Goal: Task Accomplishment & Management: Manage account settings

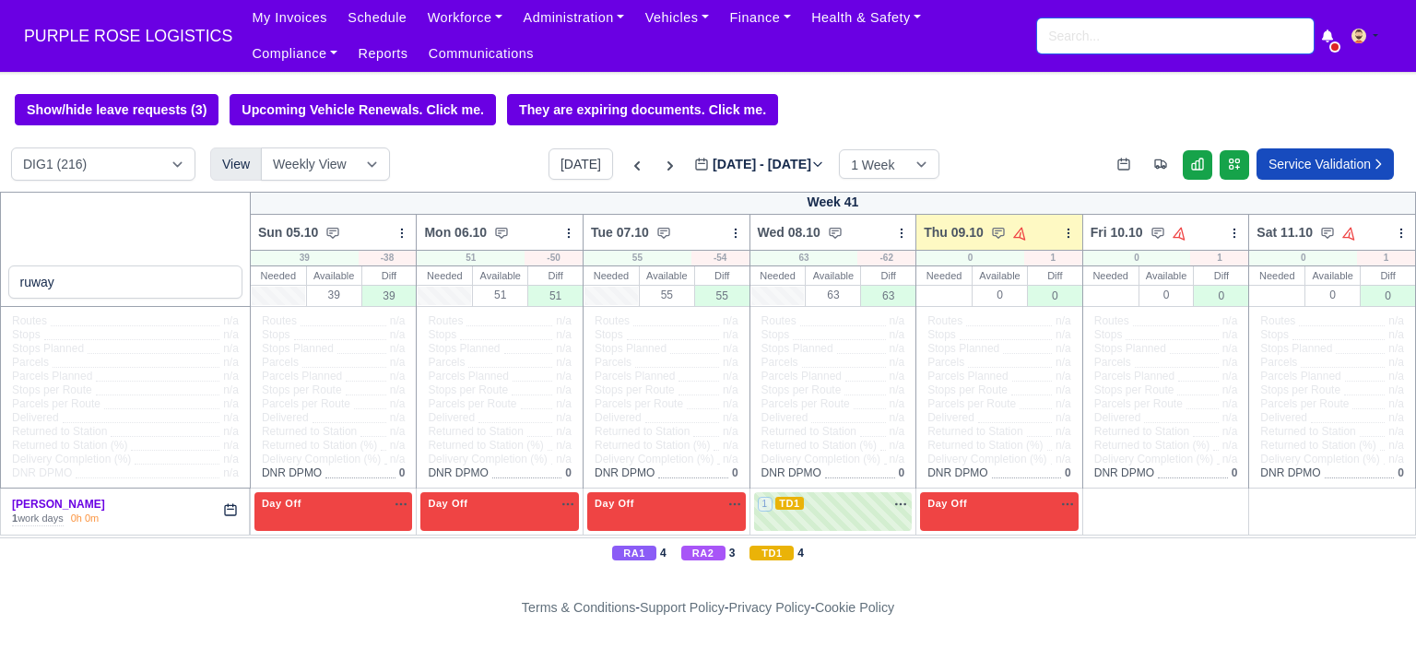
click at [1092, 39] on input "search" at bounding box center [1175, 35] width 277 height 35
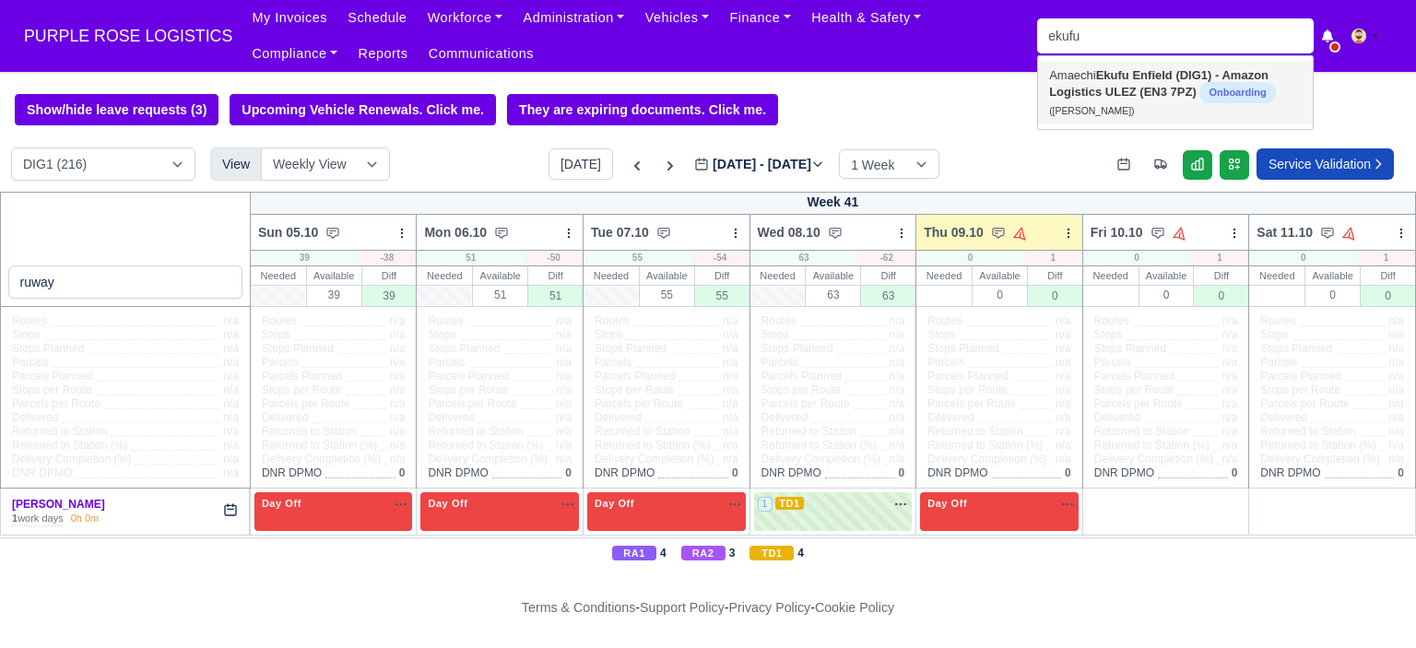
click at [1092, 75] on link "Amaechi Ekufu Enfield (DIG1) - Amazon Logistics ULEZ (EN3 7PZ) Onboarding (Amae…" at bounding box center [1175, 93] width 275 height 64
type input "[PERSON_NAME]"
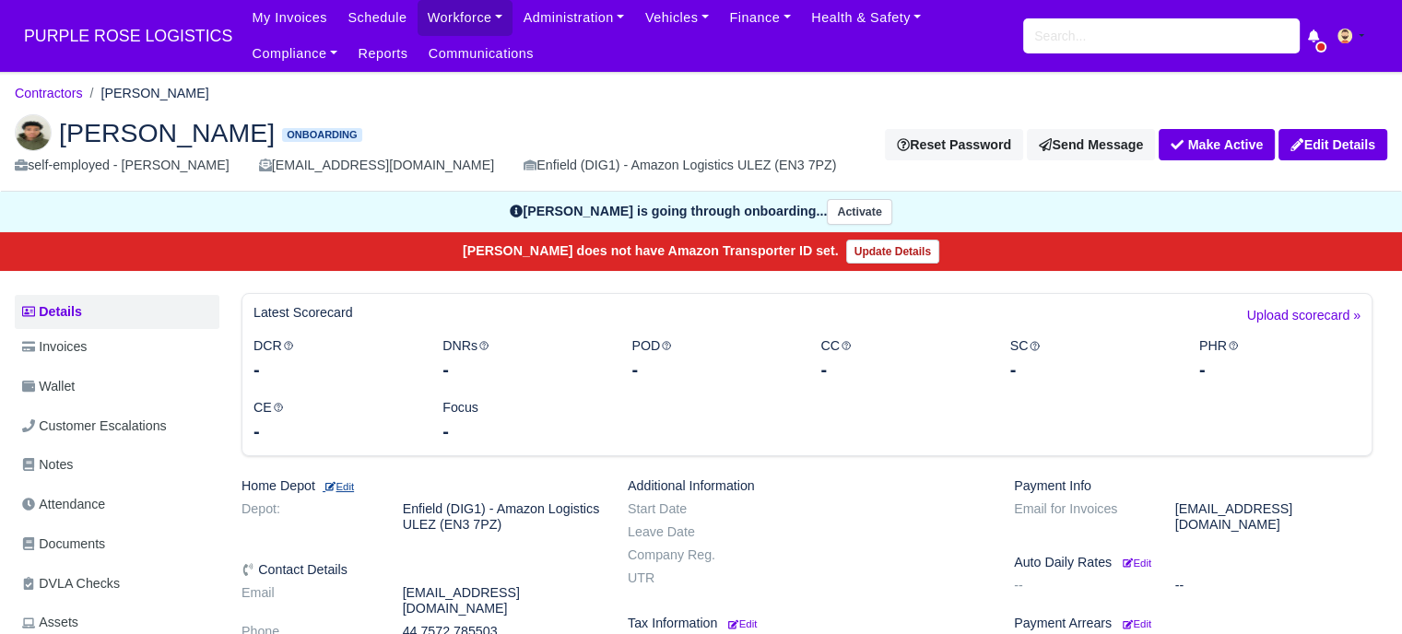
click at [354, 487] on small "Edit" at bounding box center [338, 486] width 31 height 11
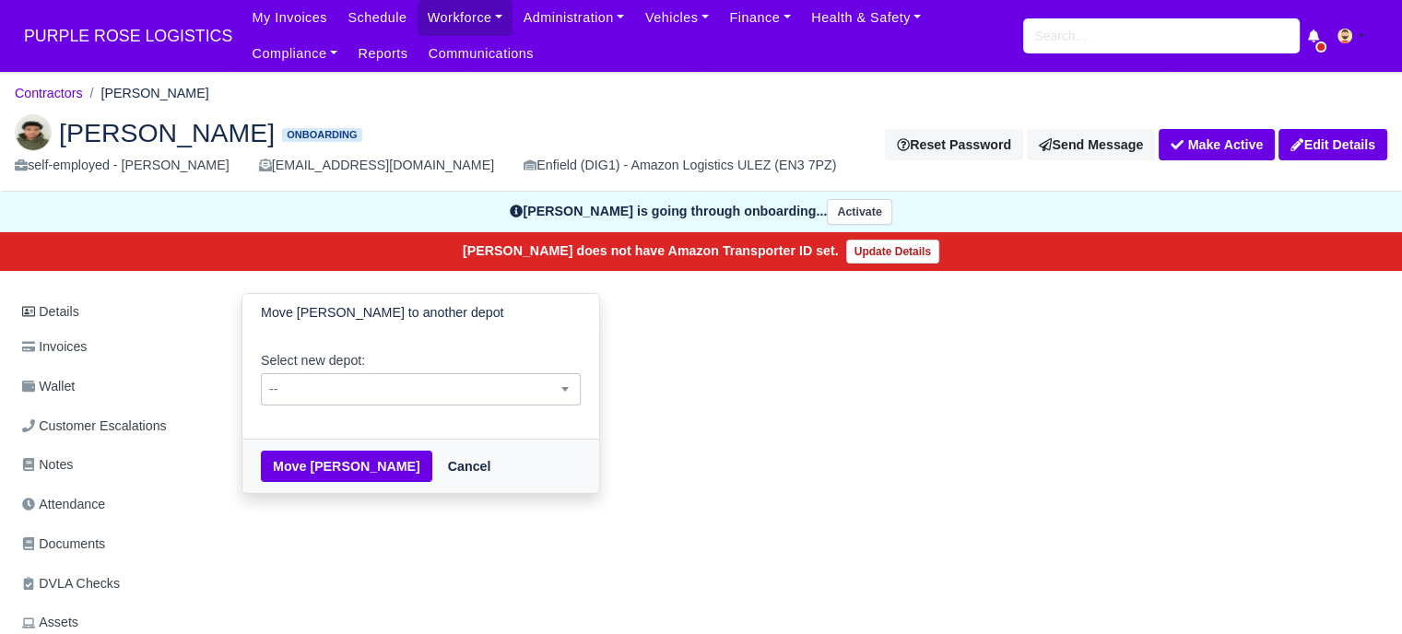
drag, startPoint x: 395, startPoint y: 388, endPoint x: 397, endPoint y: 397, distance: 9.6
click at [395, 389] on span "--" at bounding box center [421, 389] width 318 height 23
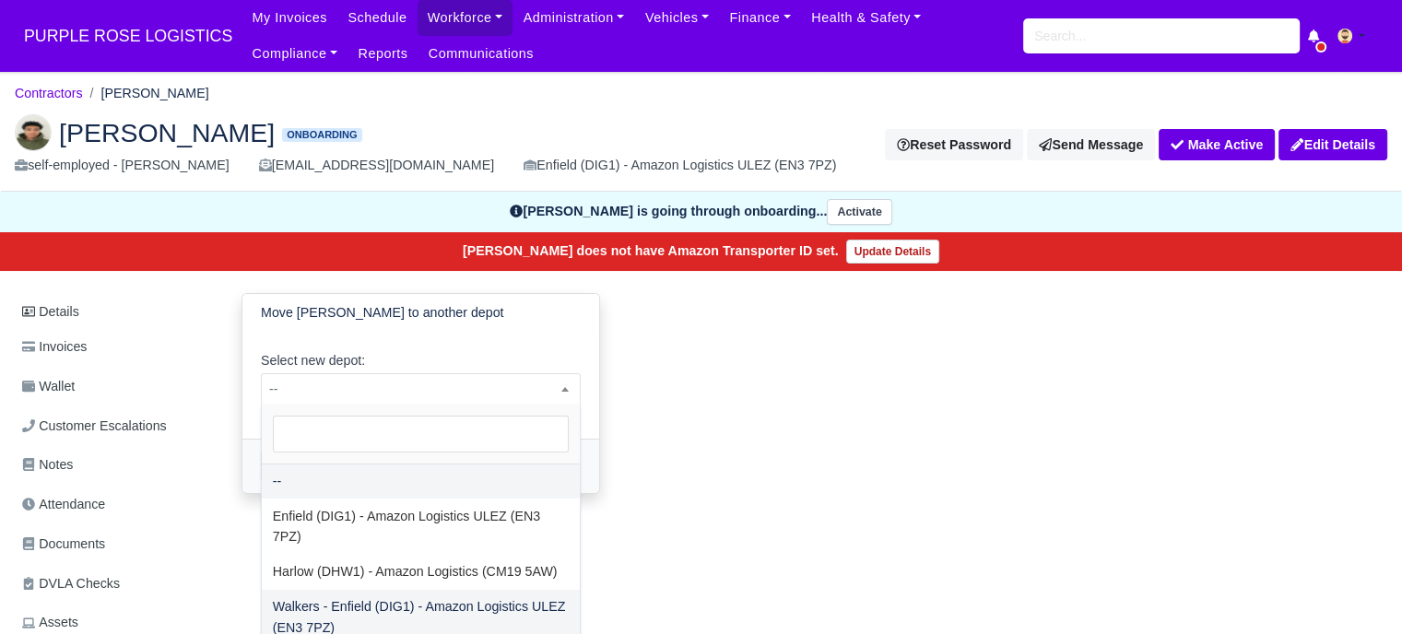
select select "5"
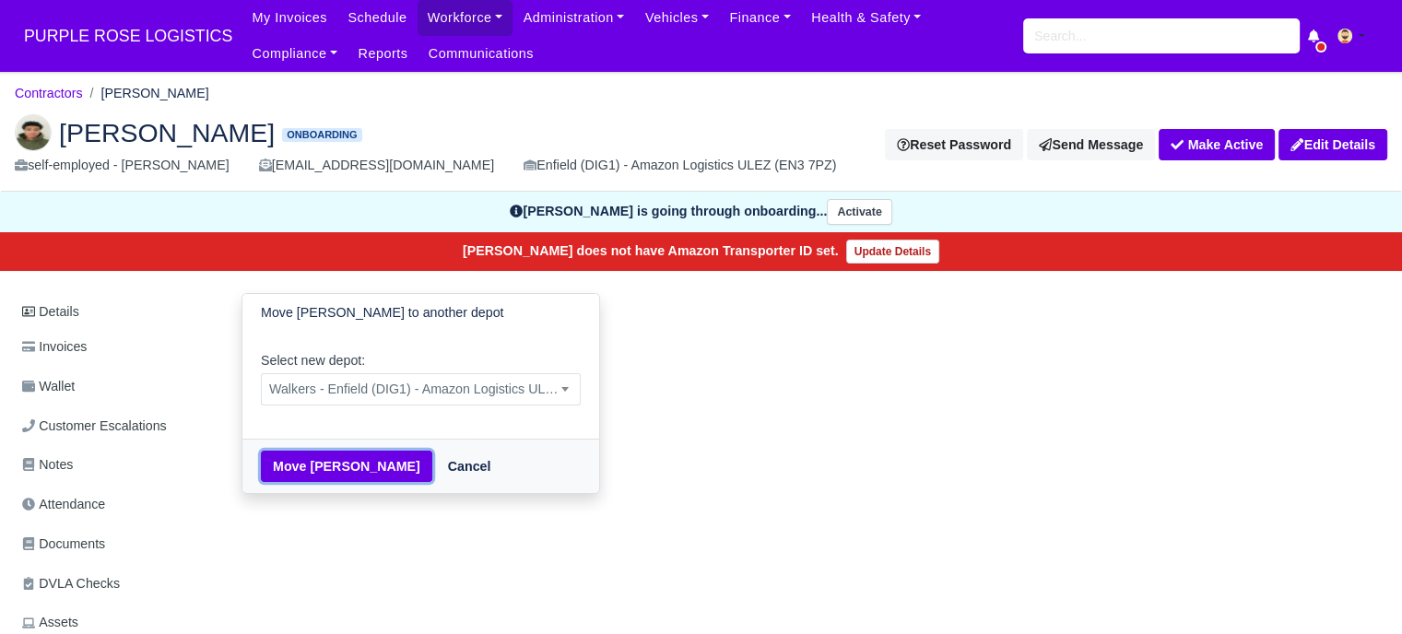
click at [347, 470] on button "Move Amaechi Ekufu" at bounding box center [346, 466] width 171 height 31
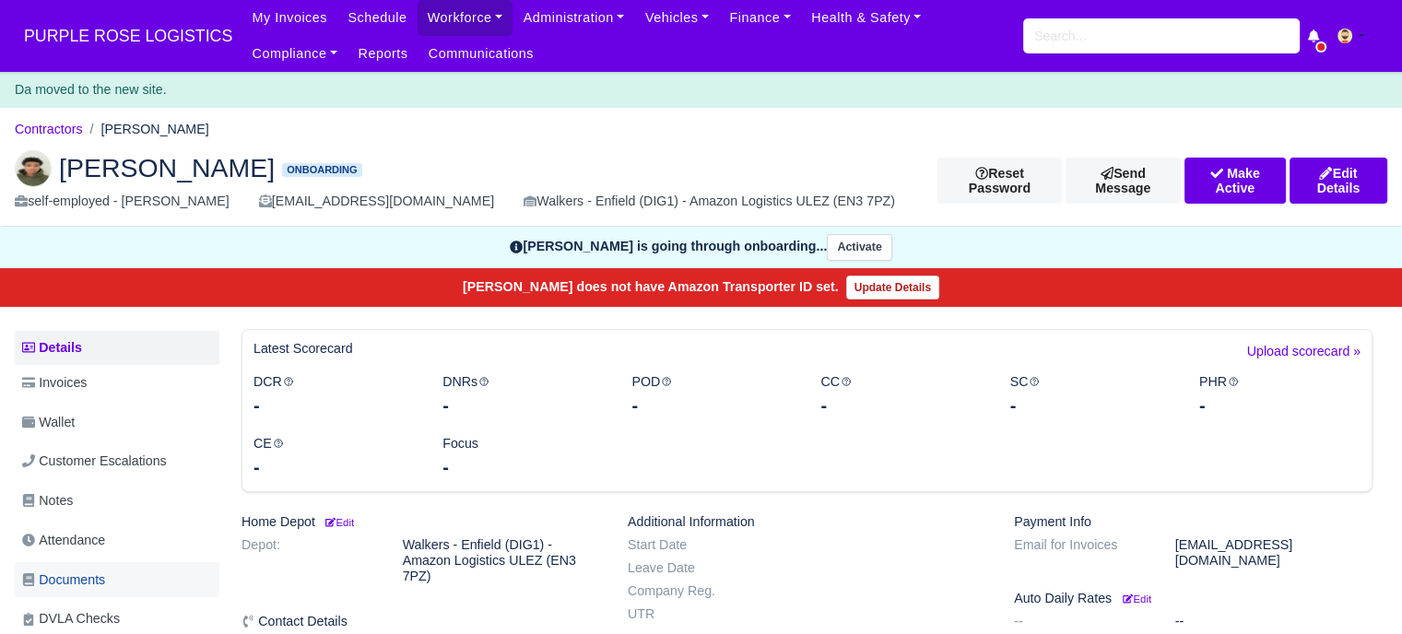
click at [112, 563] on link "Documents" at bounding box center [117, 580] width 205 height 36
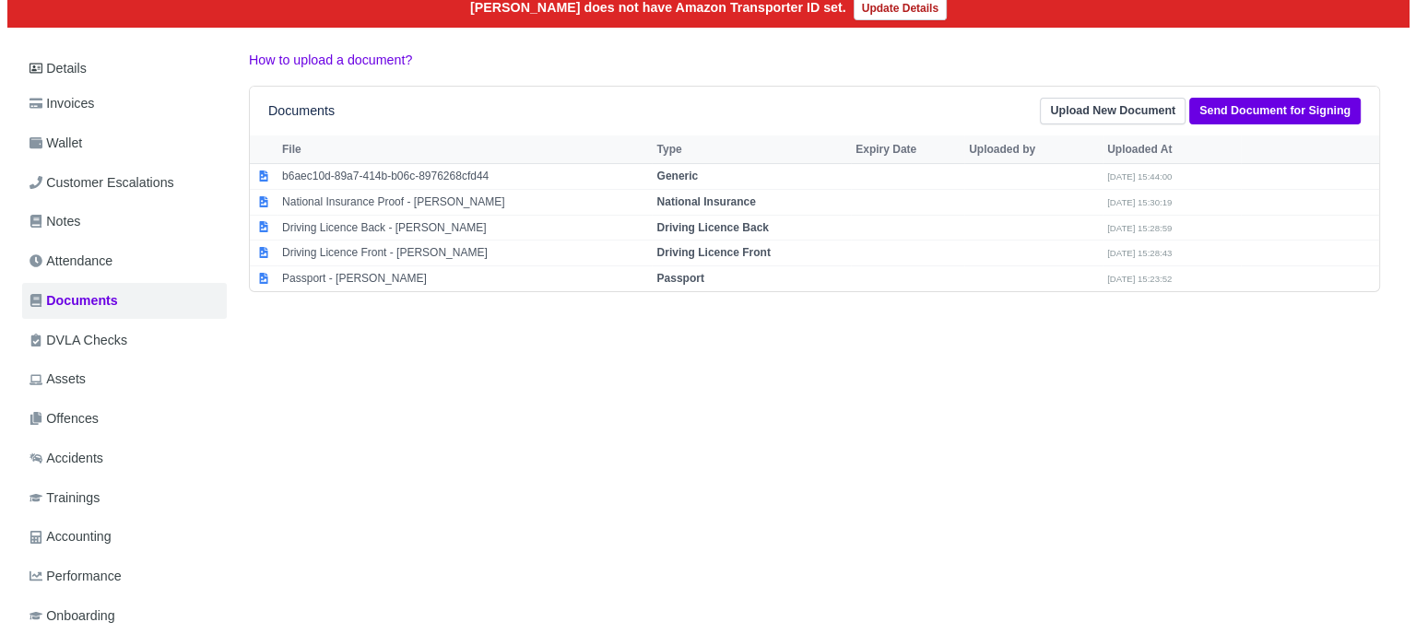
scroll to position [277, 0]
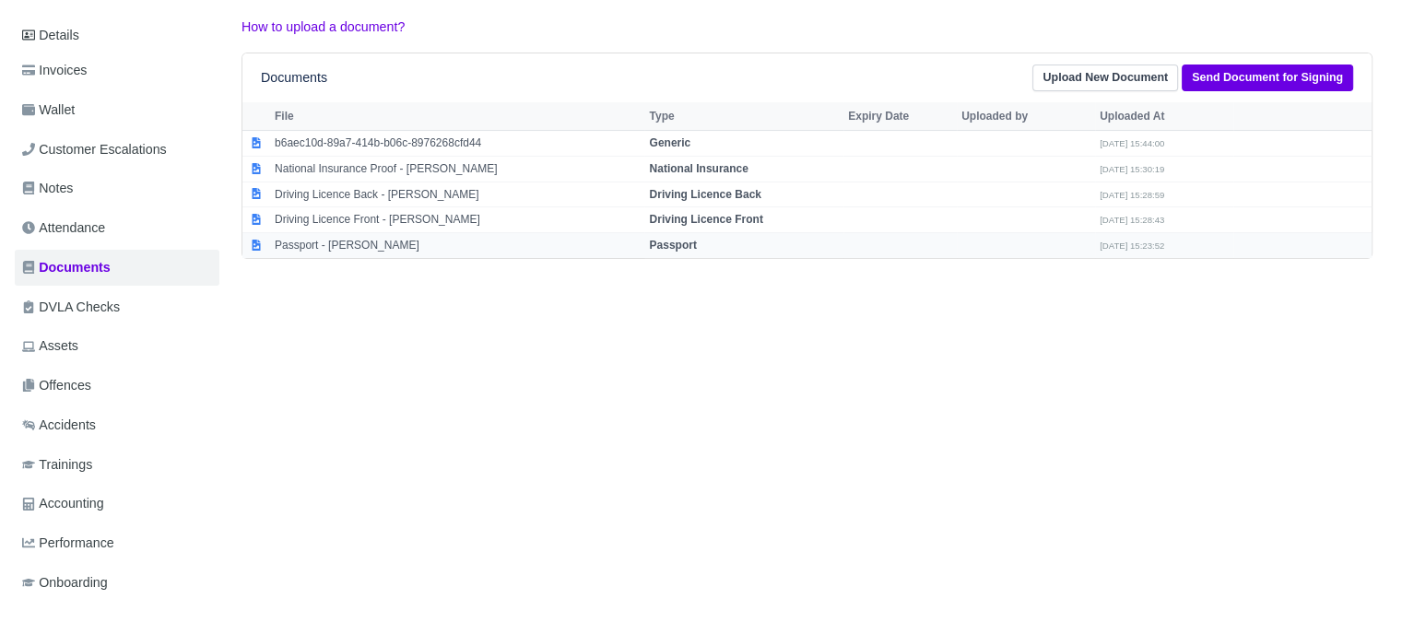
click at [665, 246] on strong "Passport" at bounding box center [672, 245] width 47 height 13
select select "passport"
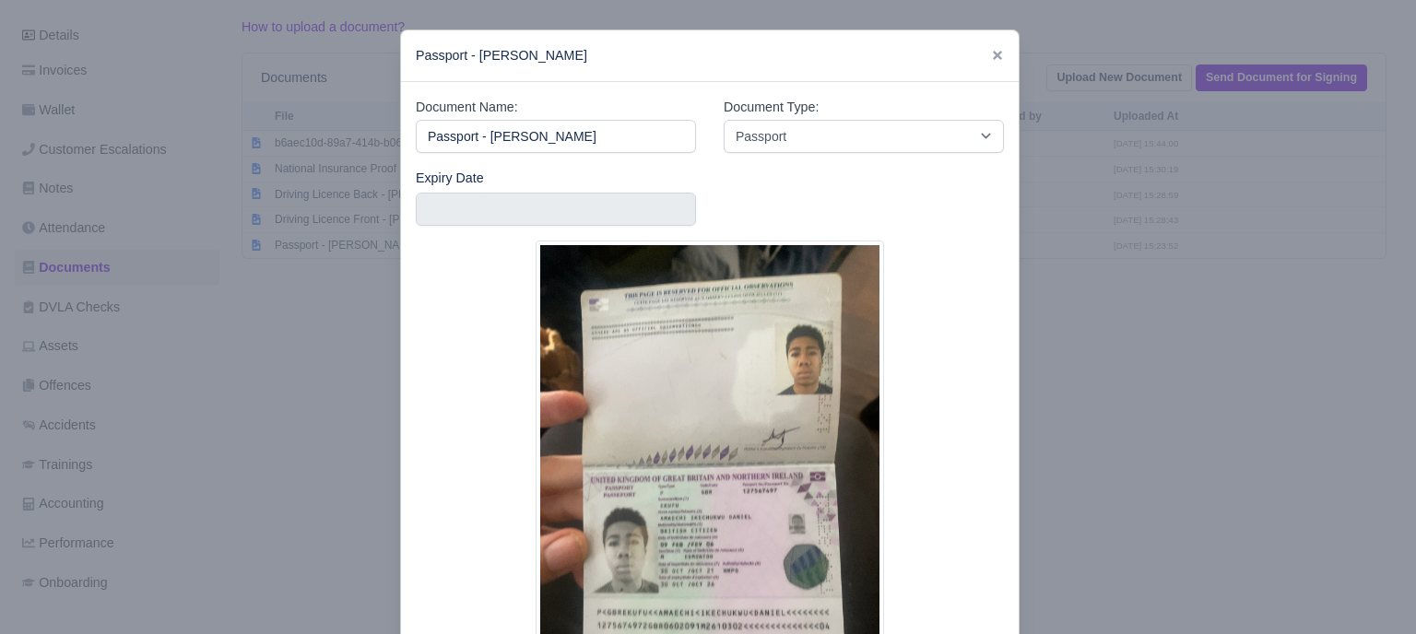
drag, startPoint x: 1105, startPoint y: 480, endPoint x: 1188, endPoint y: 175, distance: 316.3
click at [1105, 479] on div at bounding box center [708, 317] width 1416 height 634
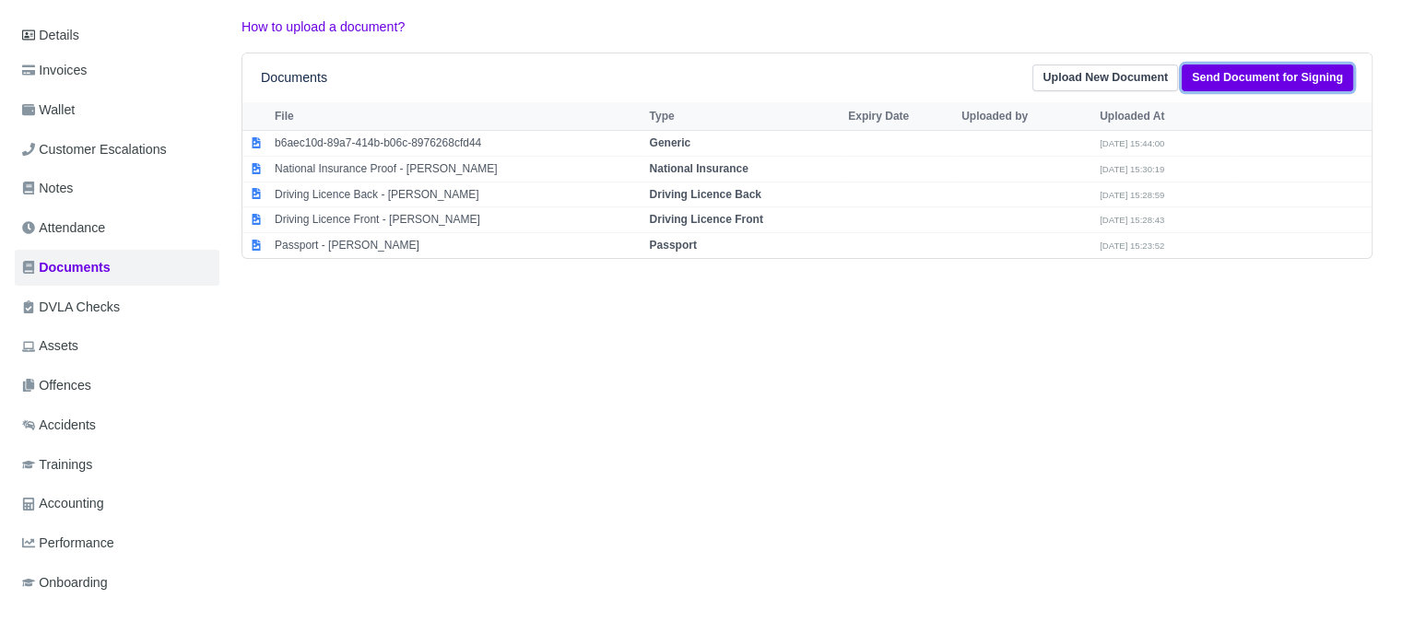
click at [1221, 69] on link "Send Document for Signing" at bounding box center [1267, 78] width 171 height 27
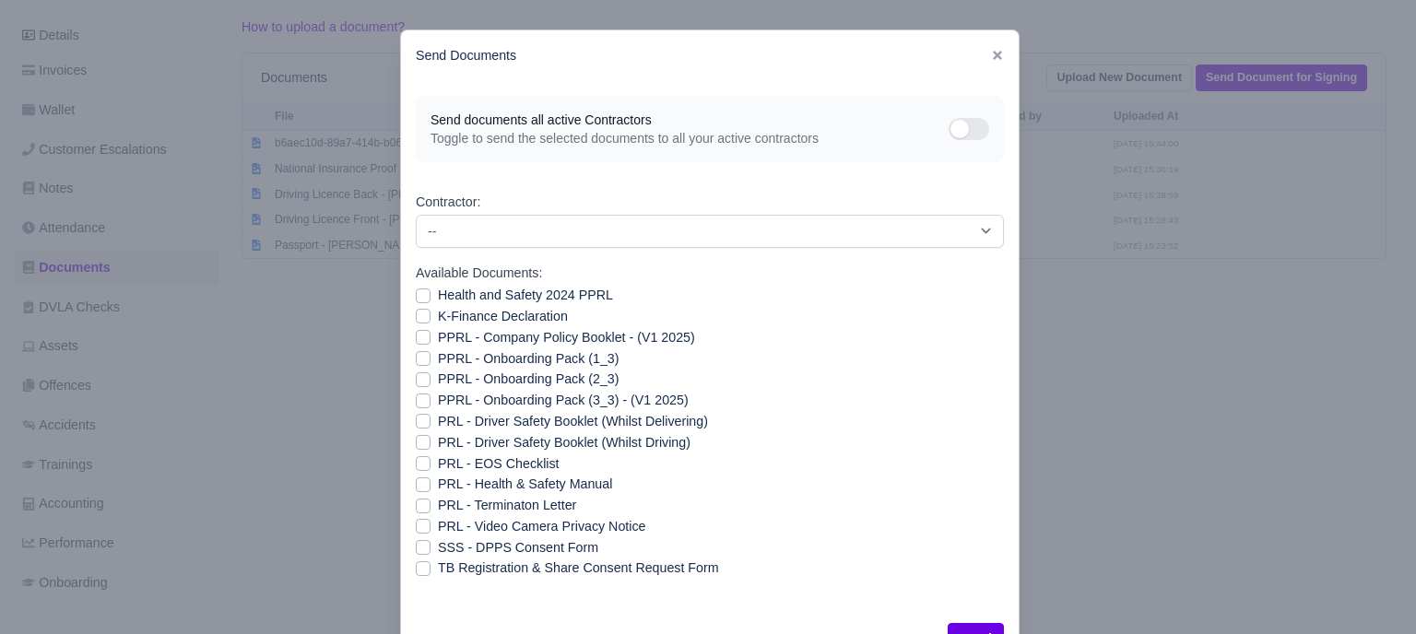
click at [438, 291] on label "Health and Safety 2024 PPRL" at bounding box center [525, 295] width 175 height 21
click at [422, 291] on input "Health and Safety 2024 PPRL" at bounding box center [423, 292] width 15 height 15
checkbox input "true"
click at [438, 319] on label "K-Finance Declaration" at bounding box center [503, 316] width 130 height 21
click at [416, 319] on input "K-Finance Declaration" at bounding box center [423, 313] width 15 height 15
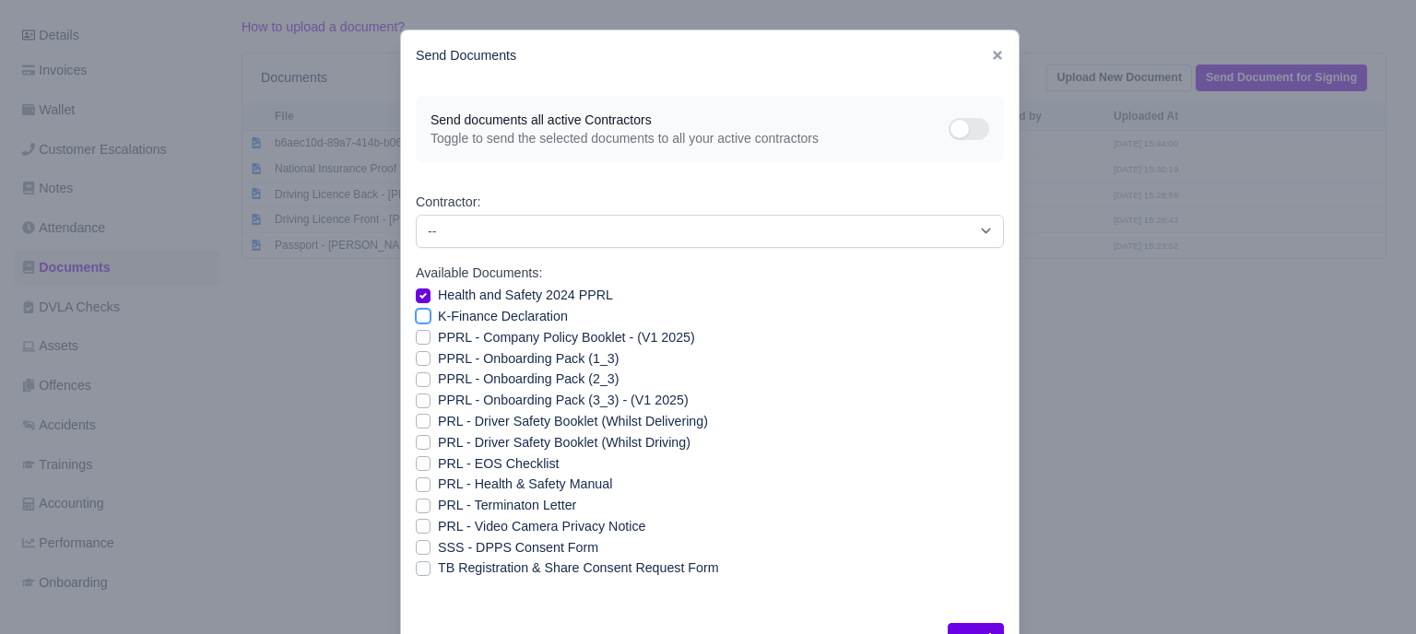
checkbox input "true"
click at [438, 338] on label "PPRL - Company Policy Booklet - (V1 2025)" at bounding box center [566, 337] width 257 height 21
click at [417, 338] on input "PPRL - Company Policy Booklet - (V1 2025)" at bounding box center [423, 334] width 15 height 15
checkbox input "true"
click at [417, 349] on div "PPRL - Onboarding Pack (1_3)" at bounding box center [710, 359] width 588 height 21
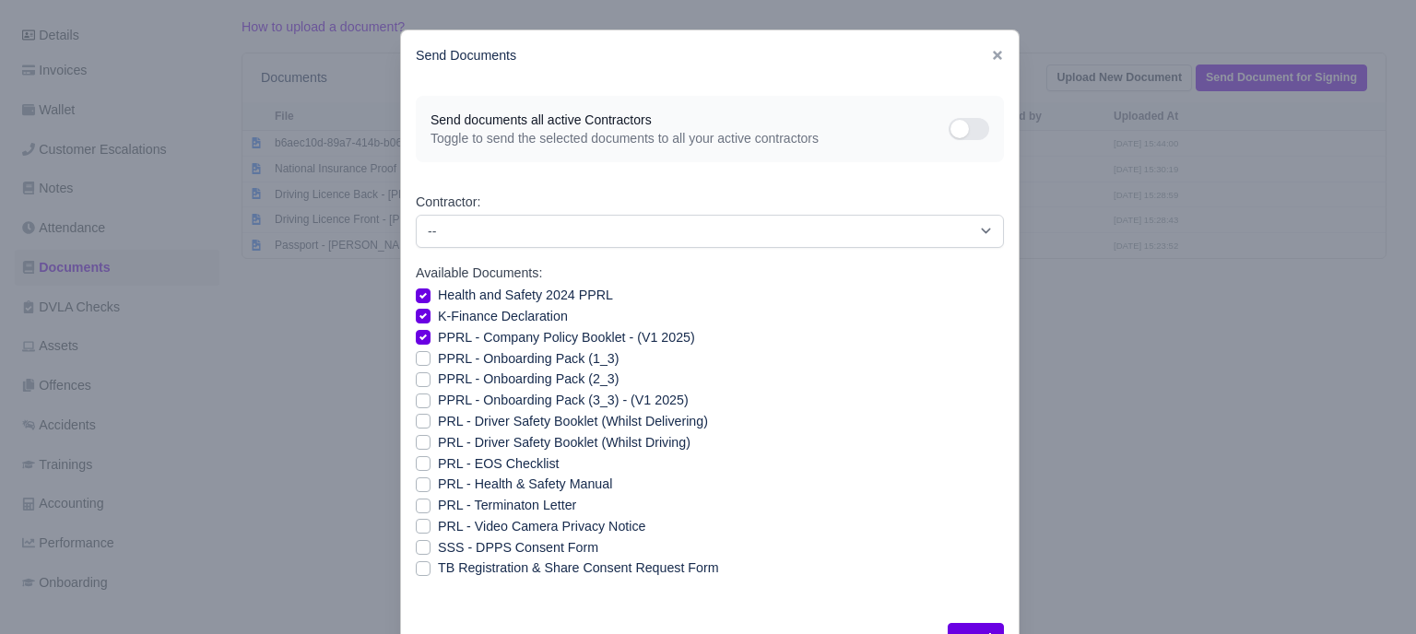
click at [438, 365] on label "PPRL - Onboarding Pack (1_3)" at bounding box center [528, 359] width 181 height 21
click at [416, 363] on input "PPRL - Onboarding Pack (1_3)" at bounding box center [423, 356] width 15 height 15
checkbox input "true"
click at [438, 377] on label "PPRL - Onboarding Pack (2_3)" at bounding box center [528, 379] width 181 height 21
click at [418, 377] on input "PPRL - Onboarding Pack (2_3)" at bounding box center [423, 376] width 15 height 15
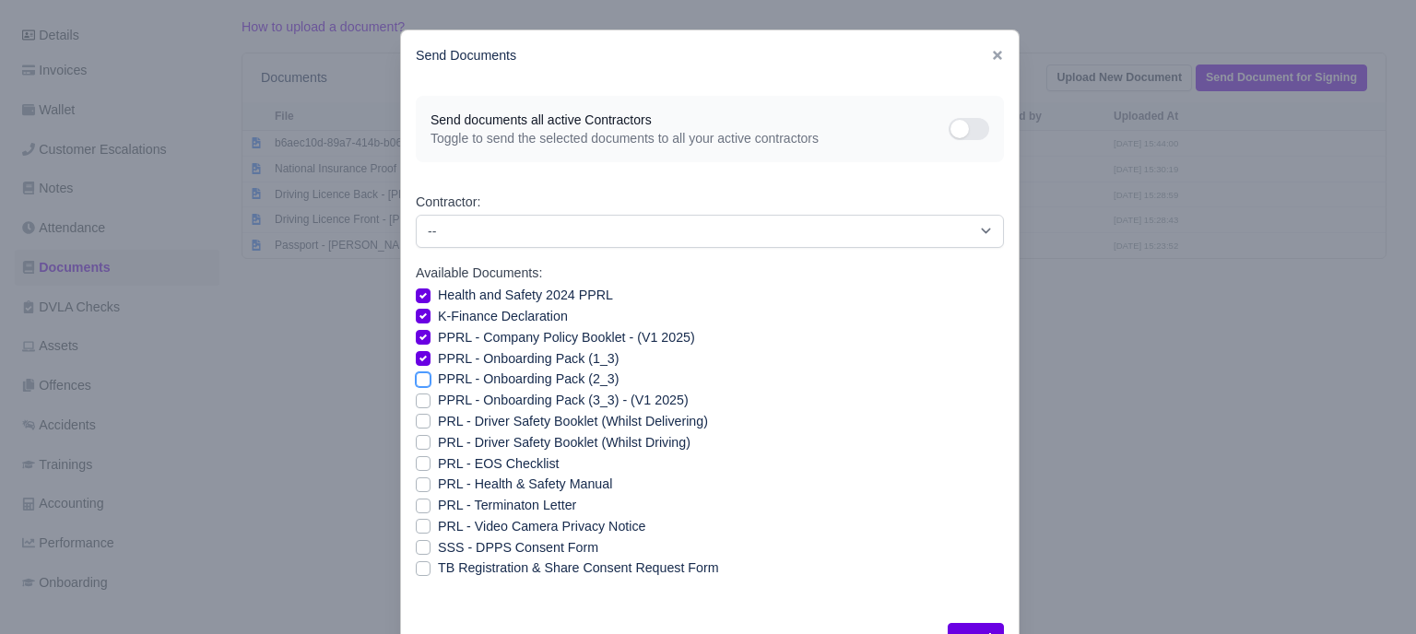
checkbox input "true"
click at [438, 394] on label "PPRL - Onboarding Pack (3_3) - (V1 2025)" at bounding box center [563, 400] width 251 height 21
click at [417, 394] on input "PPRL - Onboarding Pack (3_3) - (V1 2025)" at bounding box center [423, 397] width 15 height 15
checkbox input "true"
click at [438, 483] on label "PRL - Health & Safety Manual" at bounding box center [525, 484] width 174 height 21
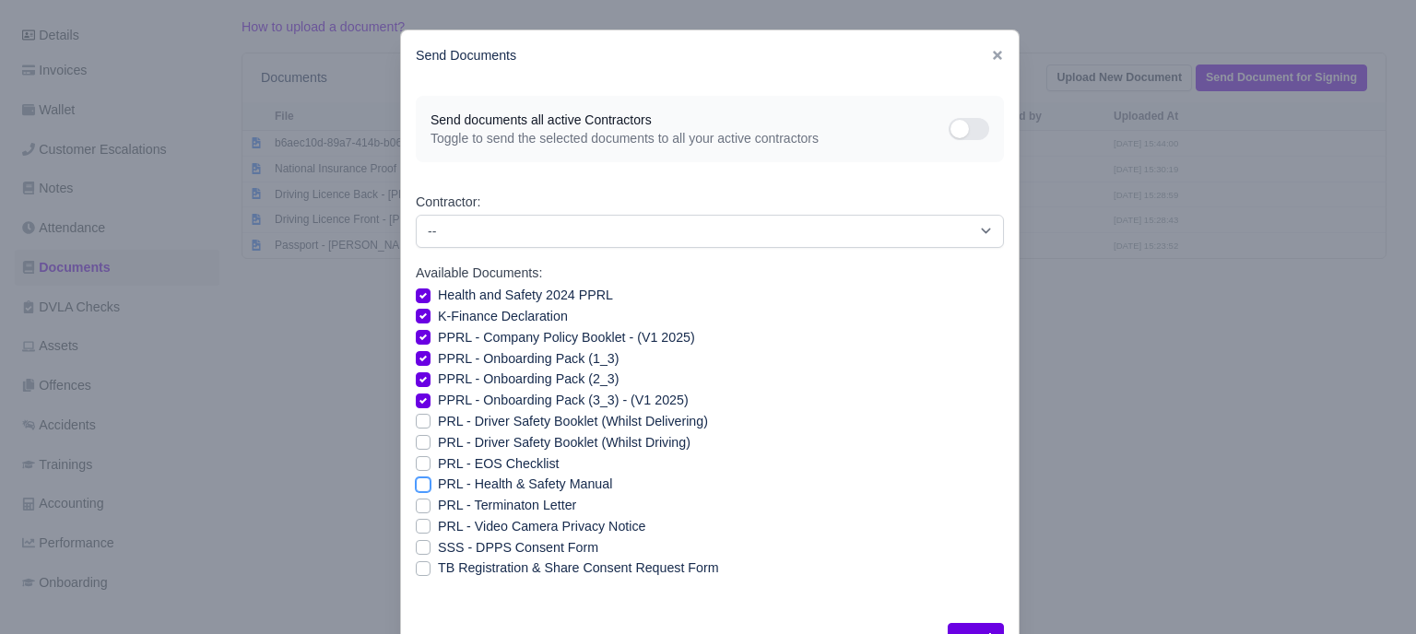
click at [416, 483] on input "PRL - Health & Safety Manual" at bounding box center [423, 481] width 15 height 15
checkbox input "true"
click at [438, 524] on label "PRL - Video Camera Privacy Notice" at bounding box center [541, 526] width 207 height 21
click at [416, 524] on input "PRL - Video Camera Privacy Notice" at bounding box center [423, 523] width 15 height 15
checkbox input "true"
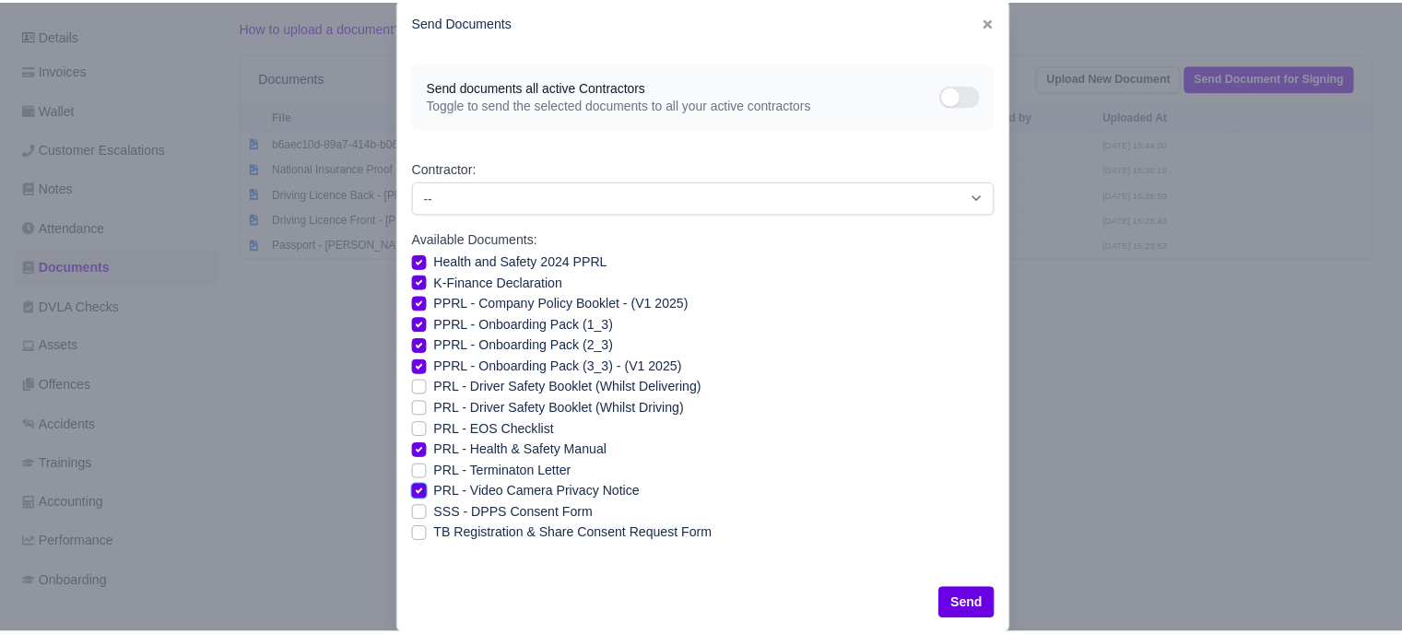
scroll to position [66, 0]
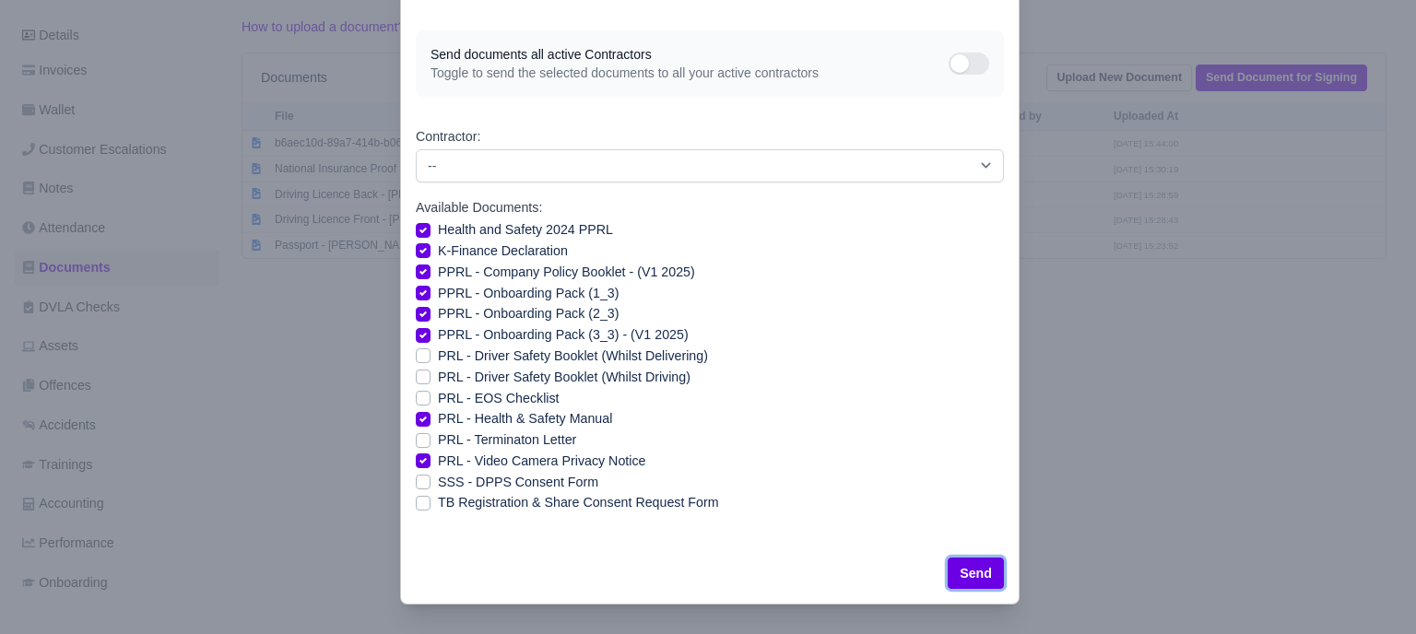
click at [970, 574] on button "Send" at bounding box center [976, 573] width 56 height 31
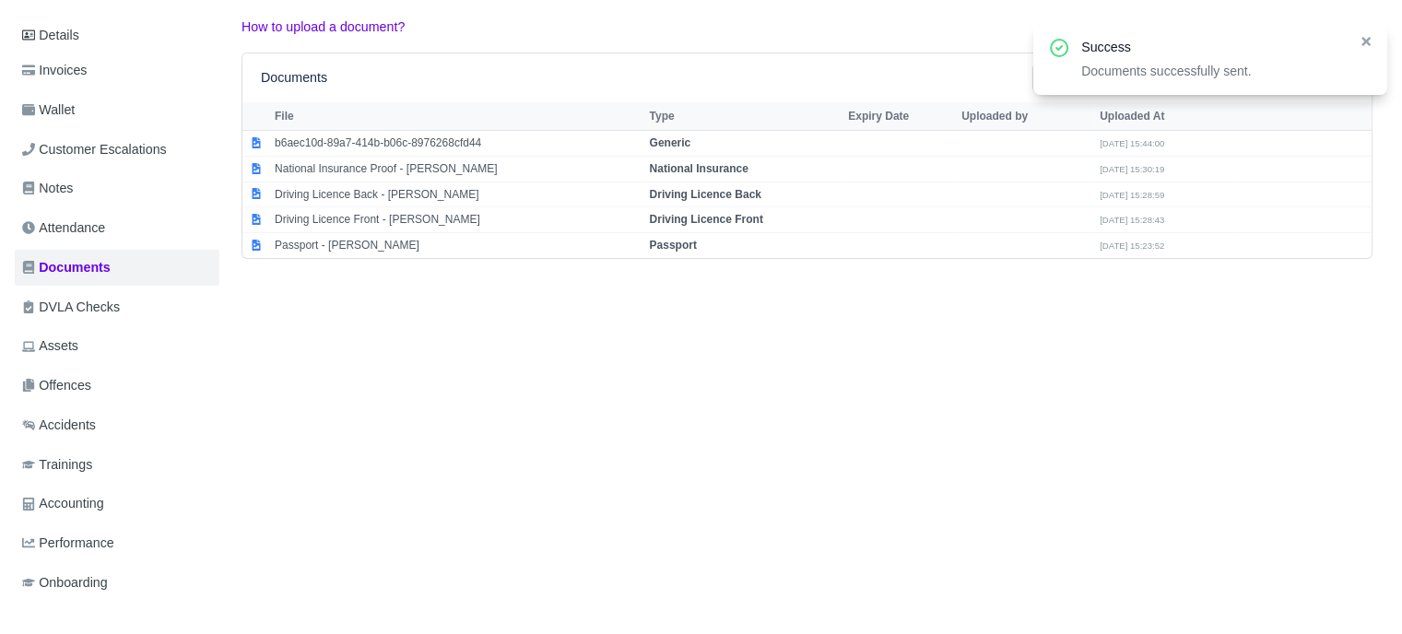
click at [1058, 470] on div "Details Invoices Wallet Customer Escalations Notes Attendance Documents DVLA Ch…" at bounding box center [701, 327] width 1373 height 620
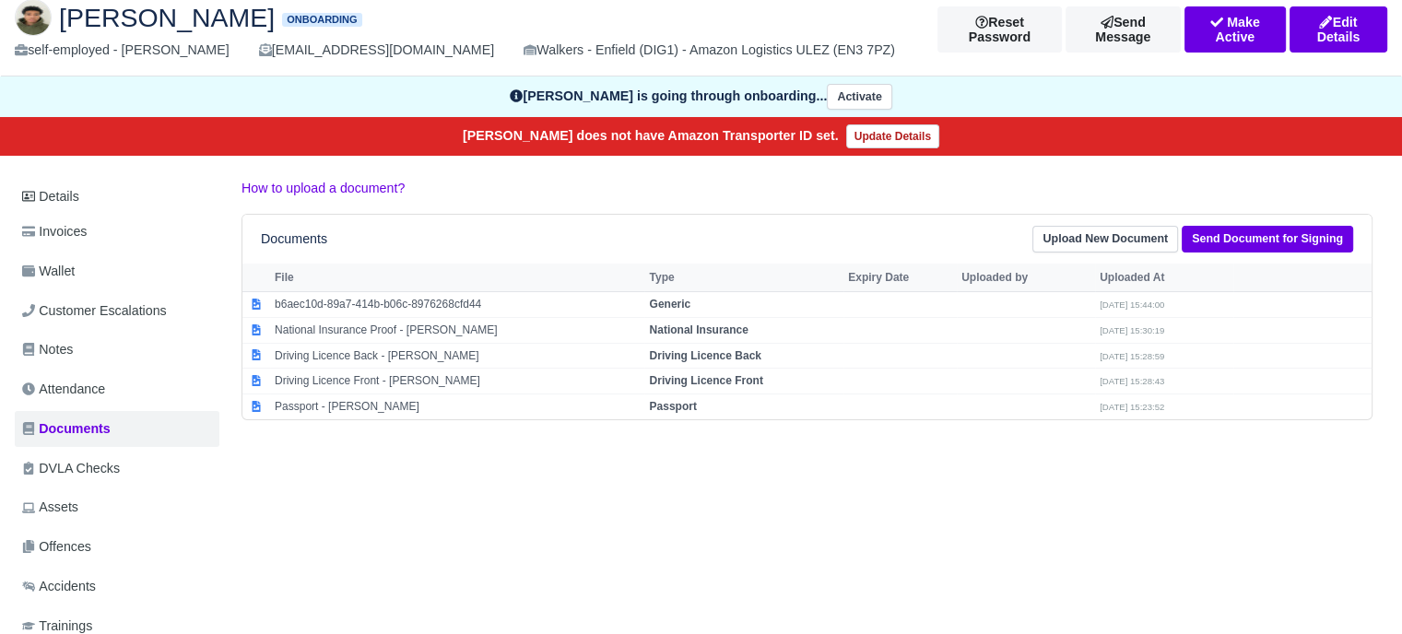
scroll to position [0, 0]
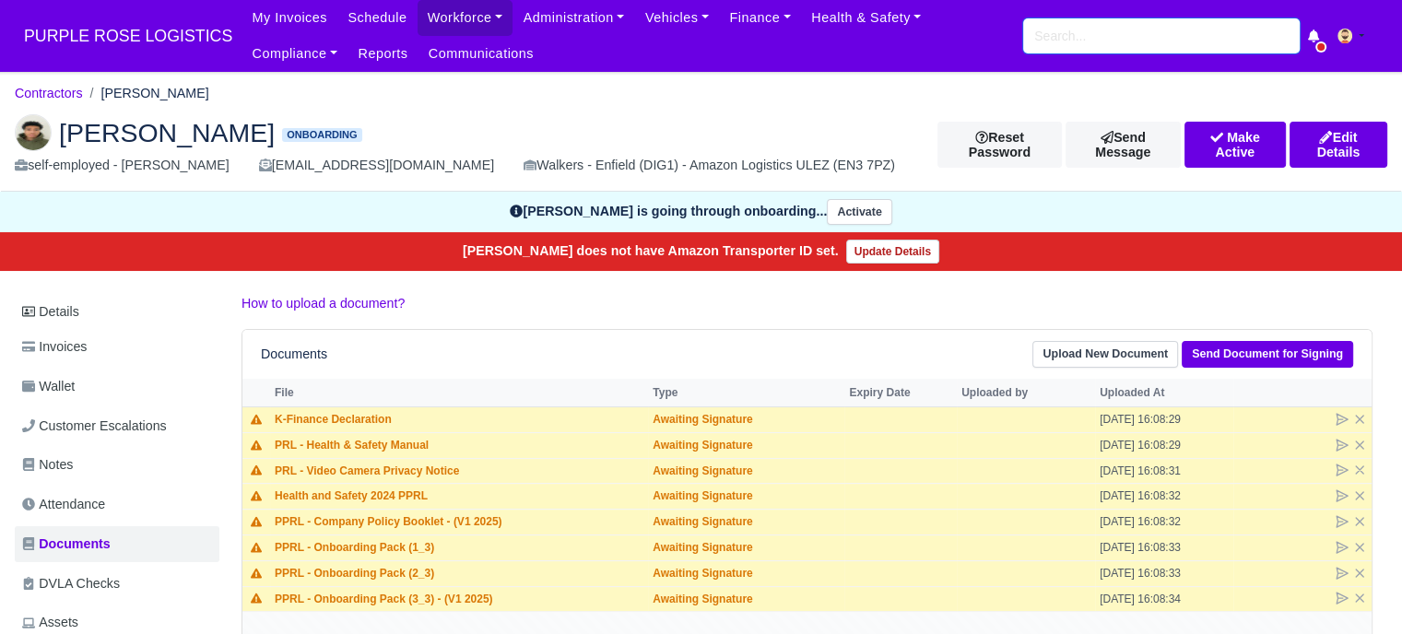
click at [1052, 29] on input "search" at bounding box center [1161, 35] width 277 height 35
paste input "[PERSON_NAME]"
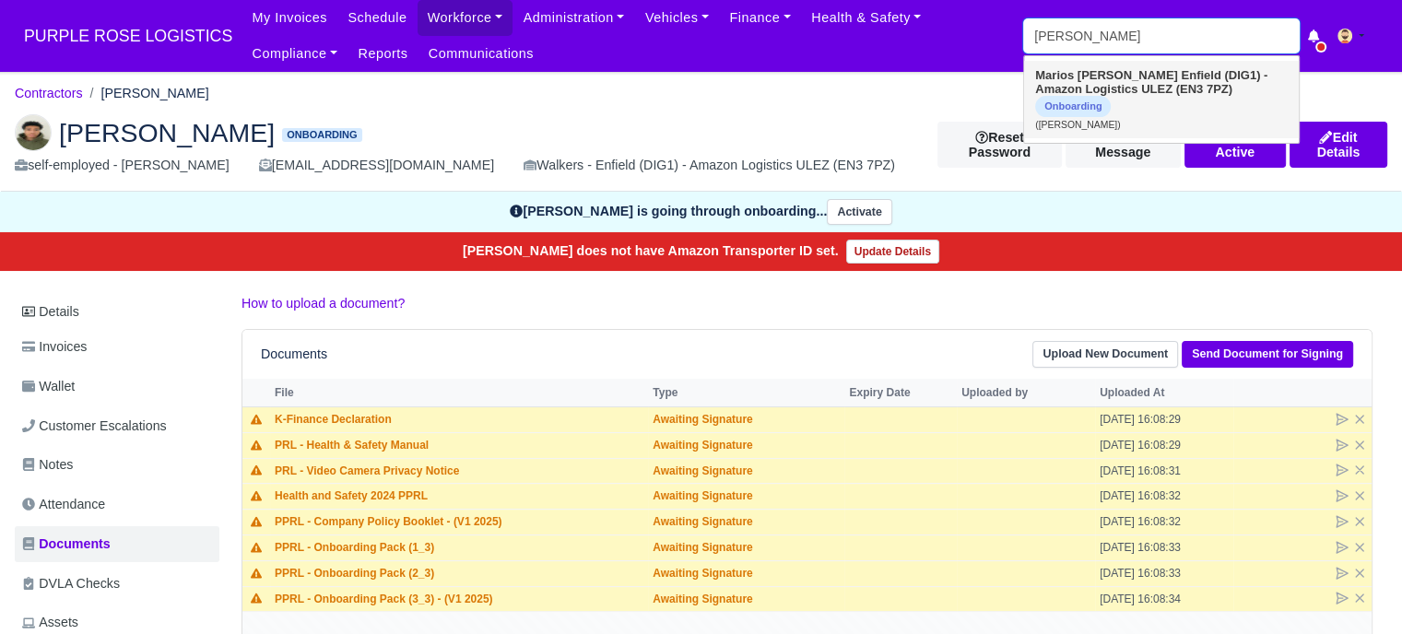
type input "[PERSON_NAME]"
click at [1132, 96] on strong "Enfield (DIG1) - Amazon Logistics ULEZ (EN3 7PZ)" at bounding box center [1151, 82] width 232 height 28
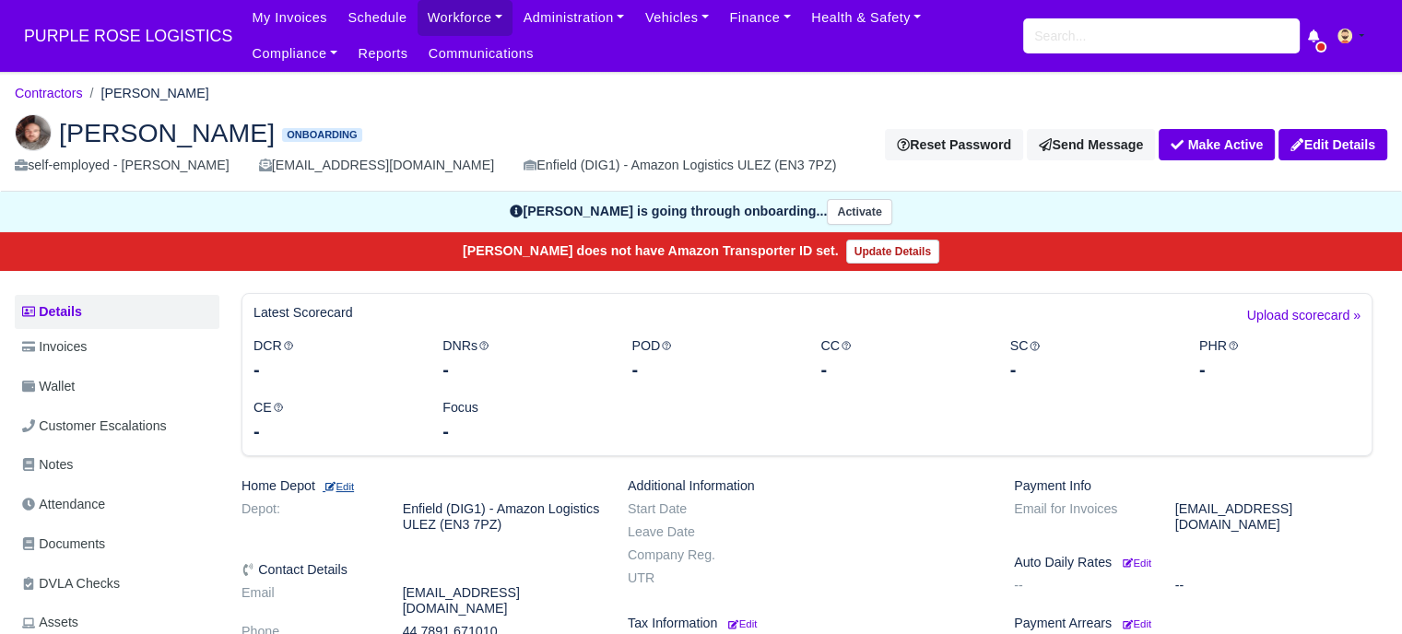
click at [346, 484] on small "Edit" at bounding box center [338, 486] width 31 height 11
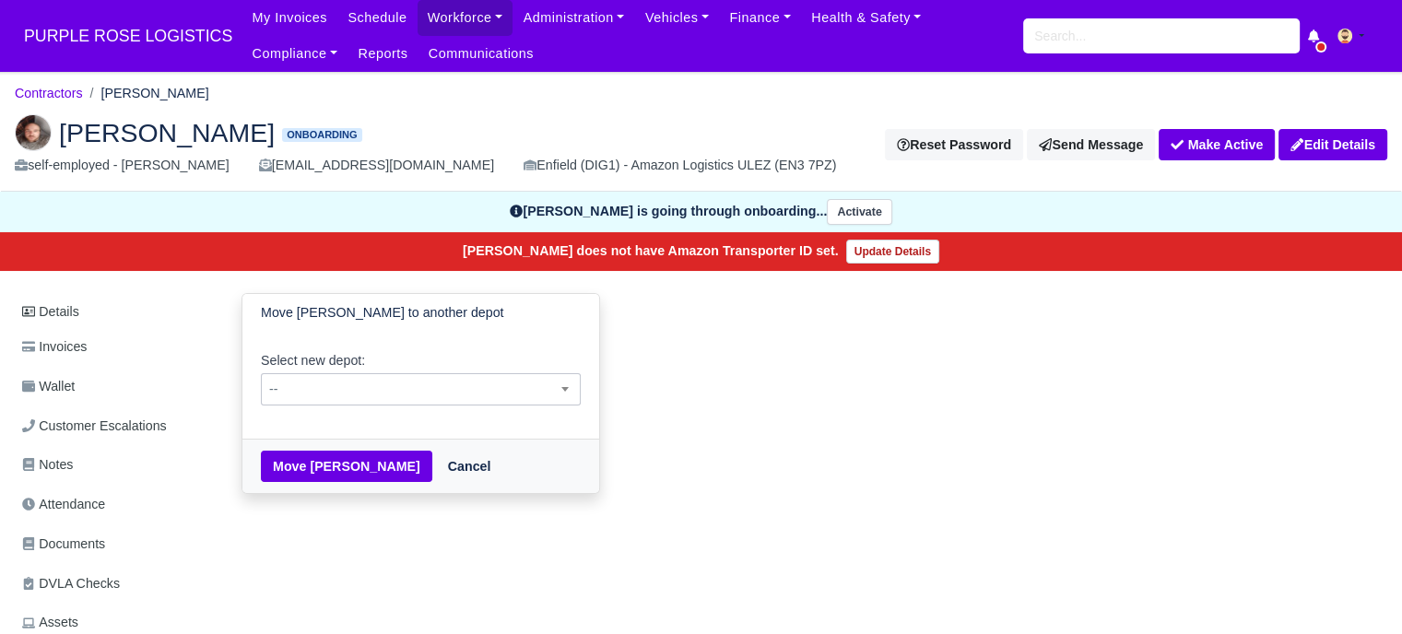
click at [370, 394] on span "--" at bounding box center [421, 389] width 318 height 23
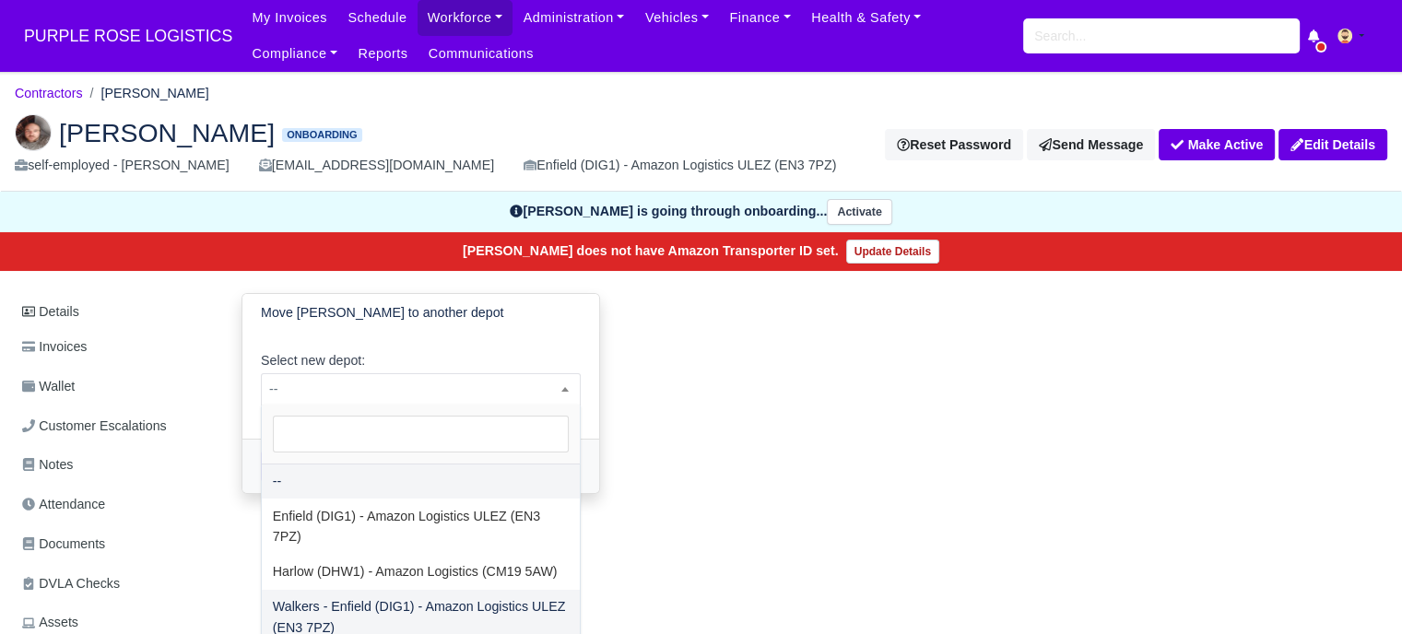
select select "5"
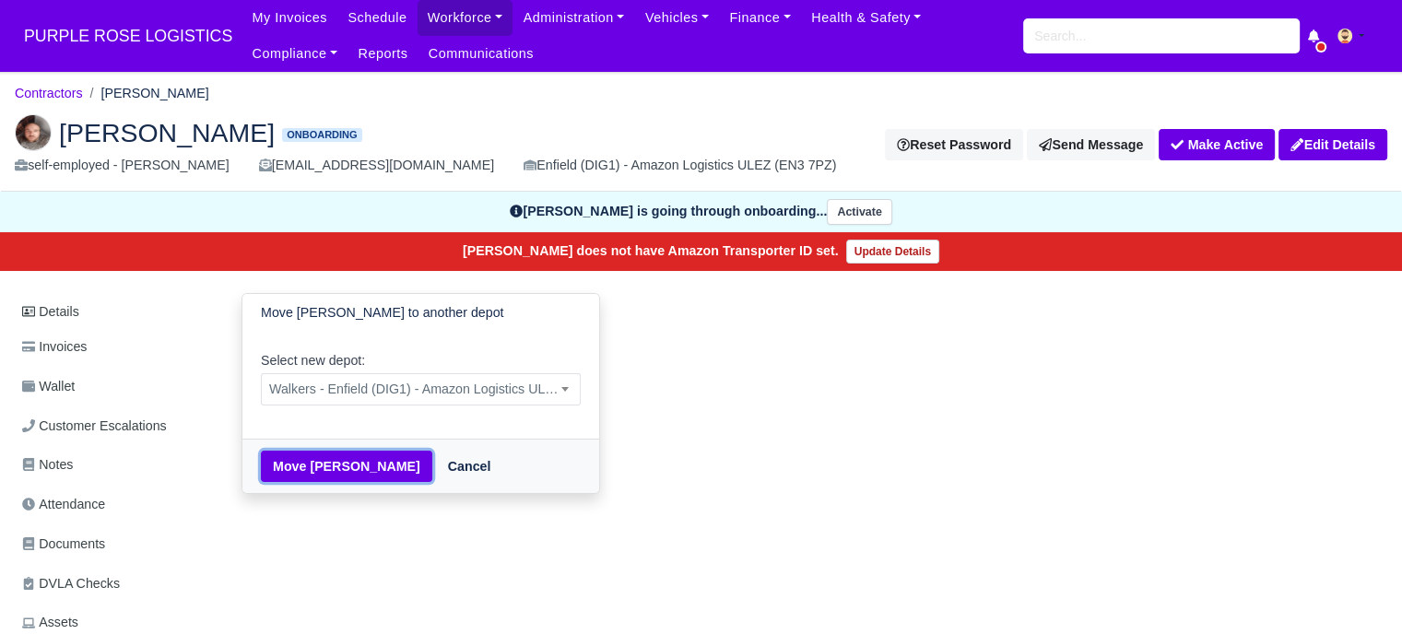
click at [337, 471] on button "Move Marios Michael" at bounding box center [346, 466] width 171 height 31
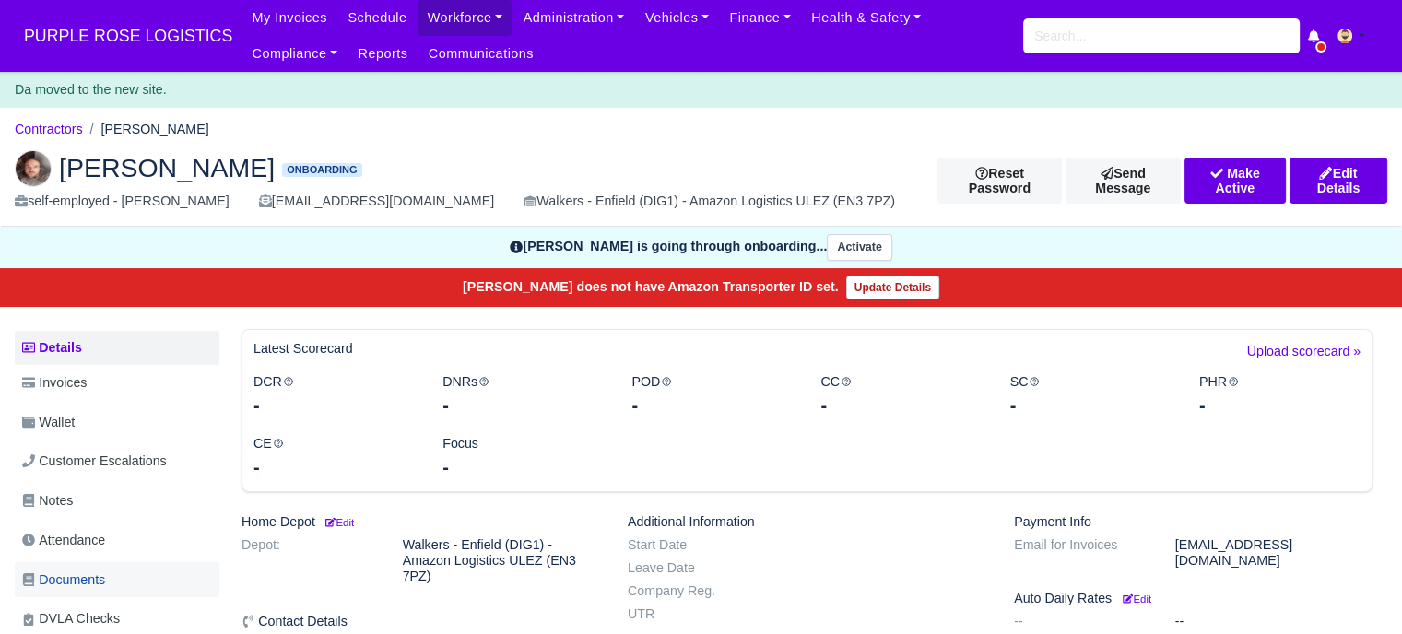
click at [111, 579] on link "Documents" at bounding box center [117, 580] width 205 height 36
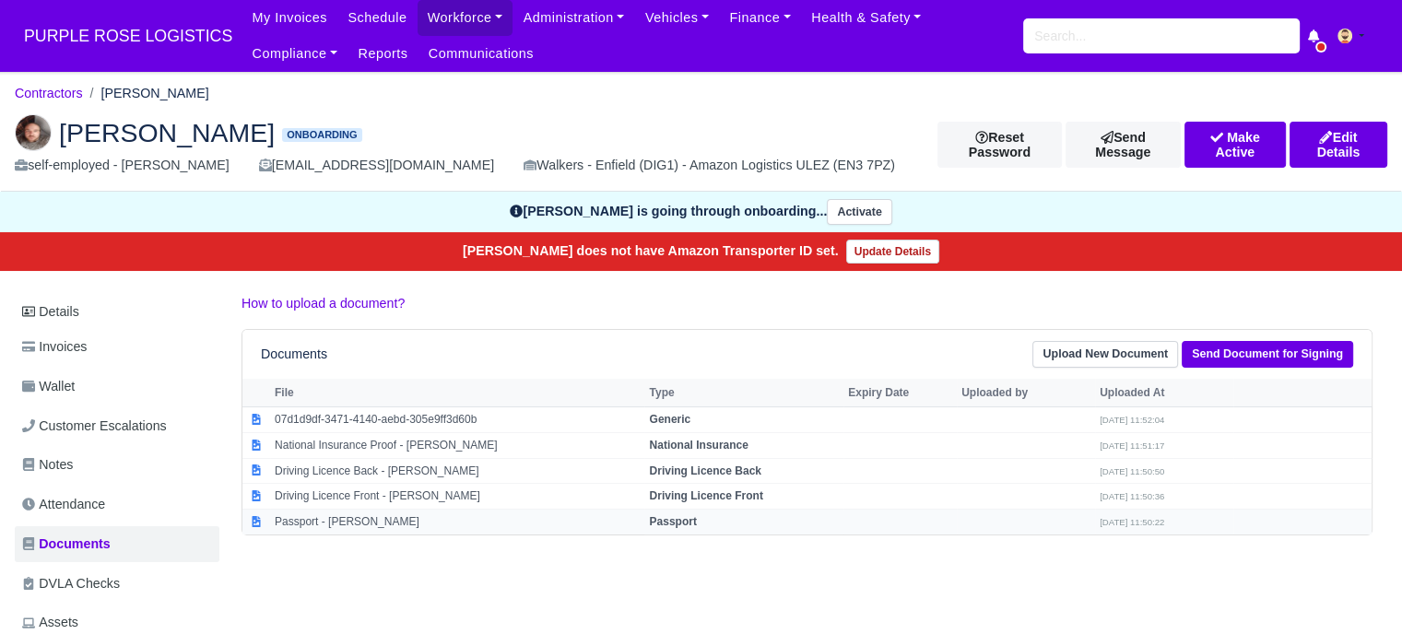
click at [671, 515] on strong "Passport" at bounding box center [672, 521] width 47 height 13
select select "passport"
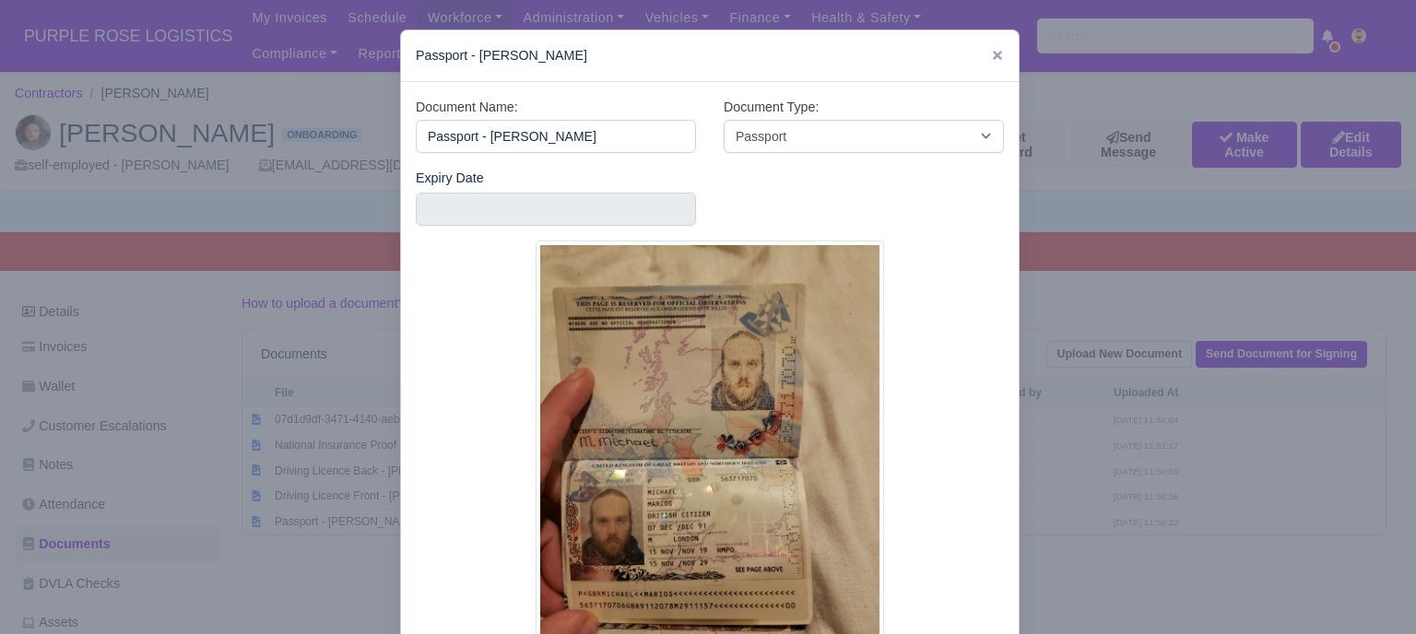
click at [1156, 402] on div at bounding box center [708, 317] width 1416 height 634
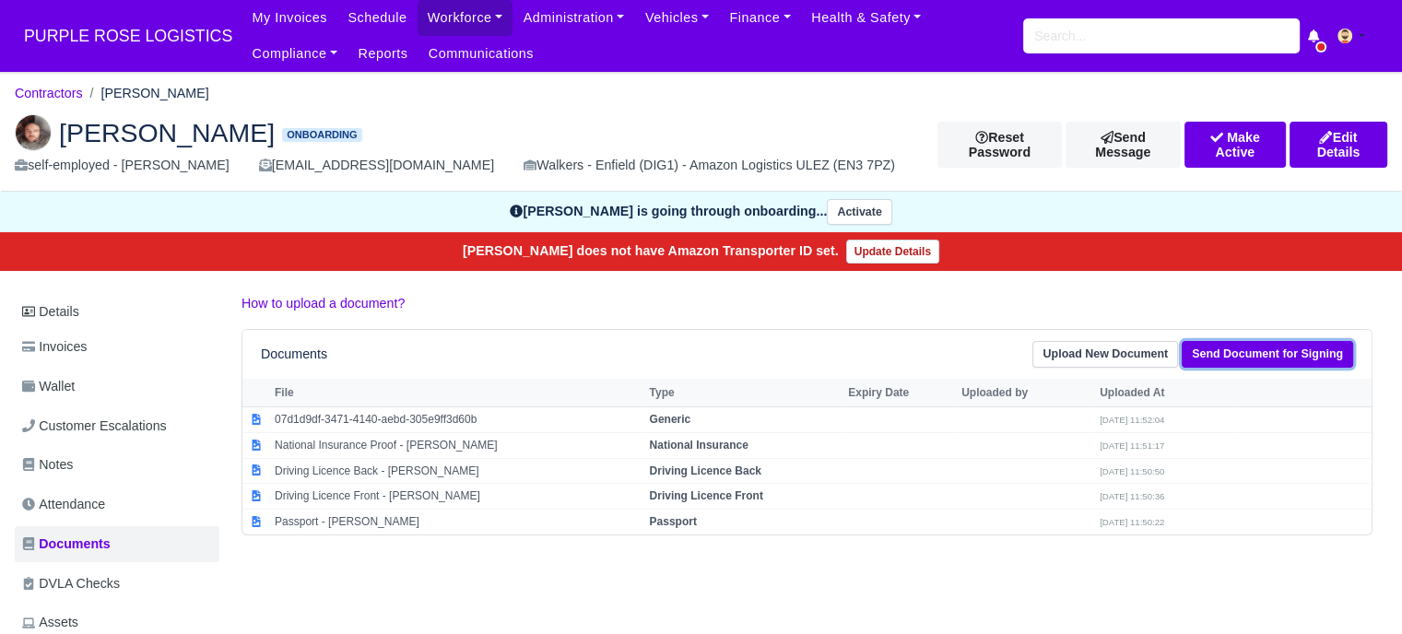
click at [1271, 360] on link "Send Document for Signing" at bounding box center [1267, 354] width 171 height 27
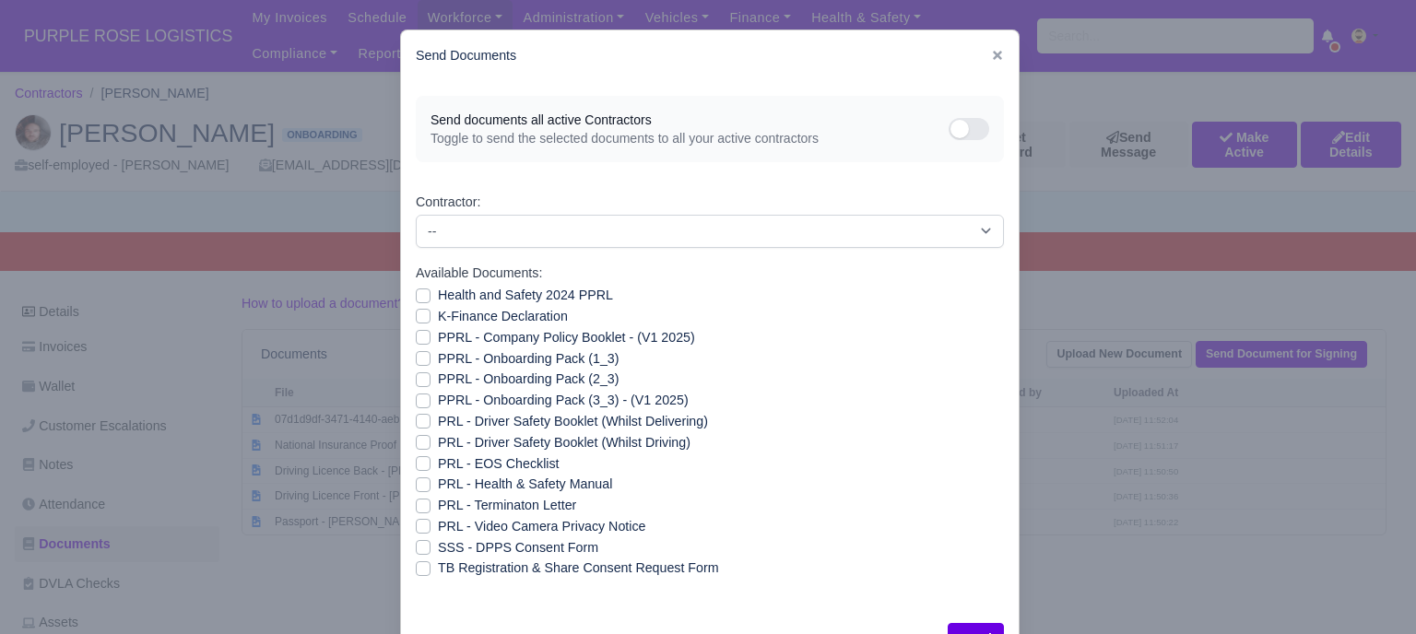
click at [438, 298] on label "Health and Safety 2024 PPRL" at bounding box center [525, 295] width 175 height 21
click at [416, 298] on input "Health and Safety 2024 PPRL" at bounding box center [423, 292] width 15 height 15
checkbox input "true"
drag, startPoint x: 413, startPoint y: 320, endPoint x: 413, endPoint y: 331, distance: 11.1
click at [438, 322] on label "K-Finance Declaration" at bounding box center [503, 316] width 130 height 21
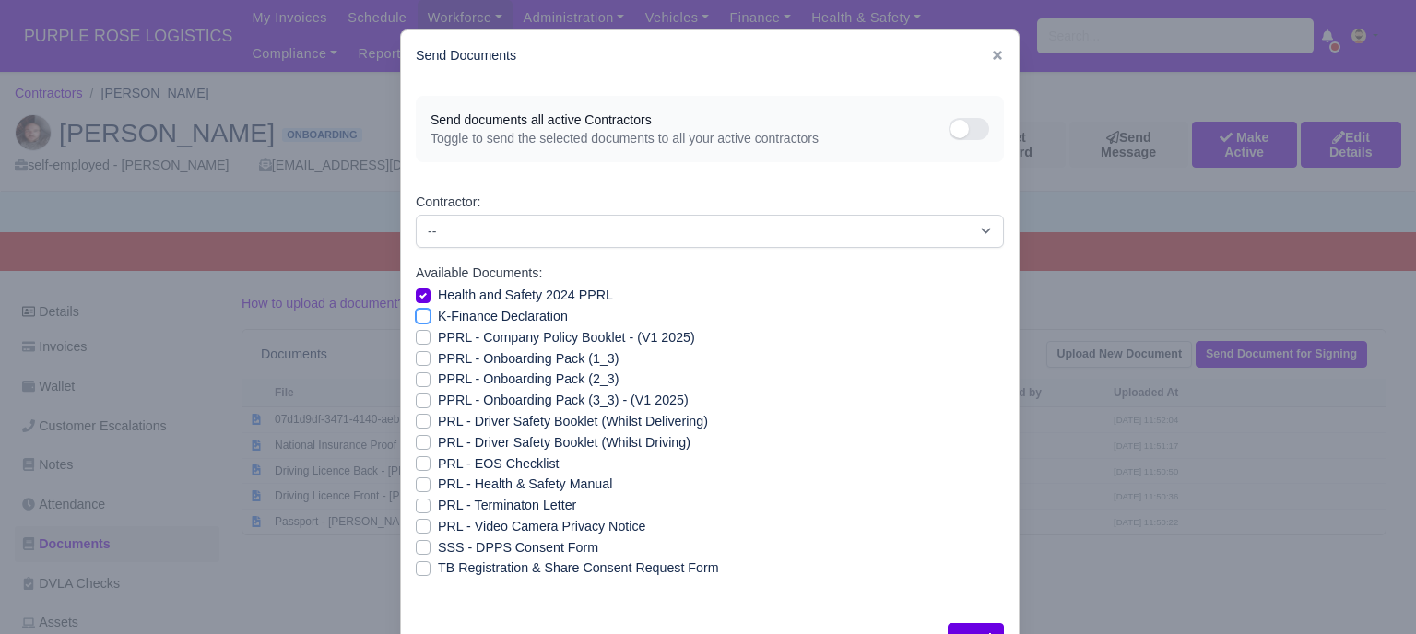
click at [416, 321] on input "K-Finance Declaration" at bounding box center [423, 313] width 15 height 15
checkbox input "true"
click at [438, 337] on label "PPRL - Company Policy Booklet - (V1 2025)" at bounding box center [566, 337] width 257 height 21
click at [416, 337] on input "PPRL - Company Policy Booklet - (V1 2025)" at bounding box center [423, 334] width 15 height 15
checkbox input "true"
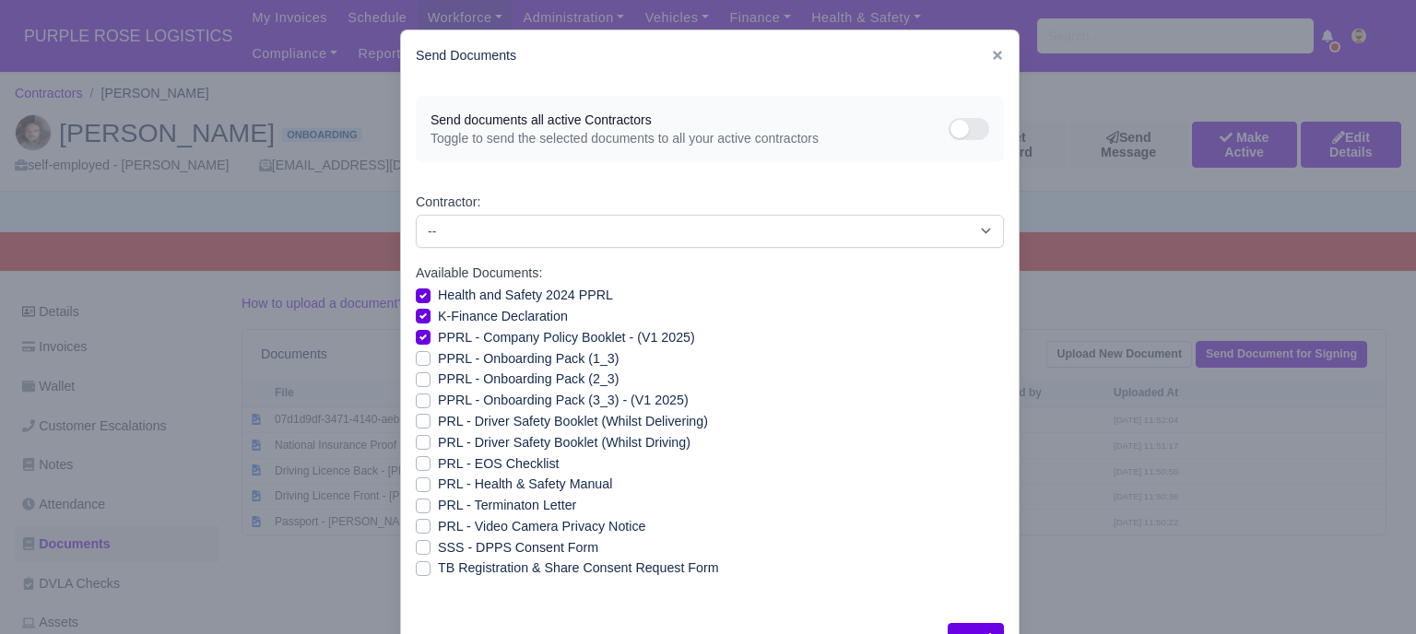
click at [416, 351] on div "PPRL - Onboarding Pack (1_3)" at bounding box center [710, 359] width 588 height 21
click at [438, 358] on label "PPRL - Onboarding Pack (1_3)" at bounding box center [528, 359] width 181 height 21
click at [416, 358] on input "PPRL - Onboarding Pack (1_3)" at bounding box center [423, 356] width 15 height 15
checkbox input "true"
click at [438, 379] on label "PPRL - Onboarding Pack (2_3)" at bounding box center [528, 379] width 181 height 21
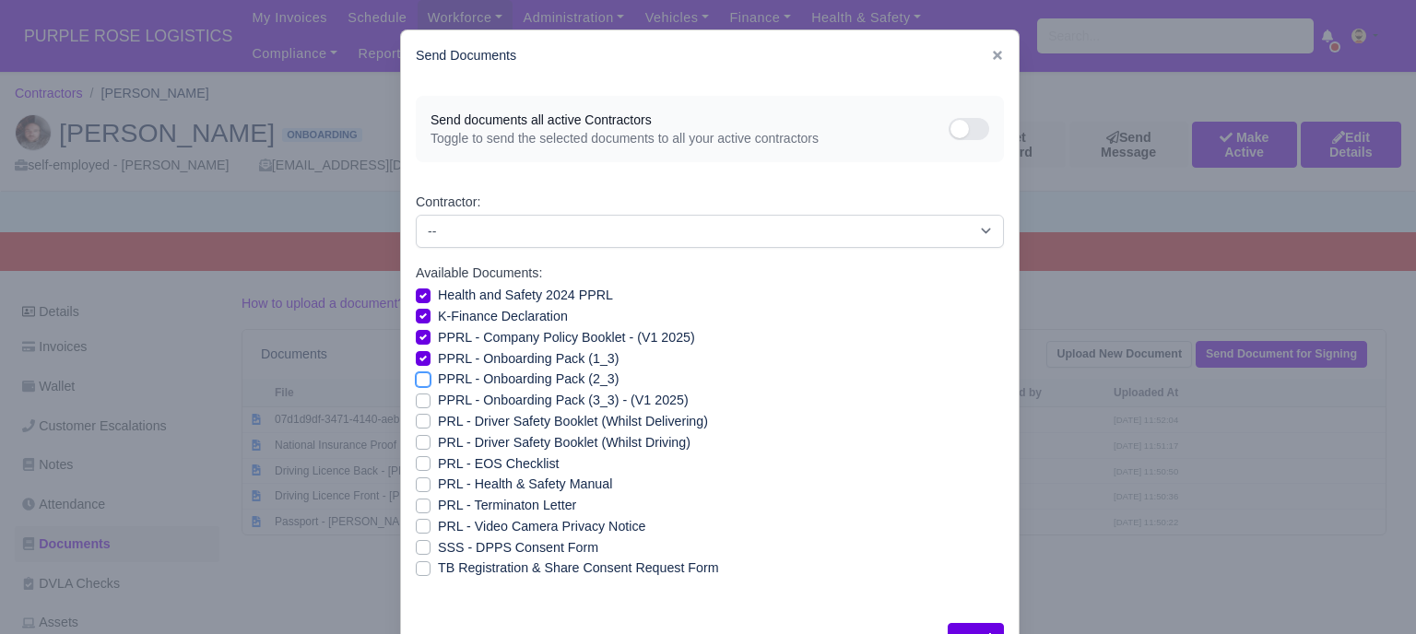
click at [418, 379] on input "PPRL - Onboarding Pack (2_3)" at bounding box center [423, 376] width 15 height 15
checkbox input "true"
click at [438, 397] on label "PPRL - Onboarding Pack (3_3) - (V1 2025)" at bounding box center [563, 400] width 251 height 21
click at [417, 397] on input "PPRL - Onboarding Pack (3_3) - (V1 2025)" at bounding box center [423, 397] width 15 height 15
checkbox input "true"
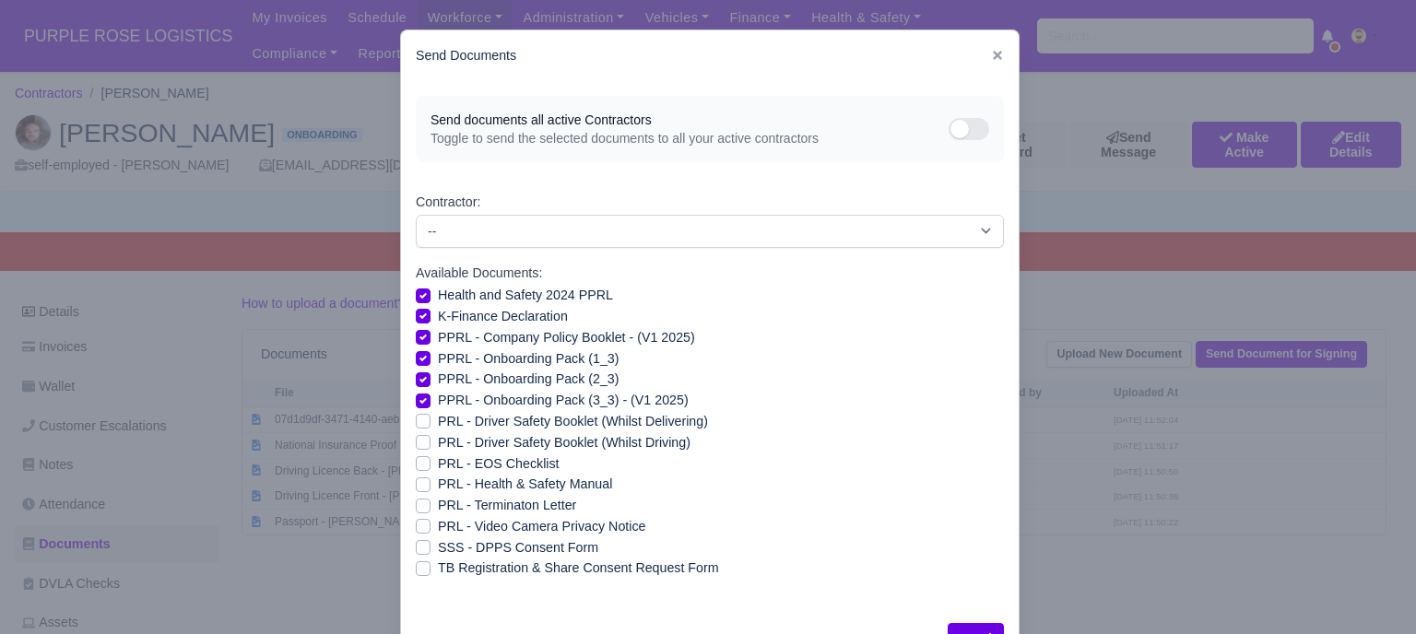
click at [438, 486] on label "PRL - Health & Safety Manual" at bounding box center [525, 484] width 174 height 21
click at [416, 486] on input "PRL - Health & Safety Manual" at bounding box center [423, 481] width 15 height 15
checkbox input "true"
click at [438, 526] on label "PRL - Video Camera Privacy Notice" at bounding box center [541, 526] width 207 height 21
click at [416, 526] on input "PRL - Video Camera Privacy Notice" at bounding box center [423, 523] width 15 height 15
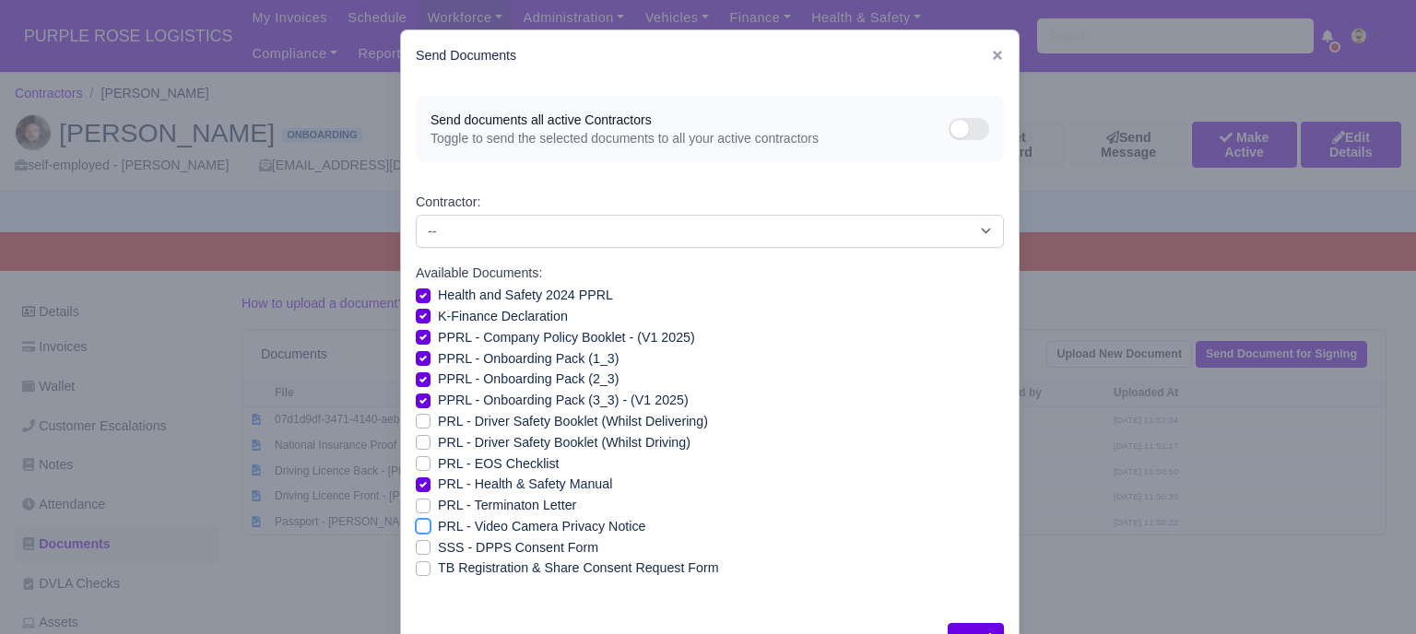
checkbox input "true"
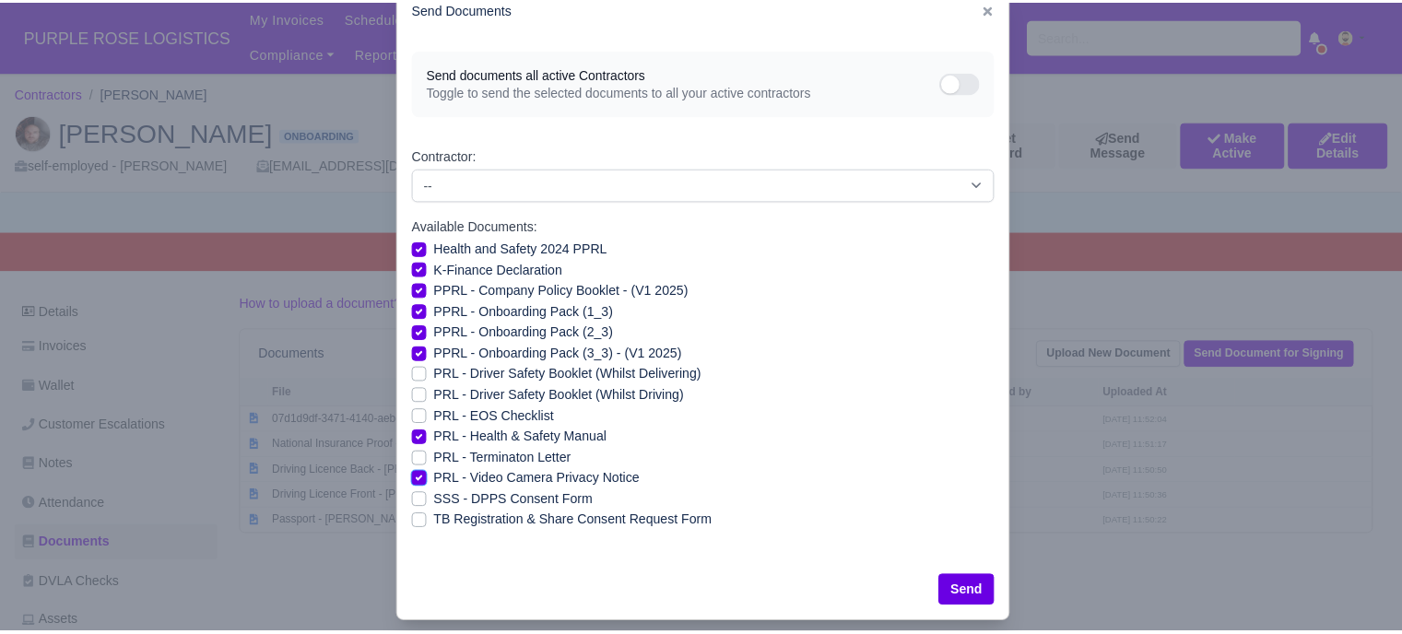
scroll to position [66, 0]
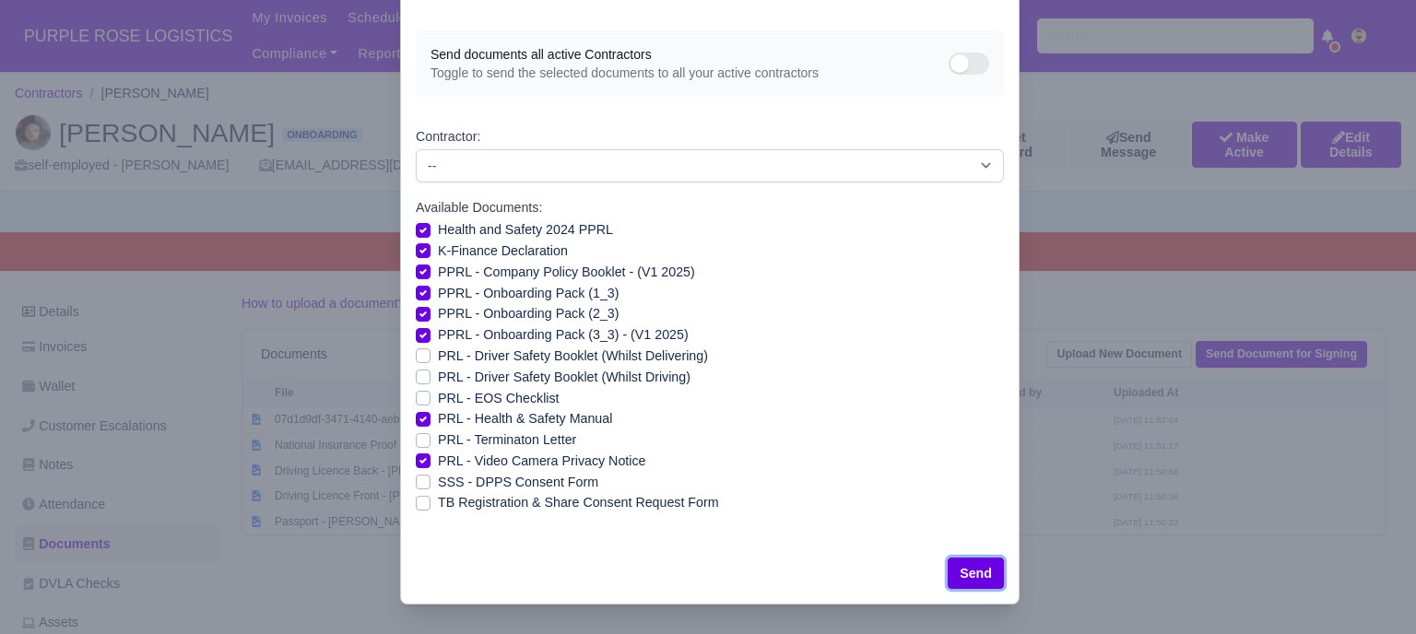
click at [959, 577] on button "Send" at bounding box center [976, 573] width 56 height 31
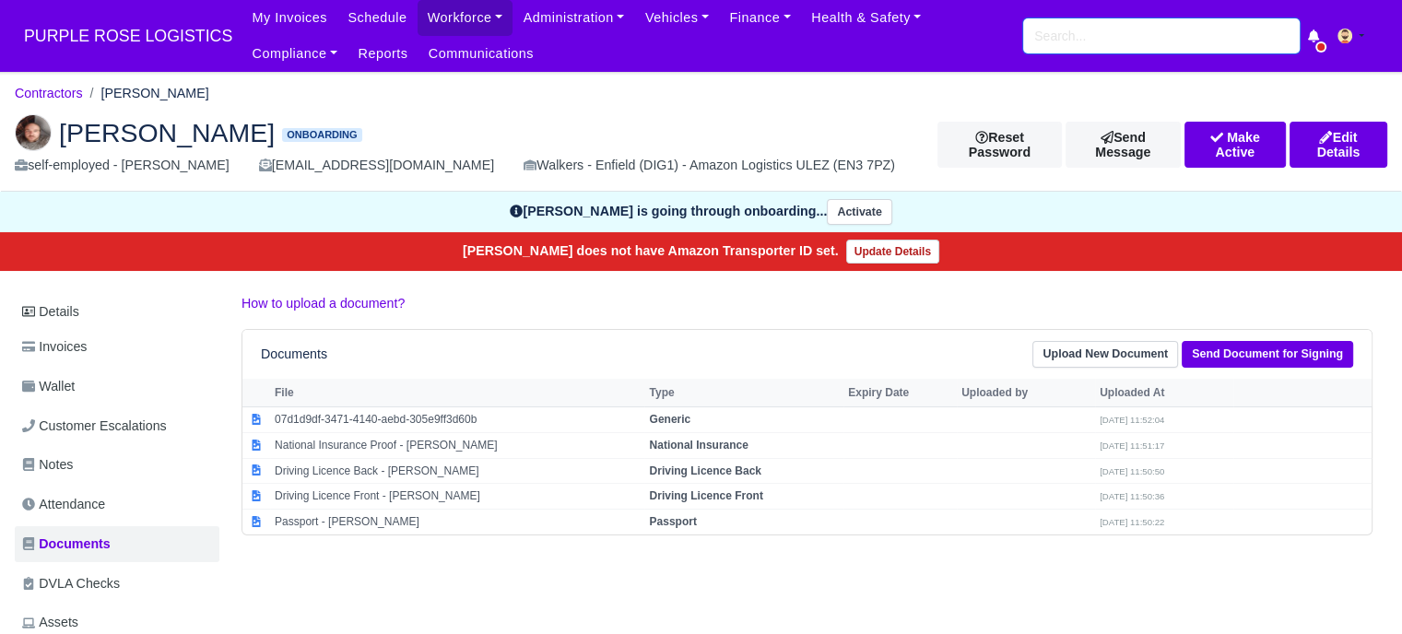
click at [1165, 41] on input "search" at bounding box center [1161, 35] width 277 height 35
paste input "Mohamed Abdi"
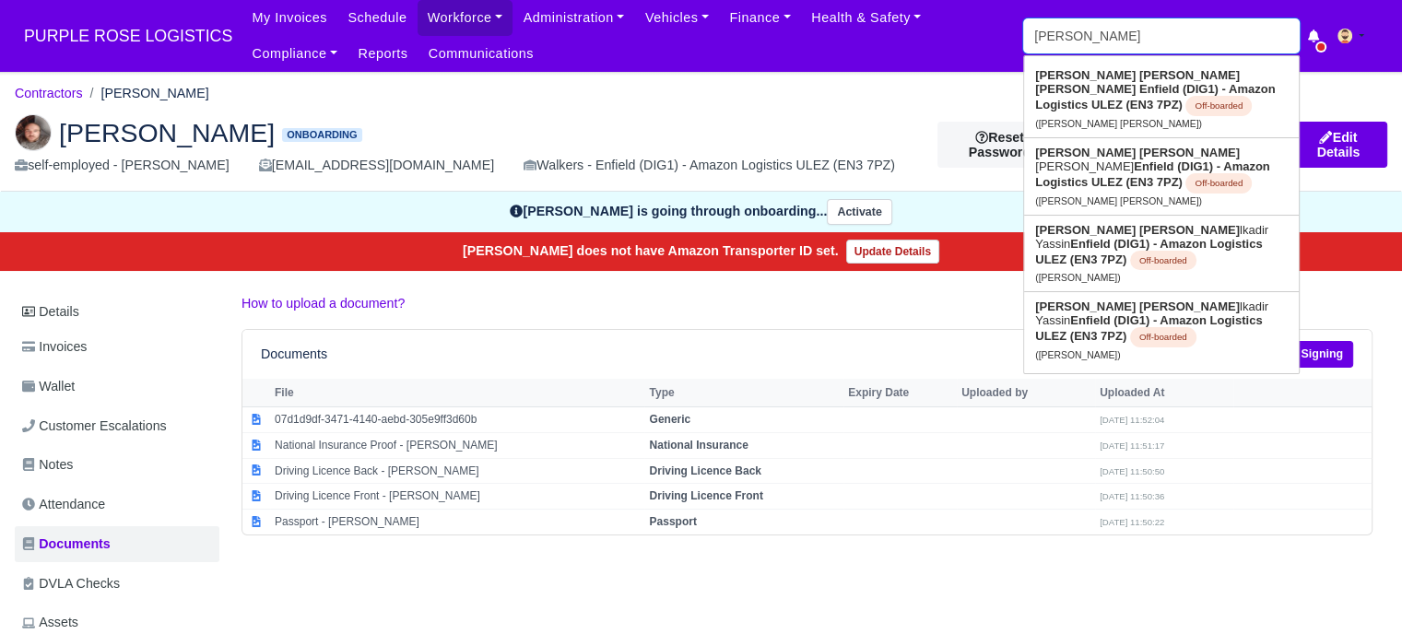
click at [1169, 40] on input "Mohamed Abdi" at bounding box center [1161, 35] width 277 height 35
type input "Mohamed Abdi"
type input "Mohamed Abdi Mohamed"
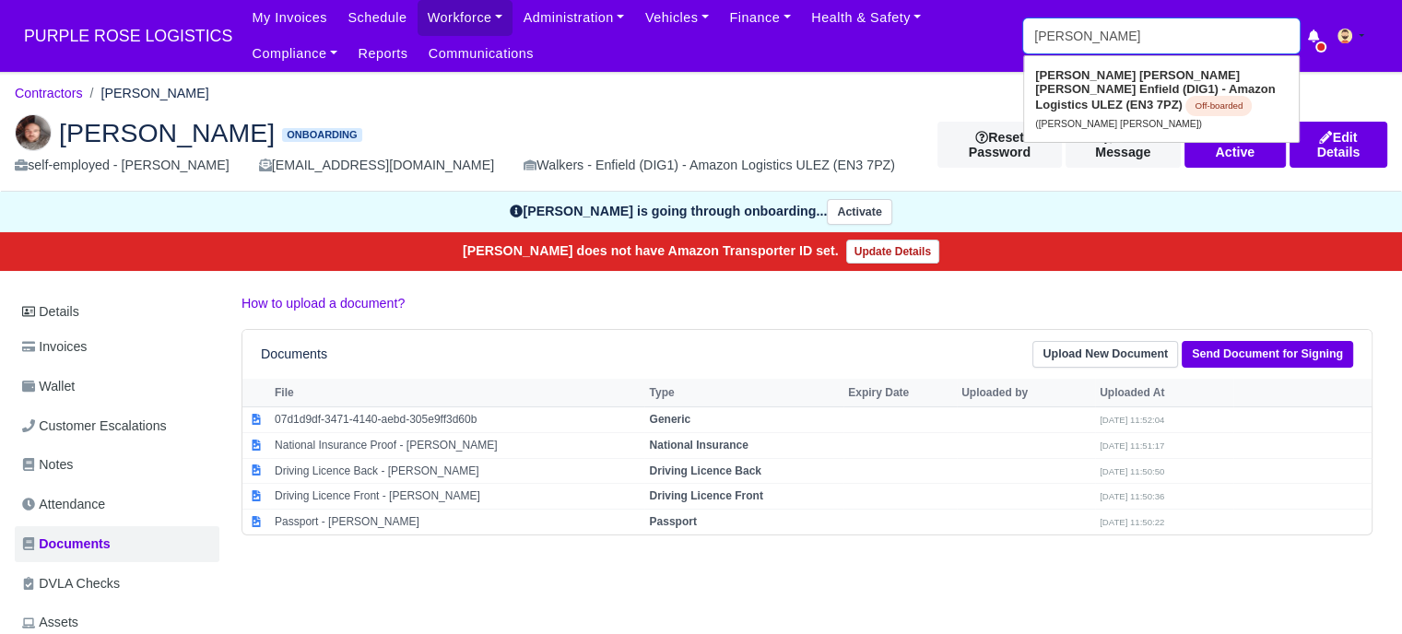
click at [1158, 34] on input "Mohamed Abdi" at bounding box center [1161, 35] width 277 height 35
type input "Mohamed Abdi"
type input "Mohamed Abdi Mohamed"
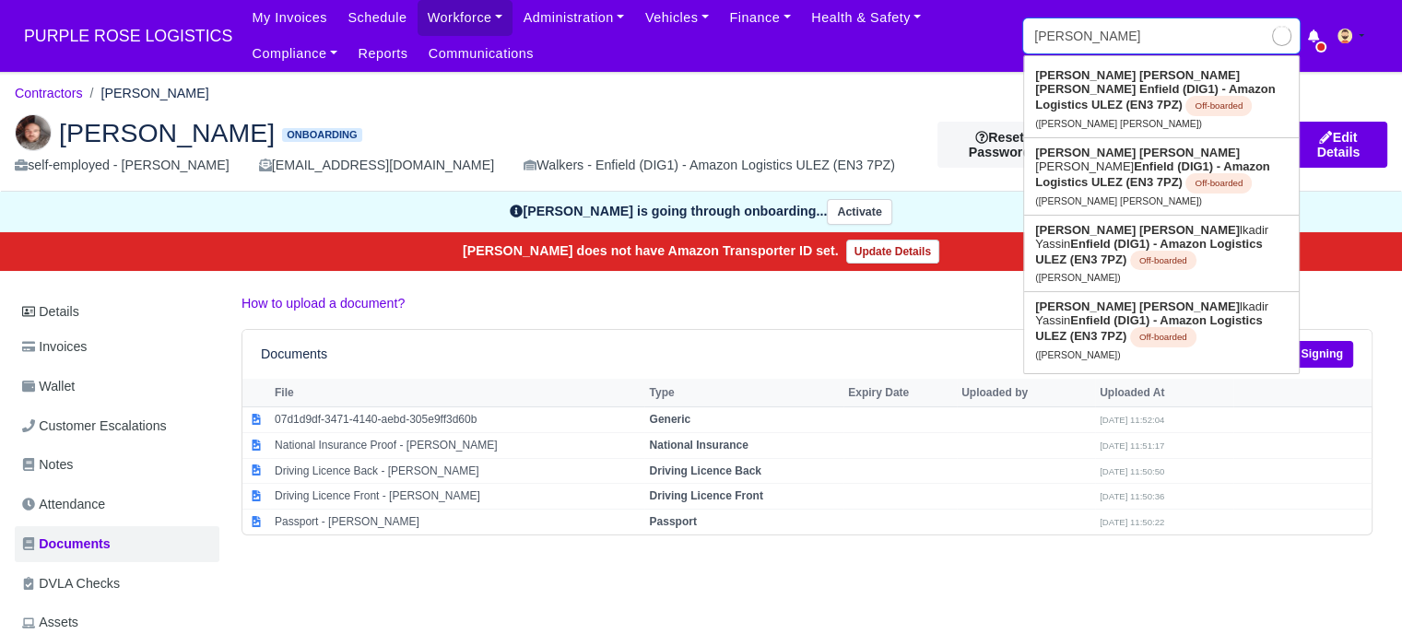
type input "Mohamed Ab"
type input "Mohamed Abdi Mohamed"
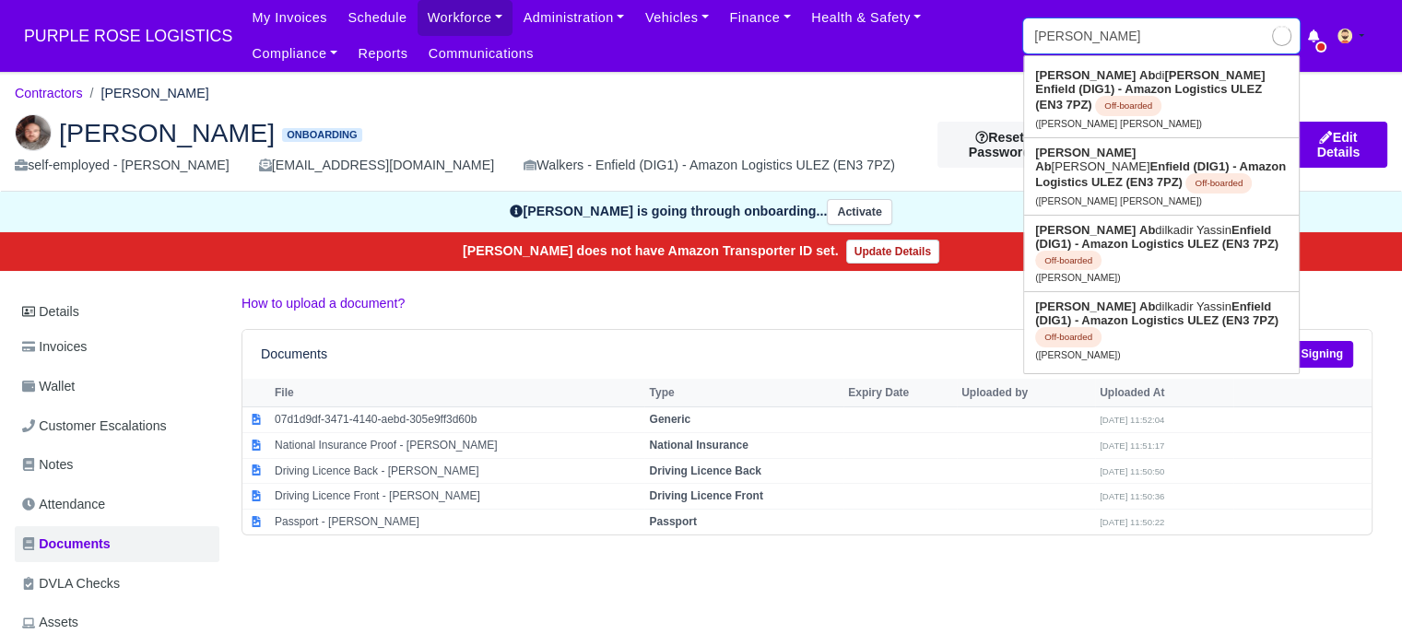
type input "Mohamed A"
type input "Mohamed Abdi Mohamed"
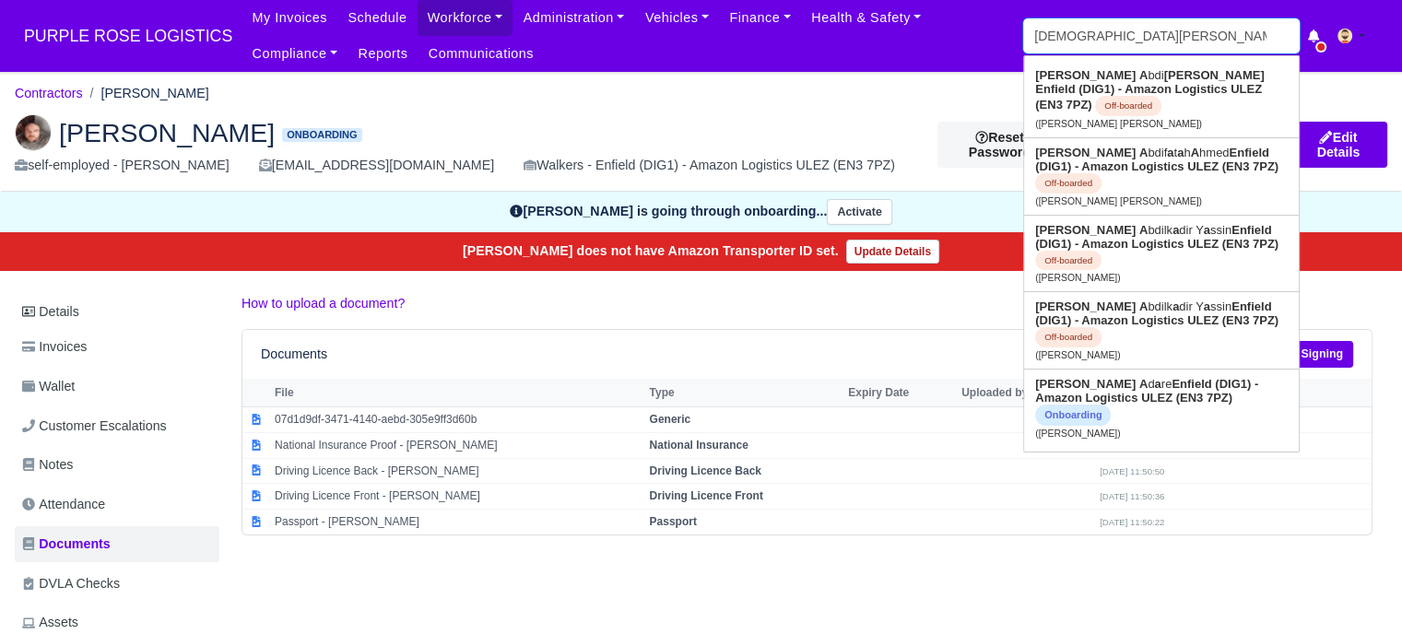
type input "Mohamed"
type input "Mohamed Abdi Mohamed"
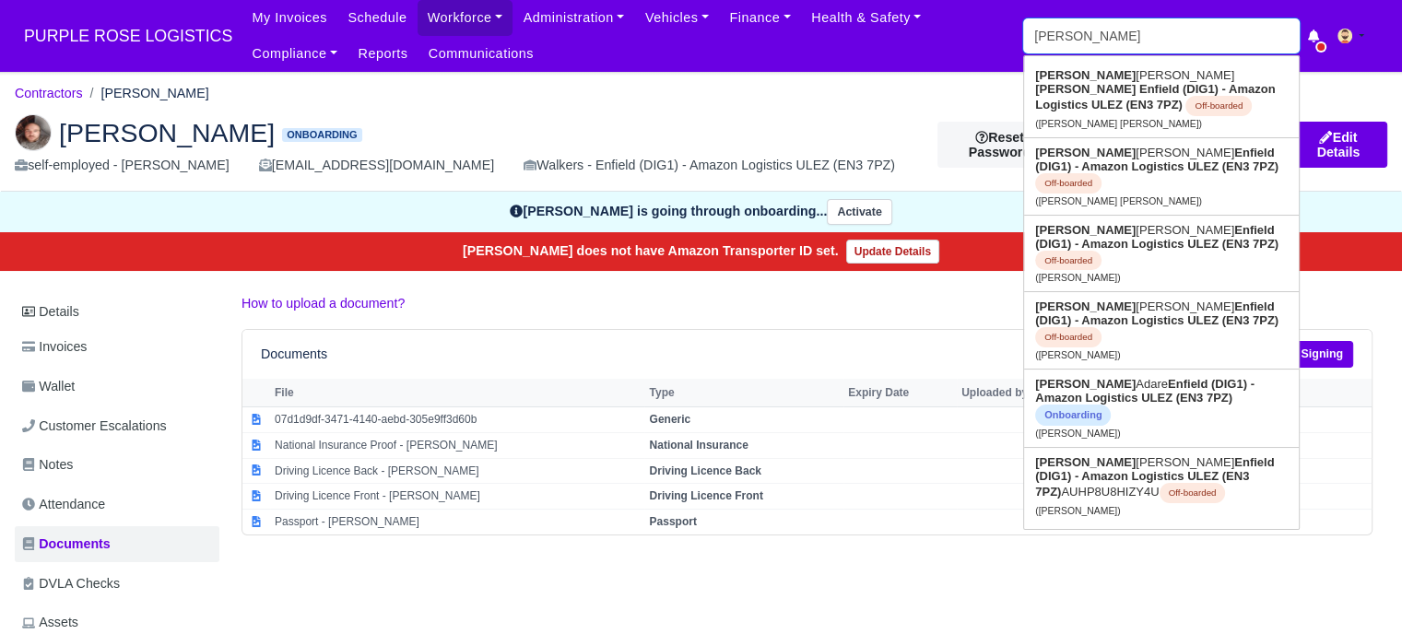
type input "Mohamed"
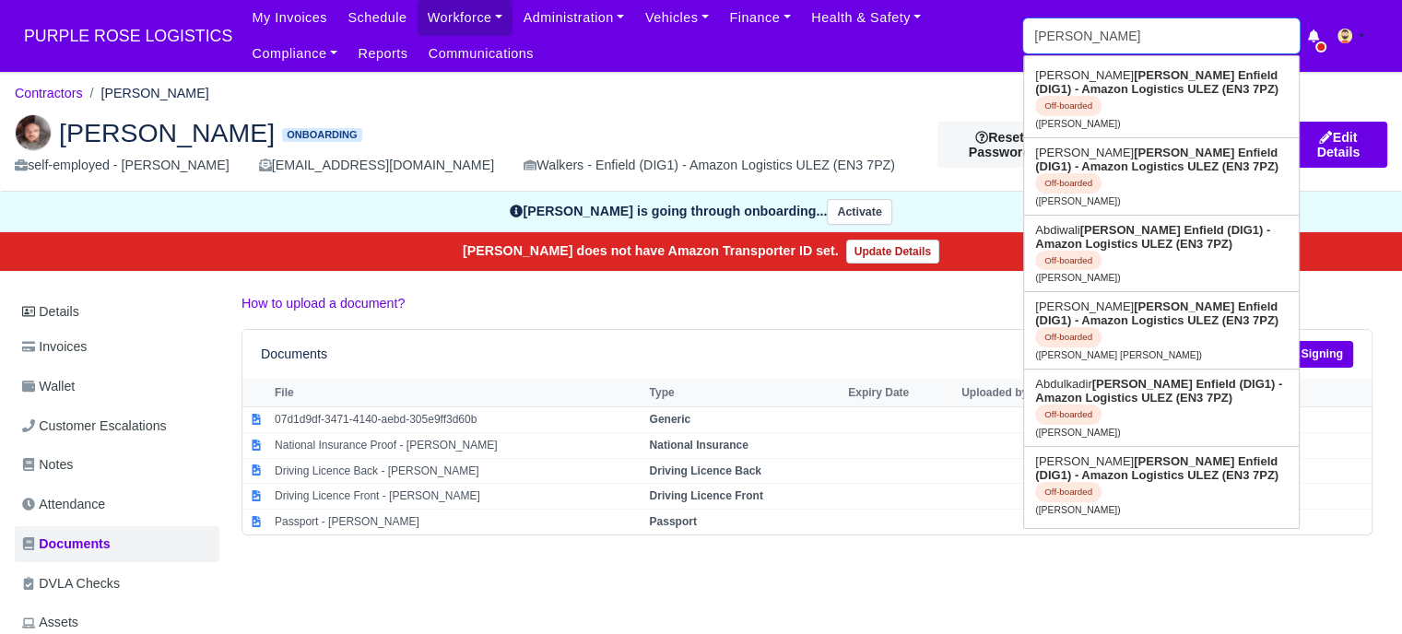
type input "Mohamed"
type input "Mohamed Abdi Mohamed"
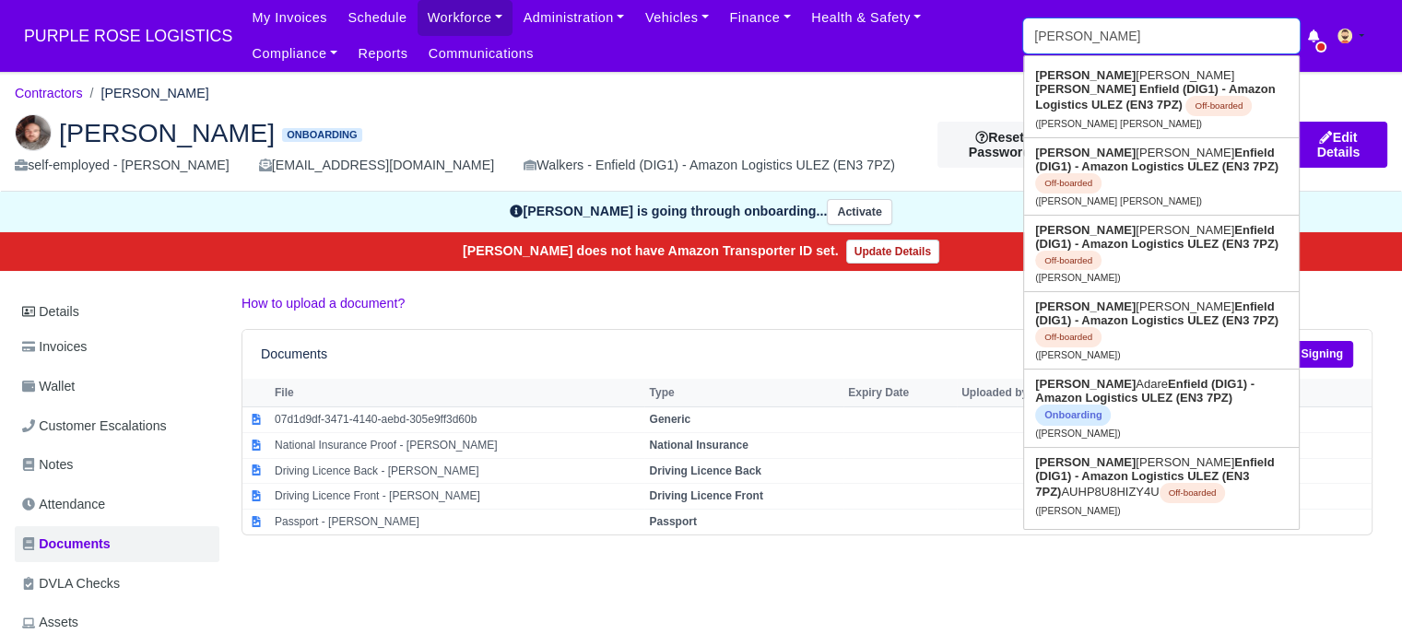
drag, startPoint x: 1120, startPoint y: 29, endPoint x: 1012, endPoint y: 48, distance: 109.6
click at [1009, 48] on div "My Invoices Schedule Workforce Manpower Expiring Documents Leave Requests Daily…" at bounding box center [815, 36] width 1146 height 72
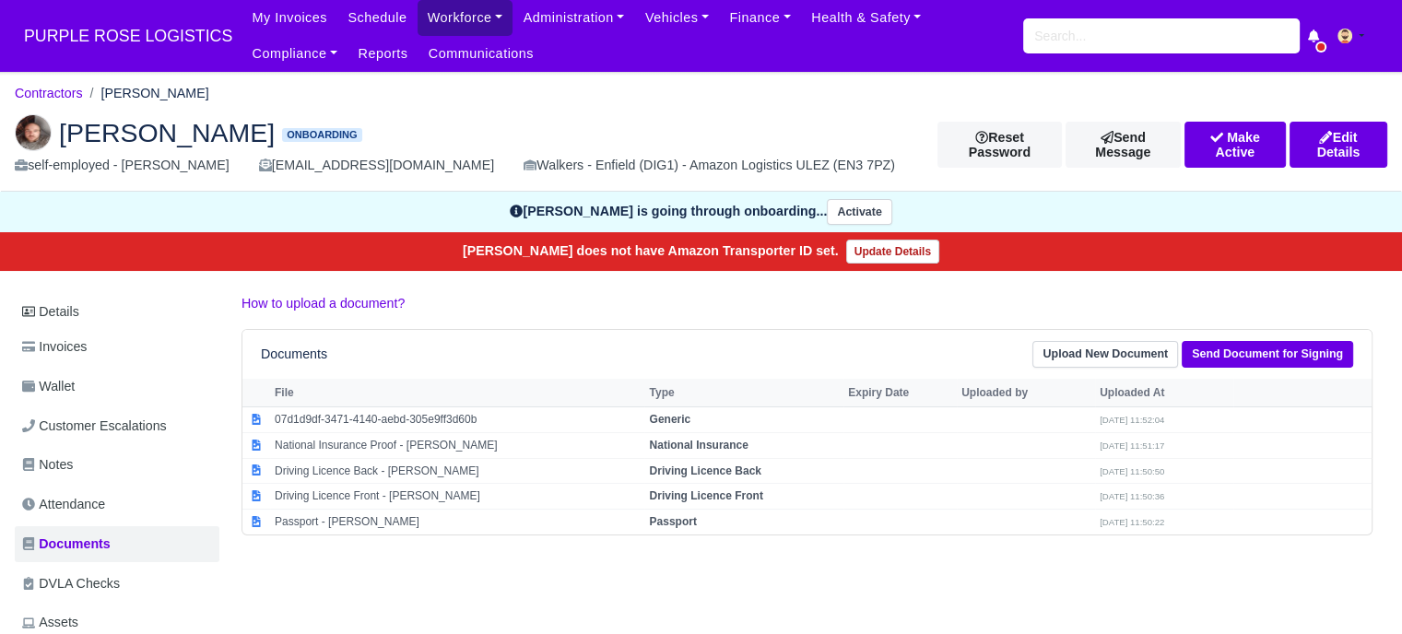
click at [456, 21] on link "Workforce" at bounding box center [466, 18] width 96 height 36
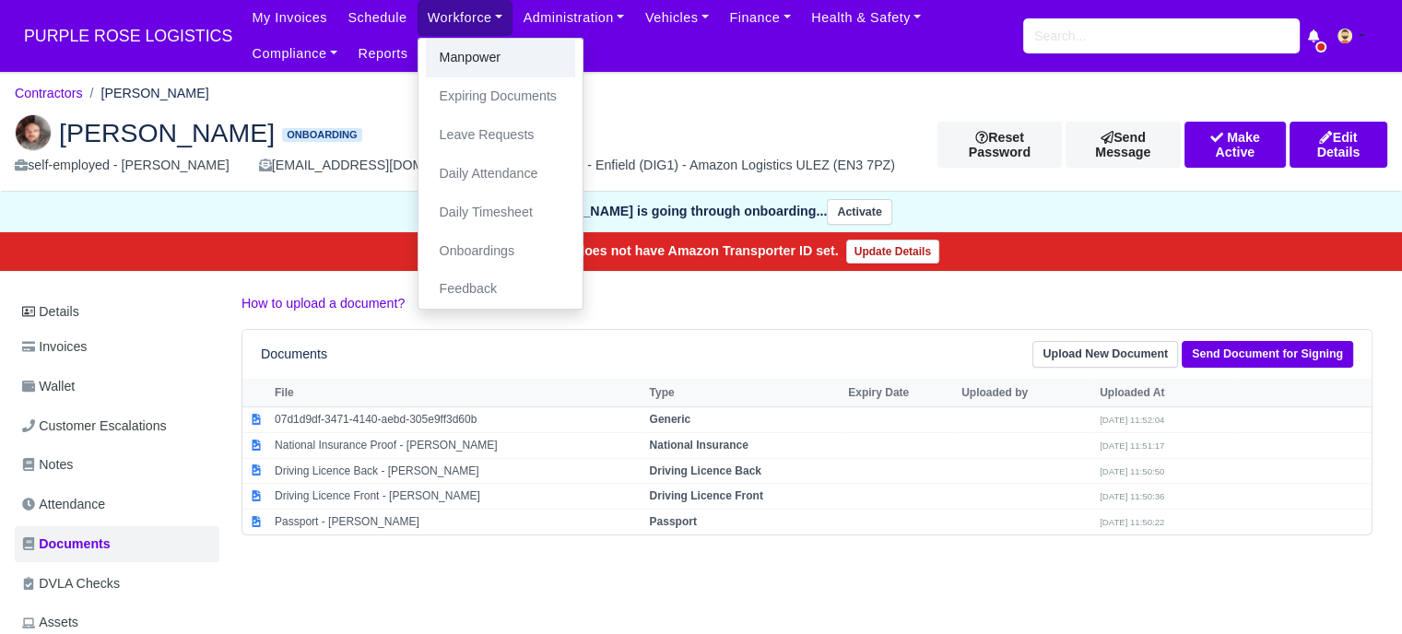
click at [465, 58] on link "Manpower" at bounding box center [500, 58] width 149 height 39
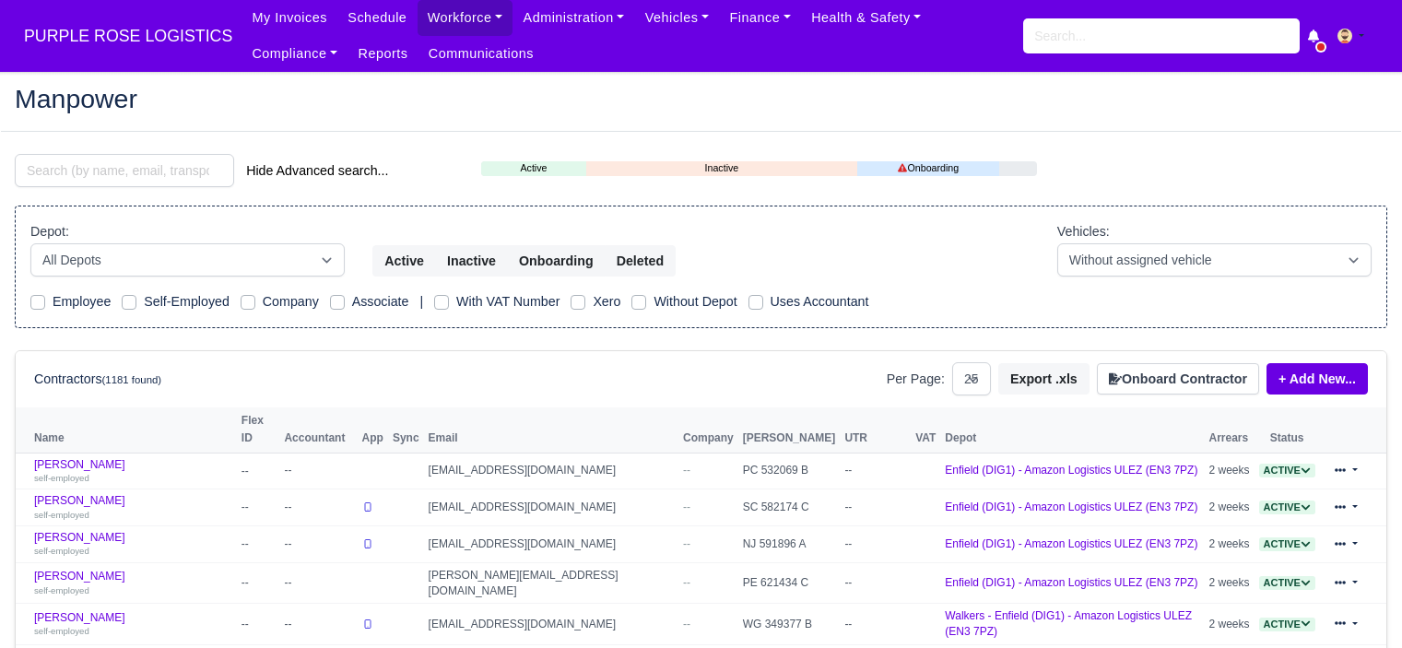
select select "25"
click at [1199, 382] on button "Onboard Contractor" at bounding box center [1178, 378] width 162 height 31
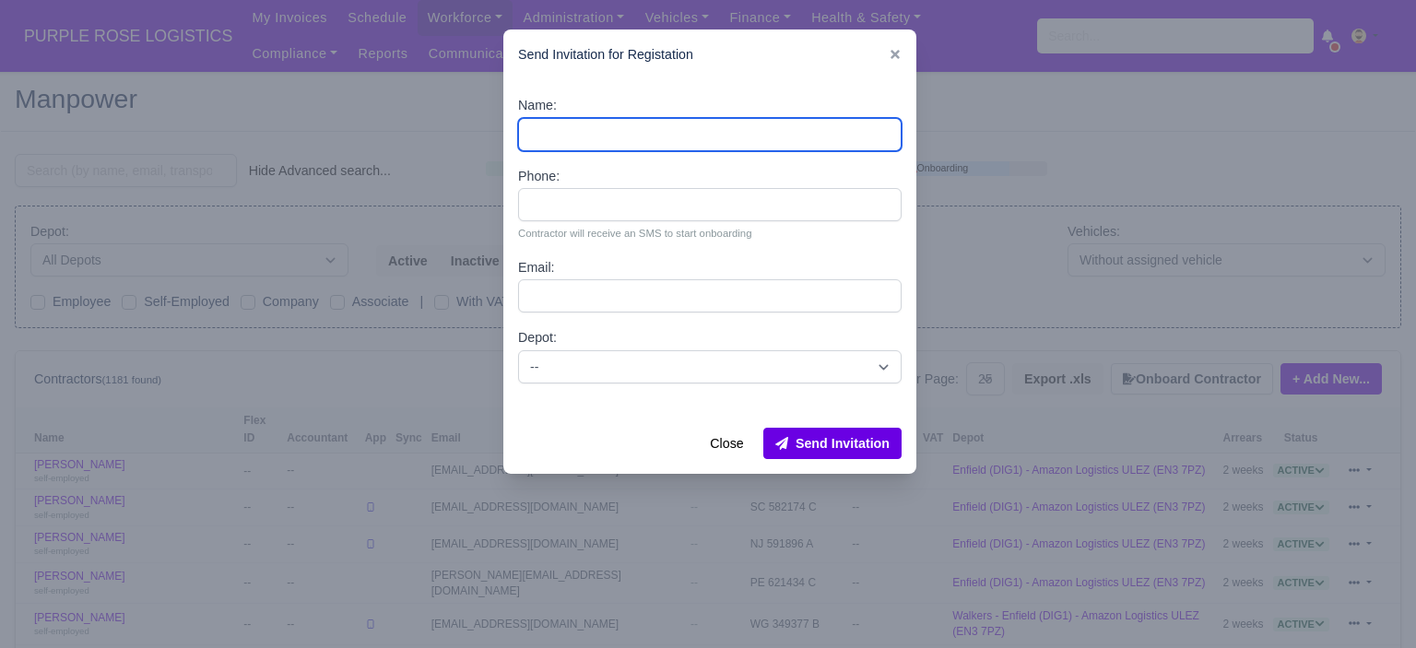
click at [697, 147] on input "Name:" at bounding box center [710, 134] width 384 height 33
paste input "[PERSON_NAME]"
type input "[PERSON_NAME]"
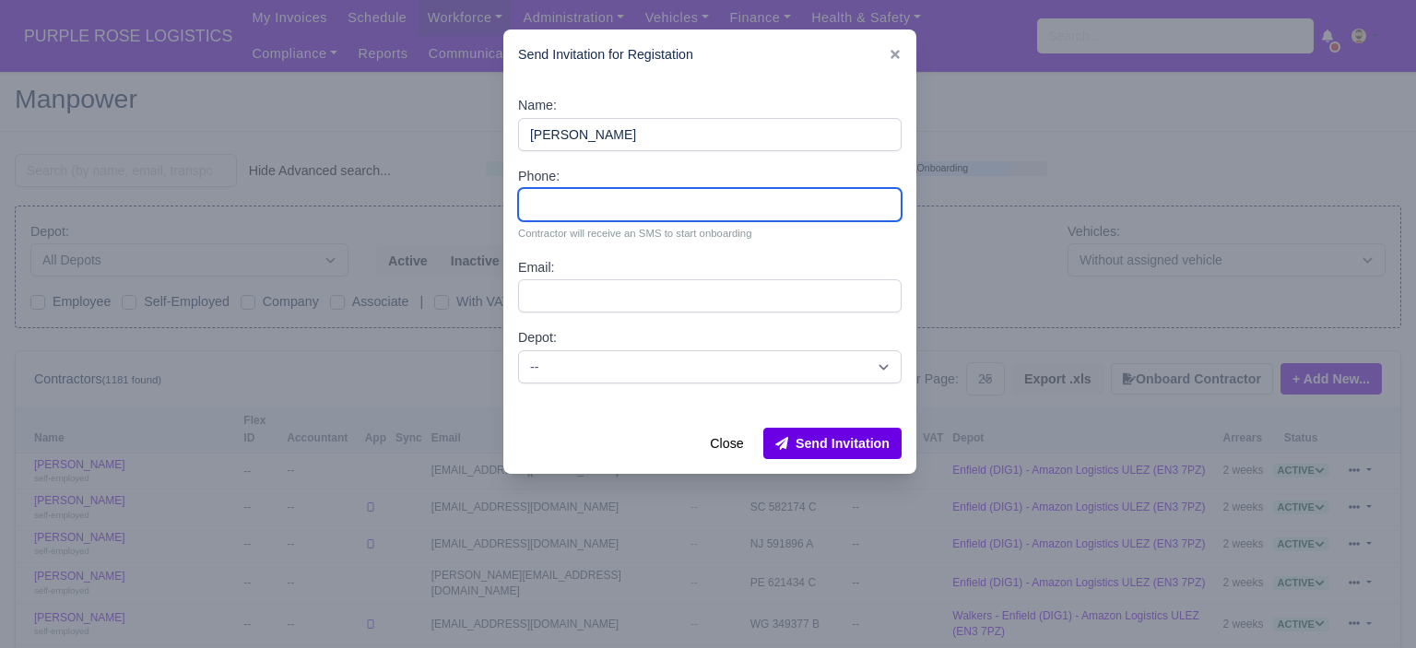
click at [592, 217] on input "Phone:" at bounding box center [710, 204] width 384 height 33
paste input "44 7553 818994"
type input "44 7553 818994"
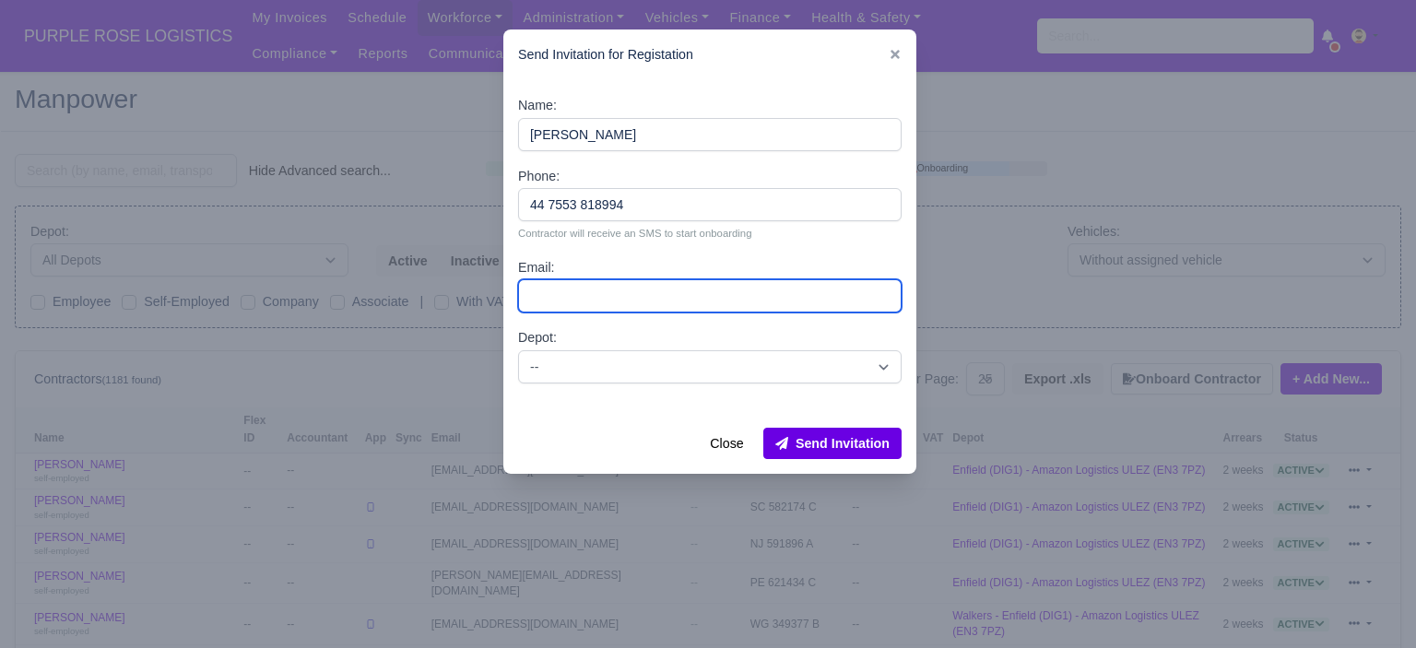
click at [590, 305] on input "Email:" at bounding box center [710, 295] width 384 height 33
paste input "[EMAIL_ADDRESS][DOMAIN_NAME]"
type input "[EMAIL_ADDRESS][DOMAIN_NAME]"
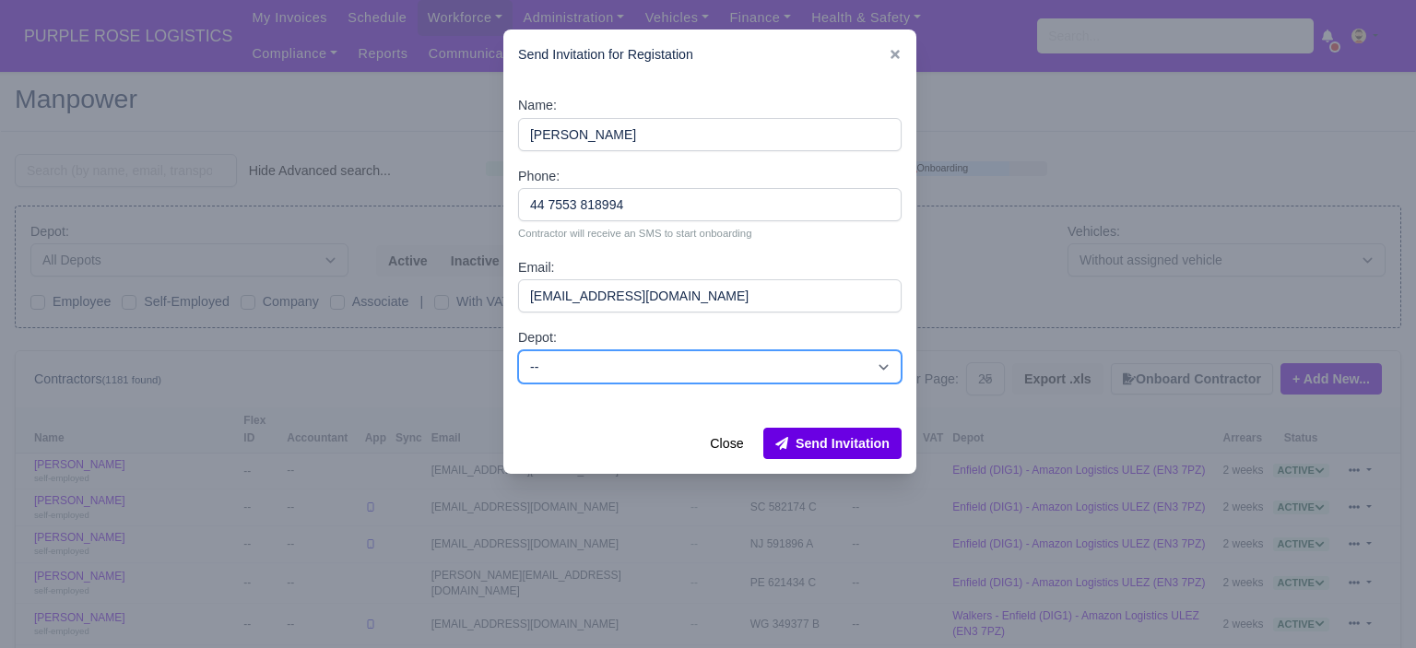
drag, startPoint x: 601, startPoint y: 371, endPoint x: 605, endPoint y: 382, distance: 11.7
click at [602, 371] on select "-- Enfield (DIG1) - Amazon Logistics ULEZ (EN3 7PZ) Harlow (DHW1) - Amazon Logi…" at bounding box center [710, 366] width 384 height 33
select select "5"
click at [518, 350] on select "-- Enfield (DIG1) - Amazon Logistics ULEZ (EN3 7PZ) Harlow (DHW1) - Amazon Logi…" at bounding box center [710, 366] width 384 height 33
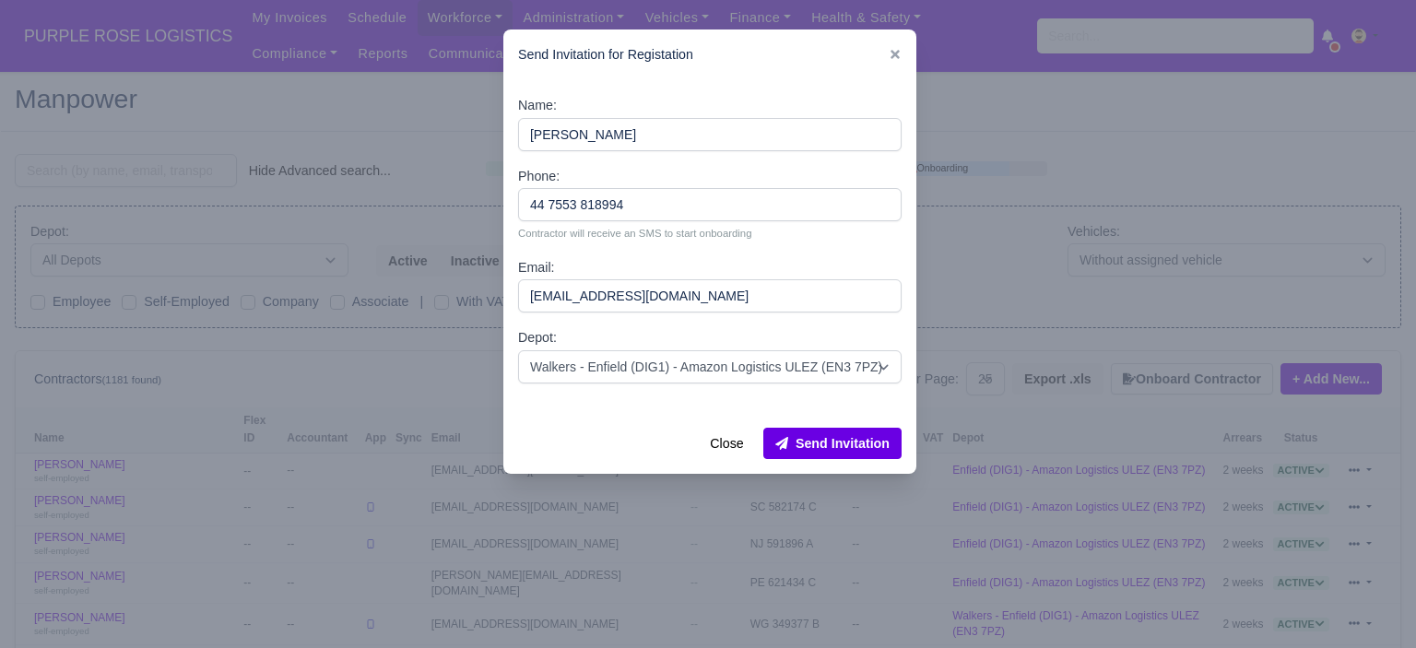
click at [822, 460] on div "Close Send Invitation" at bounding box center [709, 443] width 413 height 61
click at [829, 454] on button "Send Invitation" at bounding box center [832, 443] width 138 height 31
click at [901, 59] on div "Send Invitation for Registation" at bounding box center [709, 55] width 413 height 51
click at [895, 55] on icon at bounding box center [895, 54] width 9 height 9
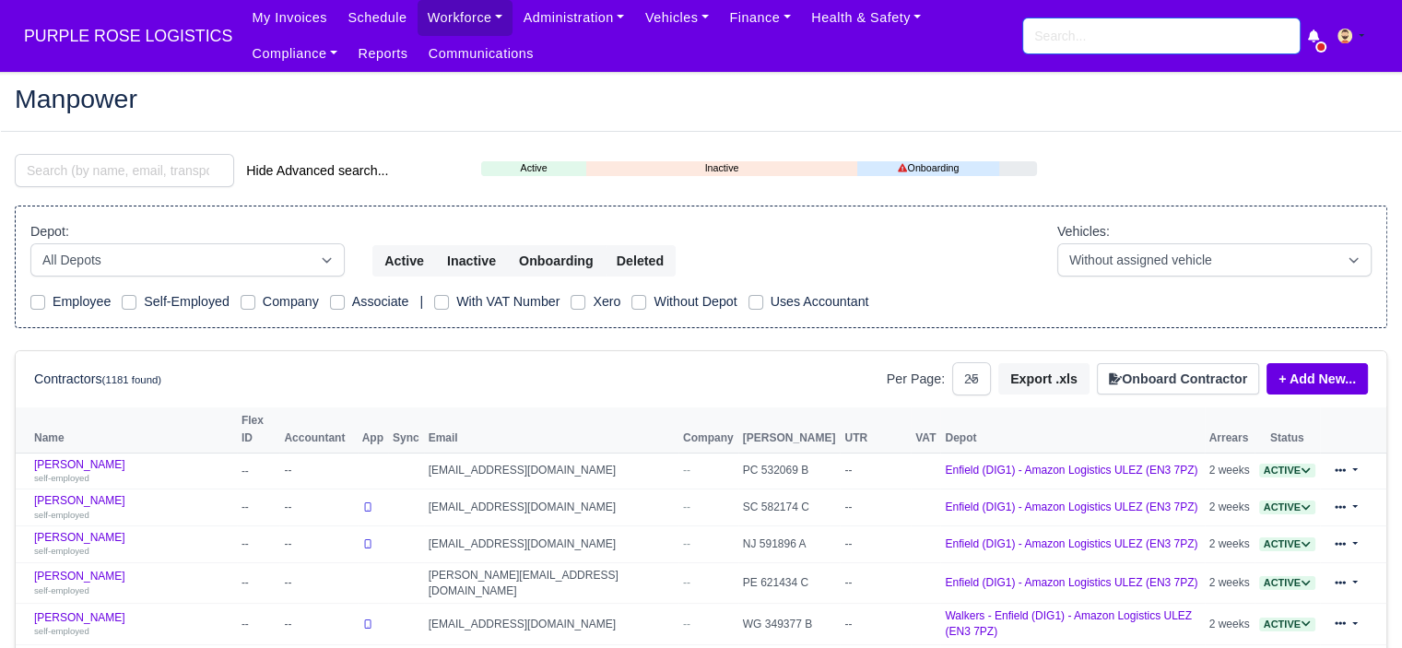
click at [1058, 30] on input "search" at bounding box center [1161, 35] width 277 height 35
paste input "[PERSON_NAME] 44 7887 134141 [EMAIL_ADDRESS][DOMAIN_NAME] ae8d73cf02ba"
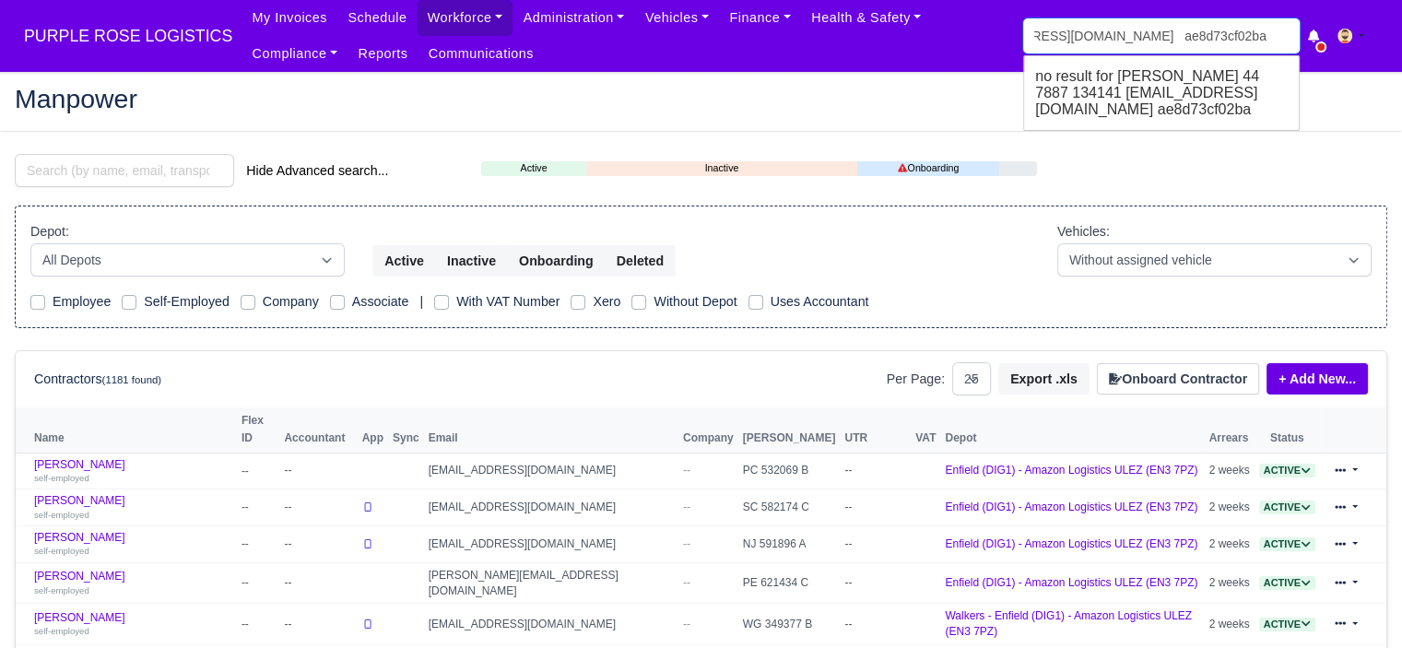
drag, startPoint x: 1070, startPoint y: 39, endPoint x: 1294, endPoint y: 29, distance: 223.3
click at [1294, 29] on input "[PERSON_NAME] 44 7887 134141 [EMAIL_ADDRESS][DOMAIN_NAME] ae8d73cf02ba" at bounding box center [1161, 35] width 277 height 35
type input "[PERSON_NAME]"
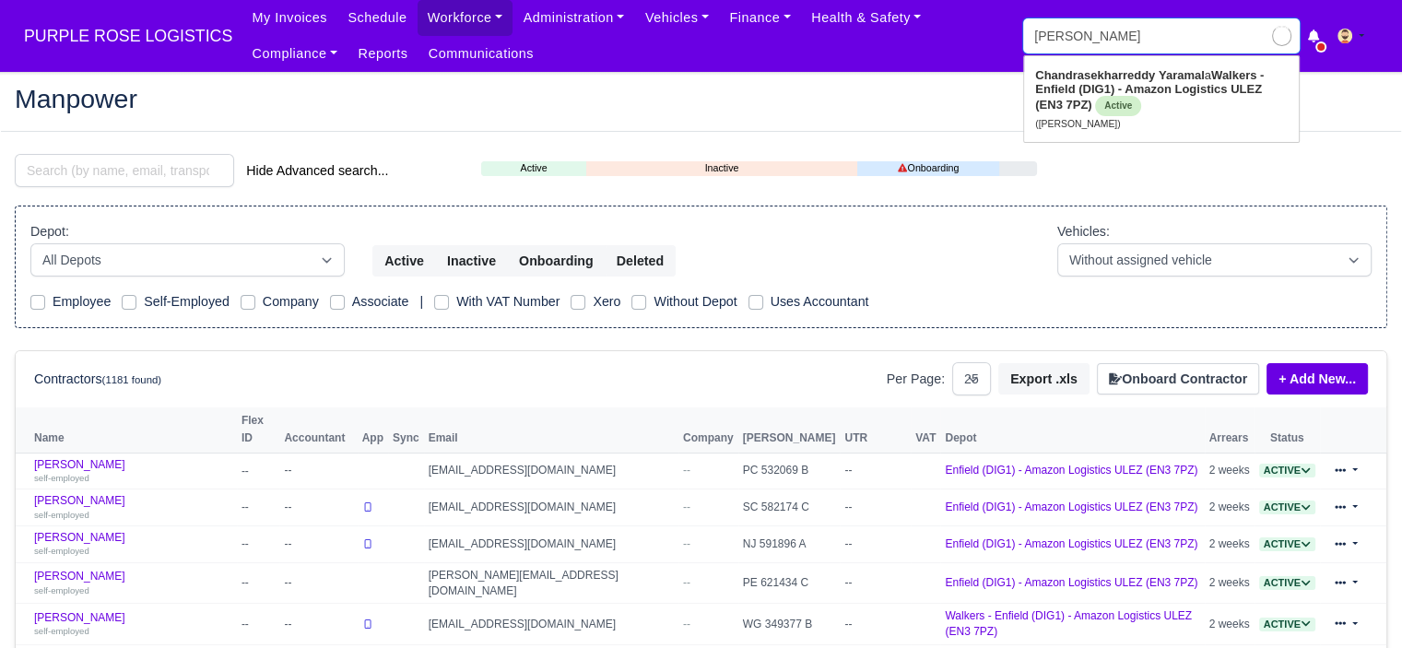
type input "[PERSON_NAME]"
click at [1144, 99] on link "Chandrasekharreddy Yaramal a Walkers - Enfield (DIG1) - Amazon Logistics ULEZ (…" at bounding box center [1161, 99] width 275 height 77
type input "[PERSON_NAME]"
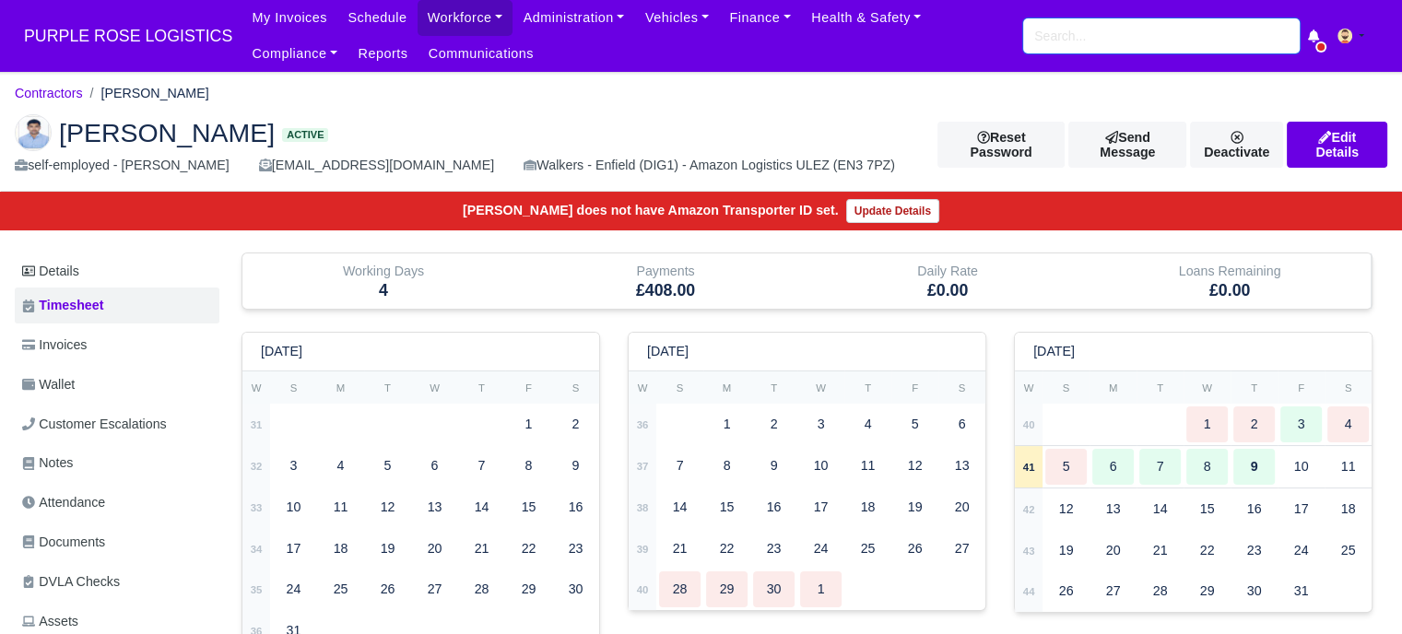
click at [1121, 45] on input "search" at bounding box center [1161, 35] width 277 height 35
type input "kes"
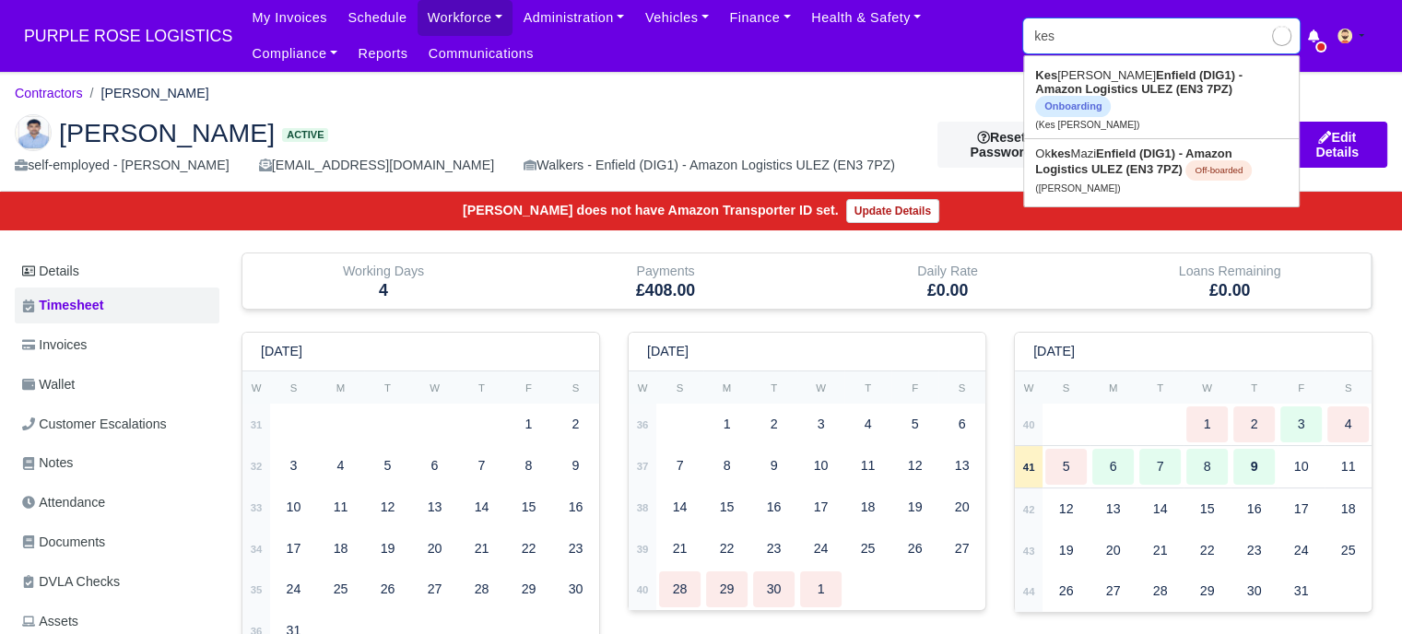
type input "kes [PERSON_NAME]"
click at [1154, 74] on strong "Enfield (DIG1) - Amazon Logistics ULEZ (EN3 7PZ)" at bounding box center [1138, 82] width 207 height 28
type input "Kes [PERSON_NAME]"
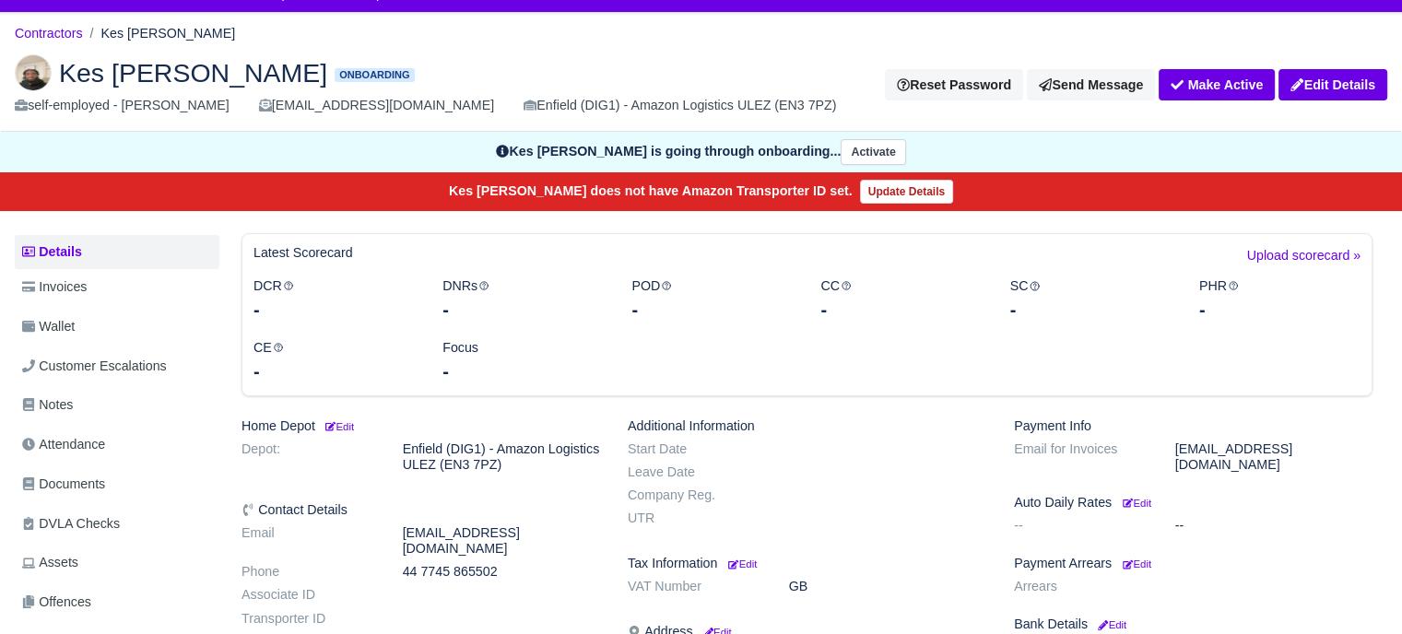
scroll to position [92, 0]
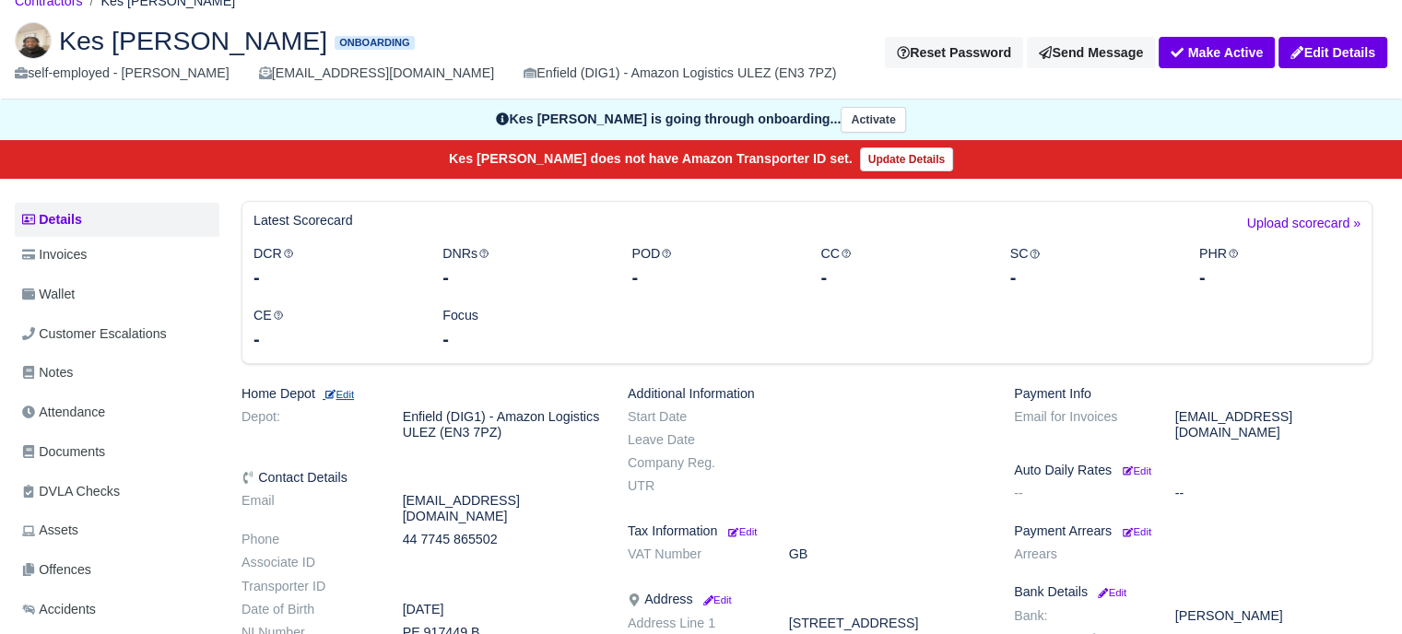
click at [347, 397] on small "Edit" at bounding box center [338, 394] width 31 height 11
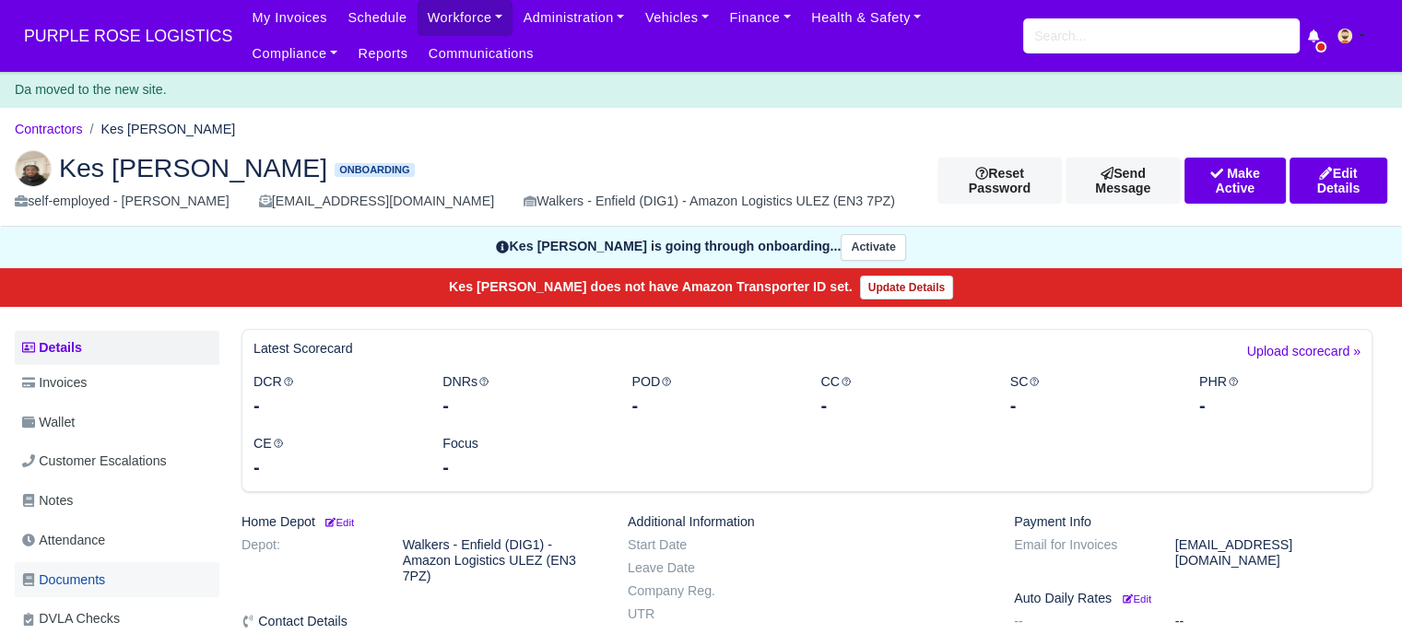
click at [94, 570] on span "Documents" at bounding box center [63, 580] width 83 height 21
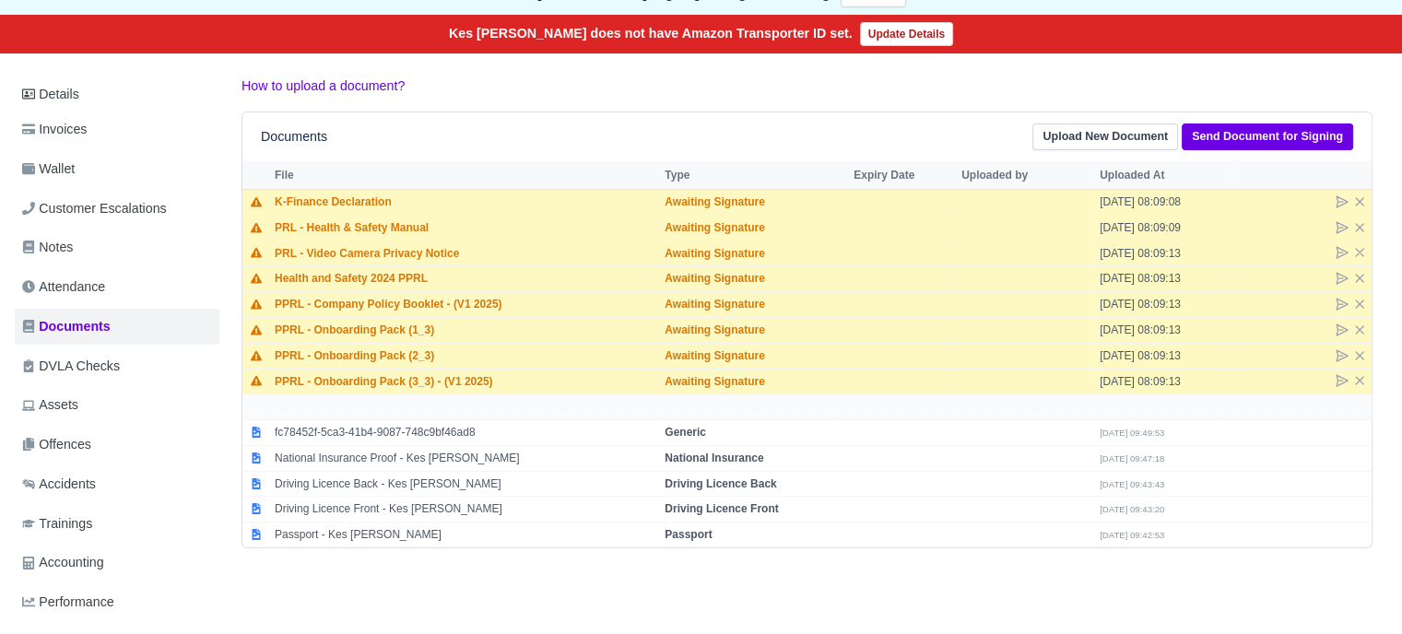
scroll to position [277, 0]
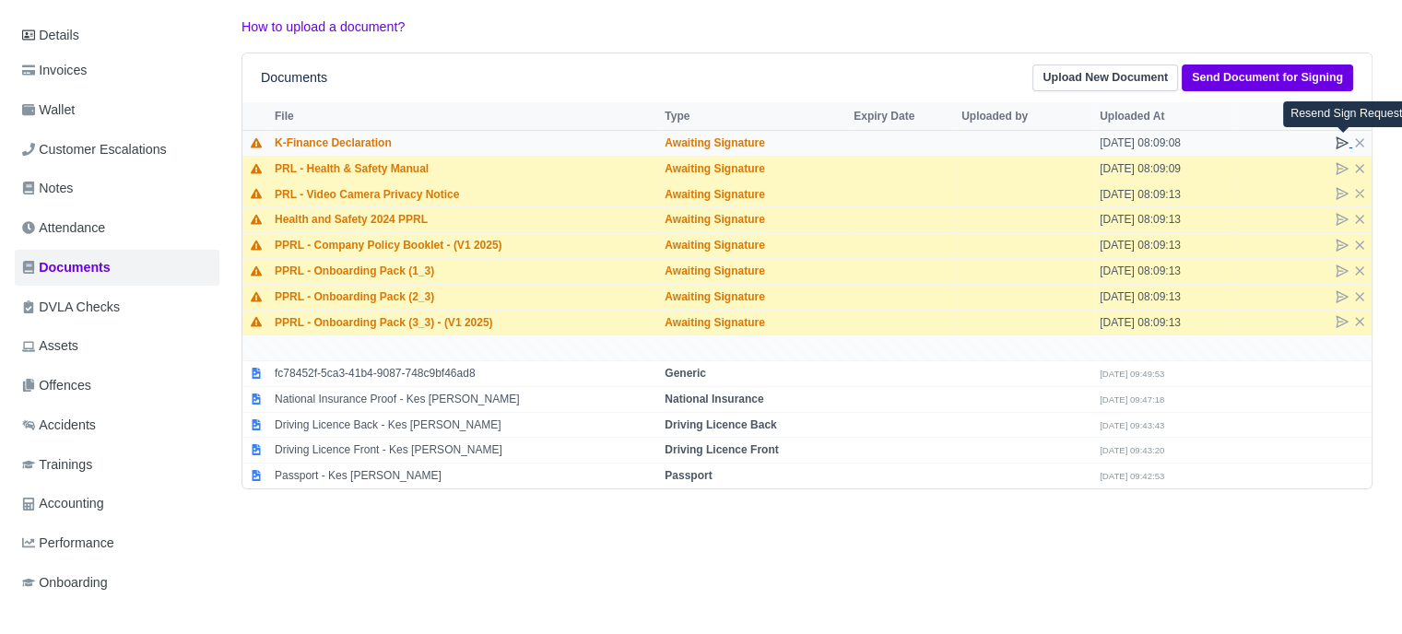
click at [1341, 139] on icon at bounding box center [1342, 143] width 15 height 15
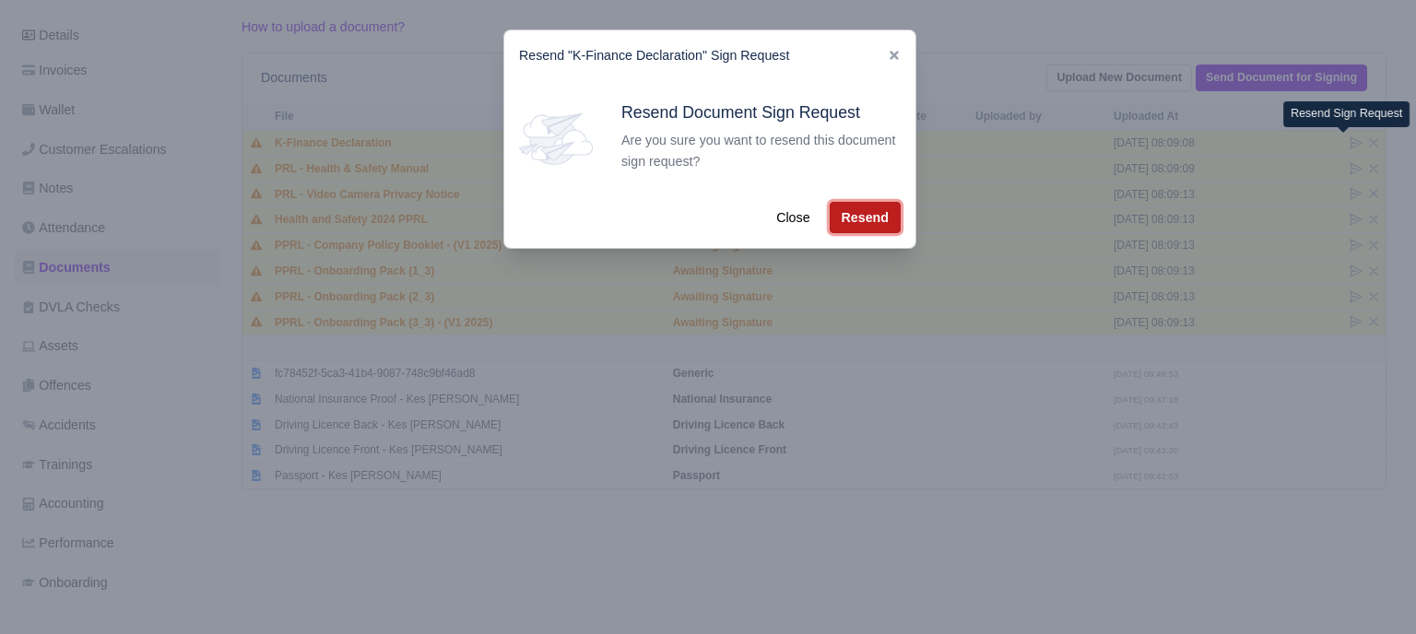
click at [867, 218] on button "Resend" at bounding box center [865, 217] width 71 height 31
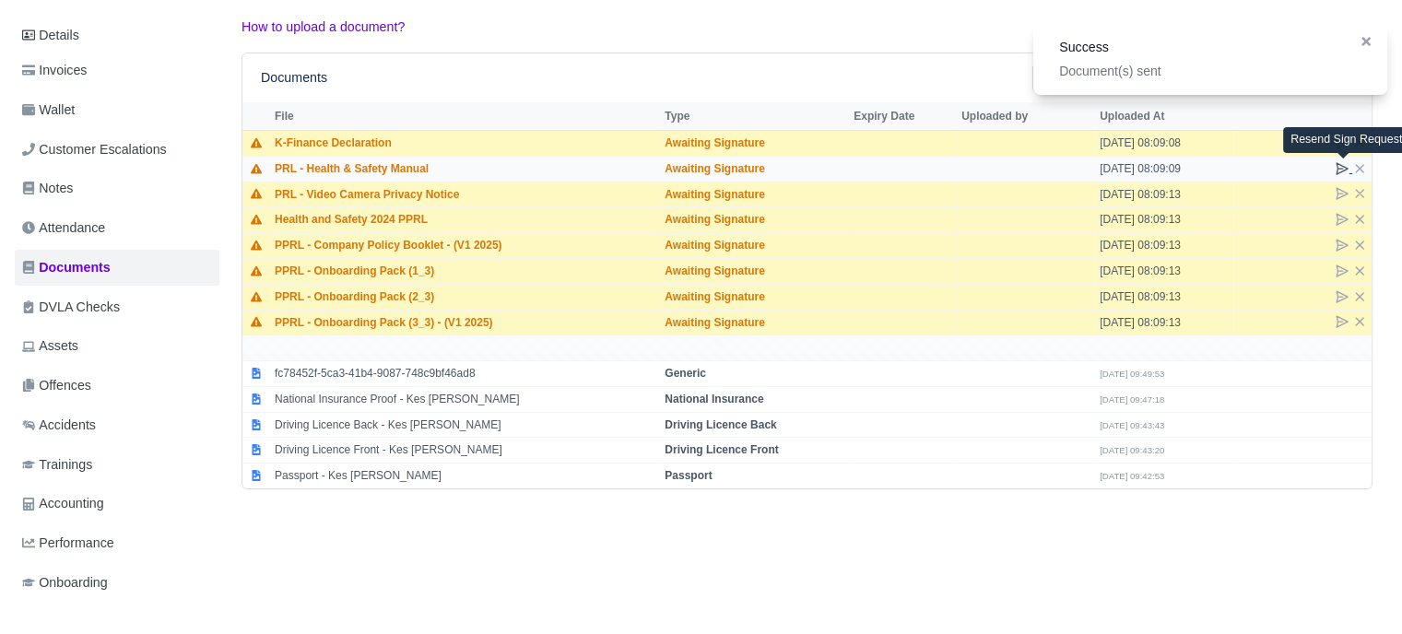
click at [1337, 171] on icon at bounding box center [1342, 168] width 11 height 11
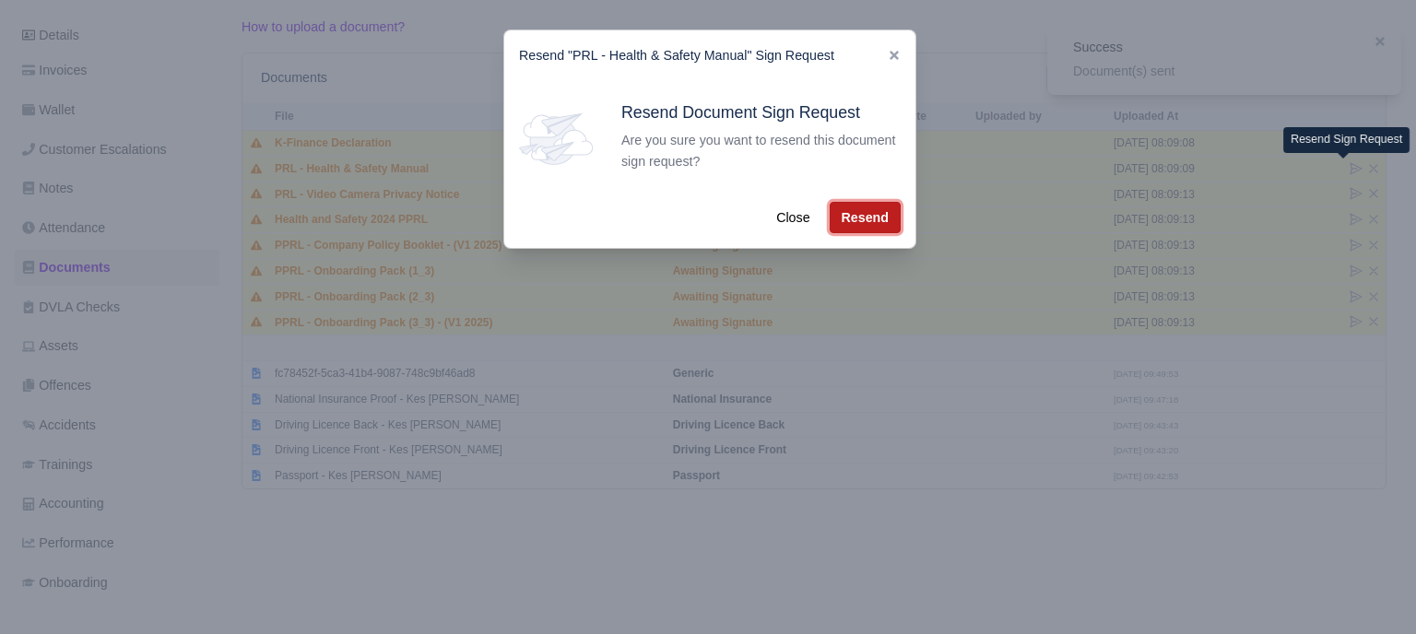
click at [864, 217] on button "Resend" at bounding box center [865, 217] width 71 height 31
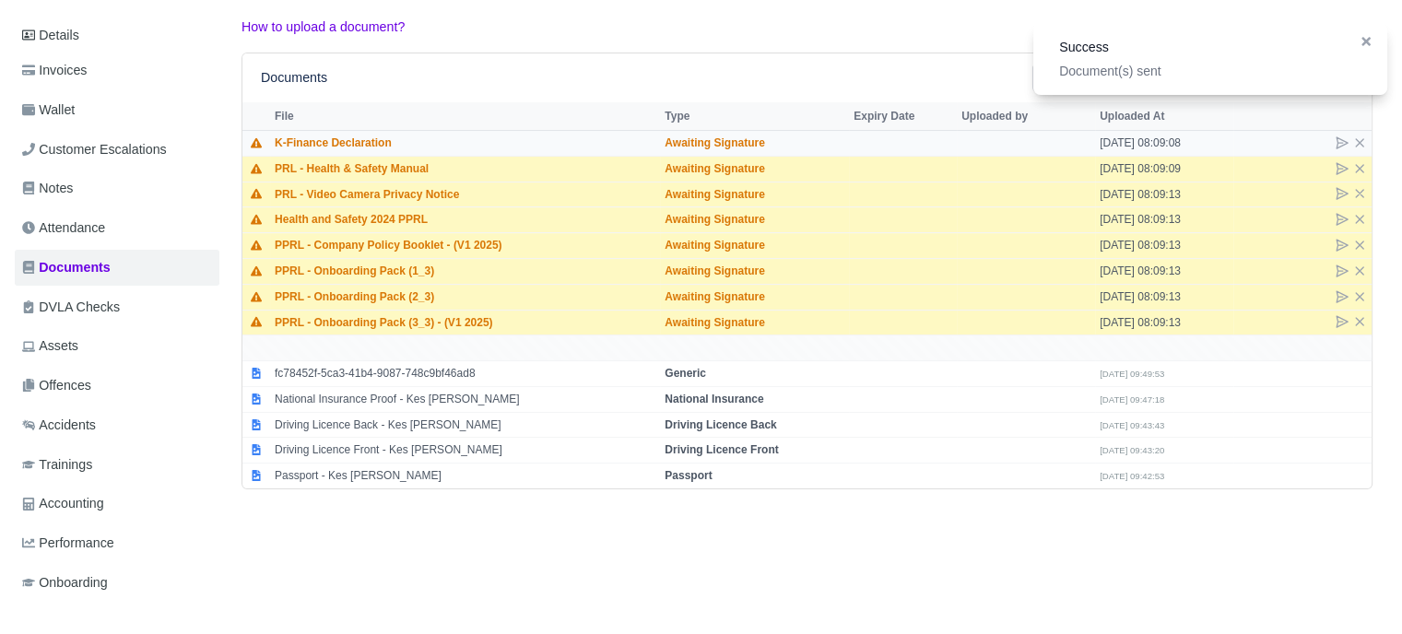
click at [1367, 130] on td at bounding box center [1303, 143] width 138 height 26
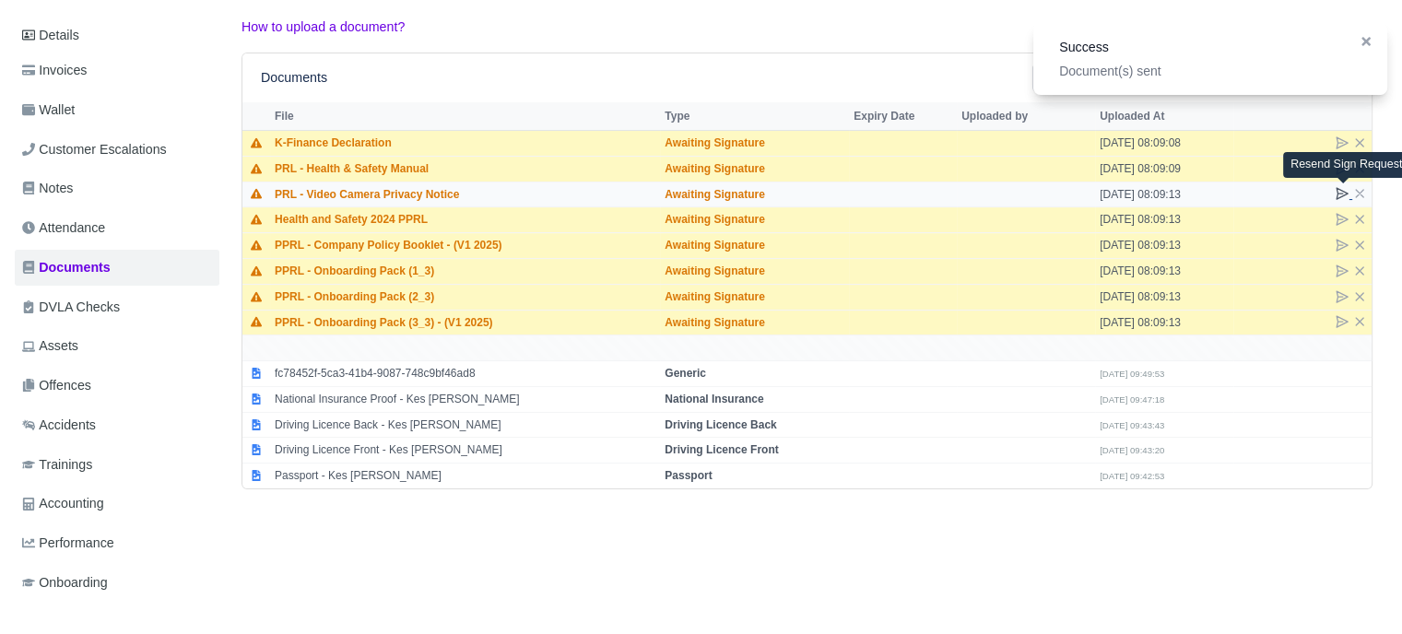
click at [1342, 187] on icon at bounding box center [1342, 193] width 15 height 15
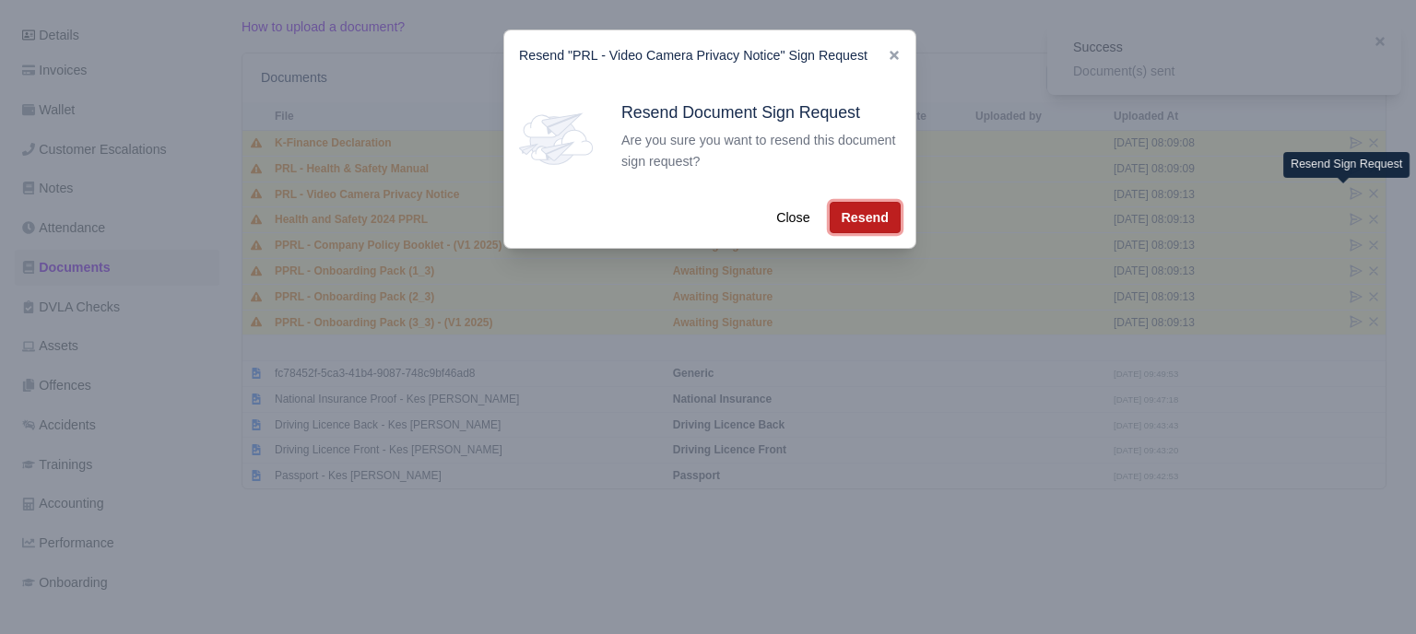
click at [863, 219] on button "Resend" at bounding box center [865, 217] width 71 height 31
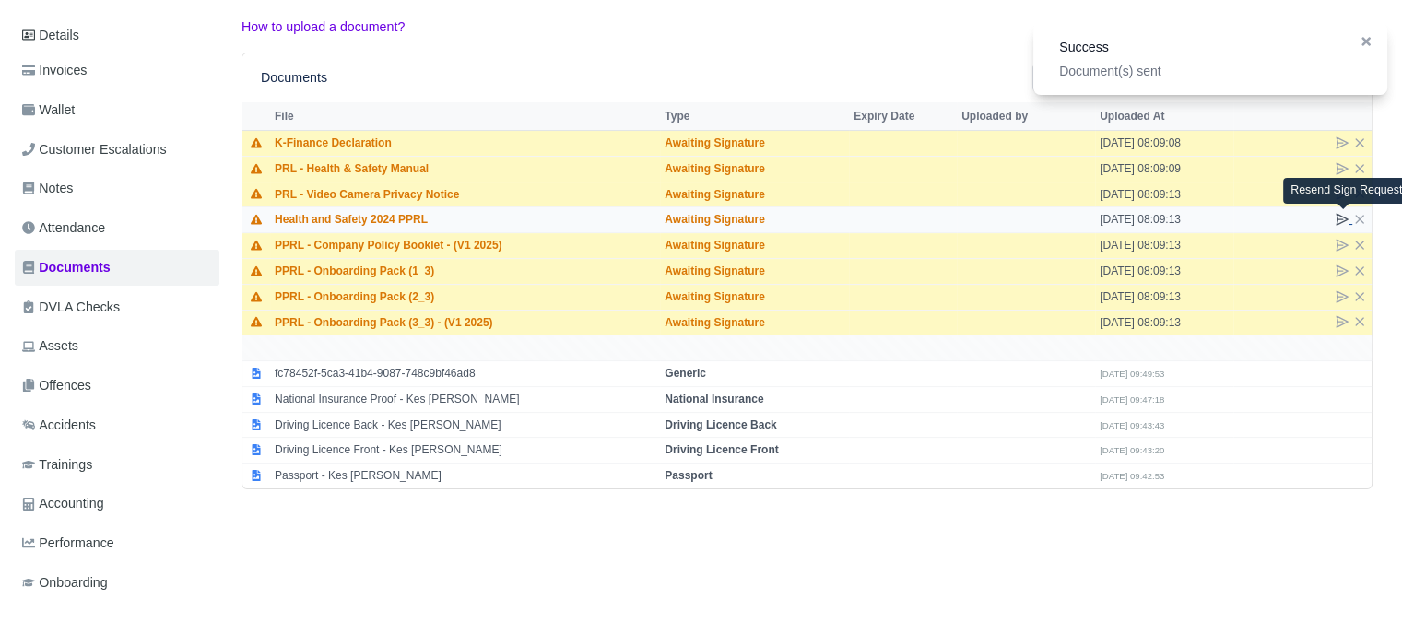
click at [1342, 216] on icon at bounding box center [1342, 219] width 11 height 11
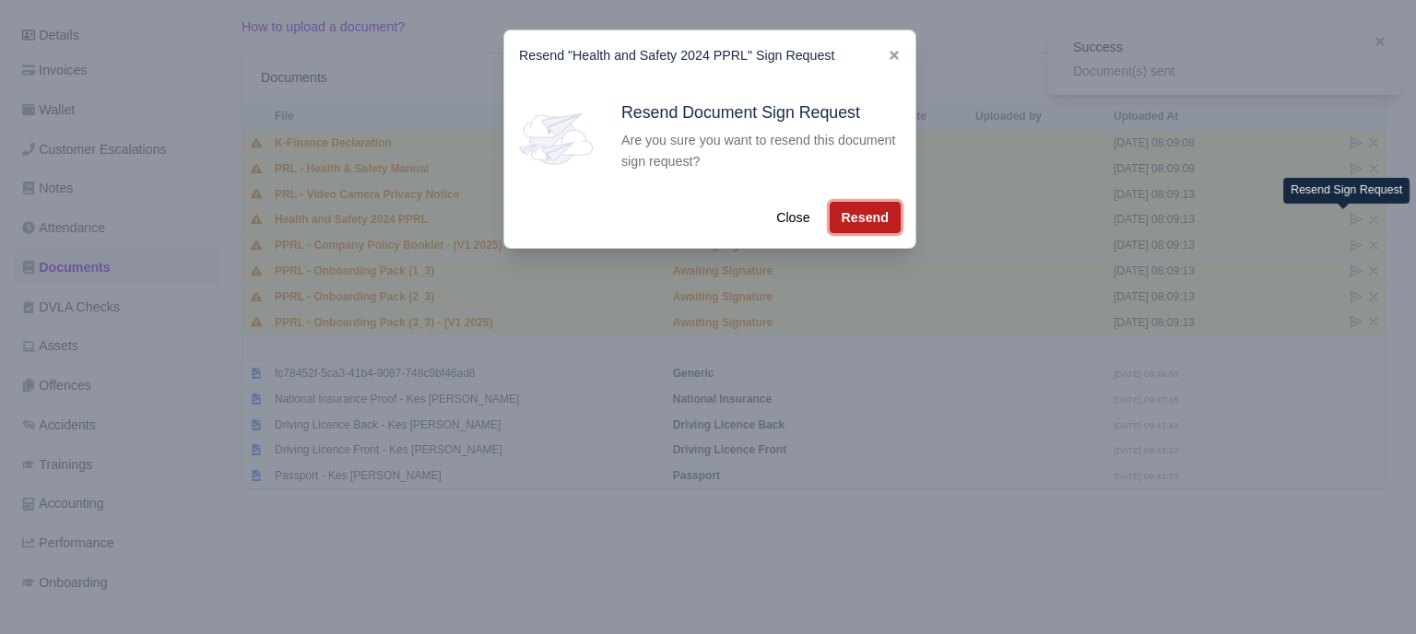
click at [878, 220] on button "Resend" at bounding box center [865, 217] width 71 height 31
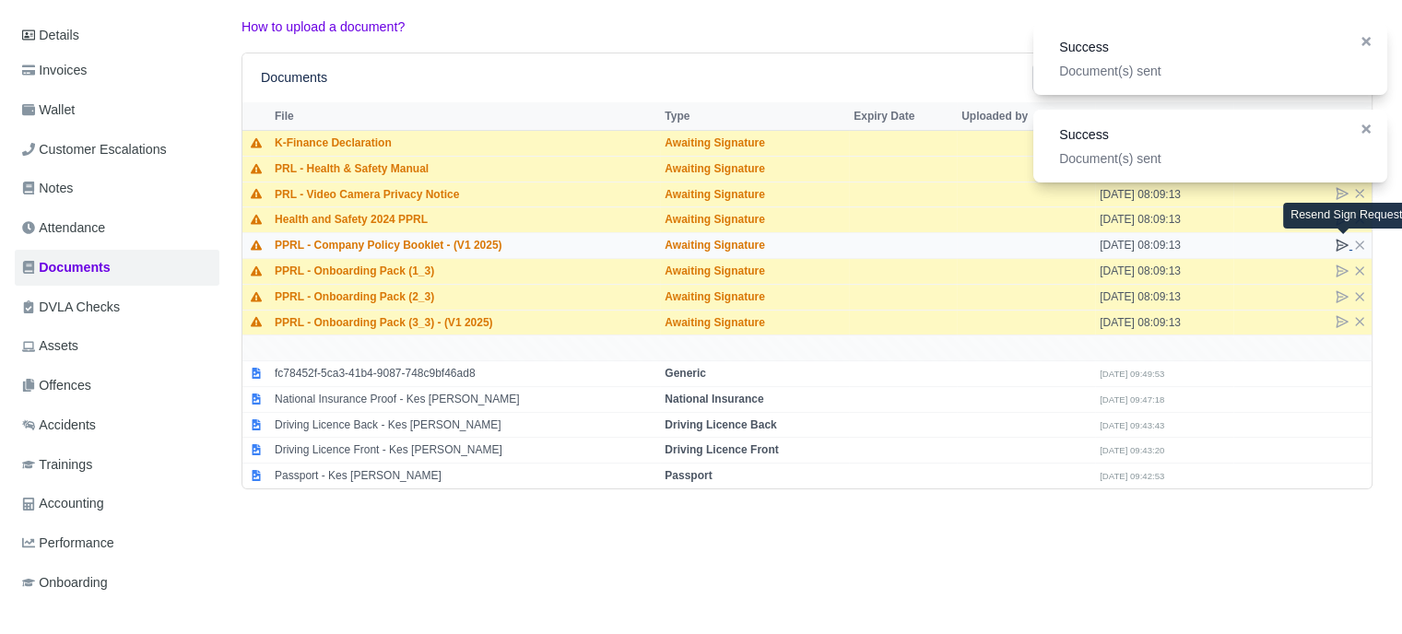
click at [1345, 246] on icon at bounding box center [1342, 245] width 15 height 15
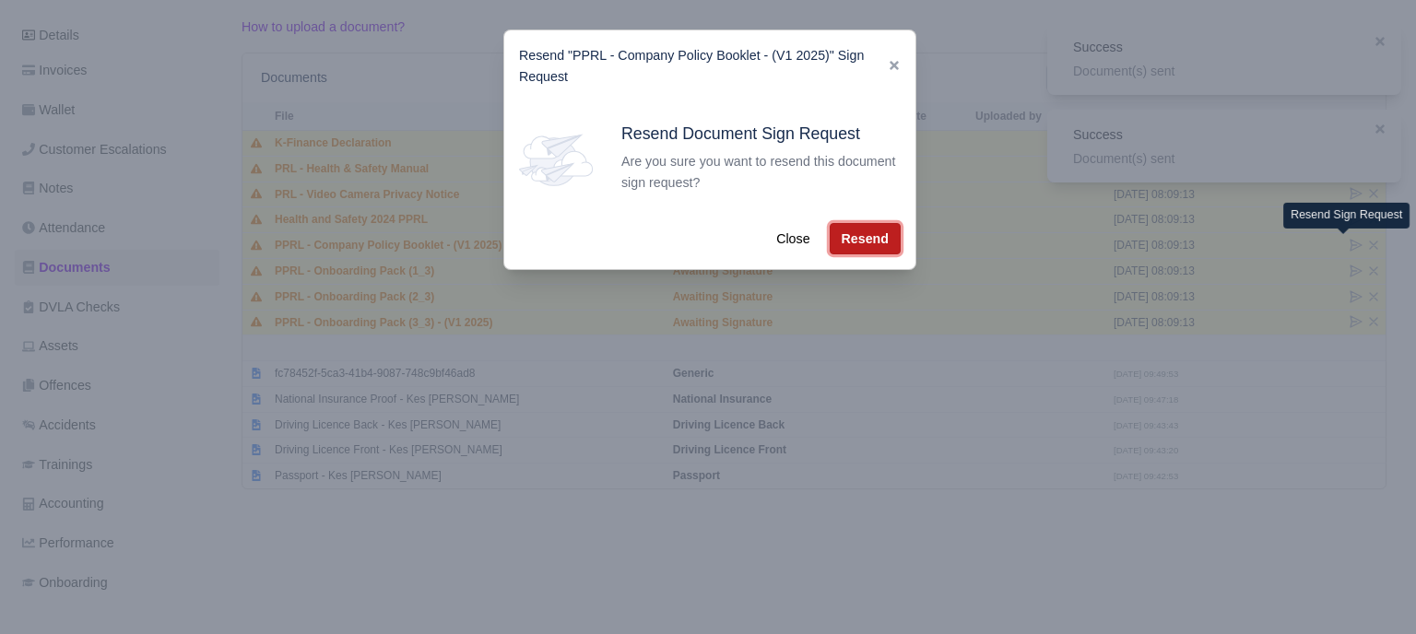
drag, startPoint x: 880, startPoint y: 242, endPoint x: 1161, endPoint y: 268, distance: 281.5
click at [884, 243] on button "Resend" at bounding box center [865, 238] width 71 height 31
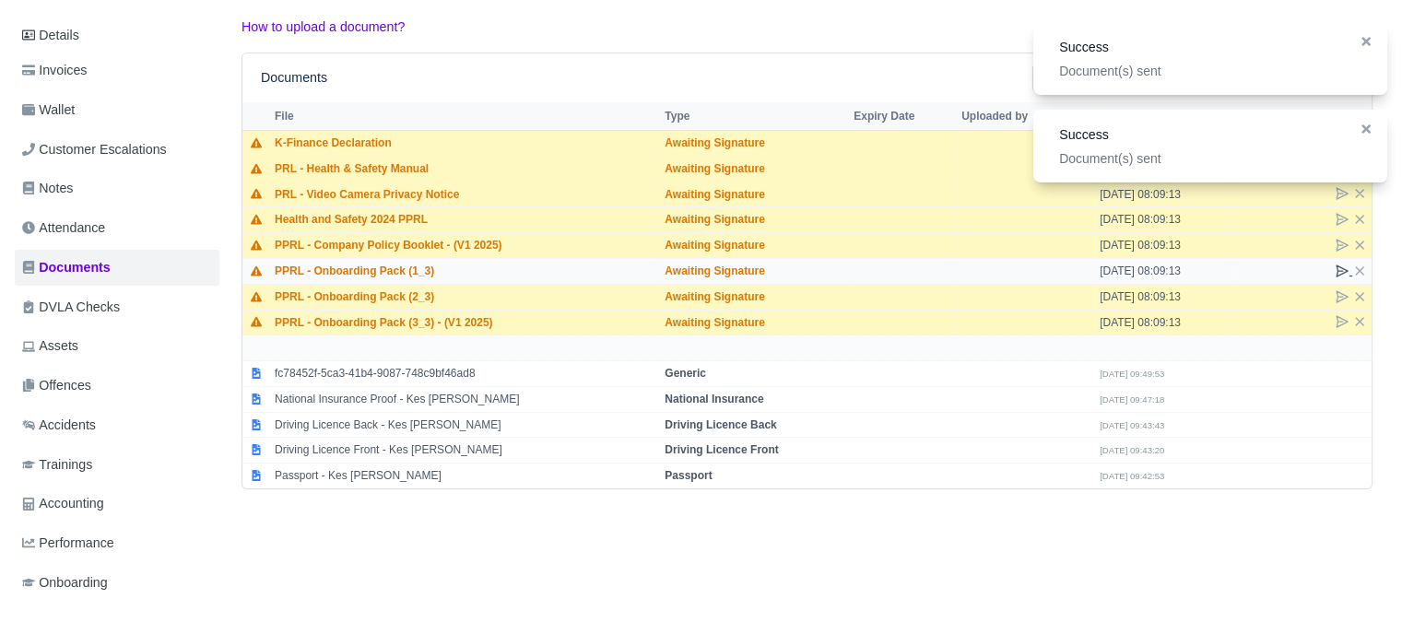
click at [1340, 268] on icon at bounding box center [1342, 271] width 15 height 15
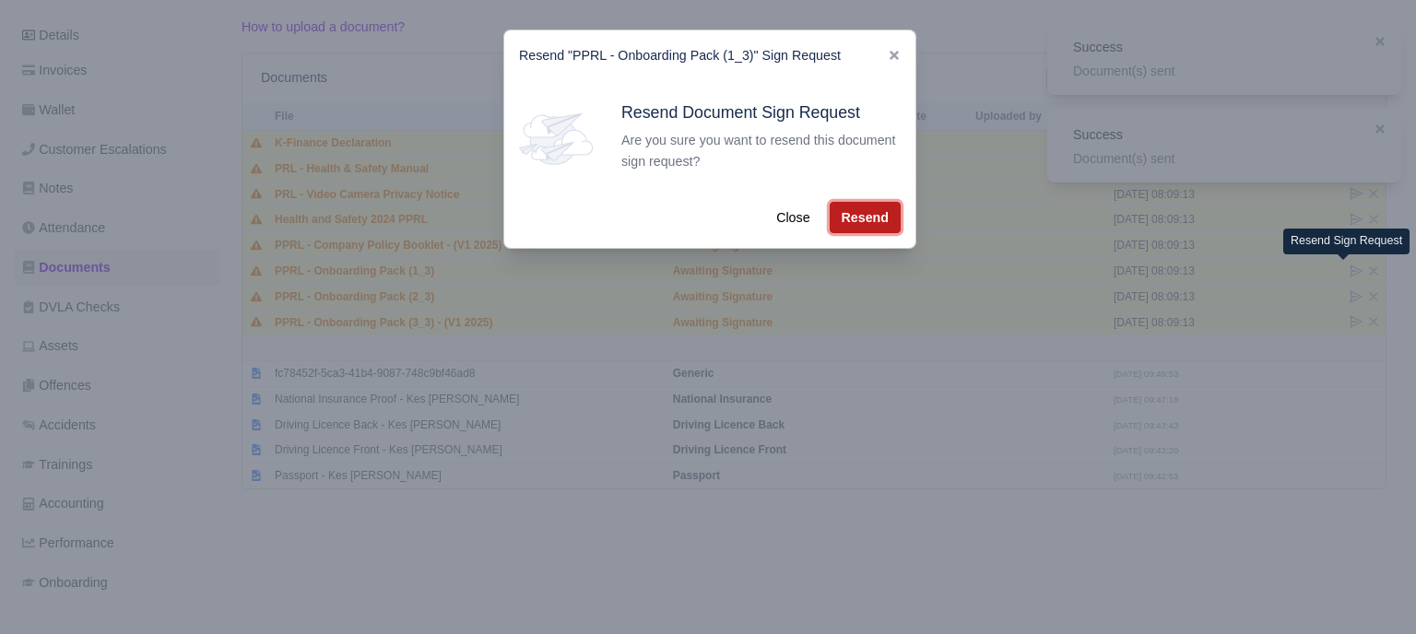
drag, startPoint x: 867, startPoint y: 224, endPoint x: 1021, endPoint y: 257, distance: 157.5
click at [869, 224] on button "Resend" at bounding box center [865, 217] width 71 height 31
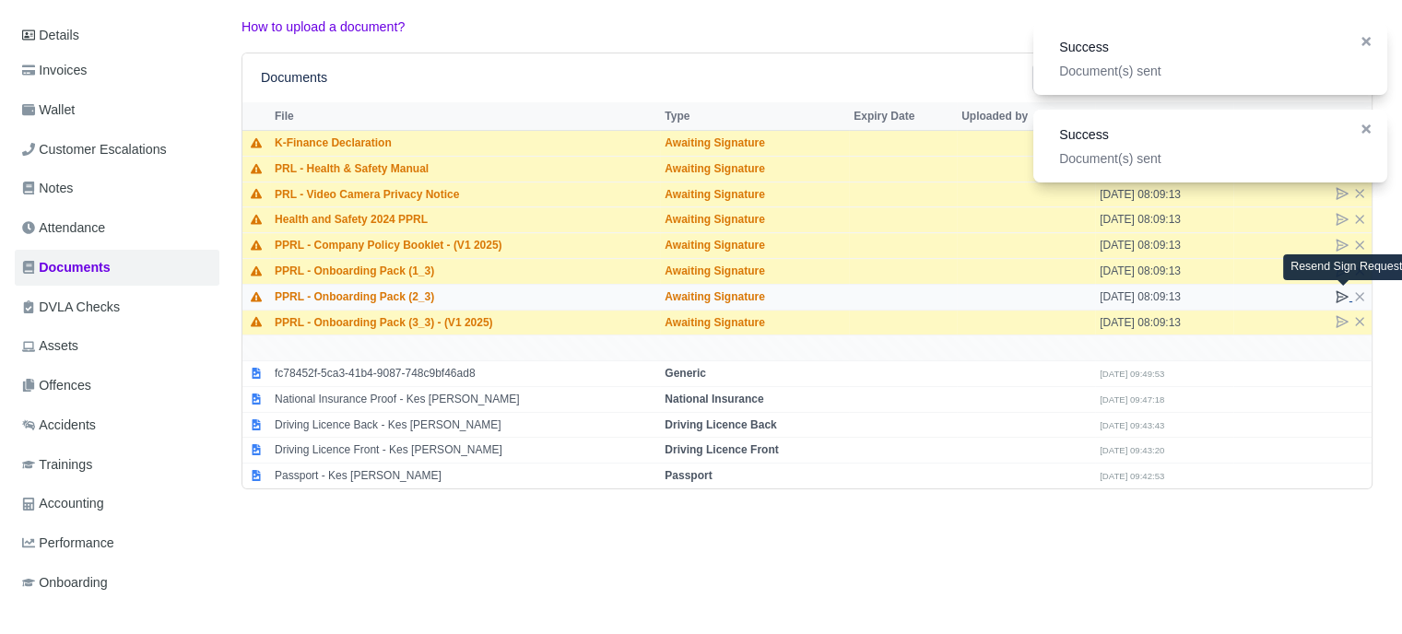
click at [1341, 294] on icon at bounding box center [1342, 296] width 11 height 11
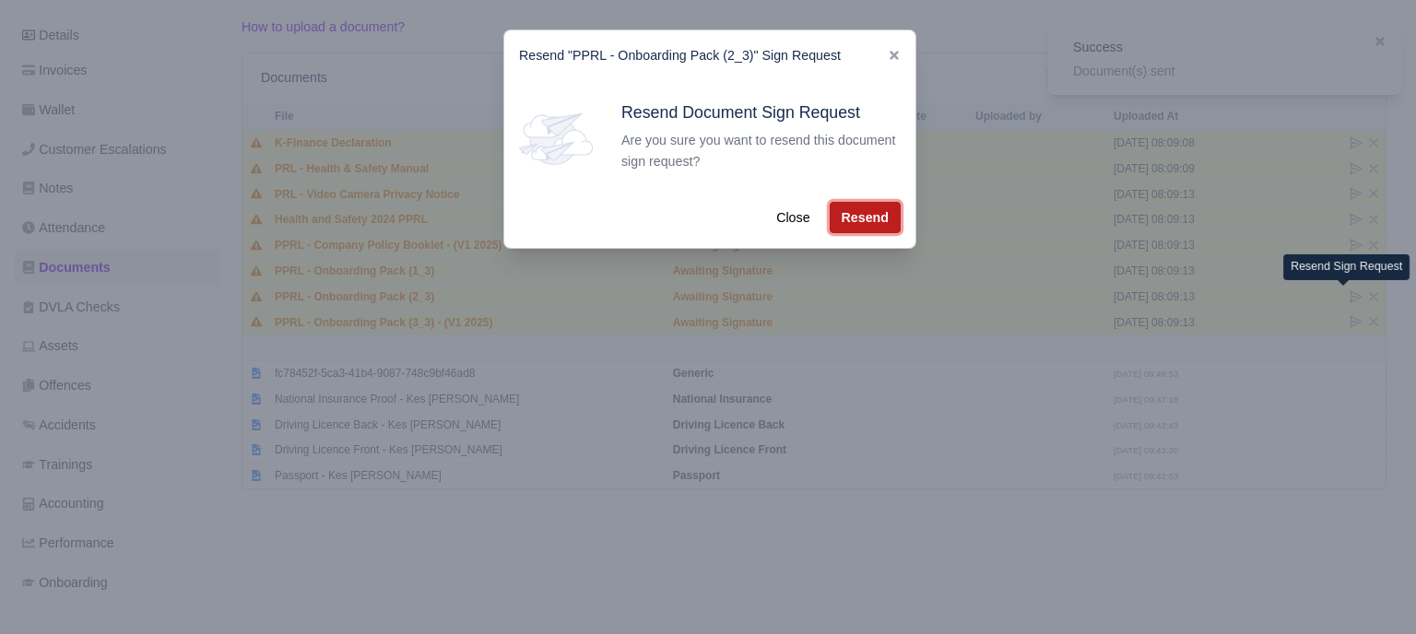
drag, startPoint x: 856, startPoint y: 230, endPoint x: 1169, endPoint y: 311, distance: 323.6
click at [863, 233] on button "Resend" at bounding box center [865, 217] width 71 height 31
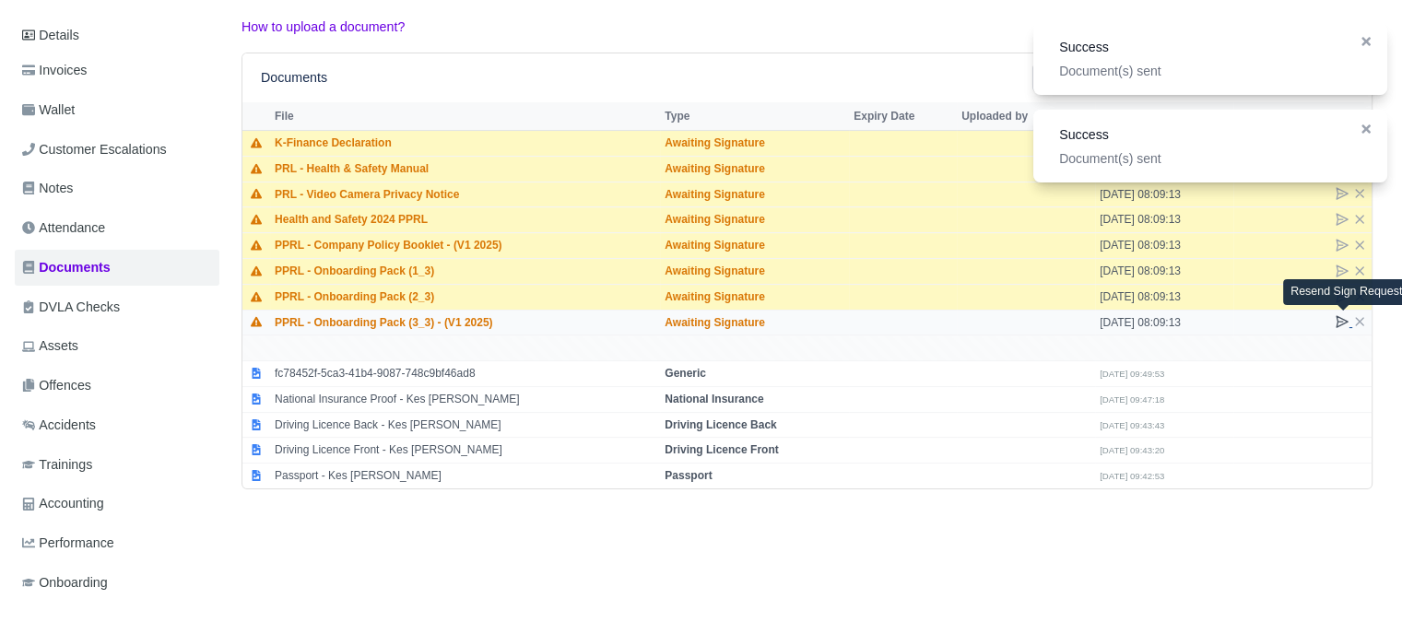
click at [1335, 323] on icon at bounding box center [1342, 321] width 15 height 15
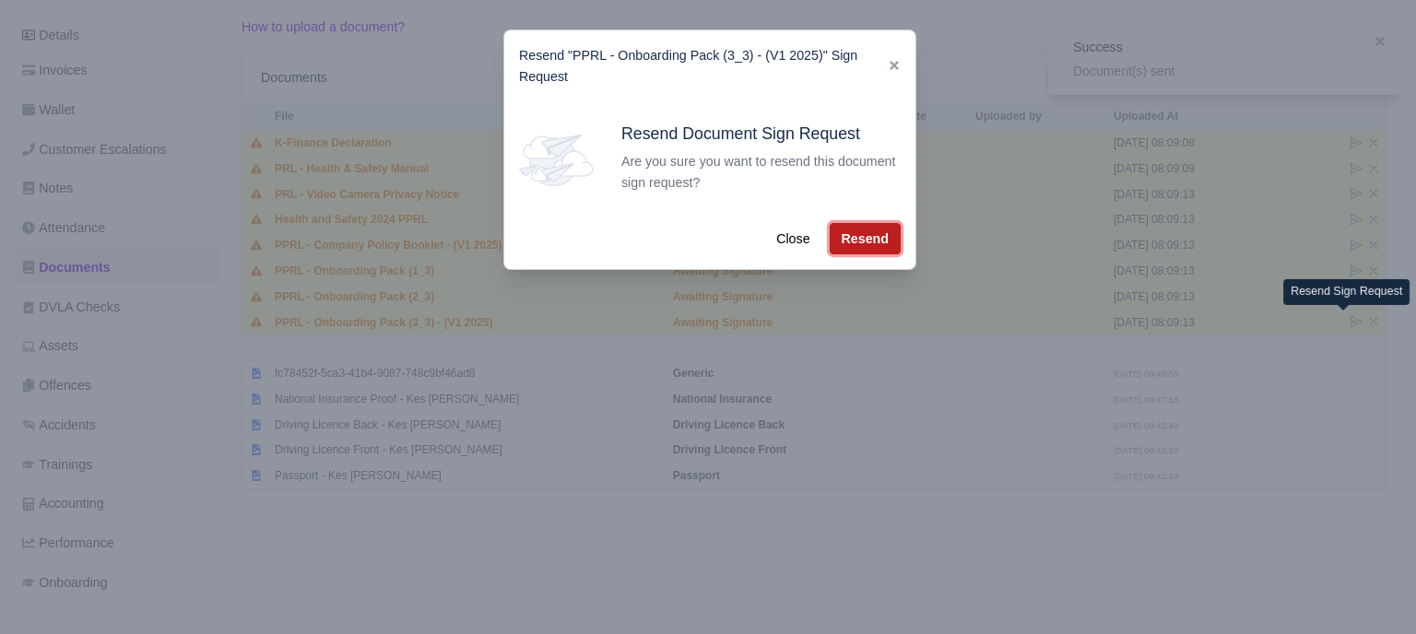
click at [873, 242] on button "Resend" at bounding box center [865, 238] width 71 height 31
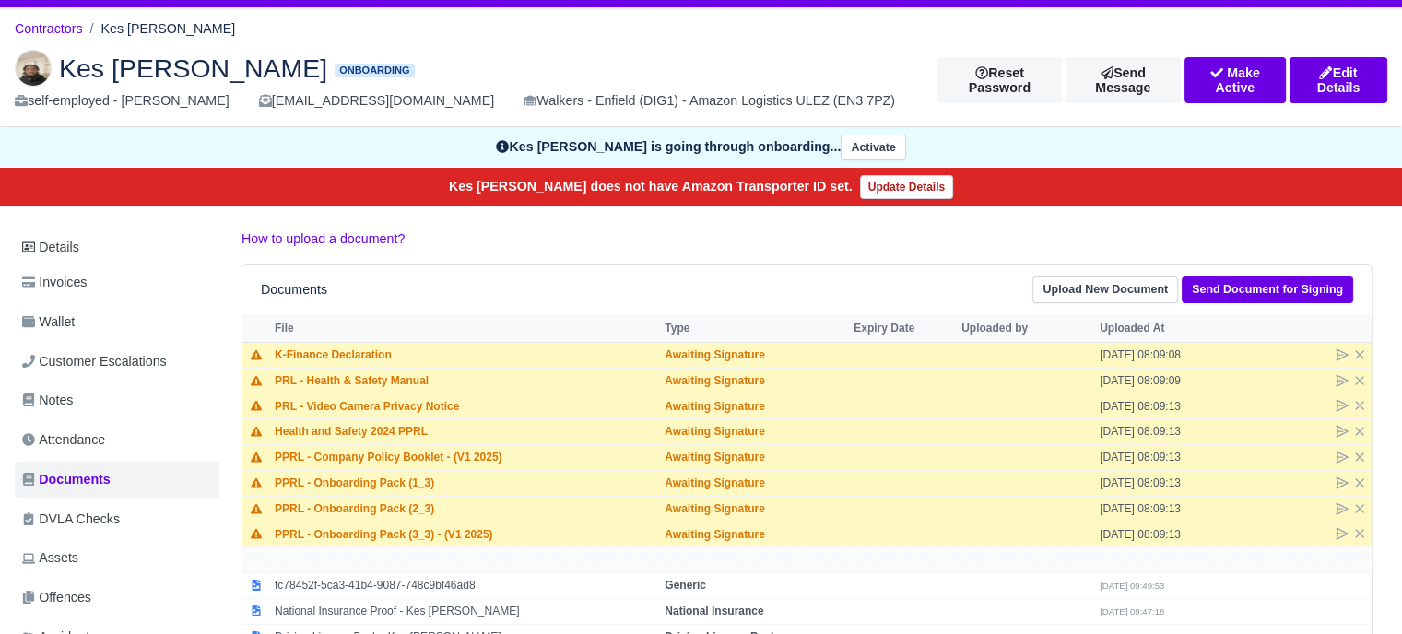
scroll to position [0, 0]
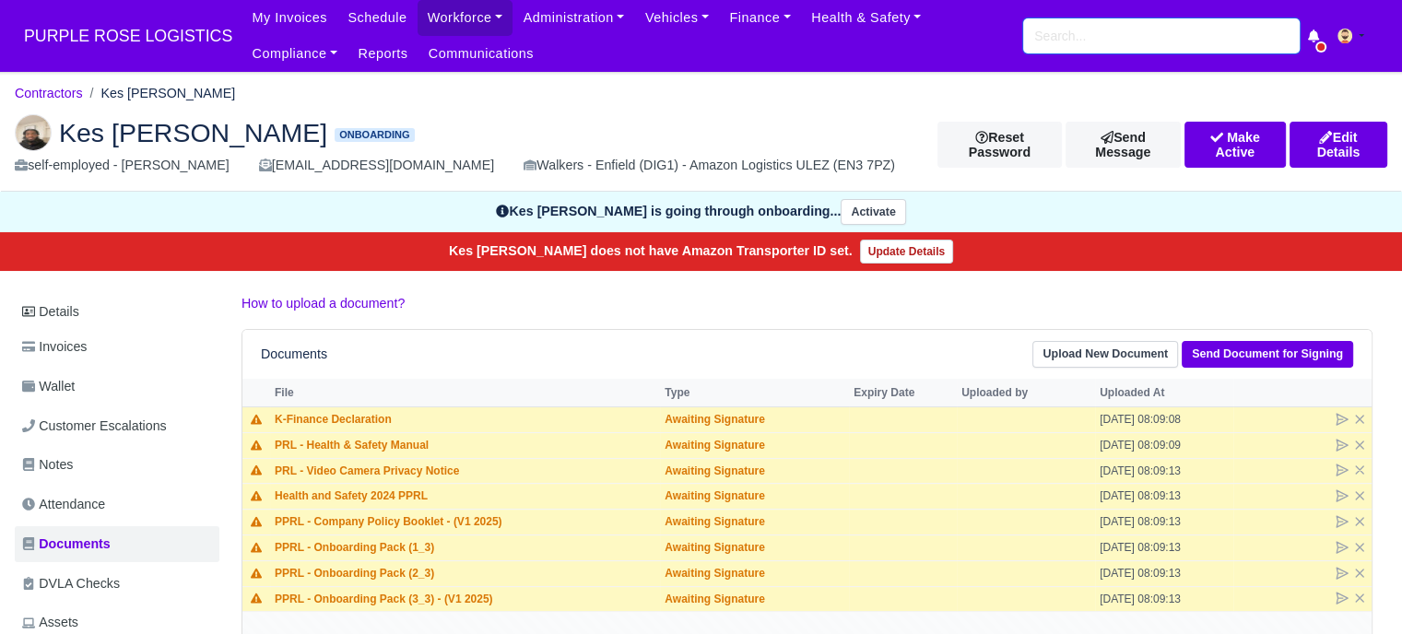
drag, startPoint x: 1084, startPoint y: 33, endPoint x: 1080, endPoint y: 21, distance: 12.8
click at [1084, 32] on input "search" at bounding box center [1161, 35] width 277 height 35
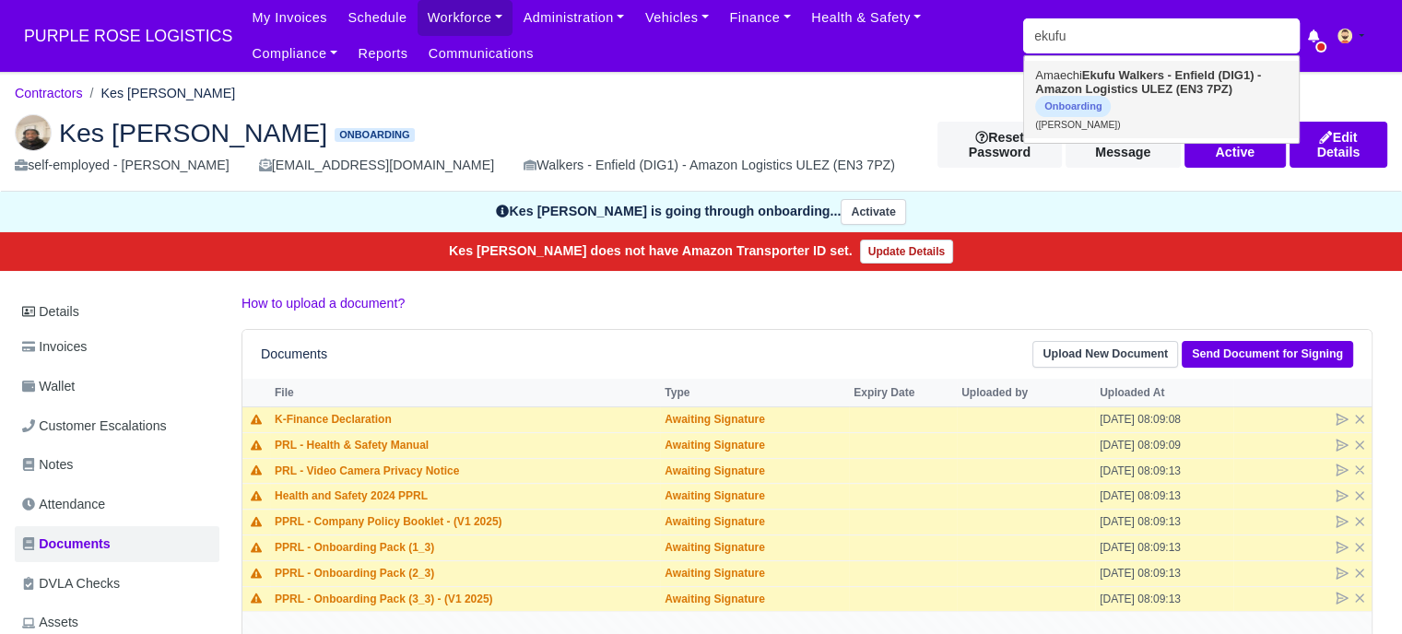
click at [1116, 101] on link "Amaechi Ekufu Walkers - Enfield (DIG1) - Amazon Logistics ULEZ (EN3 7PZ) Onboar…" at bounding box center [1161, 99] width 275 height 77
type input "[PERSON_NAME]"
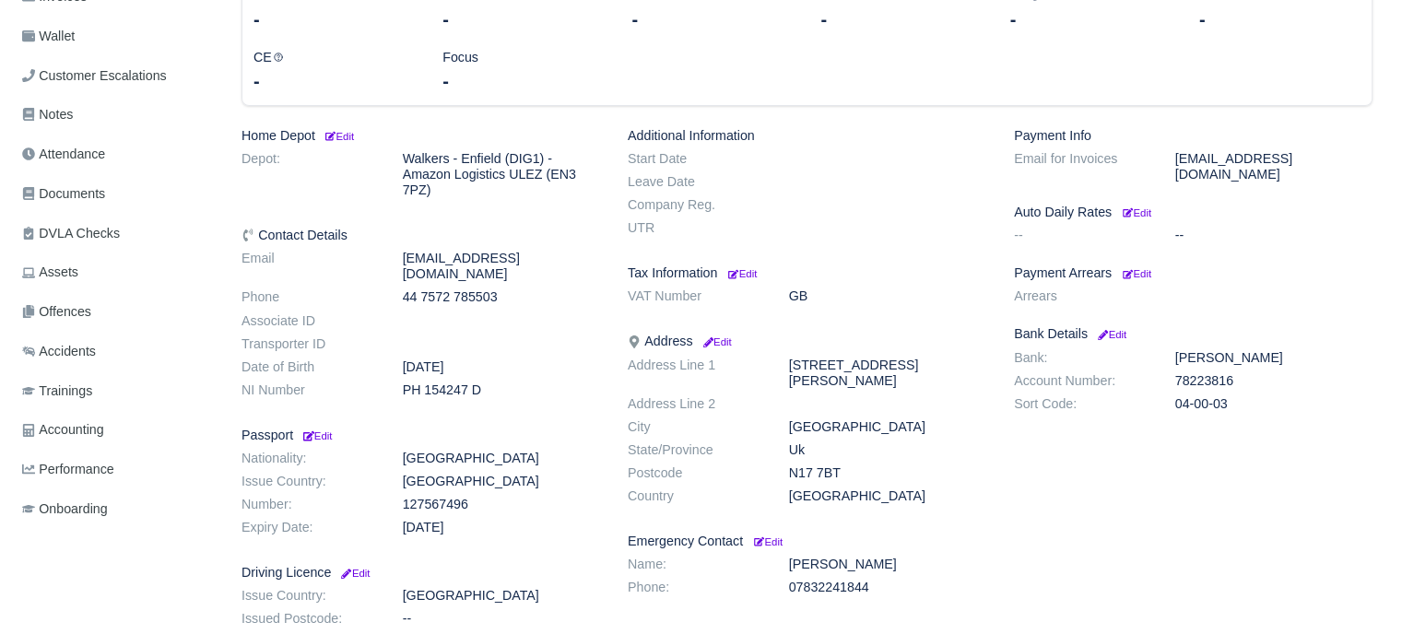
scroll to position [369, 0]
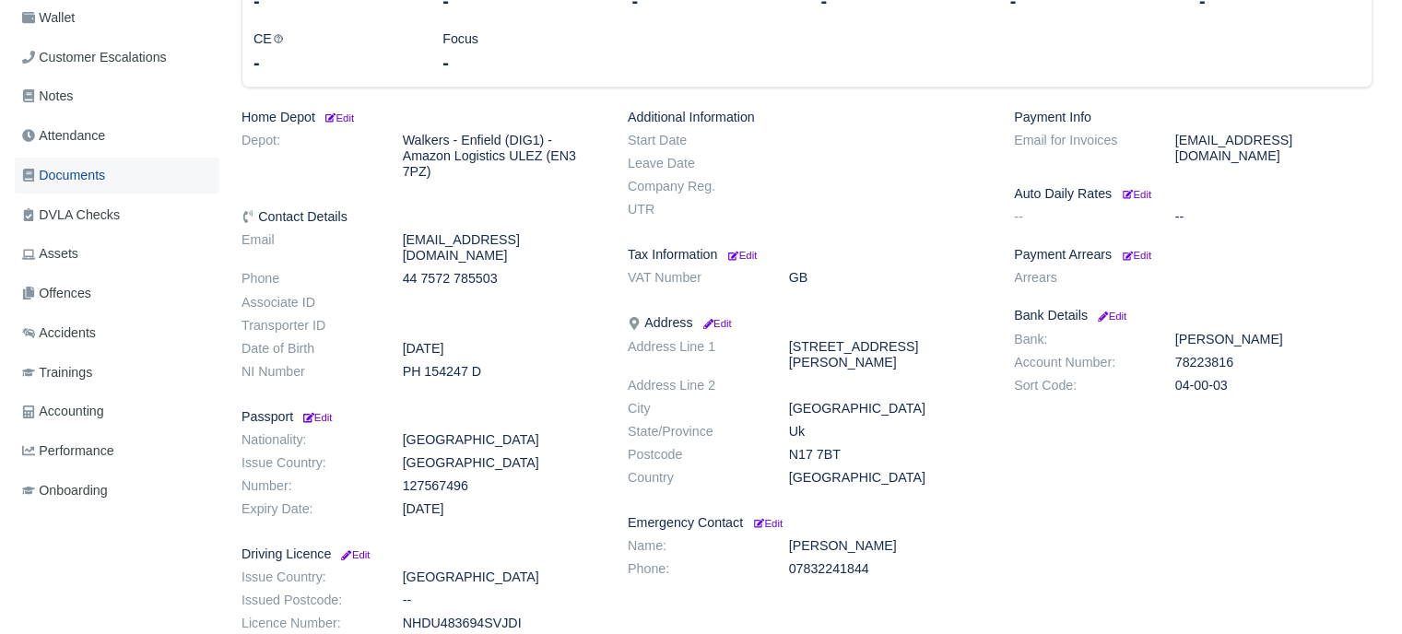
click at [96, 158] on link "Documents" at bounding box center [117, 176] width 205 height 36
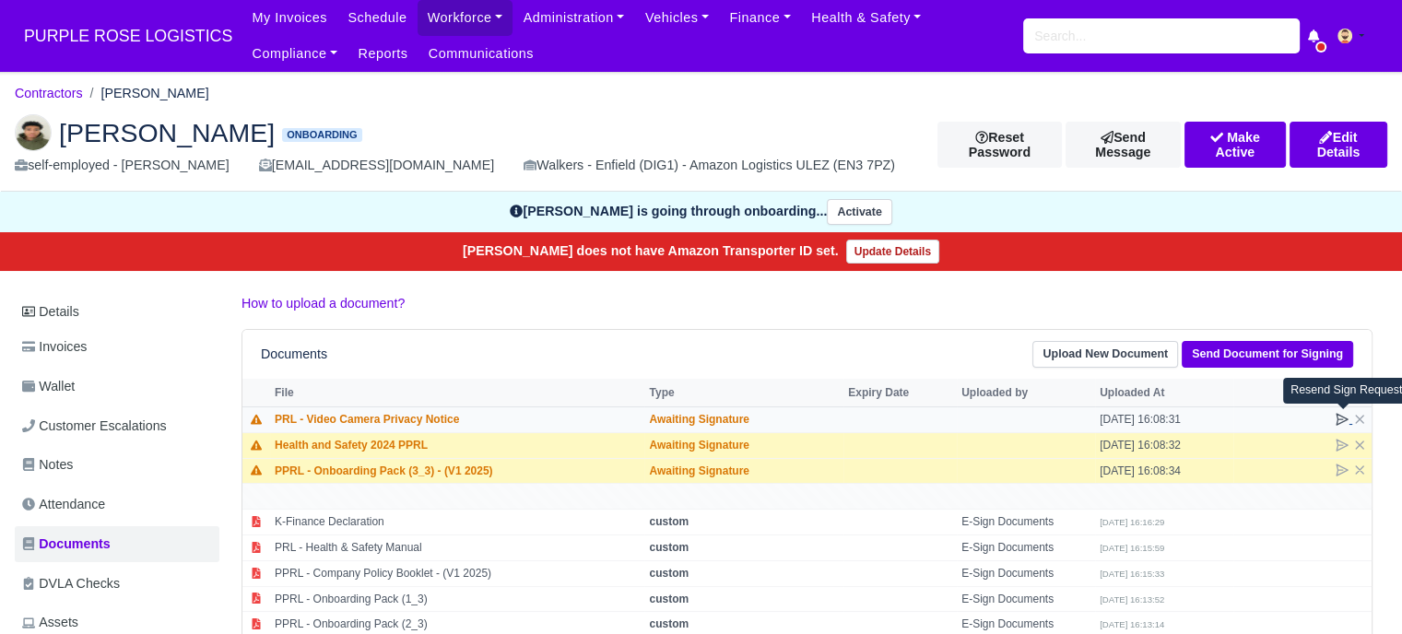
click at [1342, 413] on icon at bounding box center [1342, 419] width 15 height 15
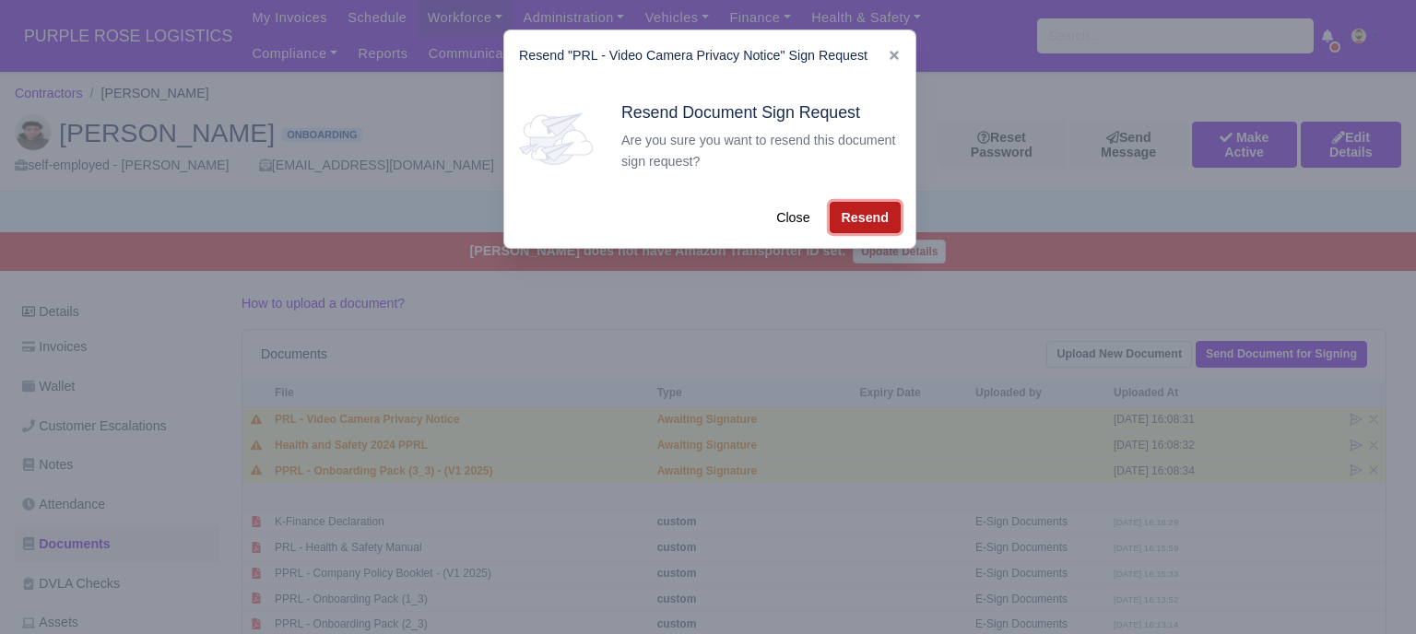
drag, startPoint x: 856, startPoint y: 215, endPoint x: 1151, endPoint y: 326, distance: 315.4
click at [859, 215] on button "Resend" at bounding box center [865, 217] width 71 height 31
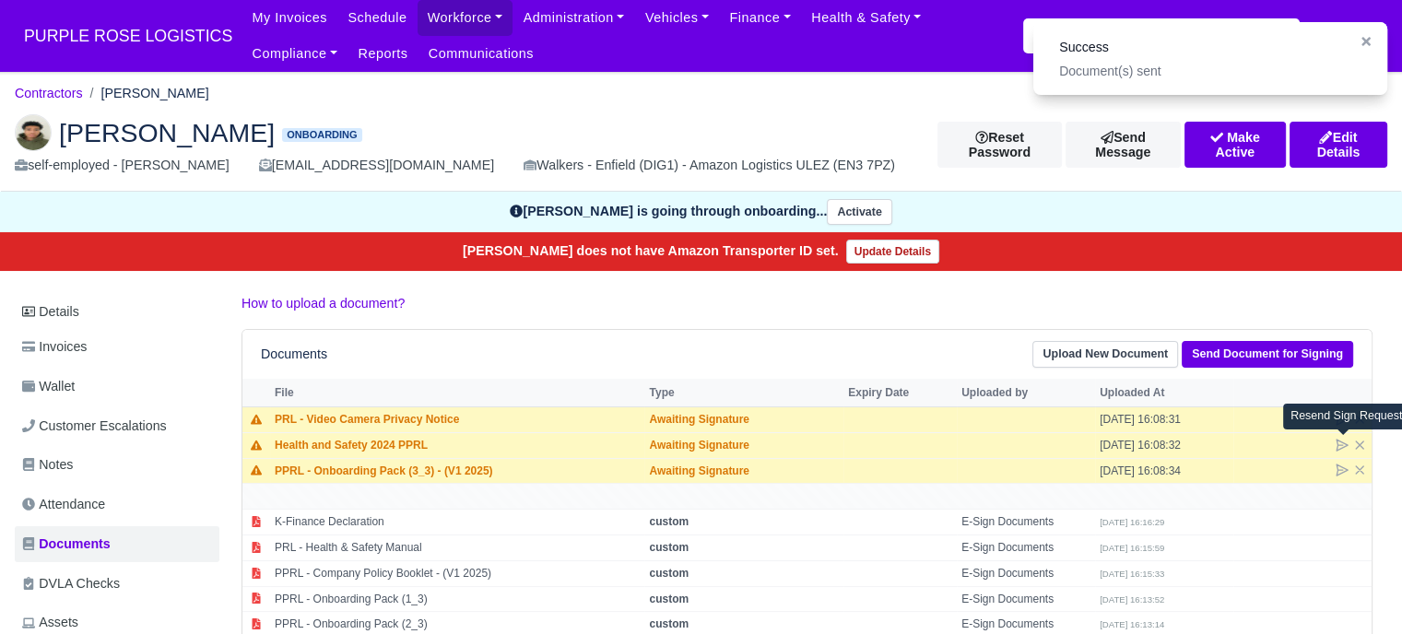
drag, startPoint x: 1344, startPoint y: 444, endPoint x: 1129, endPoint y: 364, distance: 229.3
click at [1344, 443] on icon at bounding box center [1342, 445] width 15 height 15
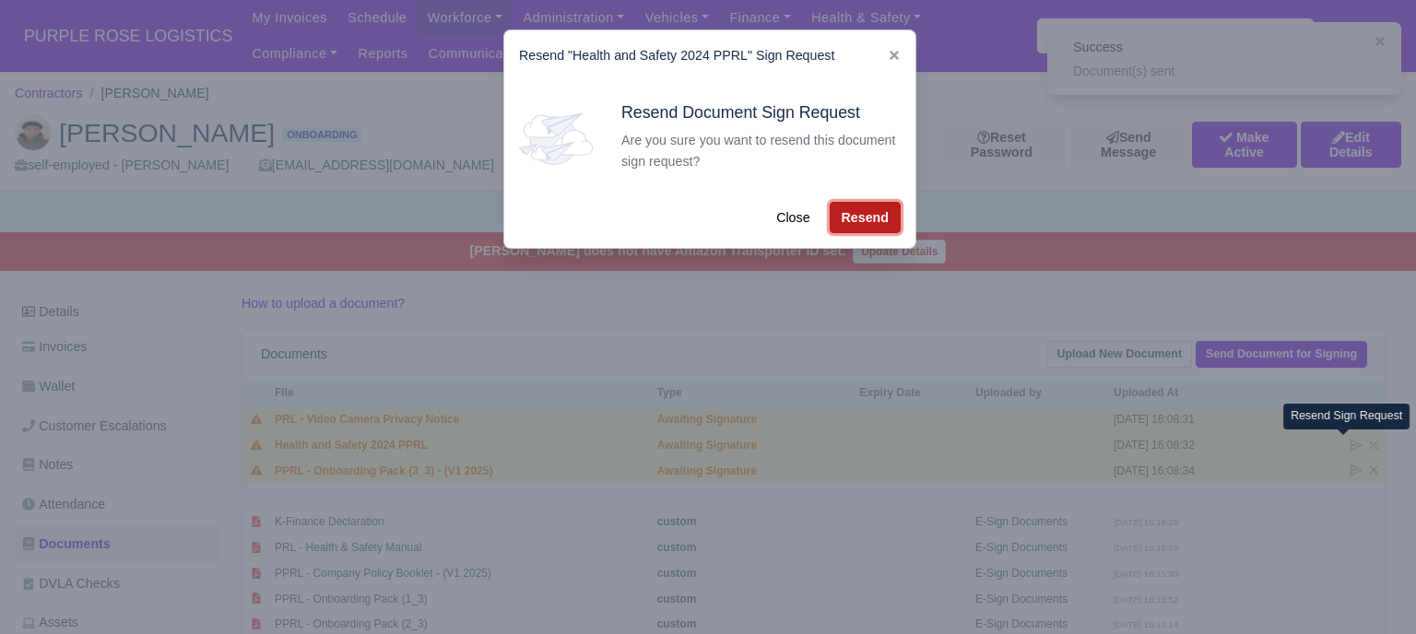
click at [837, 229] on button "Resend" at bounding box center [865, 217] width 71 height 31
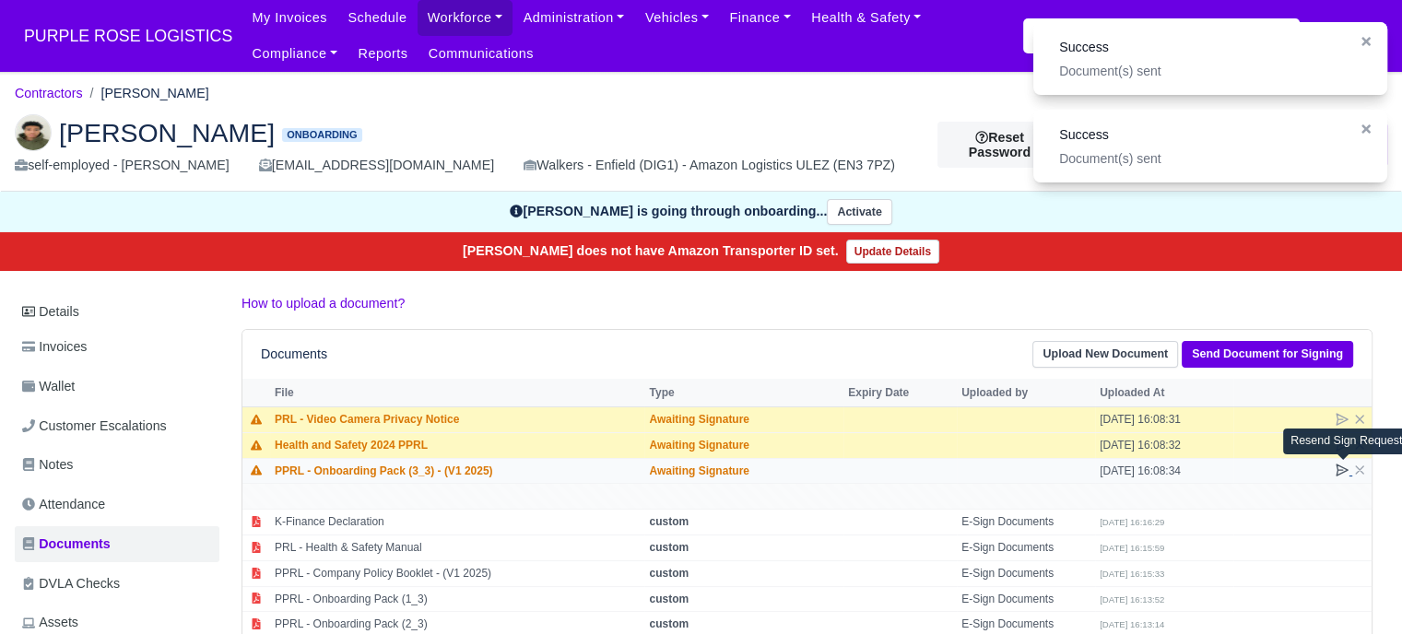
click at [1339, 466] on icon at bounding box center [1342, 470] width 15 height 15
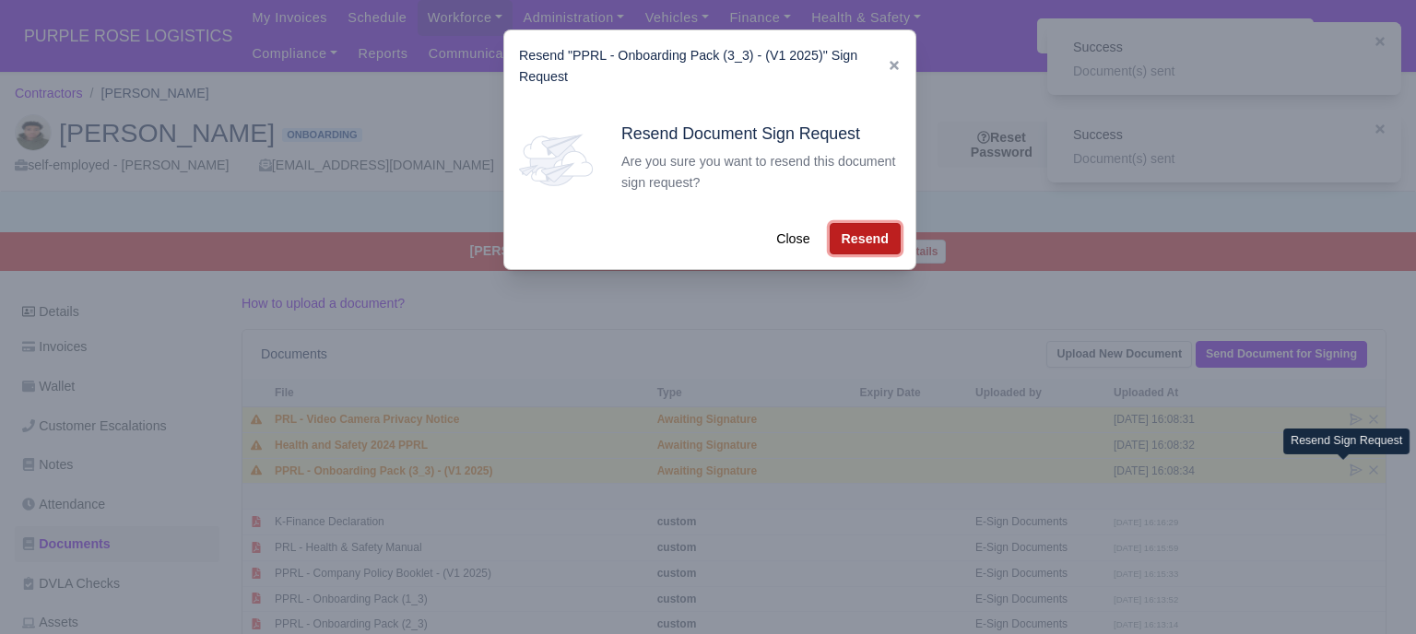
click at [873, 248] on button "Resend" at bounding box center [865, 238] width 71 height 31
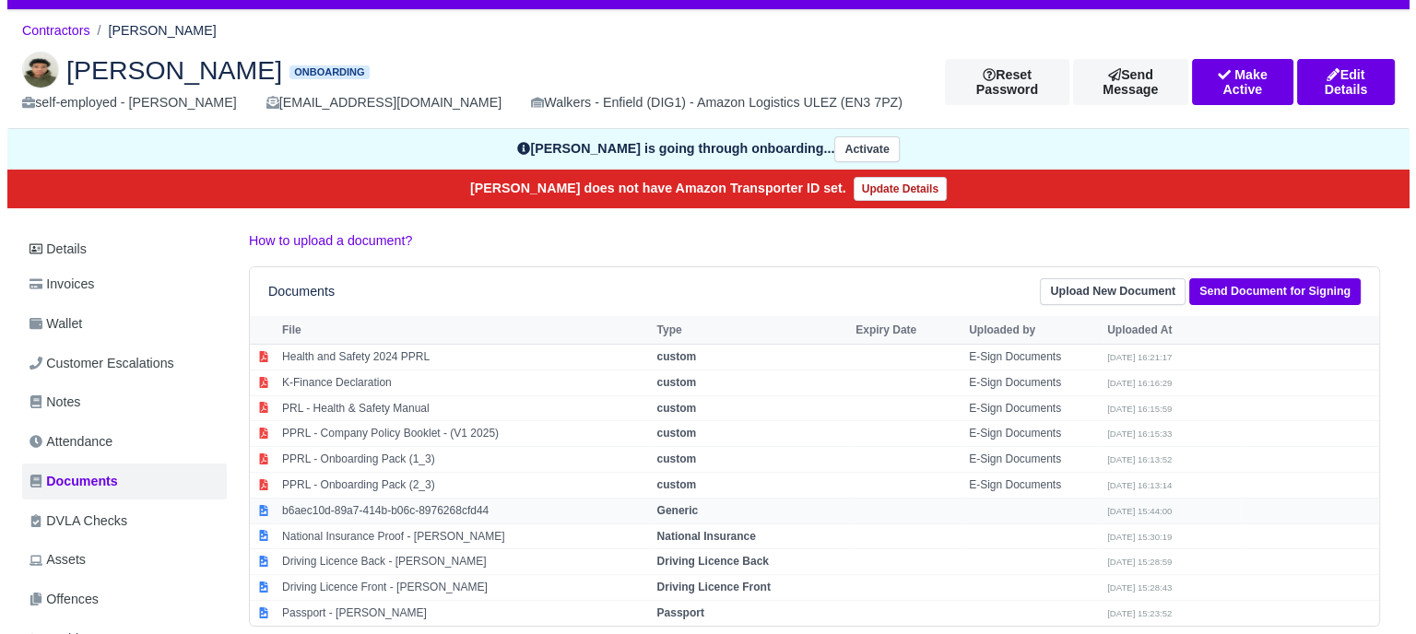
scroll to position [92, 0]
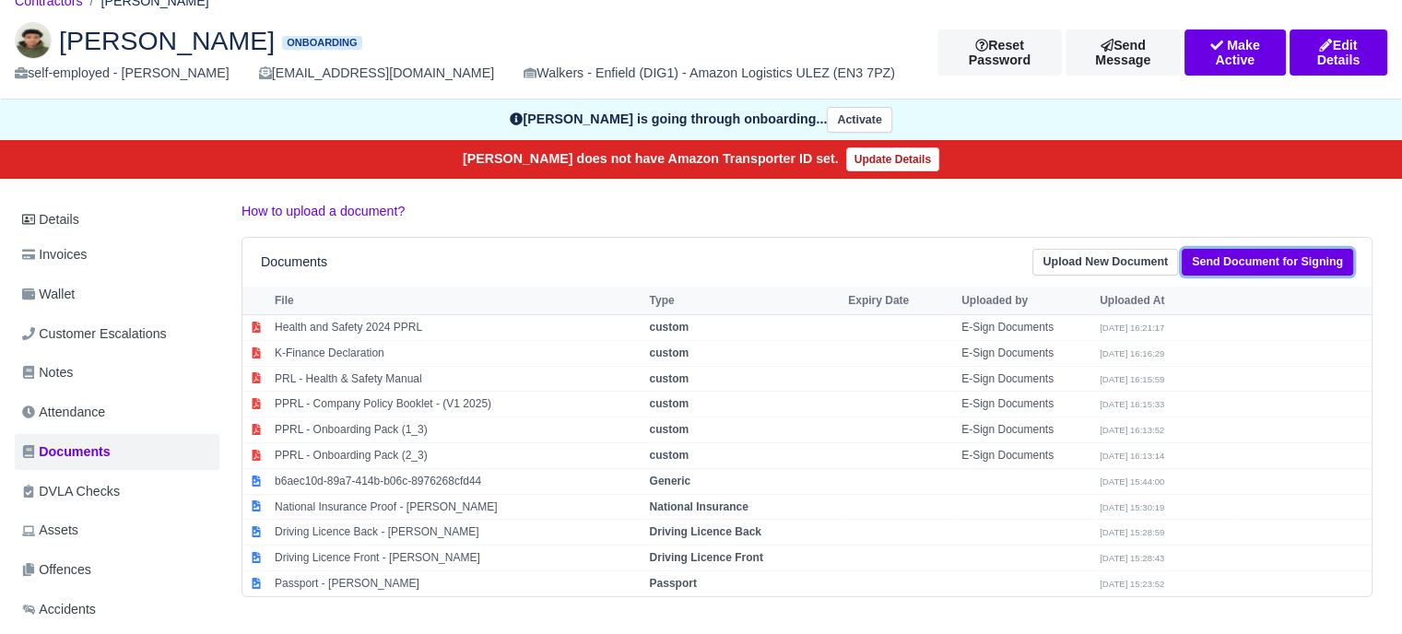
click at [1312, 258] on link "Send Document for Signing" at bounding box center [1267, 262] width 171 height 27
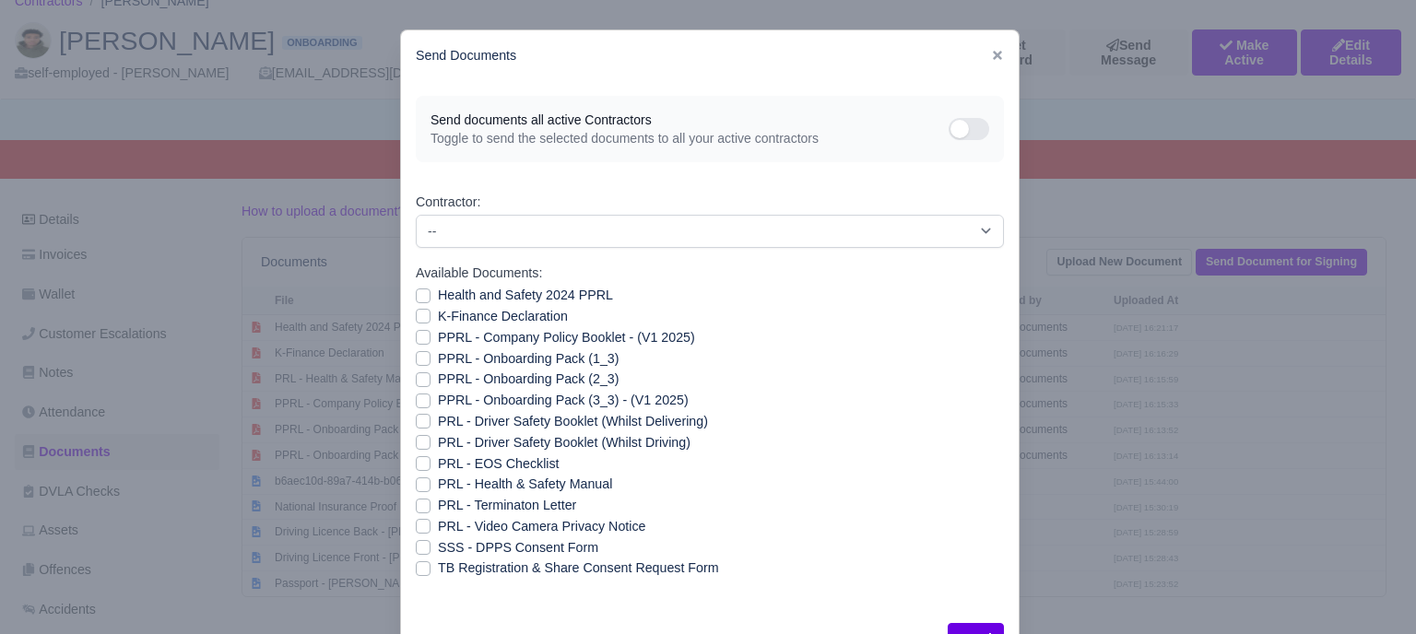
drag, startPoint x: 414, startPoint y: 402, endPoint x: 594, endPoint y: 432, distance: 182.3
click at [438, 402] on label "PPRL - Onboarding Pack (3_3) - (V1 2025)" at bounding box center [563, 400] width 251 height 21
click at [416, 402] on input "PPRL - Onboarding Pack (3_3) - (V1 2025)" at bounding box center [423, 397] width 15 height 15
checkbox input "true"
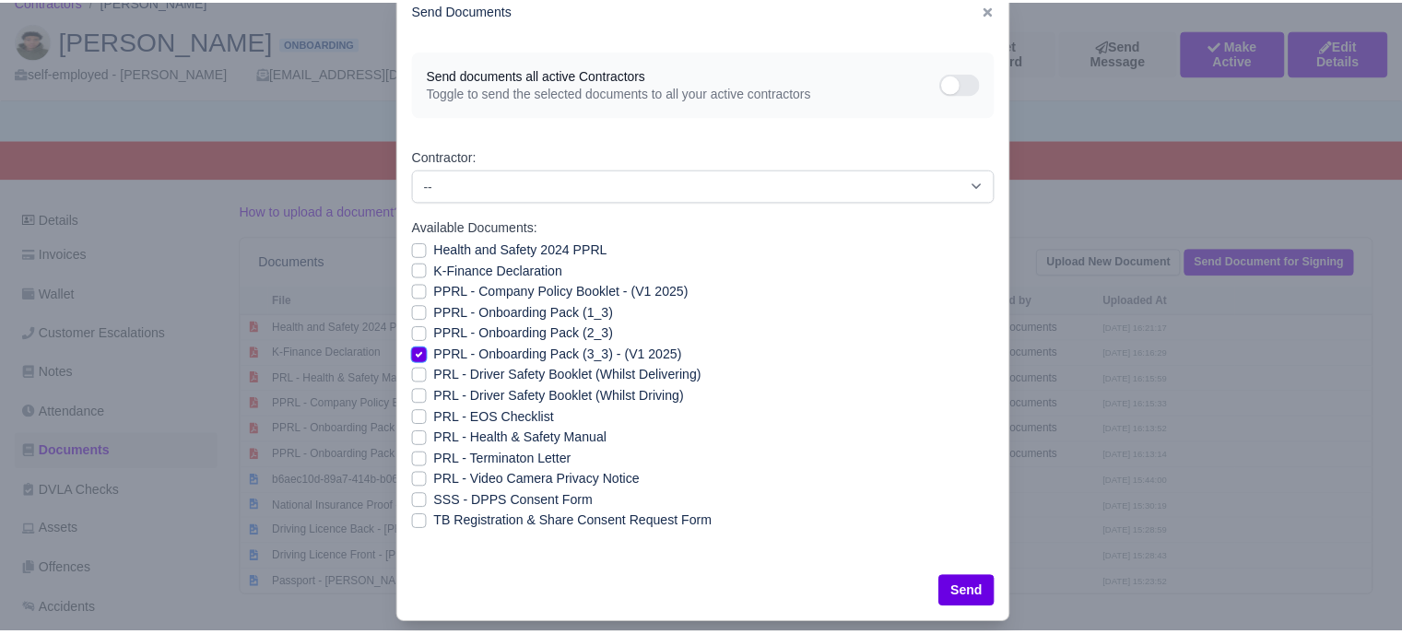
scroll to position [66, 0]
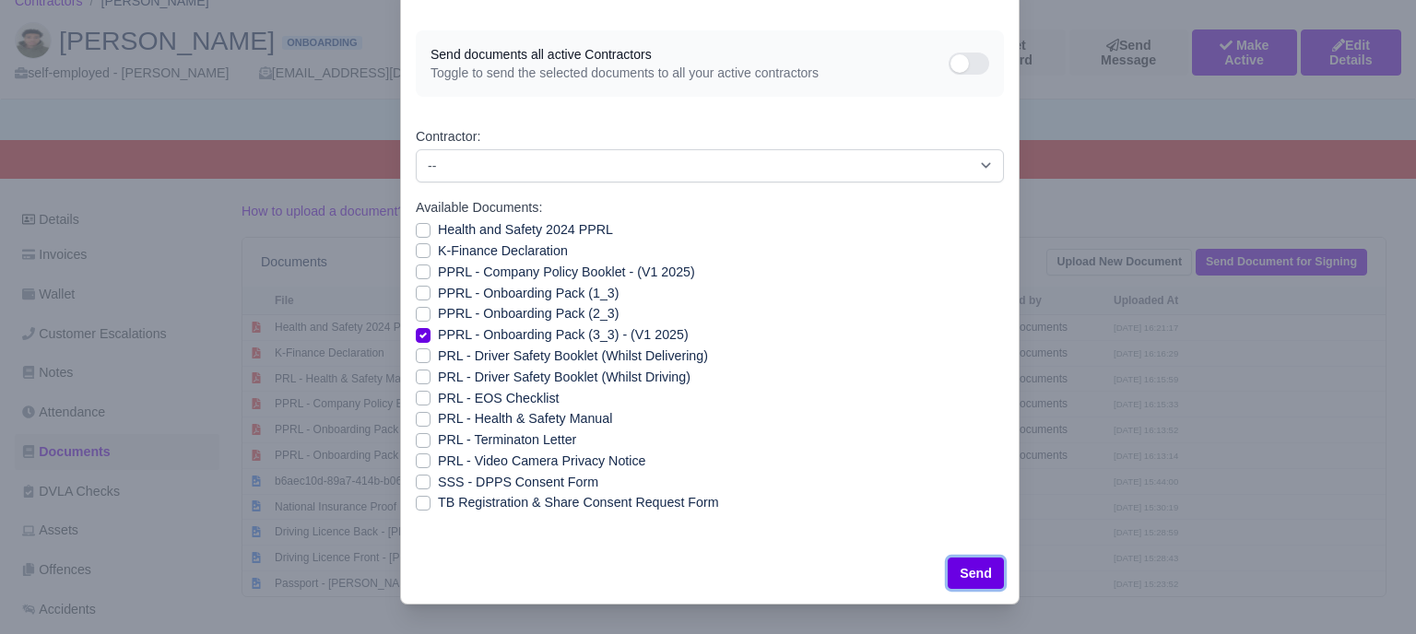
click at [975, 578] on button "Send" at bounding box center [976, 573] width 56 height 31
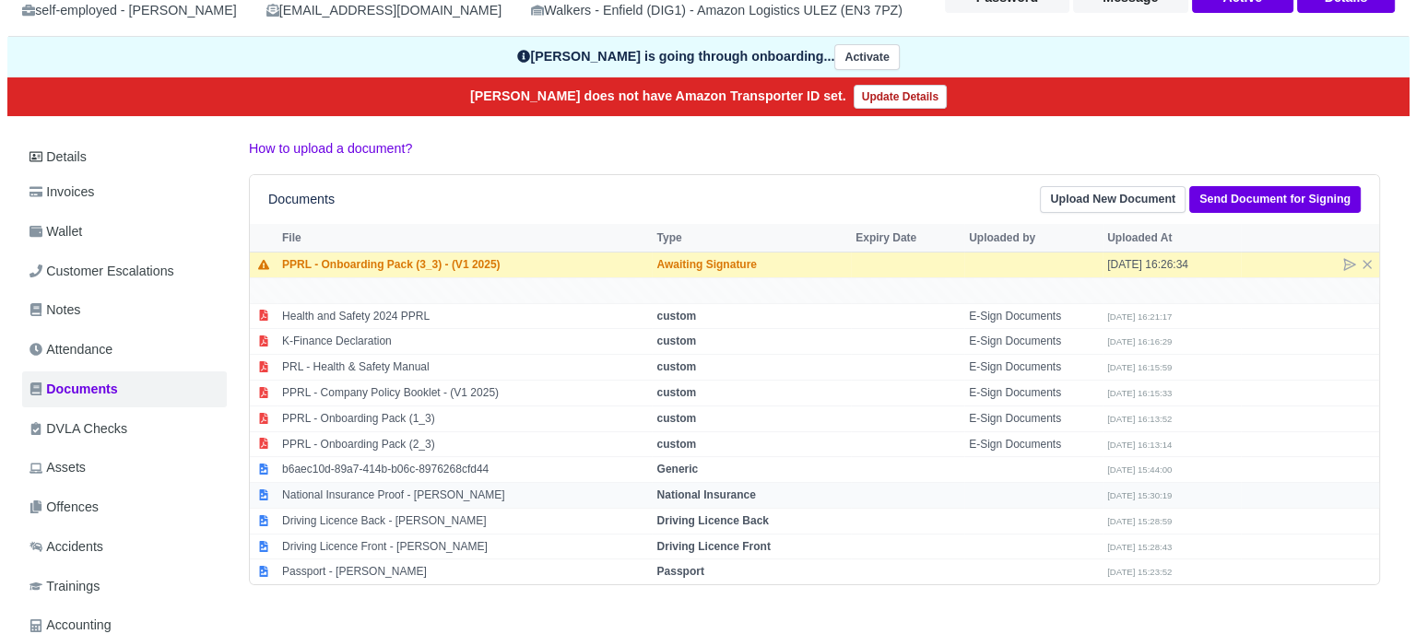
scroll to position [184, 0]
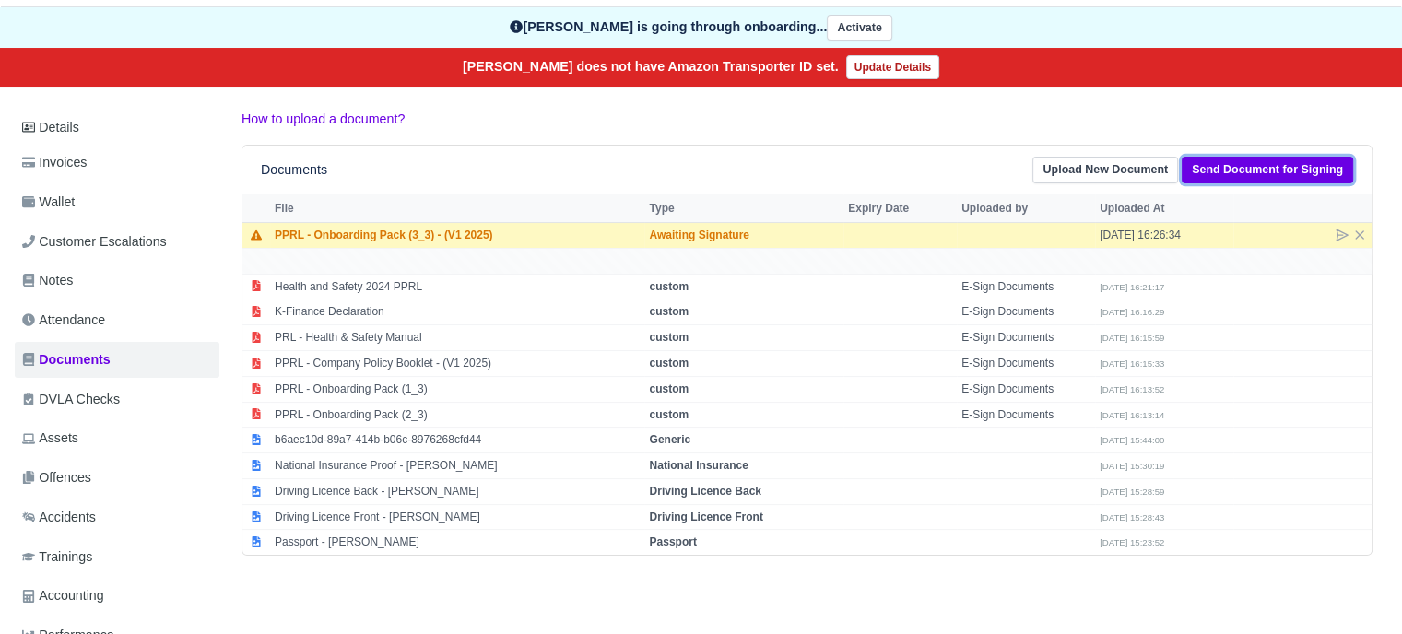
click at [1220, 169] on link "Send Document for Signing" at bounding box center [1267, 170] width 171 height 27
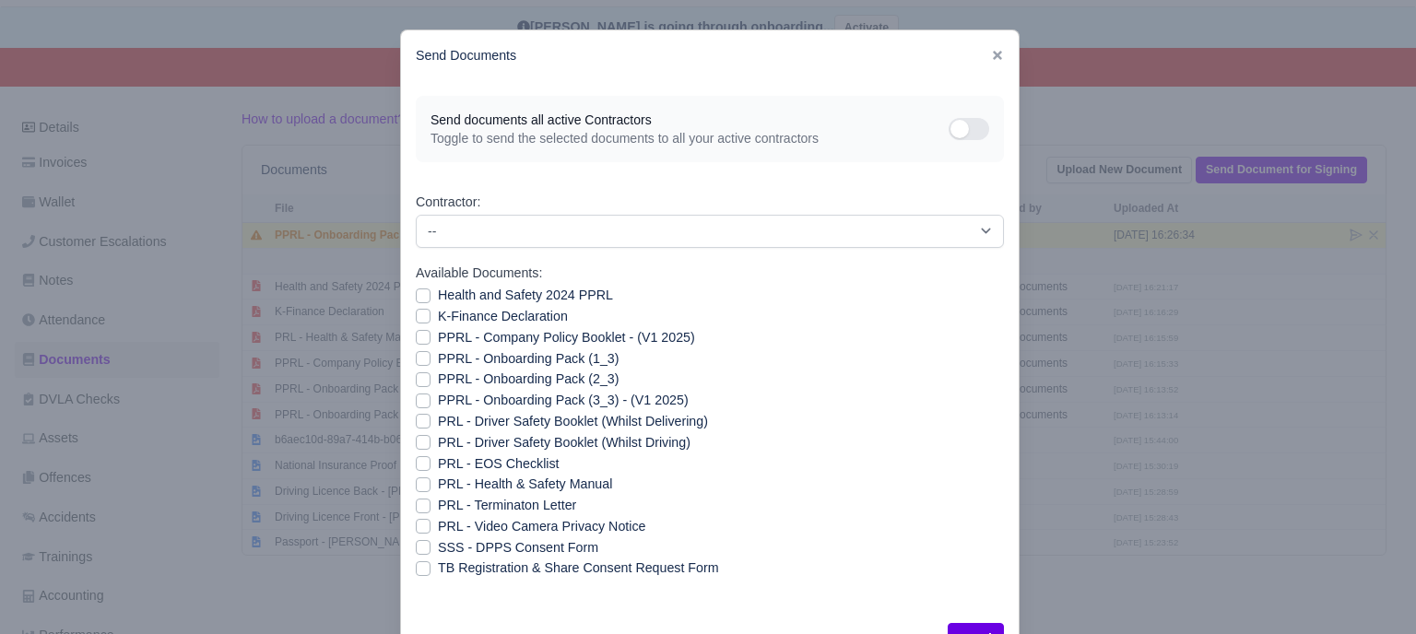
click at [438, 519] on label "PRL - Video Camera Privacy Notice" at bounding box center [541, 526] width 207 height 21
click at [420, 519] on input "PRL - Video Camera Privacy Notice" at bounding box center [423, 523] width 15 height 15
checkbox input "true"
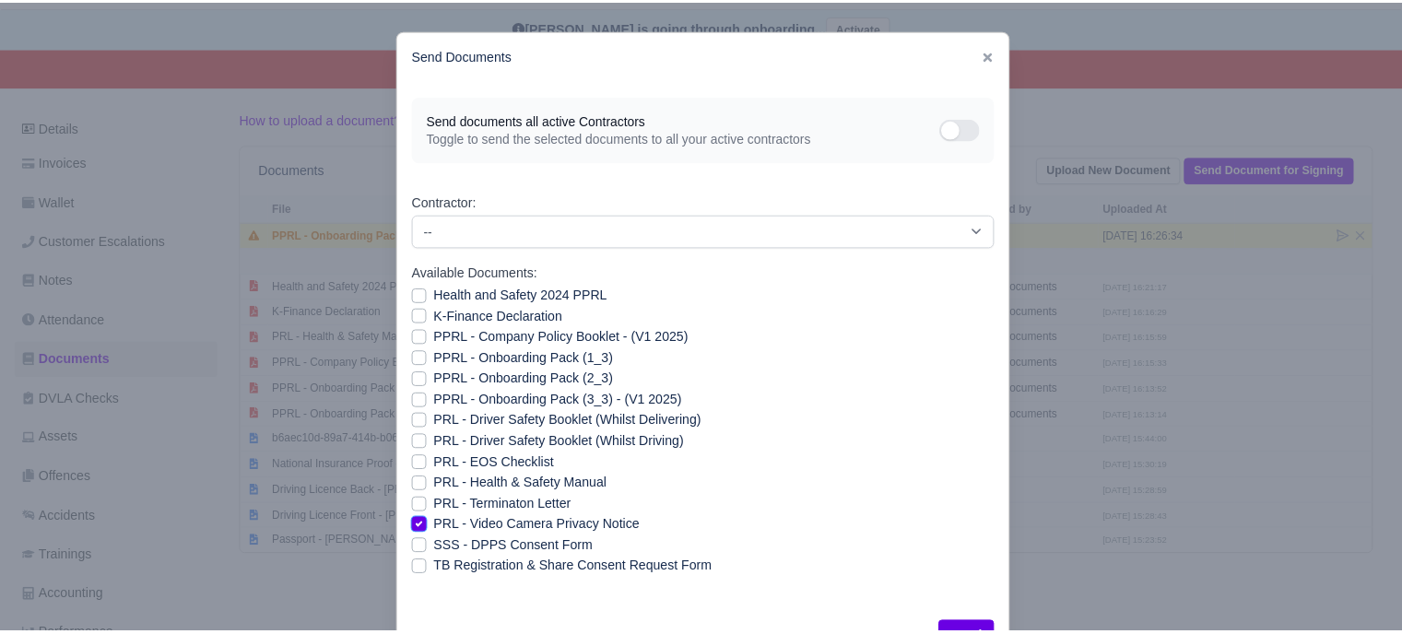
scroll to position [66, 0]
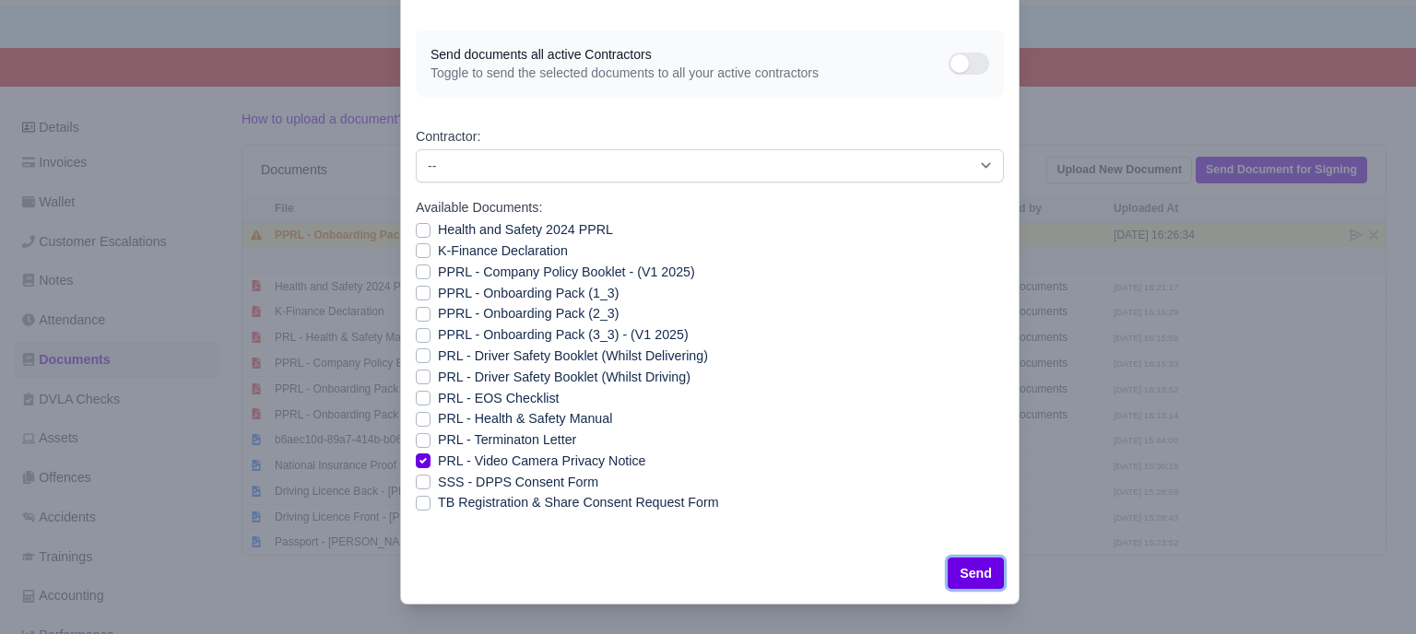
click at [980, 578] on button "Send" at bounding box center [976, 573] width 56 height 31
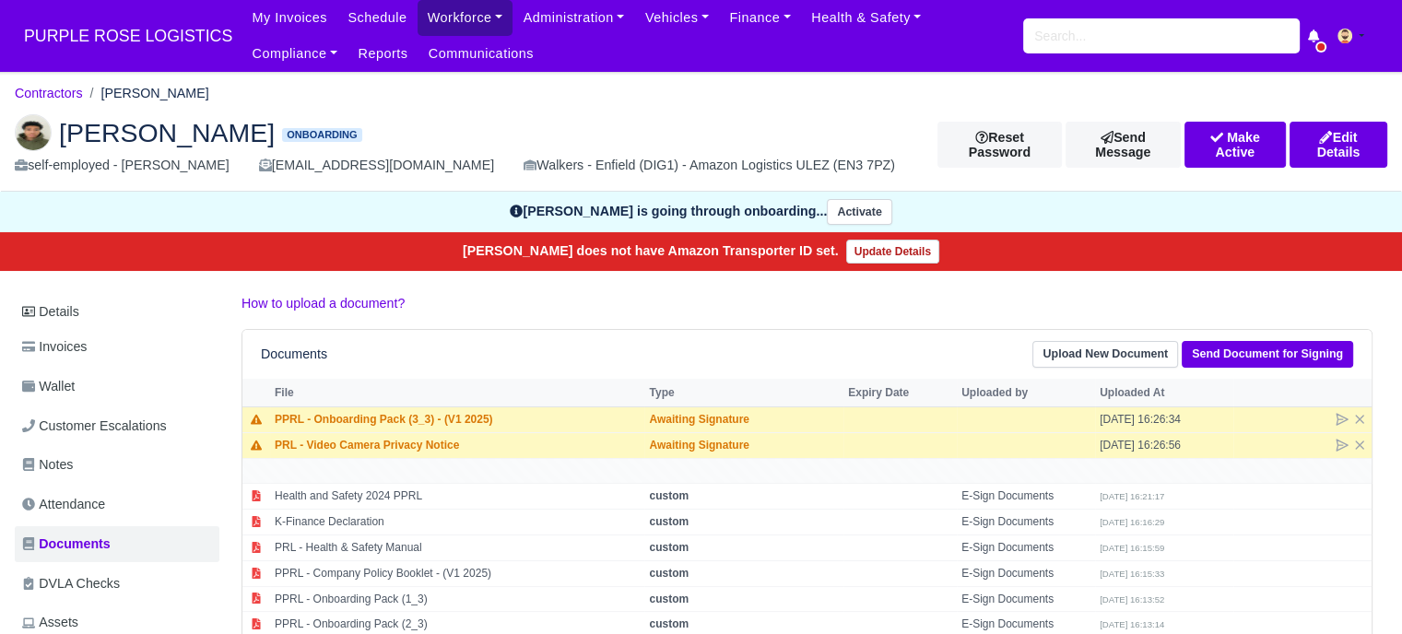
click at [437, 16] on link "Workforce" at bounding box center [466, 18] width 96 height 36
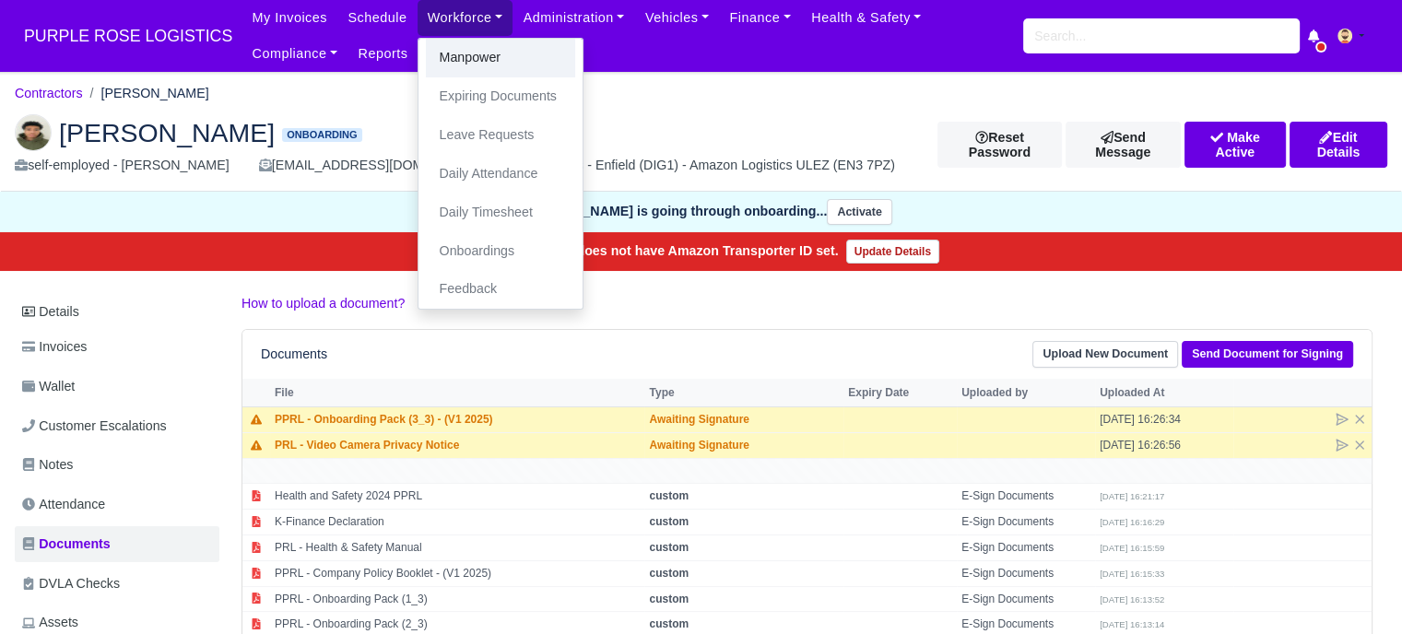
click at [426, 55] on link "Manpower" at bounding box center [500, 58] width 149 height 39
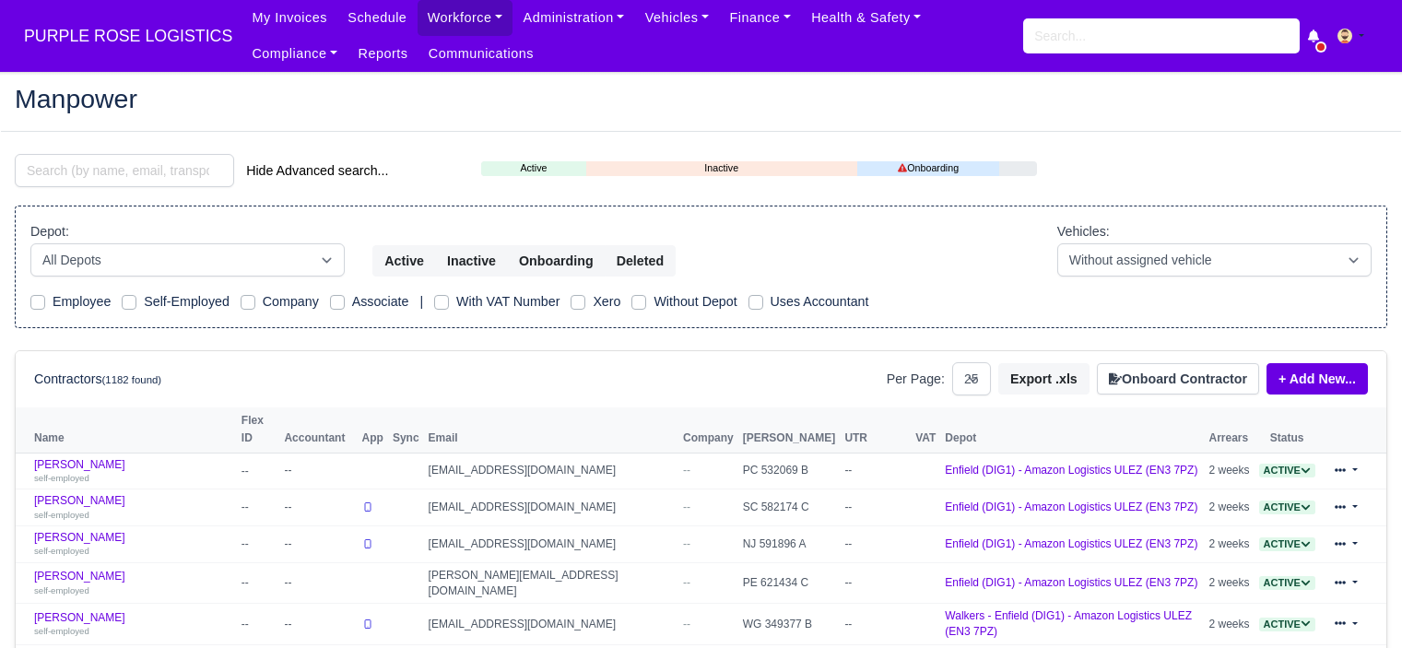
select select "25"
click at [1136, 369] on button "Onboard Contractor" at bounding box center [1178, 378] width 162 height 31
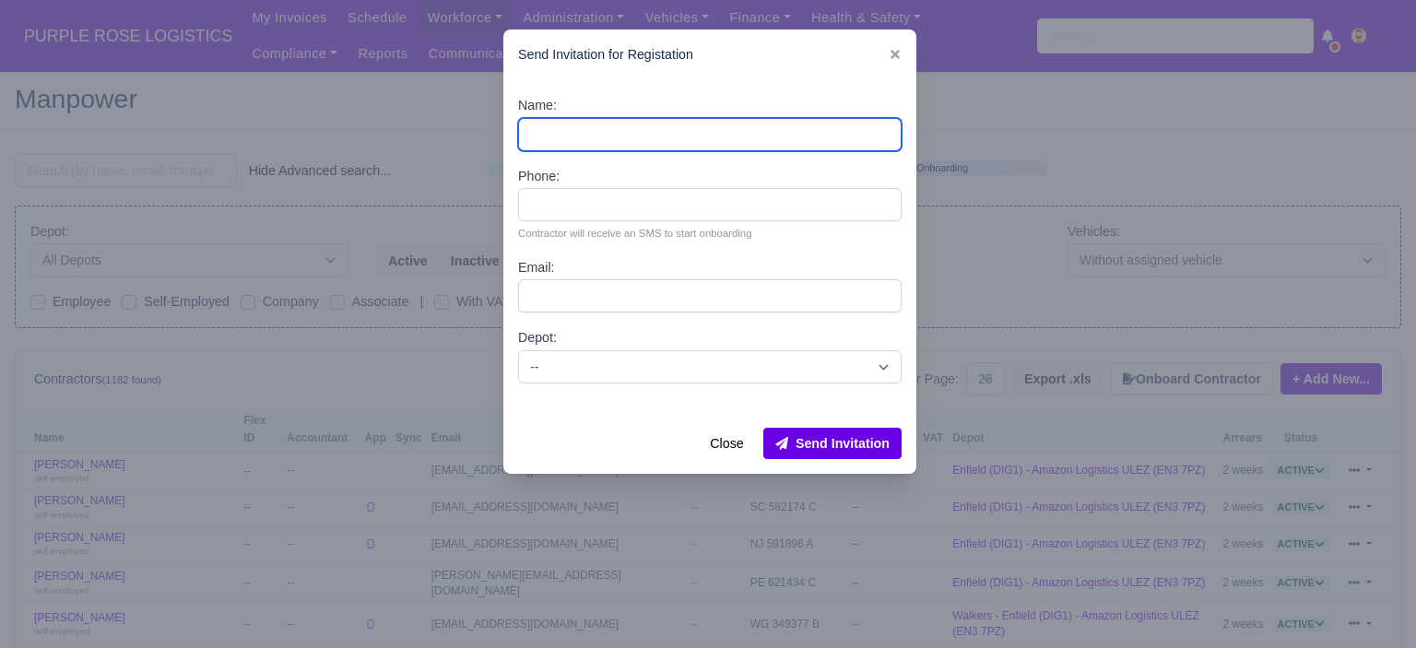
click at [668, 139] on input "Name:" at bounding box center [710, 134] width 384 height 33
paste input "Othman Gheasuddin"
type input "Othman Gheasuddin"
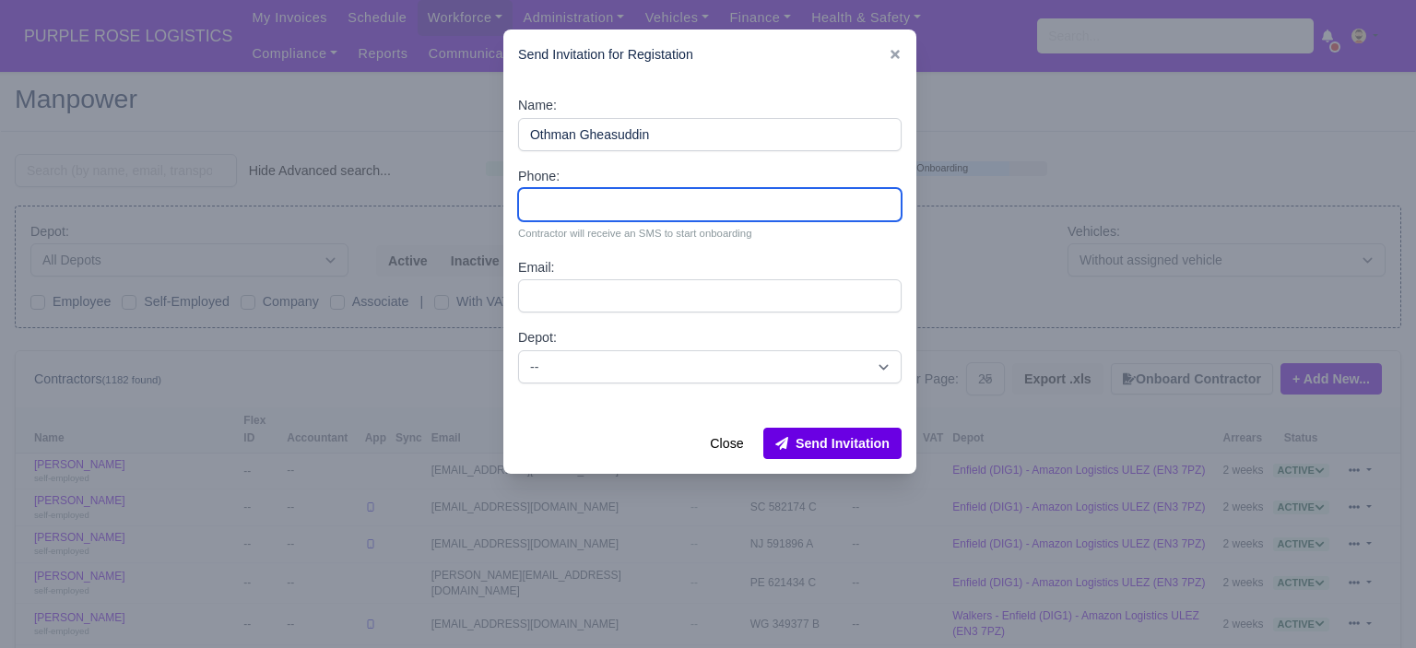
click at [627, 197] on input "Phone:" at bounding box center [710, 204] width 384 height 33
paste input "44 7821 223358"
type input "44 7821 223358"
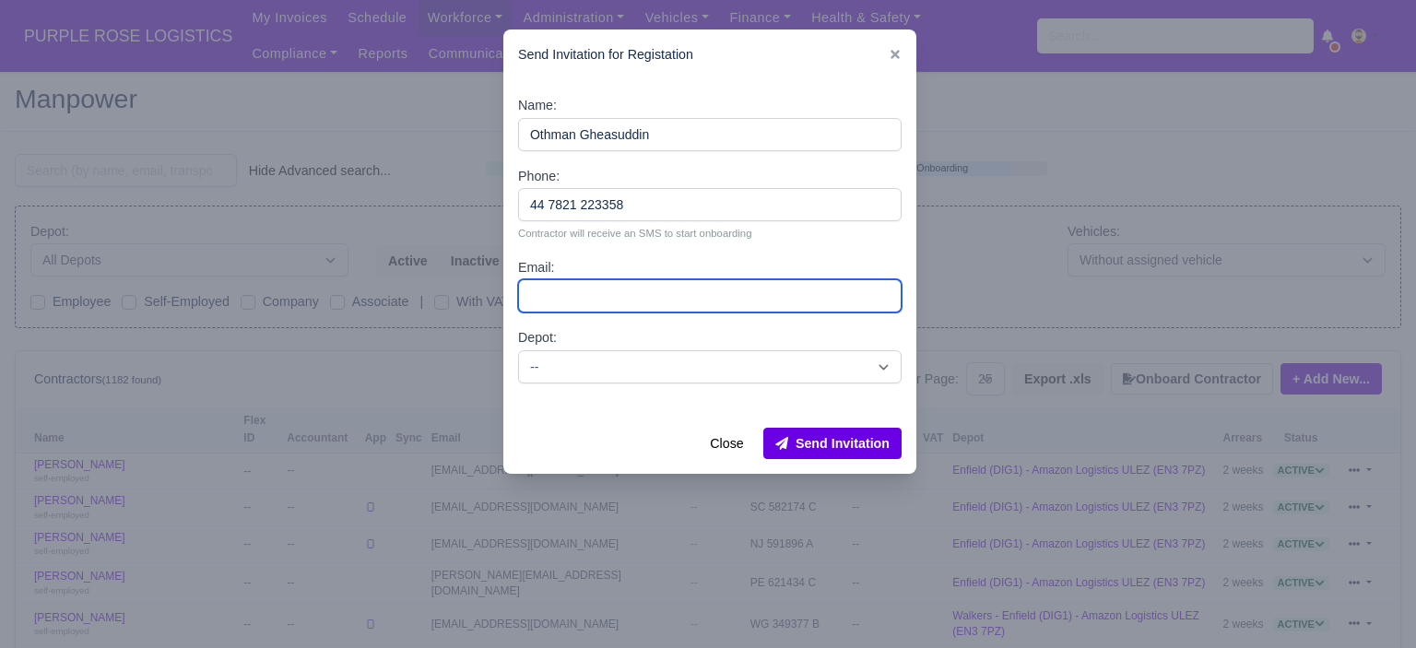
click at [595, 292] on input "Email:" at bounding box center [710, 295] width 384 height 33
paste input "Othmangheas@gmail.com"
type input "Othmangheas@gmail.com"
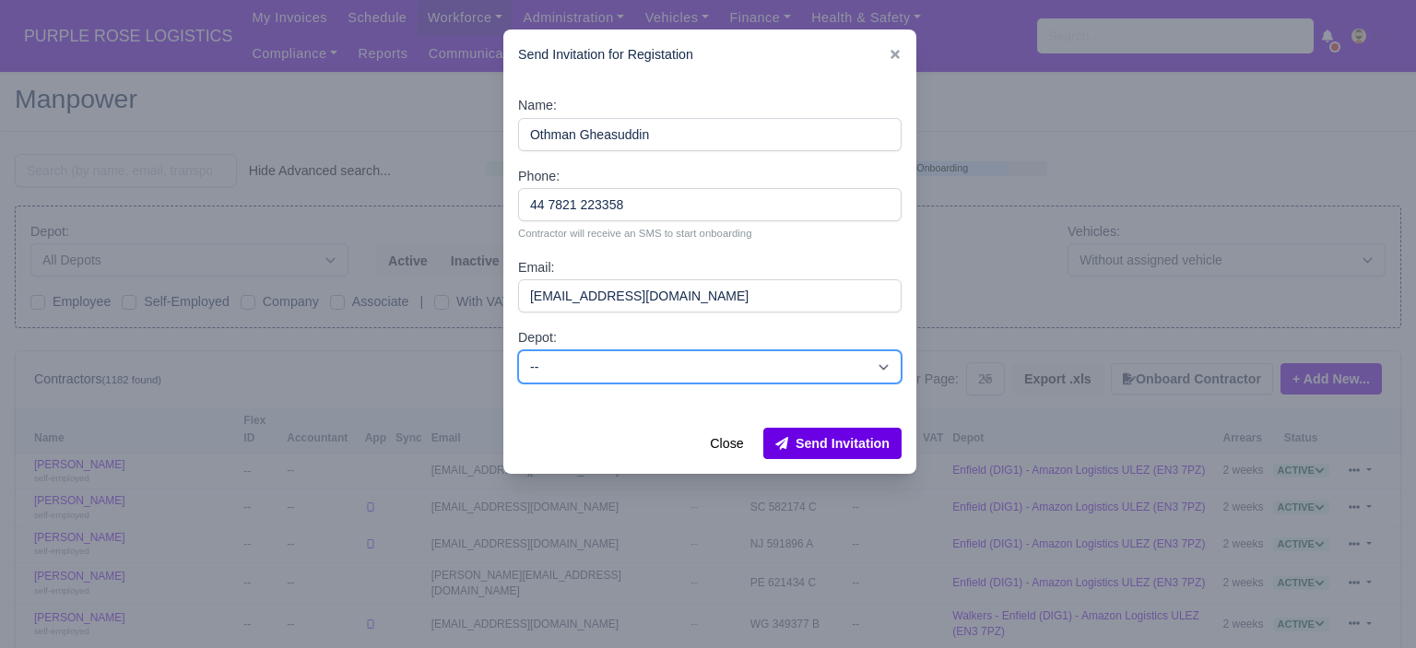
click at [609, 374] on select "-- Enfield (DIG1) - Amazon Logistics ULEZ (EN3 7PZ) Harlow (DHW1) - Amazon Logi…" at bounding box center [710, 366] width 384 height 33
select select "5"
click at [518, 350] on select "-- Enfield (DIG1) - Amazon Logistics ULEZ (EN3 7PZ) Harlow (DHW1) - Amazon Logi…" at bounding box center [710, 366] width 384 height 33
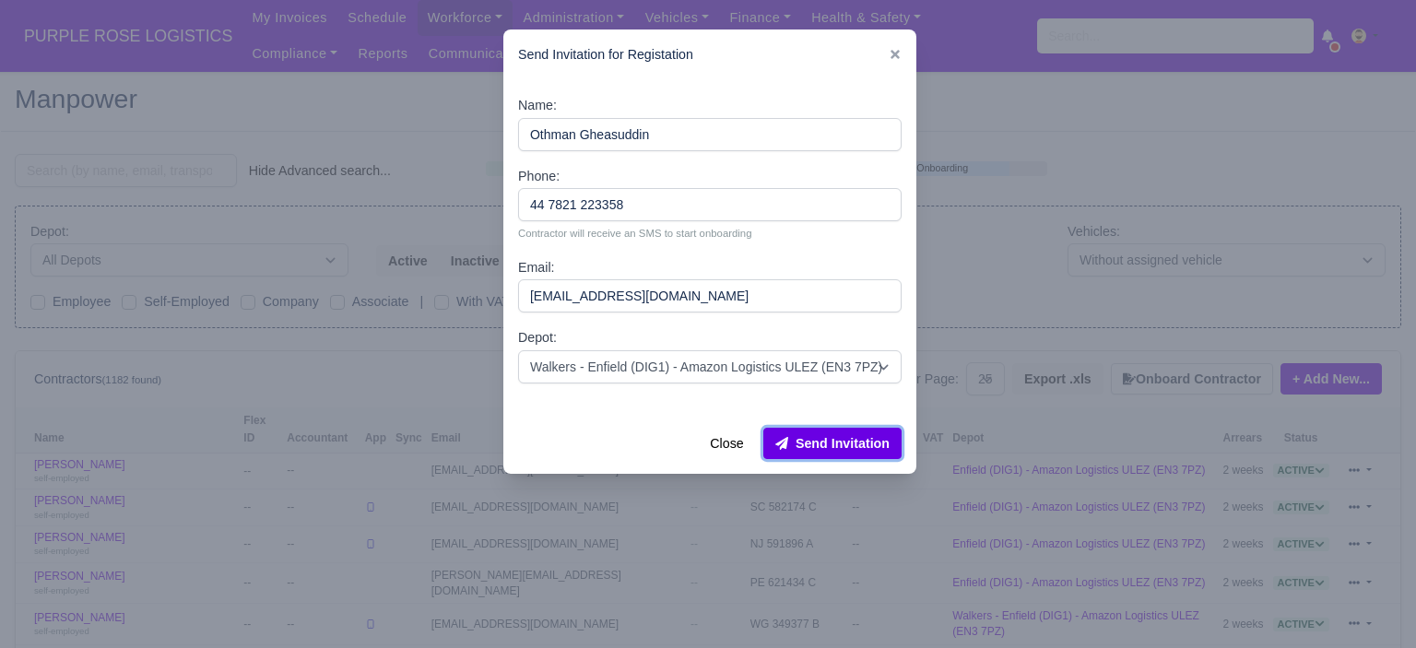
click at [832, 435] on button "Send Invitation" at bounding box center [832, 443] width 138 height 31
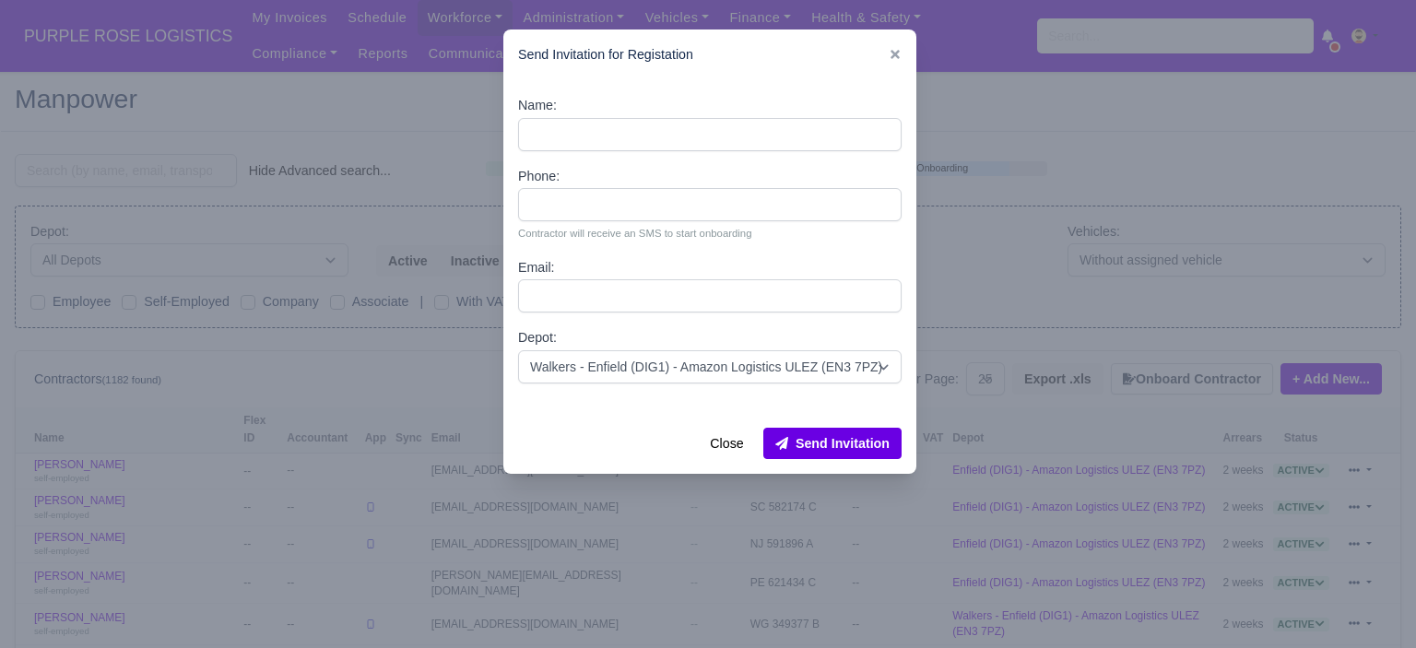
drag, startPoint x: 1100, startPoint y: 283, endPoint x: 1010, endPoint y: 199, distance: 122.6
click at [1093, 279] on div at bounding box center [708, 324] width 1416 height 648
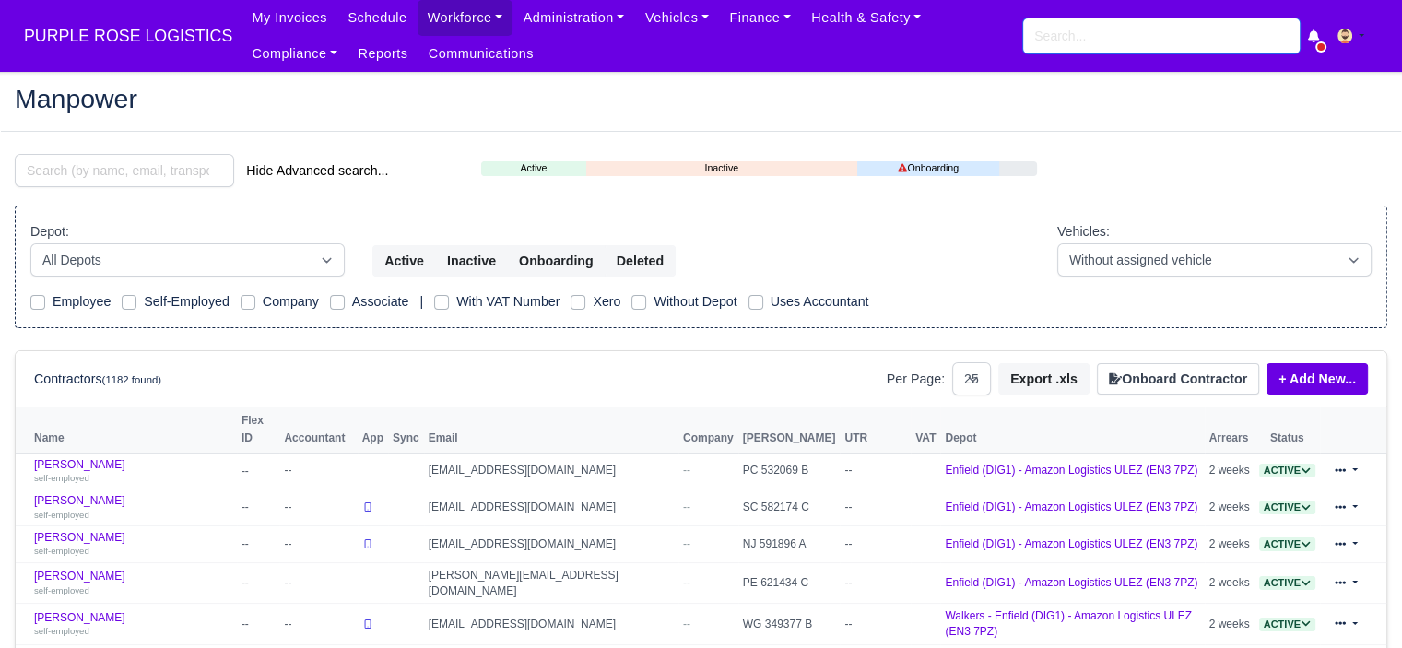
click at [1061, 35] on input "search" at bounding box center [1161, 35] width 277 height 35
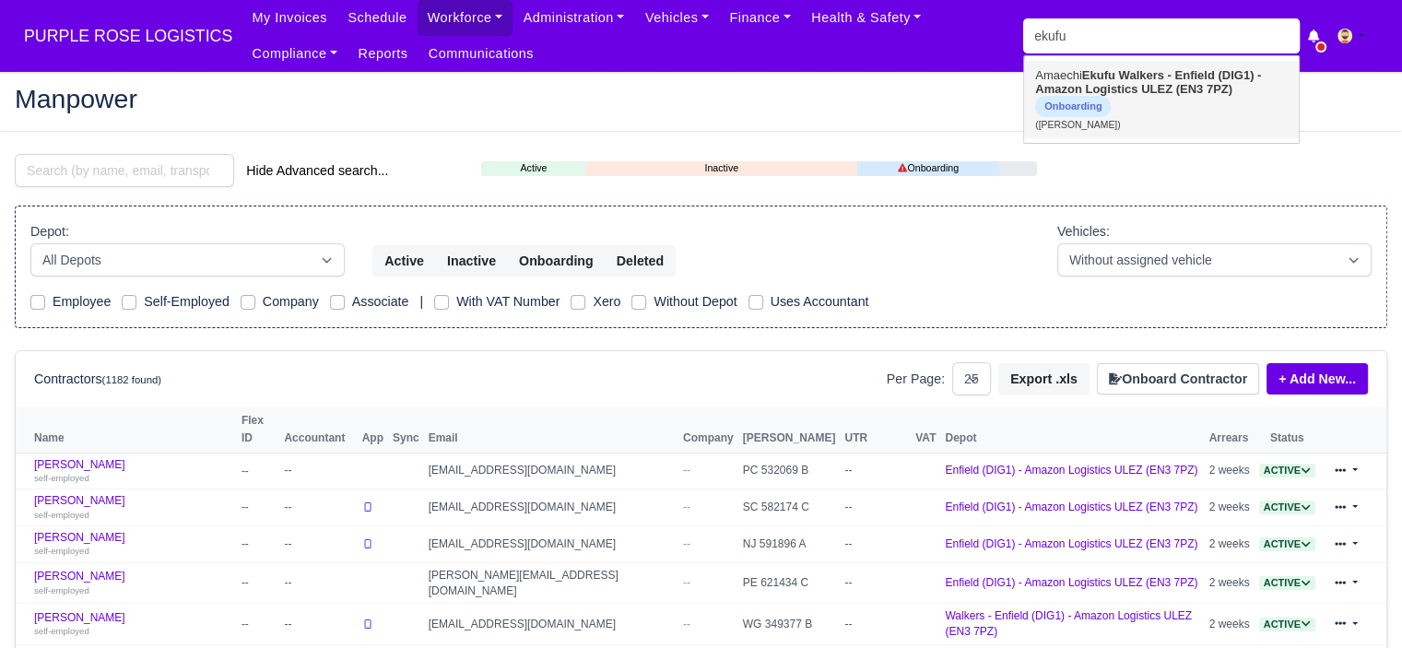
click at [1051, 106] on span "Onboarding" at bounding box center [1073, 106] width 76 height 21
type input "[PERSON_NAME]"
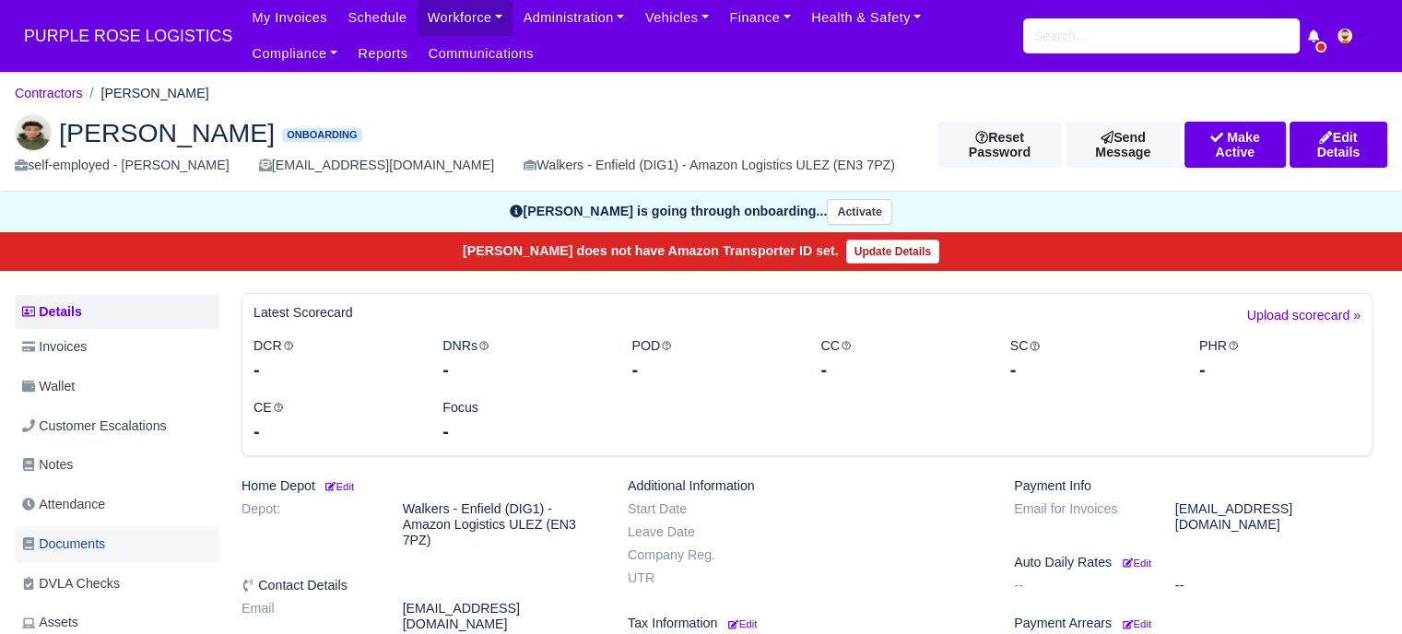
click at [89, 540] on span "Documents" at bounding box center [63, 544] width 83 height 21
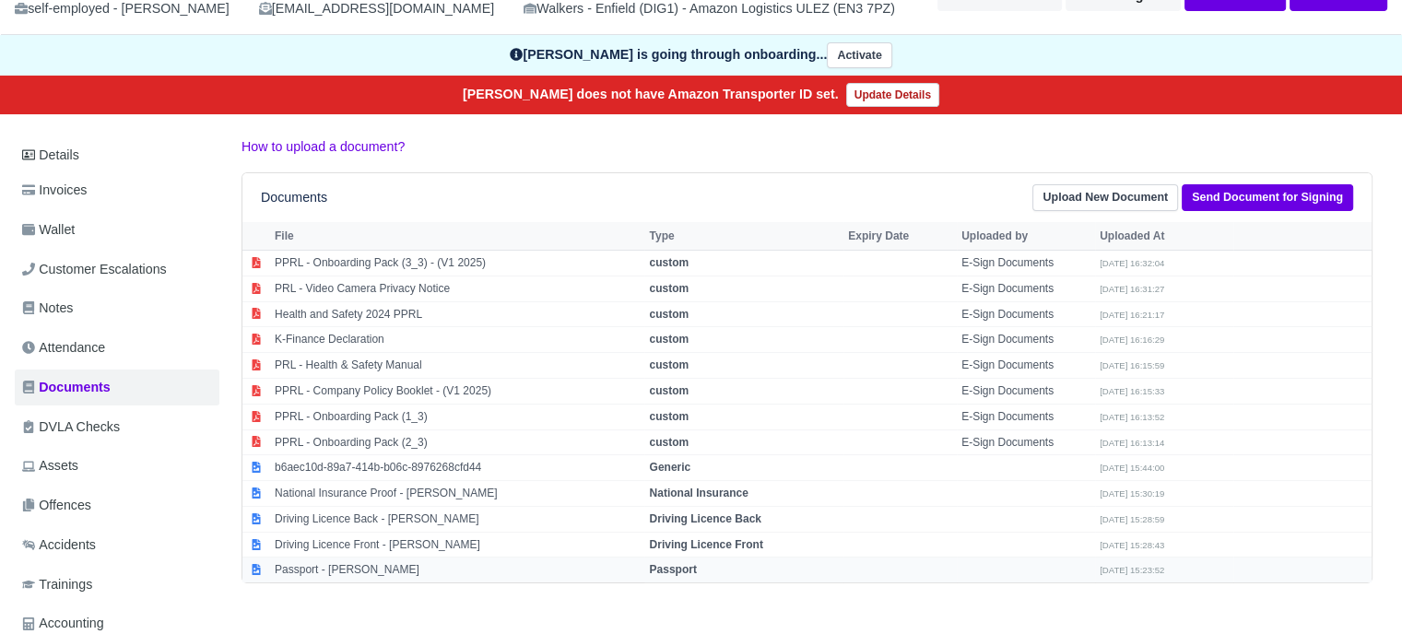
scroll to position [184, 0]
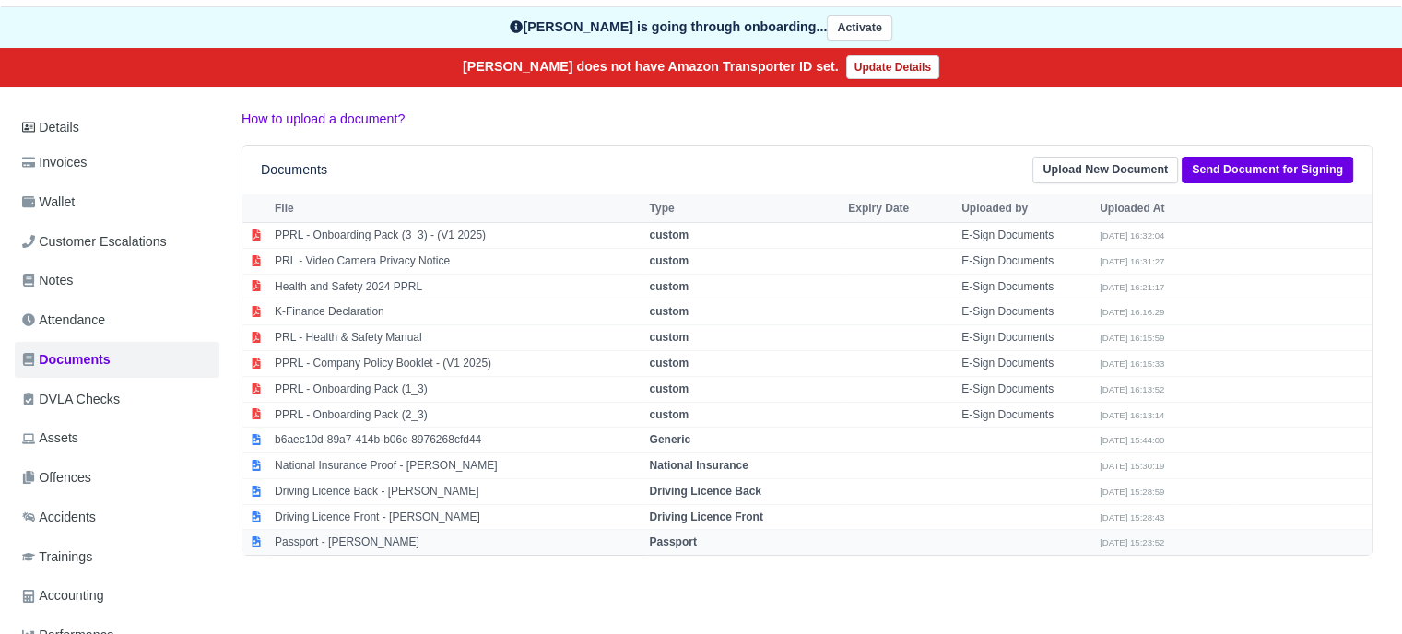
click at [675, 538] on strong "Passport" at bounding box center [672, 542] width 47 height 13
select select "passport"
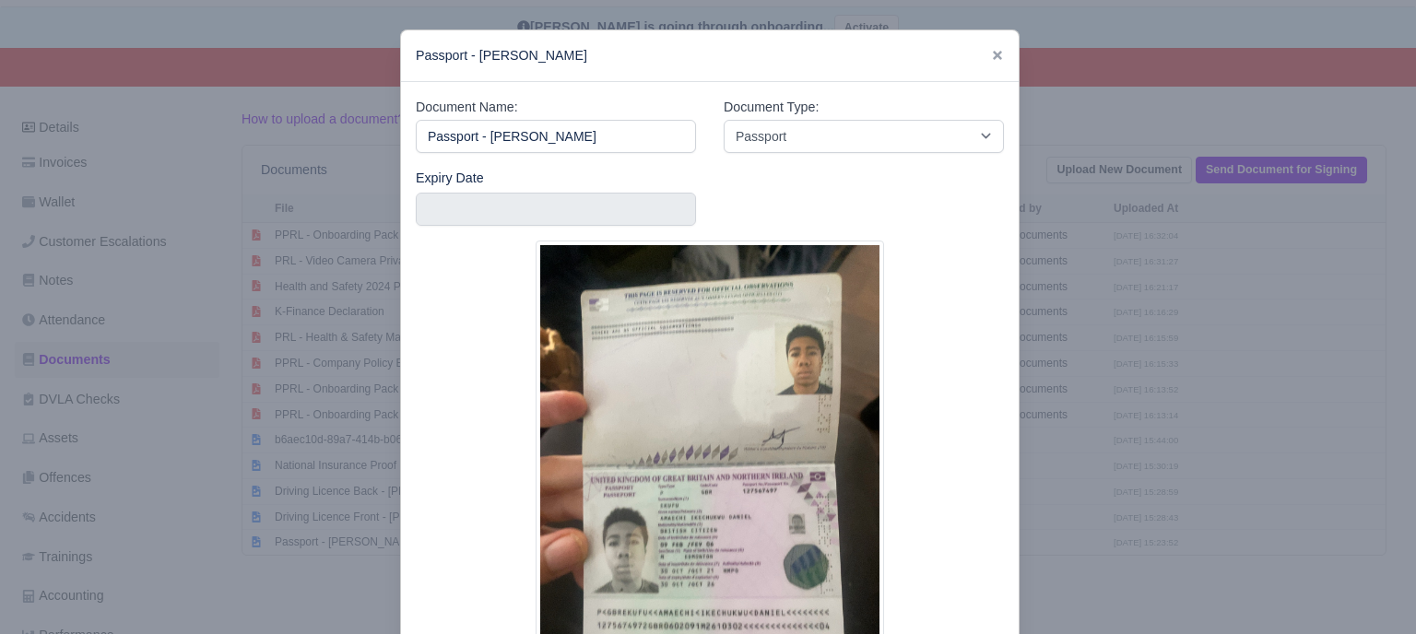
click at [1029, 429] on div at bounding box center [708, 317] width 1416 height 634
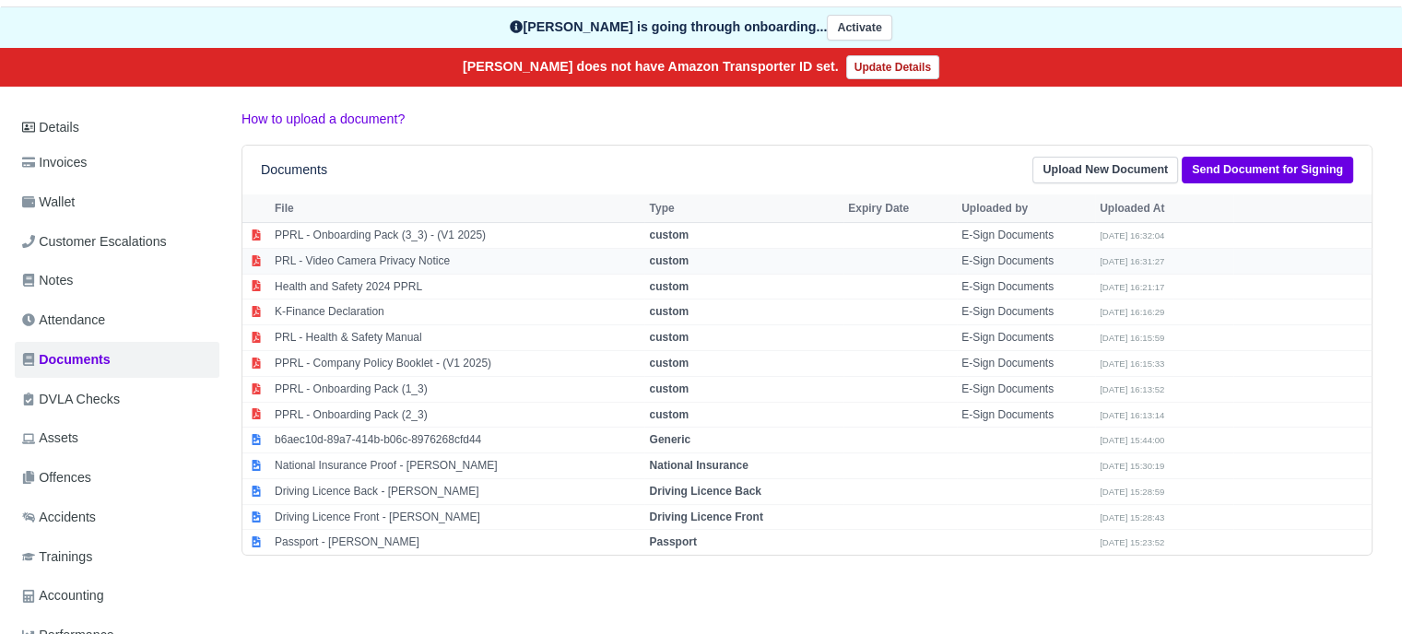
scroll to position [0, 0]
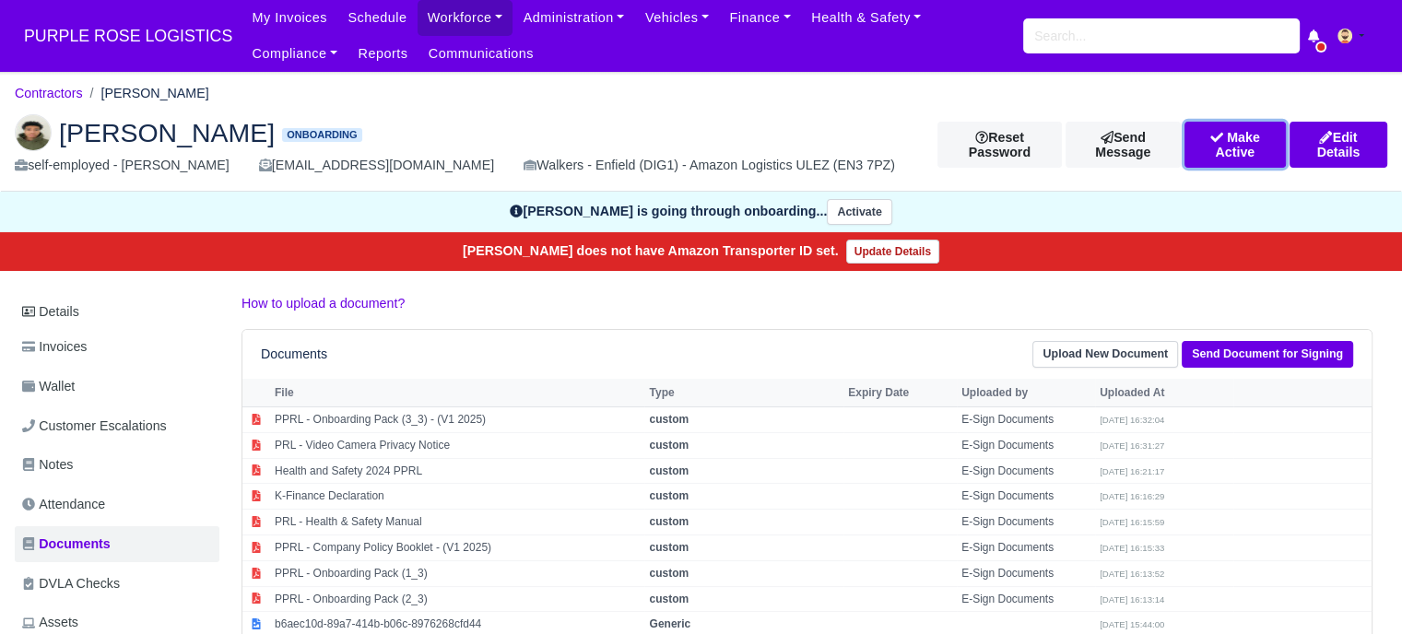
click at [1217, 160] on button "Make Active" at bounding box center [1235, 145] width 101 height 46
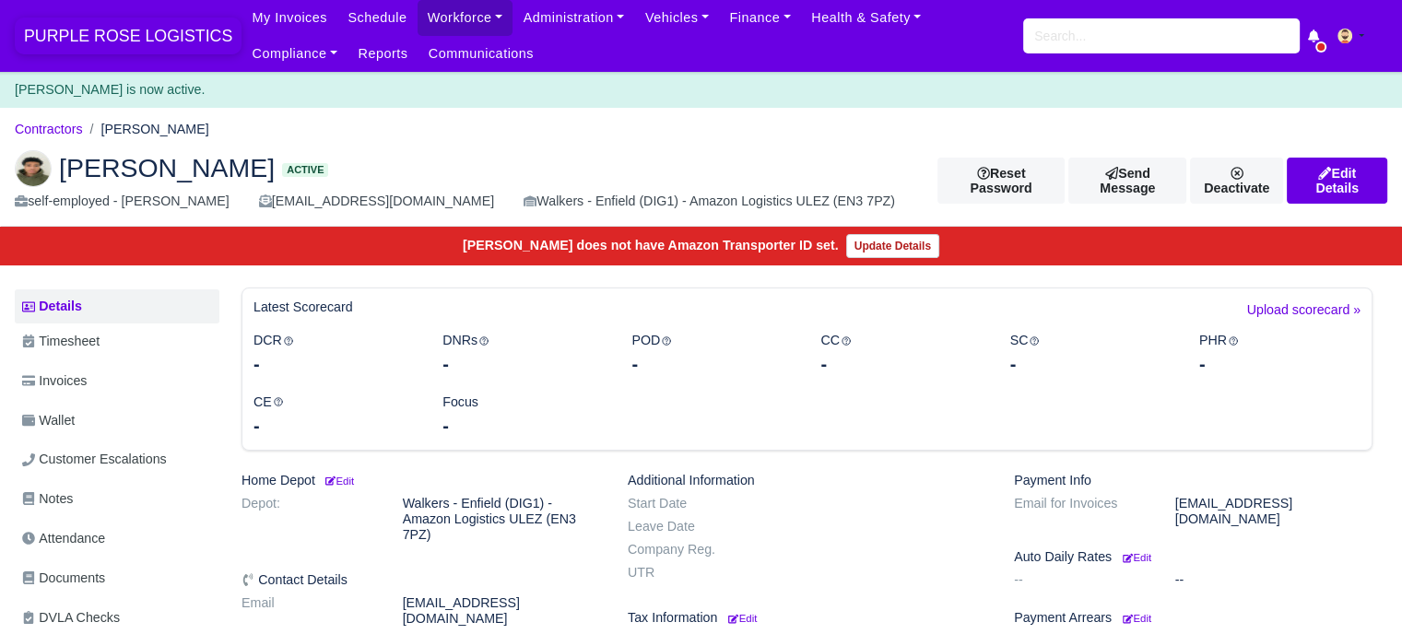
click at [137, 29] on span "PURPLE ROSE LOGISTICS" at bounding box center [128, 36] width 227 height 37
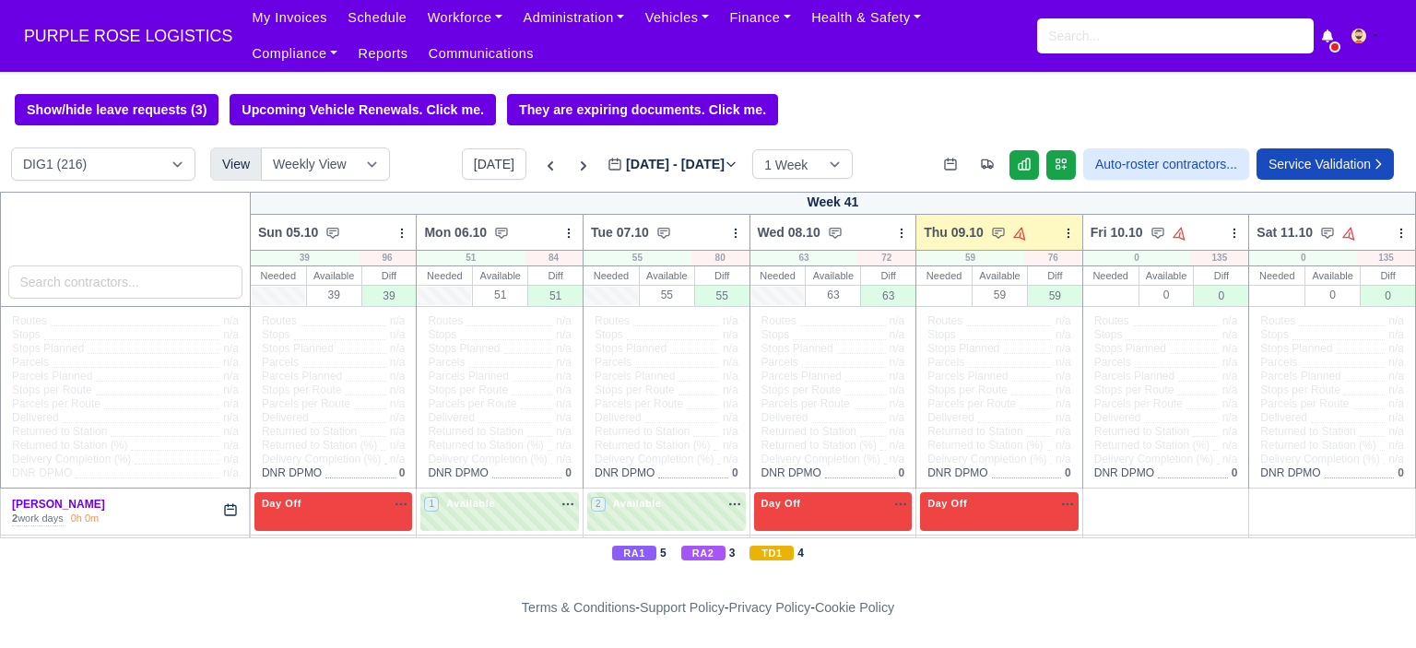
select select "5"
click at [11, 149] on select "DIG1 (216) DAK1 (1) GIMD (86)" at bounding box center [103, 164] width 184 height 33
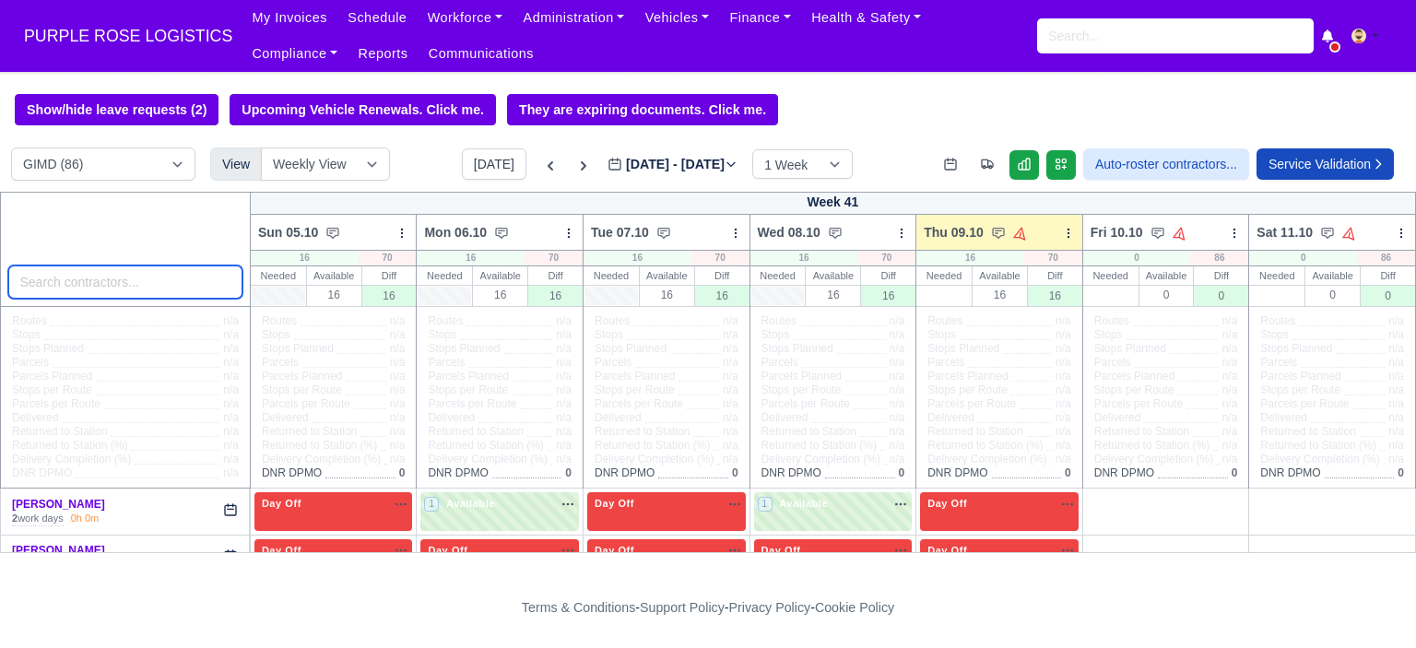
click at [116, 290] on input "search" at bounding box center [125, 282] width 234 height 33
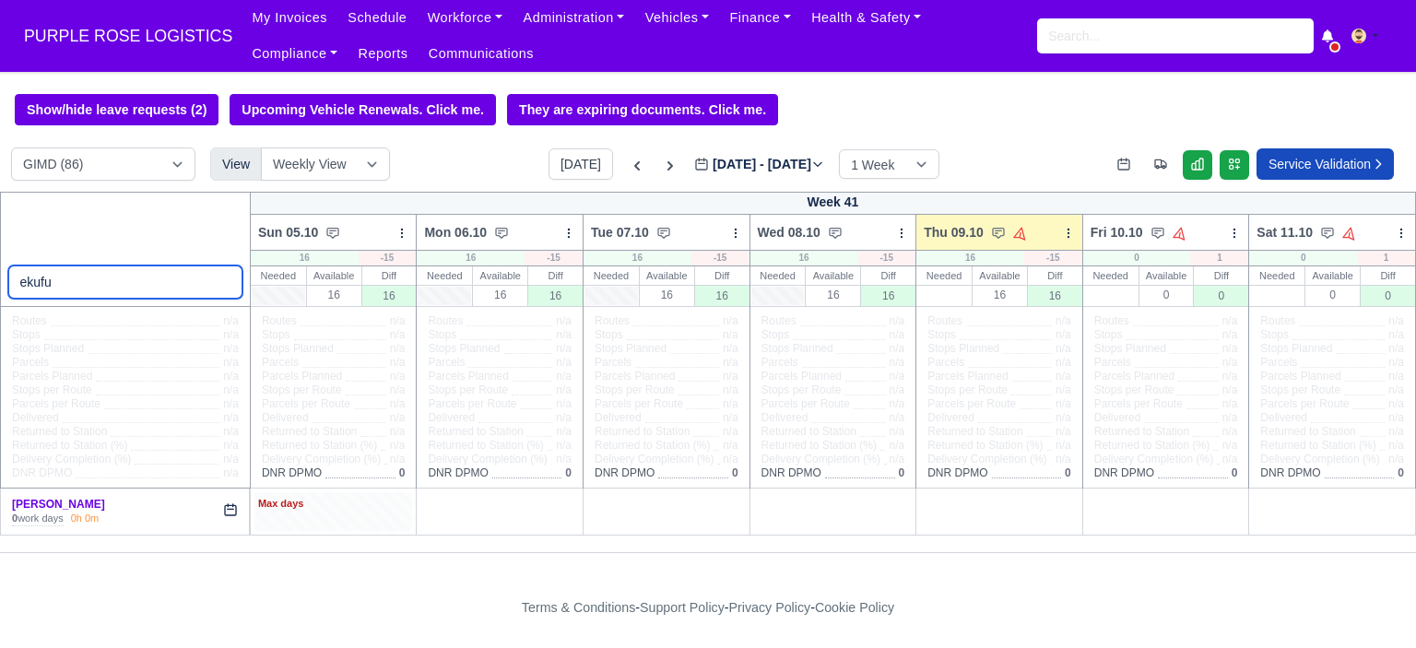
type input "ekufu"
click at [347, 508] on div "Max days" at bounding box center [333, 504] width 151 height 17
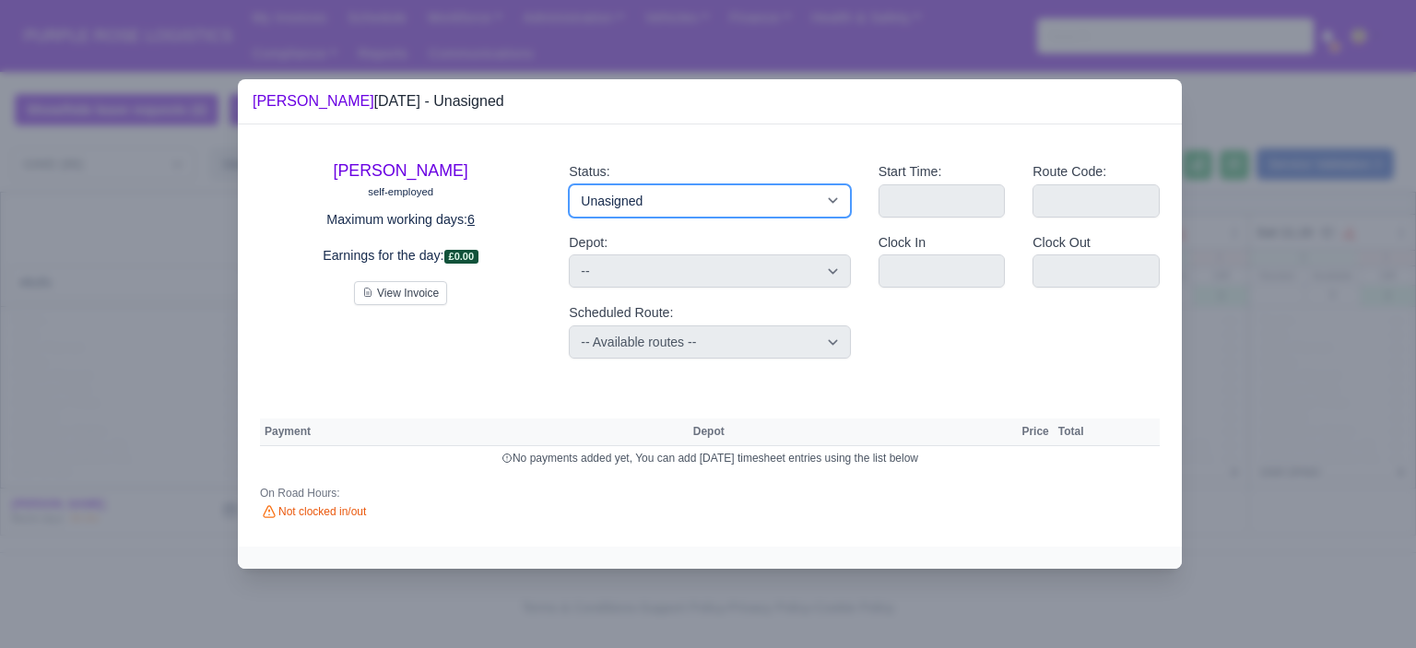
drag, startPoint x: 820, startPoint y: 203, endPoint x: 815, endPoint y: 214, distance: 12.0
click at [820, 203] on select "Available Day Off Stand By Holiday Other Depot In Office OSM Ridealong Nursery …" at bounding box center [709, 200] width 281 height 33
select select "Day Off"
click at [569, 184] on select "Available Day Off Stand By Holiday Other Depot In Office OSM Ridealong Nursery …" at bounding box center [709, 200] width 281 height 33
select select
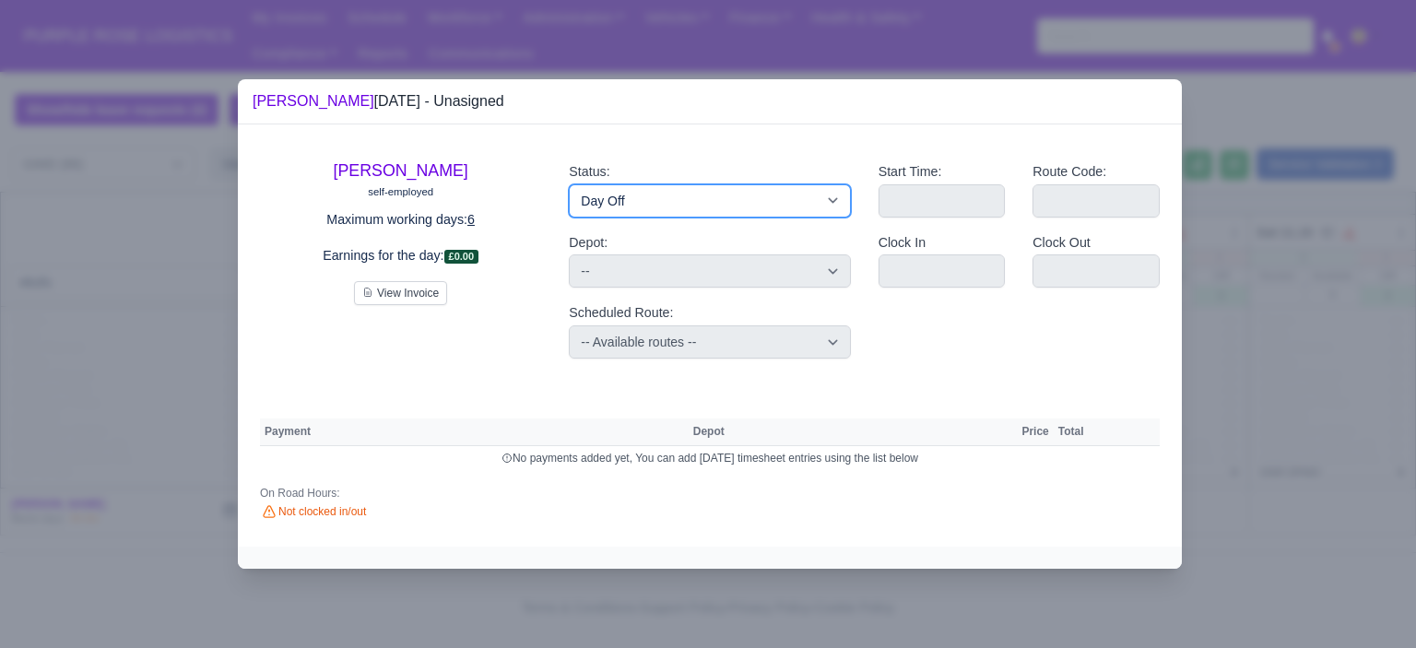
select select "na"
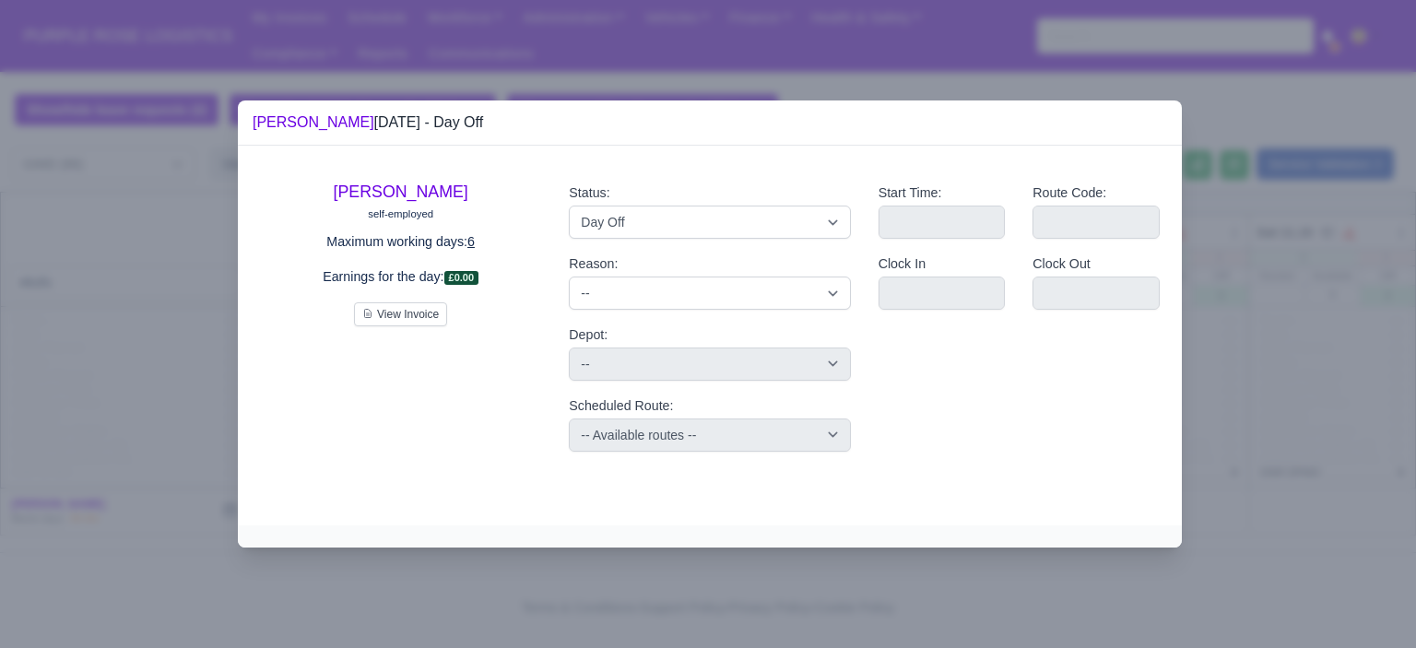
click at [1223, 284] on div at bounding box center [708, 324] width 1416 height 648
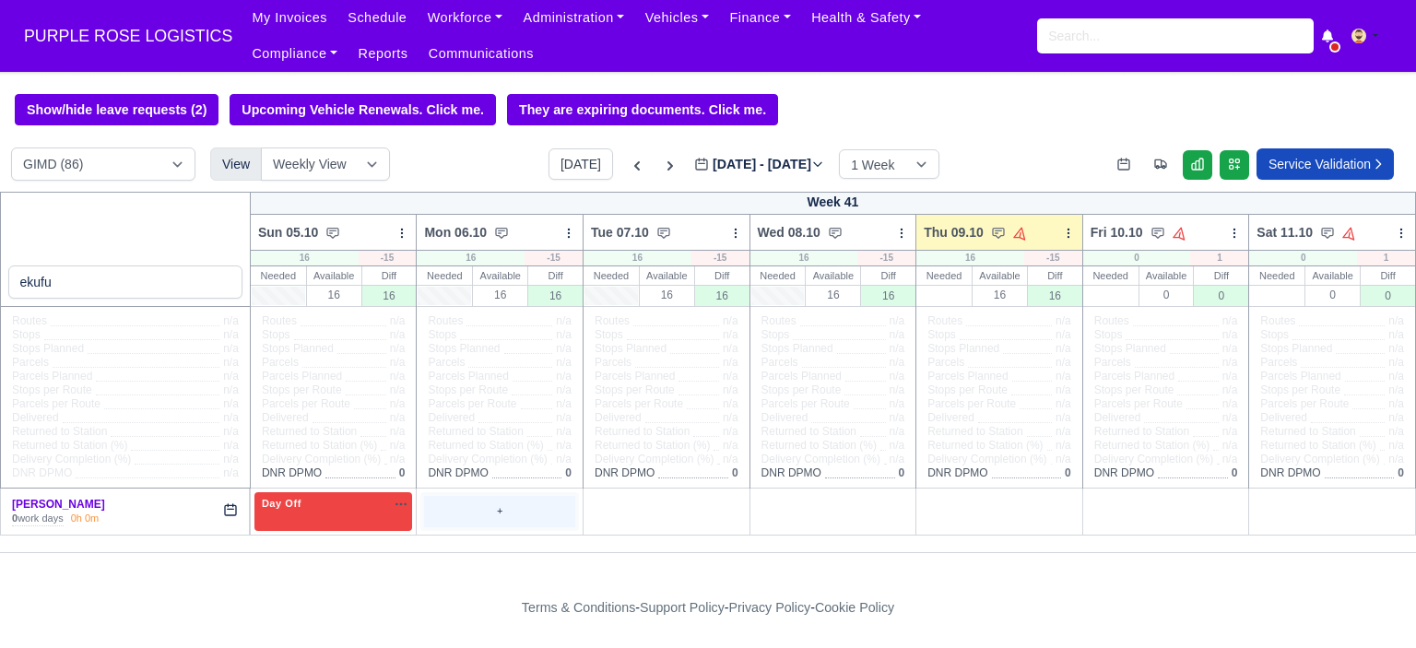
click at [493, 510] on div "+" at bounding box center [499, 511] width 151 height 30
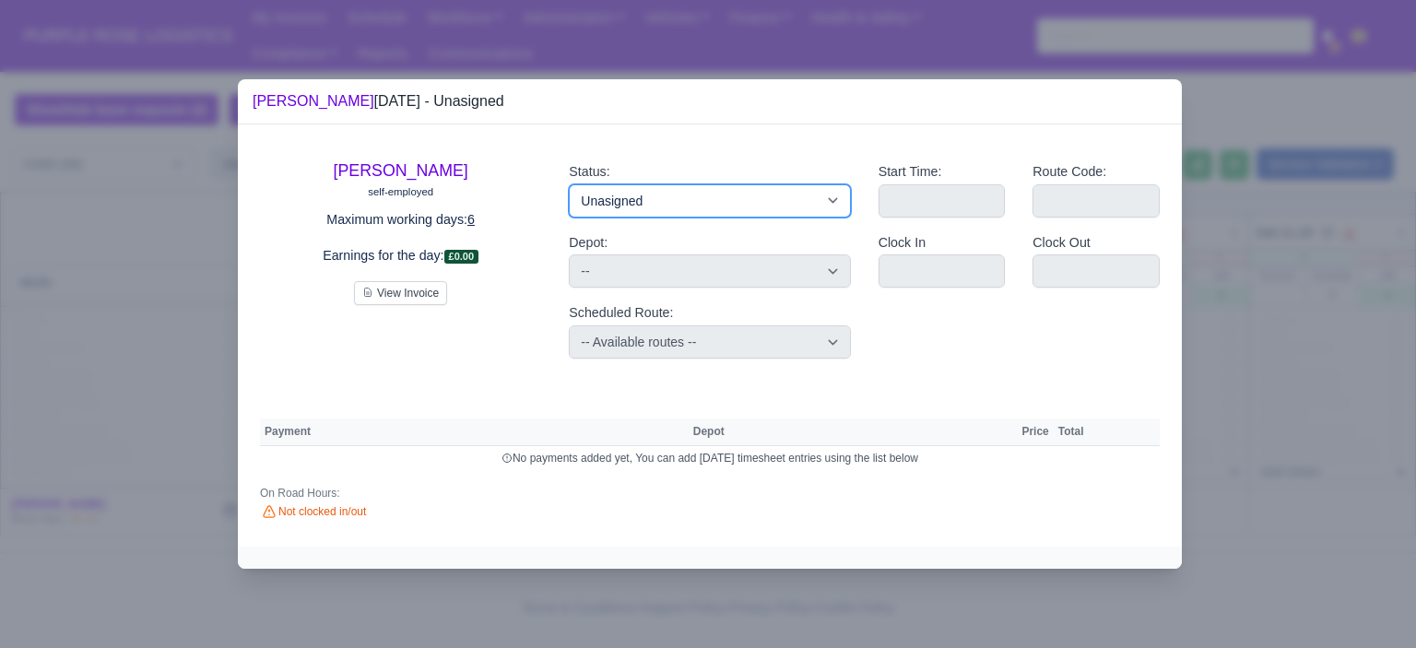
drag, startPoint x: 608, startPoint y: 197, endPoint x: 608, endPoint y: 215, distance: 17.5
click at [608, 197] on select "Available Day Off Stand By Holiday Other Depot In Office OSM Ridealong Nursery …" at bounding box center [709, 200] width 281 height 33
select select "Day Off"
click at [569, 184] on select "Available Day Off Stand By Holiday Other Depot In Office OSM Ridealong Nursery …" at bounding box center [709, 200] width 281 height 33
click at [623, 239] on div "Depot: -- Enfield (DIG1) - Amazon Logistics ULEZ (EN3 7PZ) Harlow (DHW1) - Amaz…" at bounding box center [709, 260] width 281 height 56
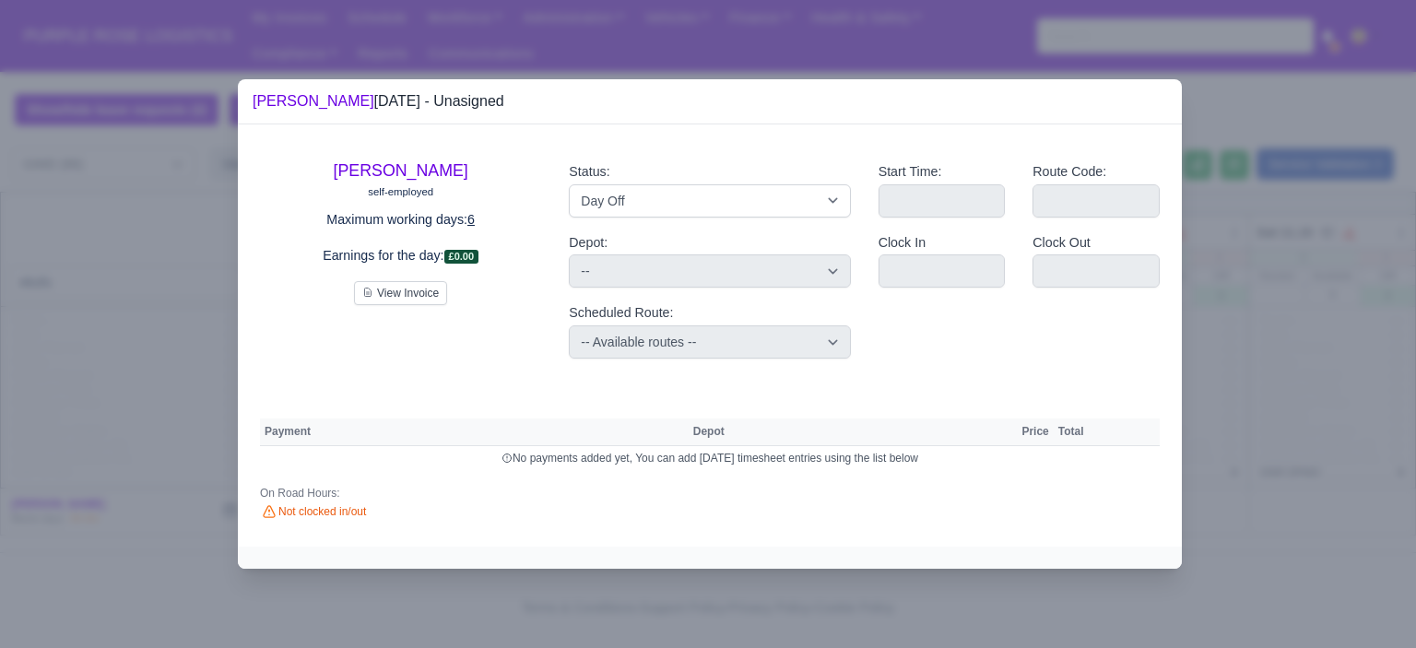
select select
select select "na"
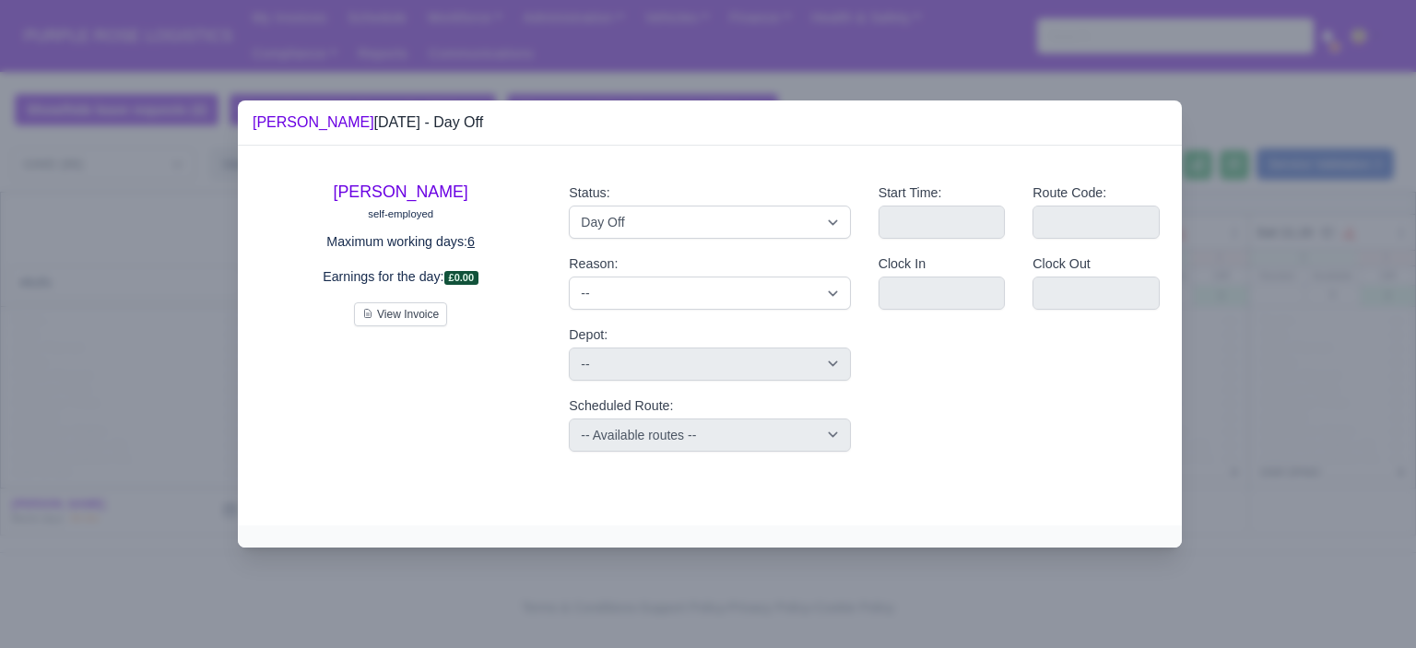
drag, startPoint x: 1410, startPoint y: 337, endPoint x: 1316, endPoint y: 350, distance: 95.1
click at [1409, 337] on div at bounding box center [708, 324] width 1416 height 648
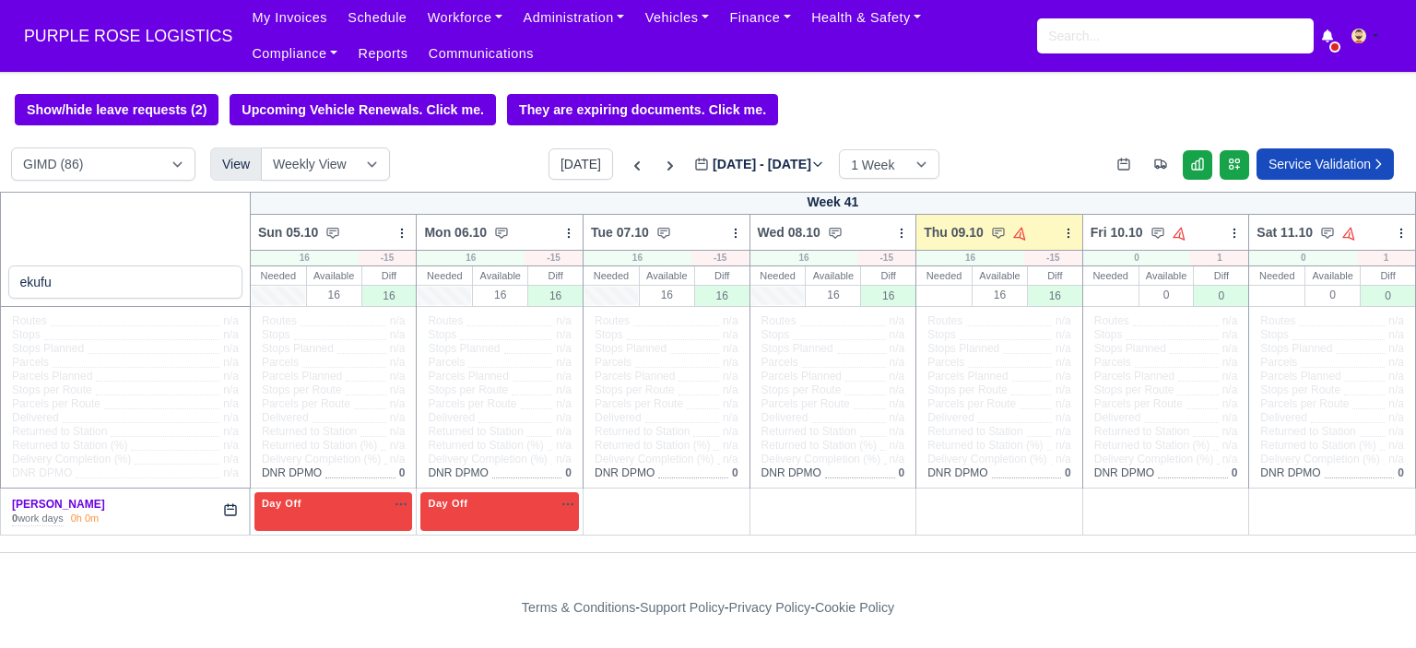
click at [623, 501] on div "+" at bounding box center [666, 511] width 151 height 30
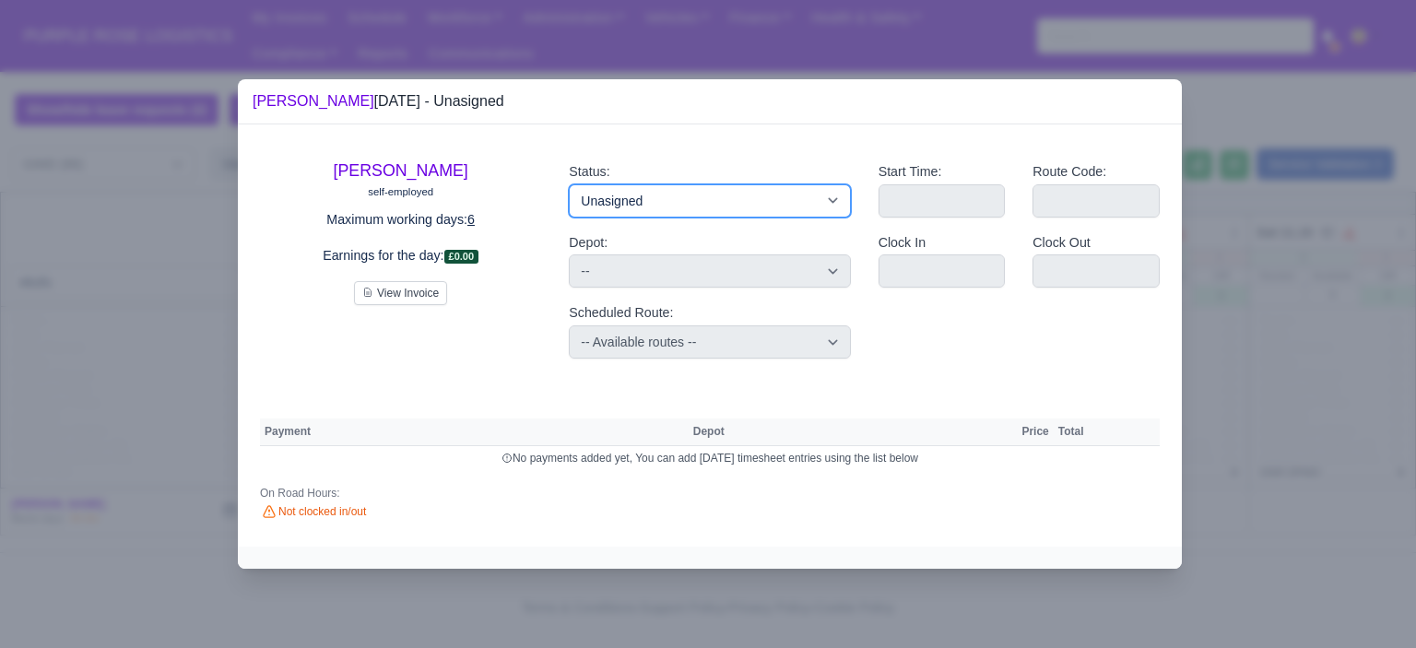
click at [697, 203] on select "Available Day Off Stand By Holiday Other Depot In Office OSM Ridealong Nursery …" at bounding box center [709, 200] width 281 height 33
select select "Available"
click at [569, 184] on select "Available Day Off Stand By Holiday Other Depot In Office OSM Ridealong Nursery …" at bounding box center [709, 200] width 281 height 33
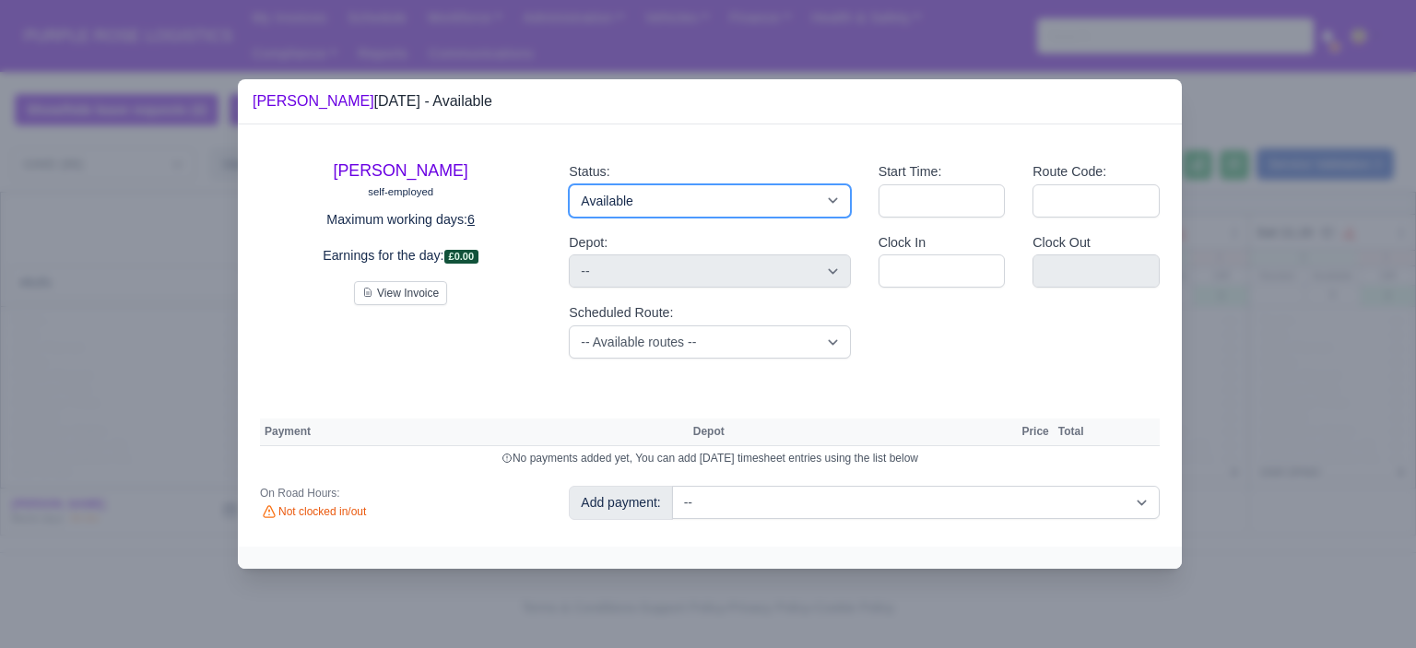
click at [689, 202] on select "Available Day Off Stand By Holiday Other Depot In Office OSM Ridealong Nursery …" at bounding box center [709, 200] width 281 height 33
select select "Day Off"
click at [569, 184] on select "Available Day Off Stand By Holiday Other Depot In Office OSM Ridealong Nursery …" at bounding box center [709, 200] width 281 height 33
select select
click at [1268, 263] on div at bounding box center [708, 324] width 1416 height 648
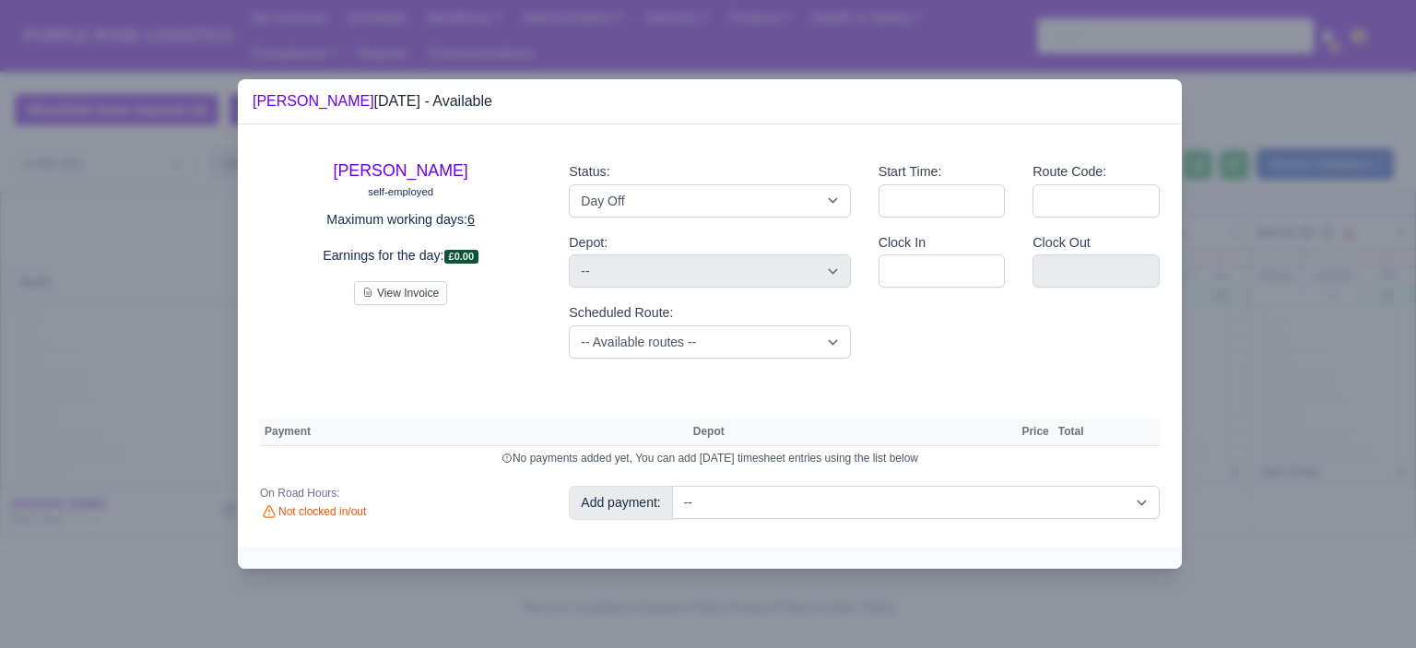
select select "na"
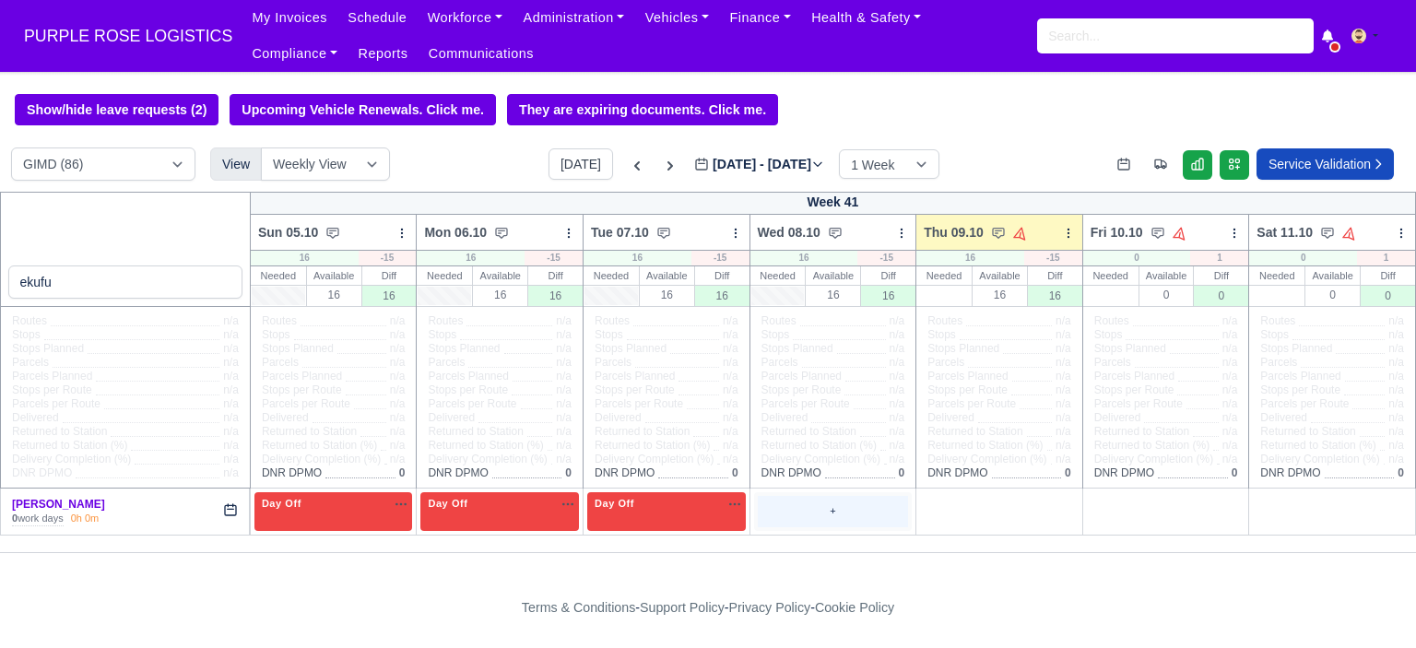
click at [814, 504] on div "+" at bounding box center [833, 511] width 151 height 30
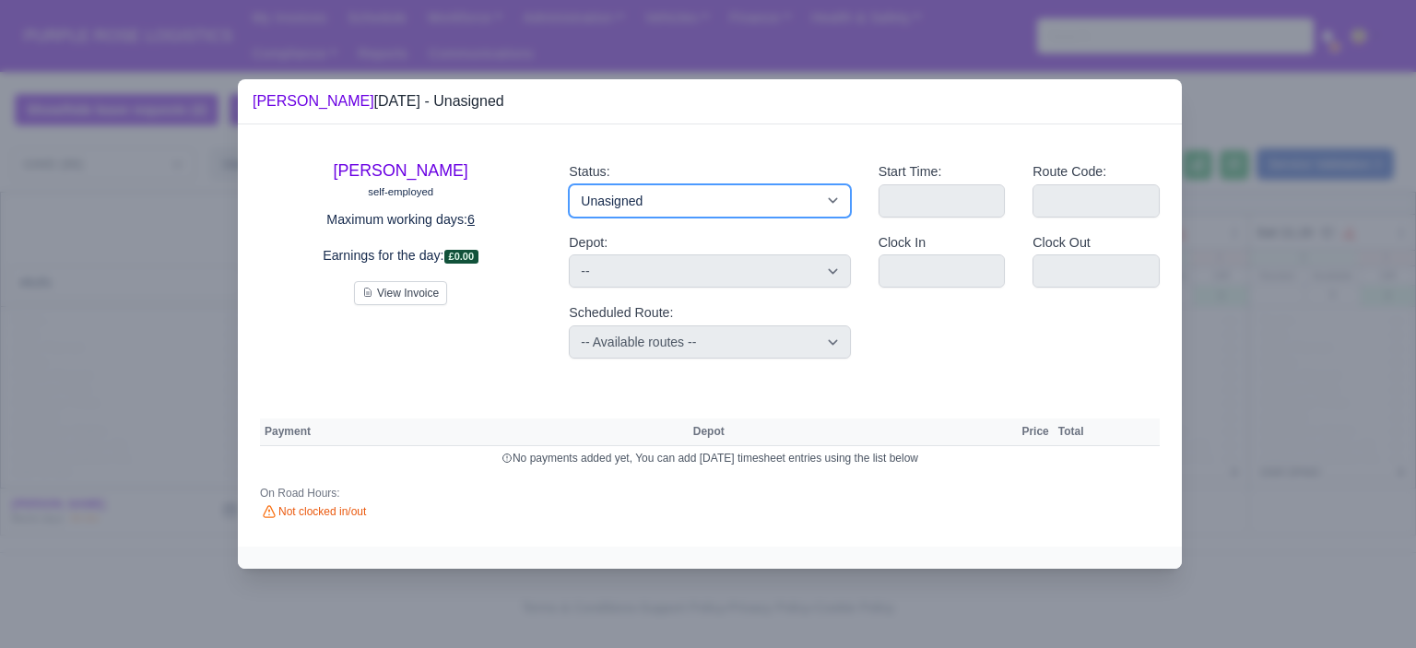
drag, startPoint x: 782, startPoint y: 202, endPoint x: 767, endPoint y: 216, distance: 20.2
click at [781, 202] on select "Available Day Off Stand By Holiday Other Depot In Office OSM Ridealong Nursery …" at bounding box center [709, 200] width 281 height 33
select select "Day Off"
click at [569, 184] on select "Available Day Off Stand By Holiday Other Depot In Office OSM Ridealong Nursery …" at bounding box center [709, 200] width 281 height 33
select select
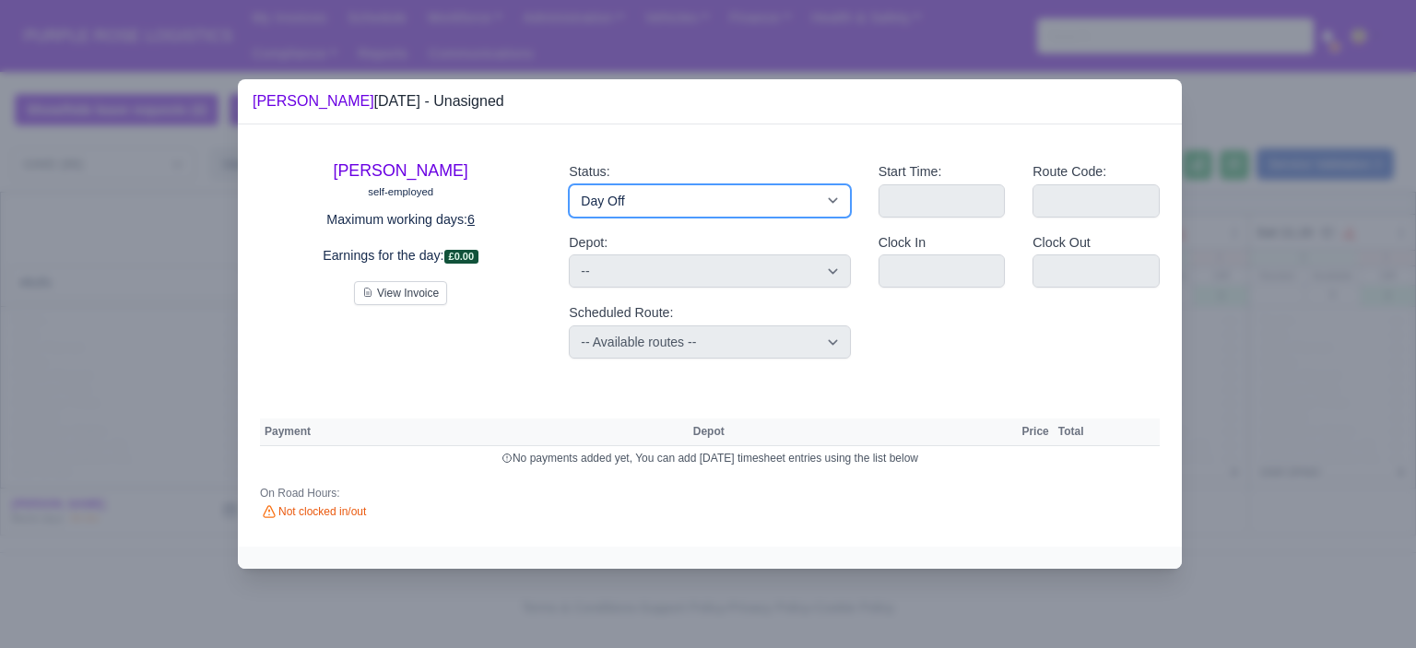
select select "na"
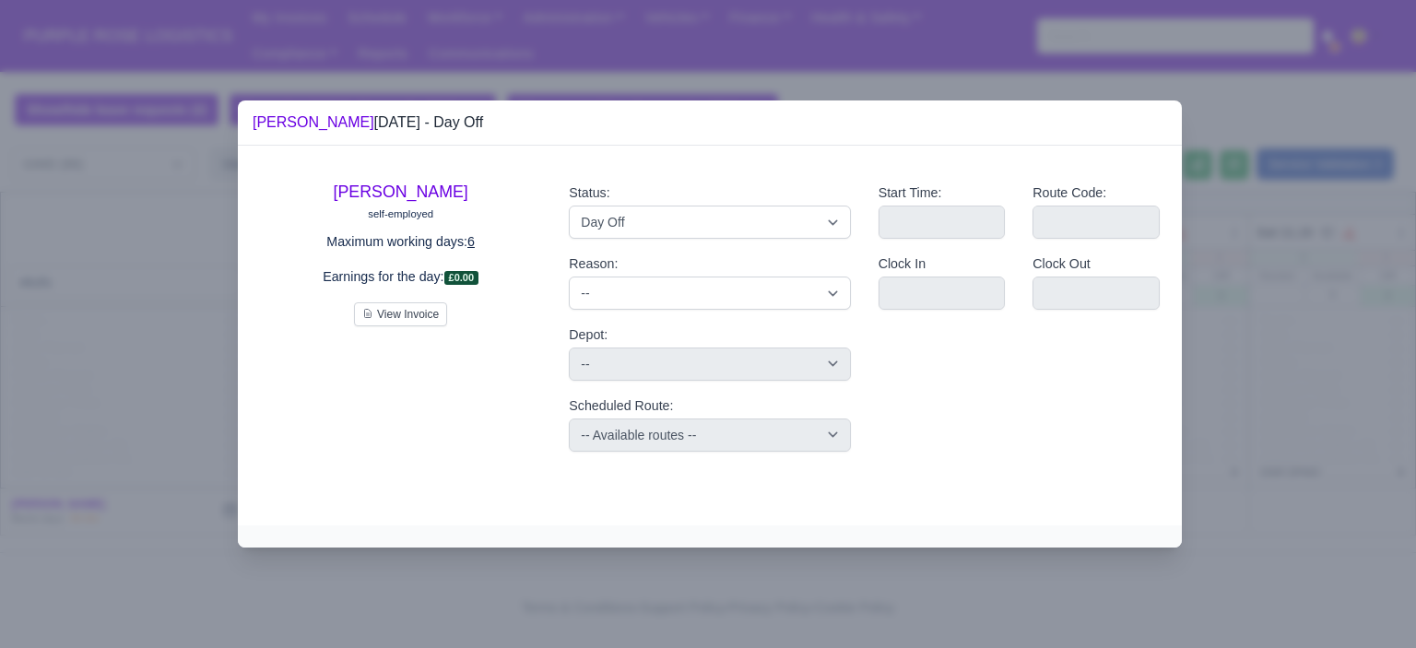
click at [1306, 283] on div at bounding box center [708, 324] width 1416 height 648
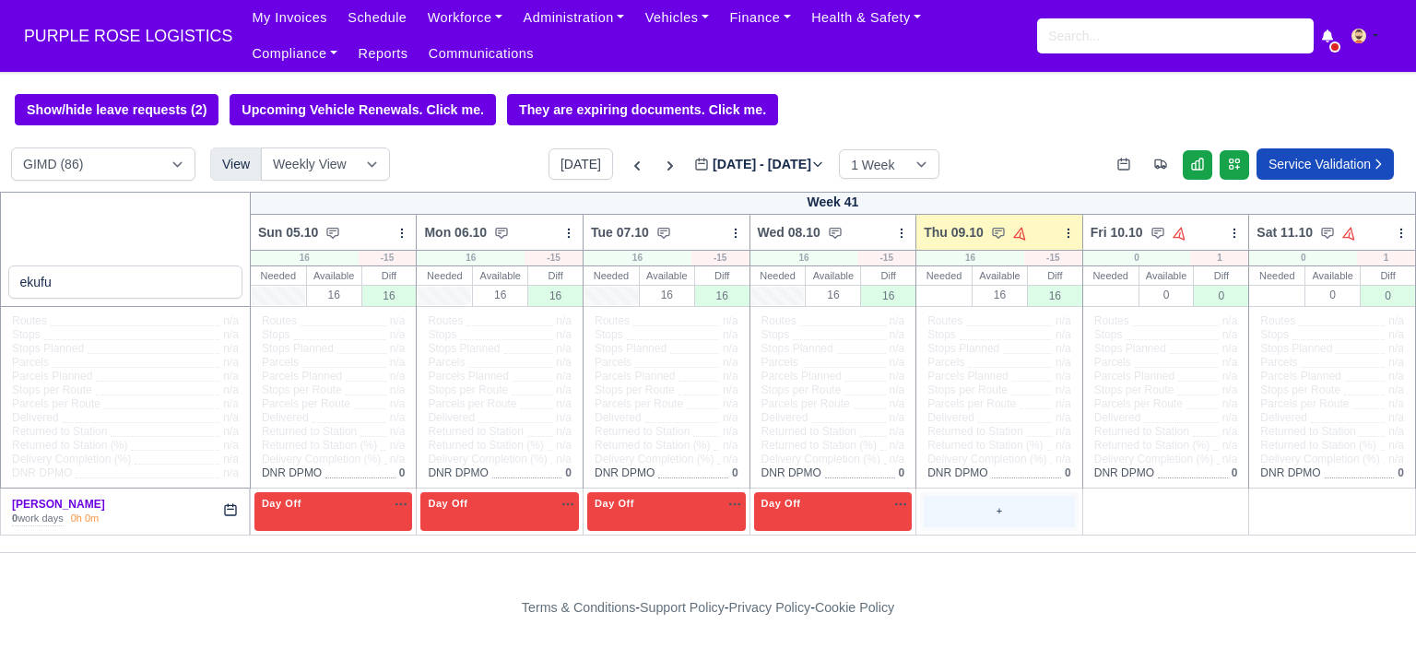
click at [1037, 503] on div "+" at bounding box center [999, 511] width 151 height 30
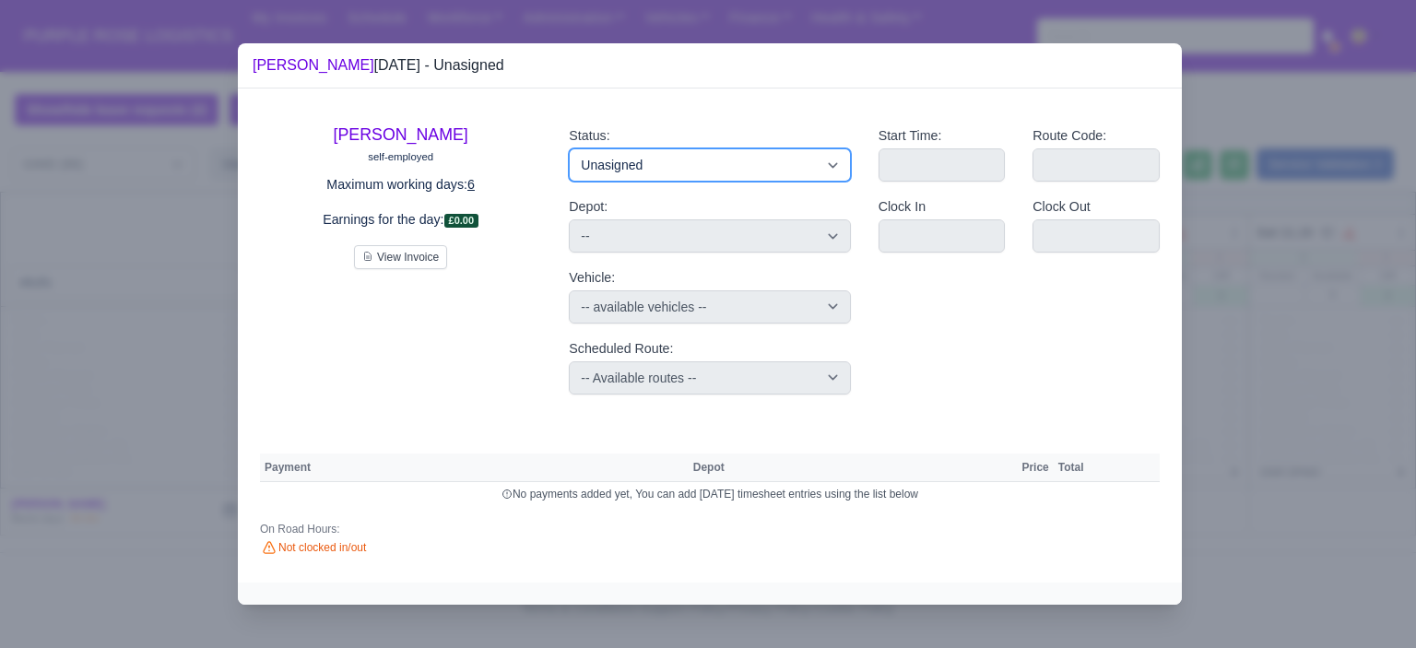
click at [744, 174] on select "Available Day Off Stand By Holiday Other Depot In Office OSM Ridealong Nursery …" at bounding box center [709, 164] width 281 height 33
select select "Day Off"
click at [569, 148] on select "Available Day Off Stand By Holiday Other Depot In Office OSM Ridealong Nursery …" at bounding box center [709, 164] width 281 height 33
click at [1241, 258] on div at bounding box center [708, 324] width 1416 height 648
select select "na"
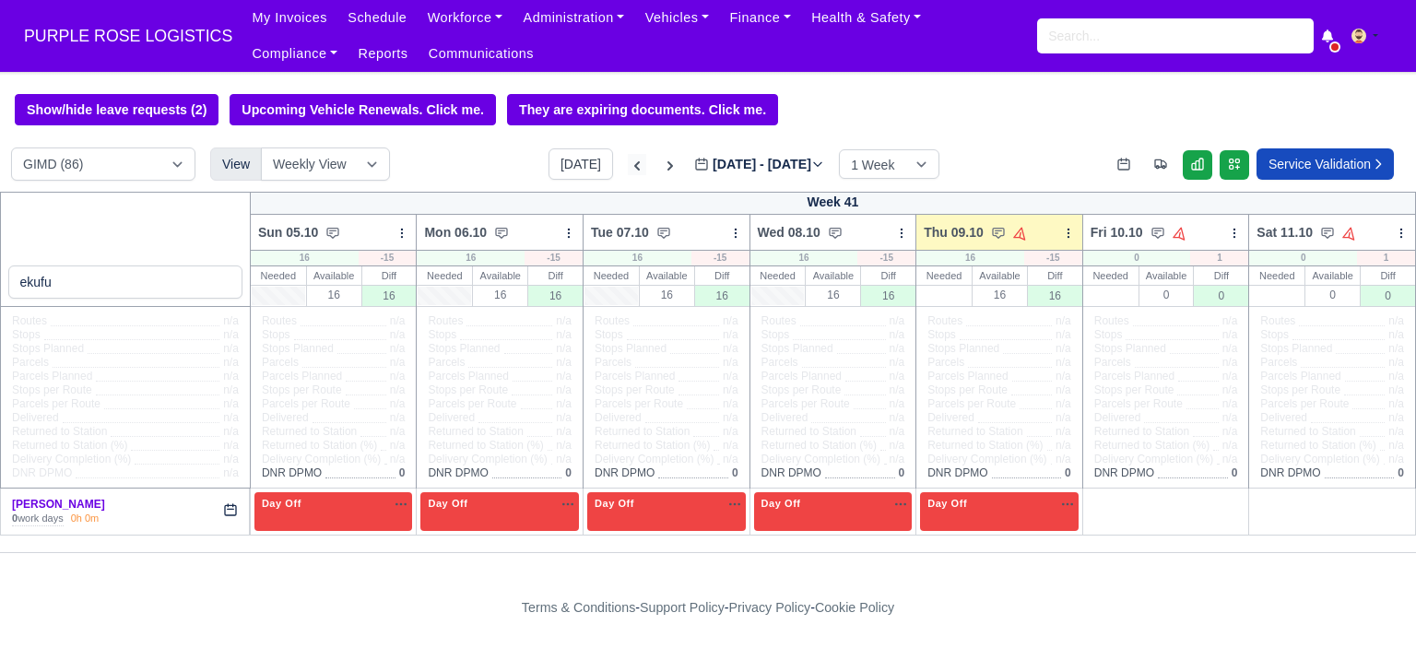
click at [628, 171] on icon at bounding box center [637, 166] width 18 height 18
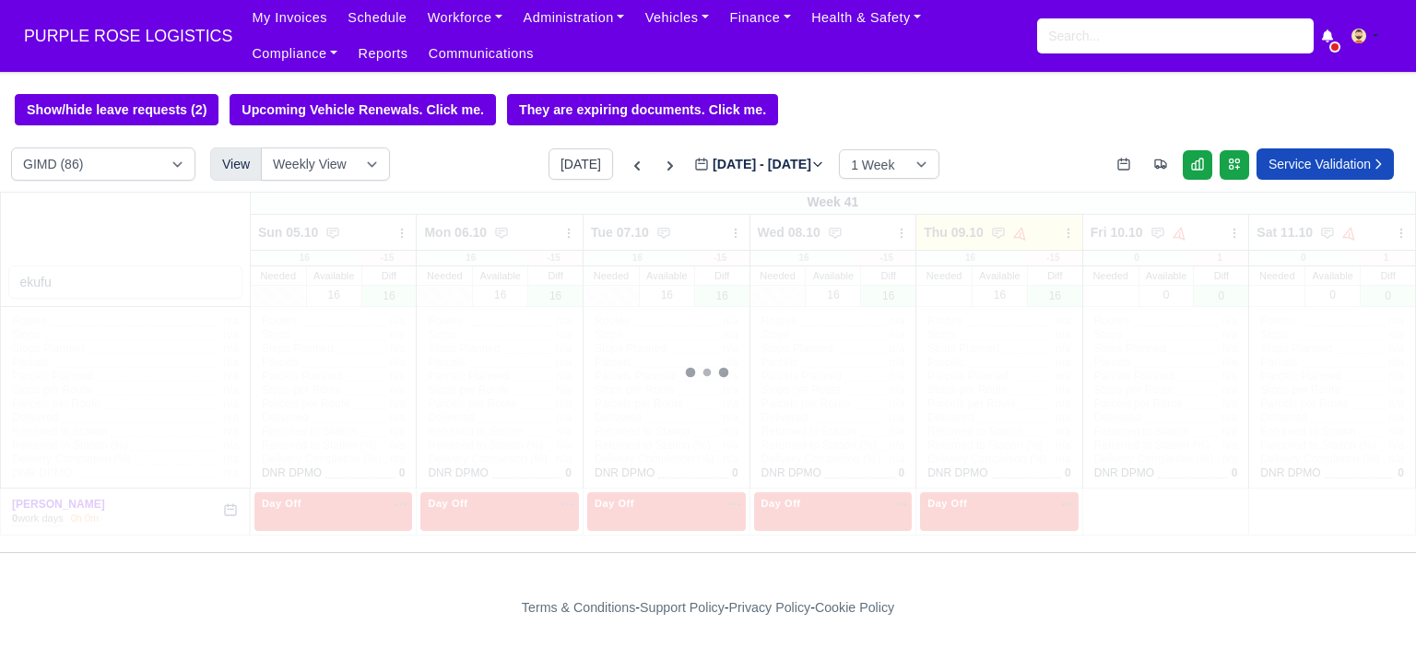
type input "2025-10-02"
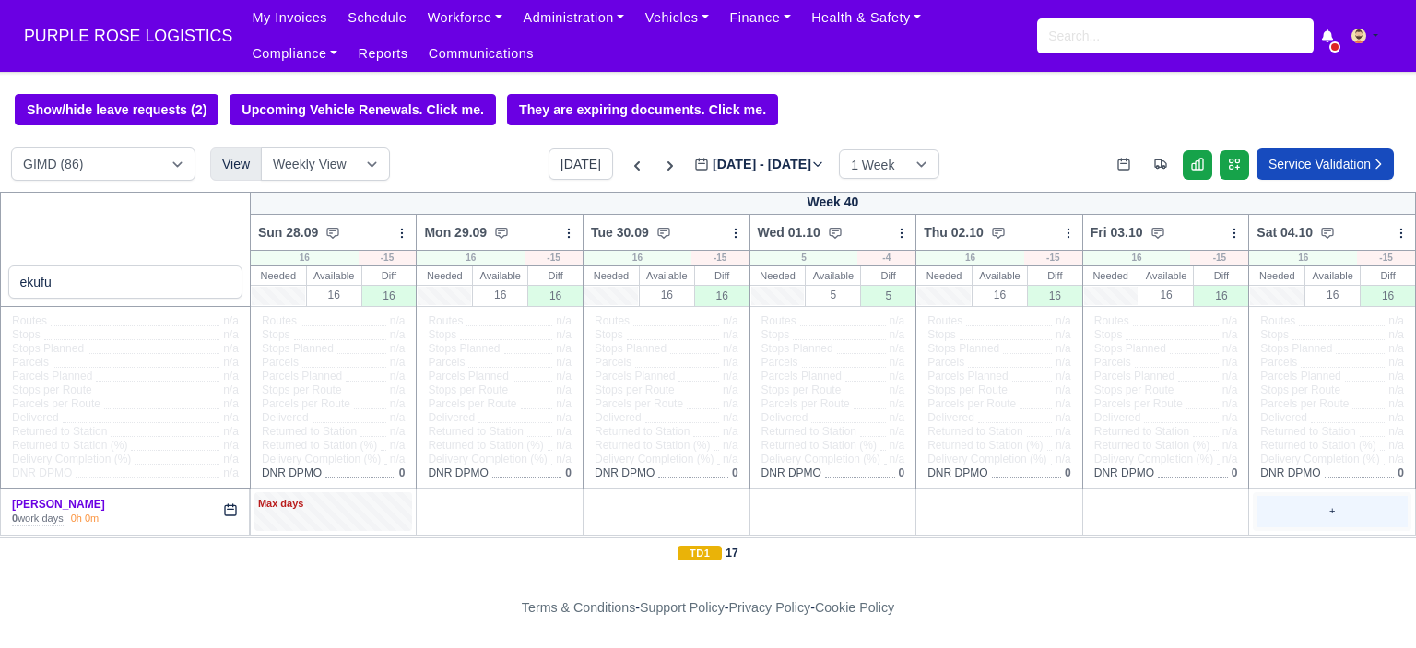
click at [1298, 501] on div "+" at bounding box center [1332, 511] width 151 height 30
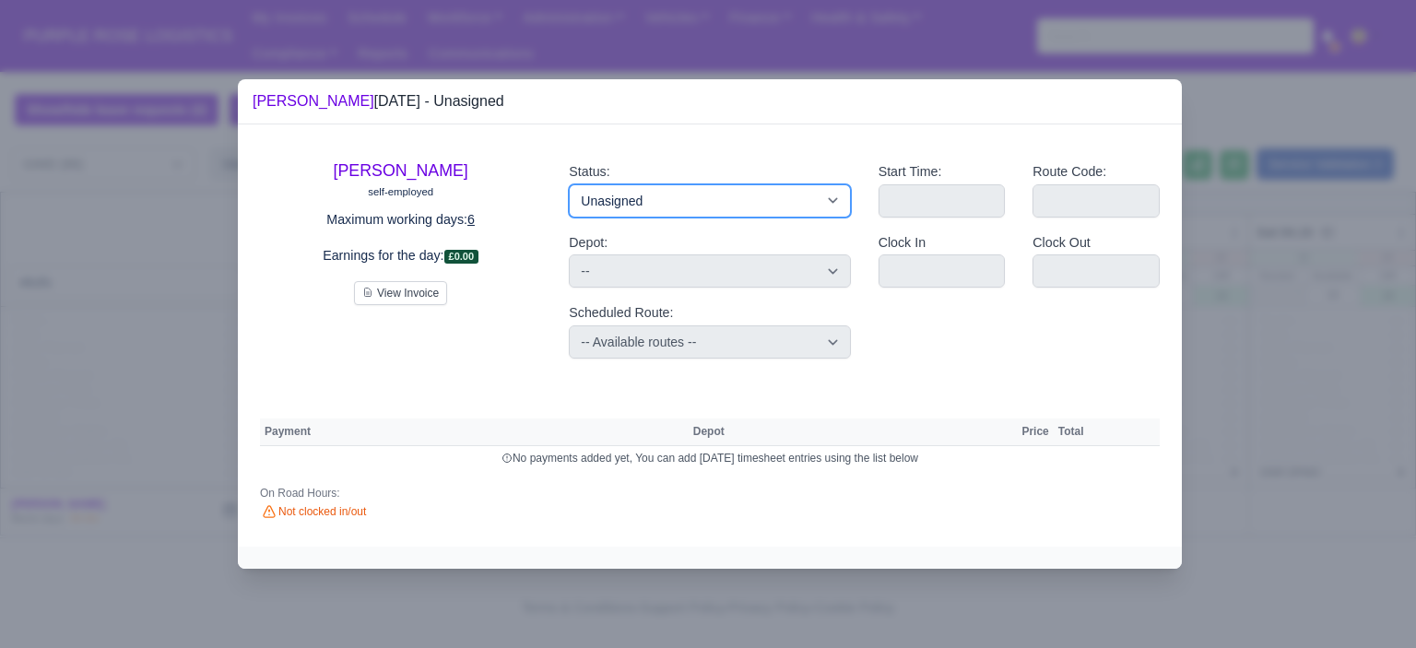
click at [673, 204] on select "Available Day Off Stand By Holiday Other Depot In Office OSM Ridealong Nursery …" at bounding box center [709, 200] width 281 height 33
select select "Day Off"
click at [569, 184] on select "Available Day Off Stand By Holiday Other Depot In Office OSM Ridealong Nursery …" at bounding box center [709, 200] width 281 height 33
select select
select select "na"
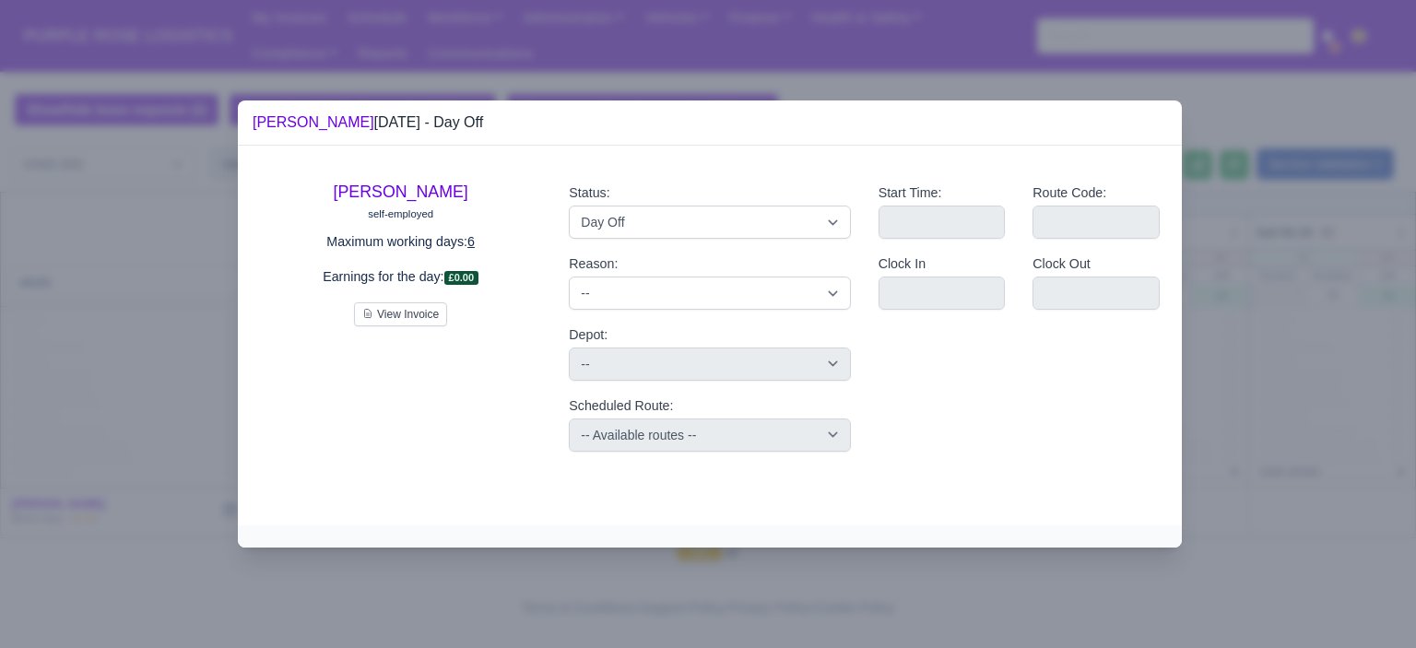
click at [1305, 412] on div at bounding box center [708, 324] width 1416 height 648
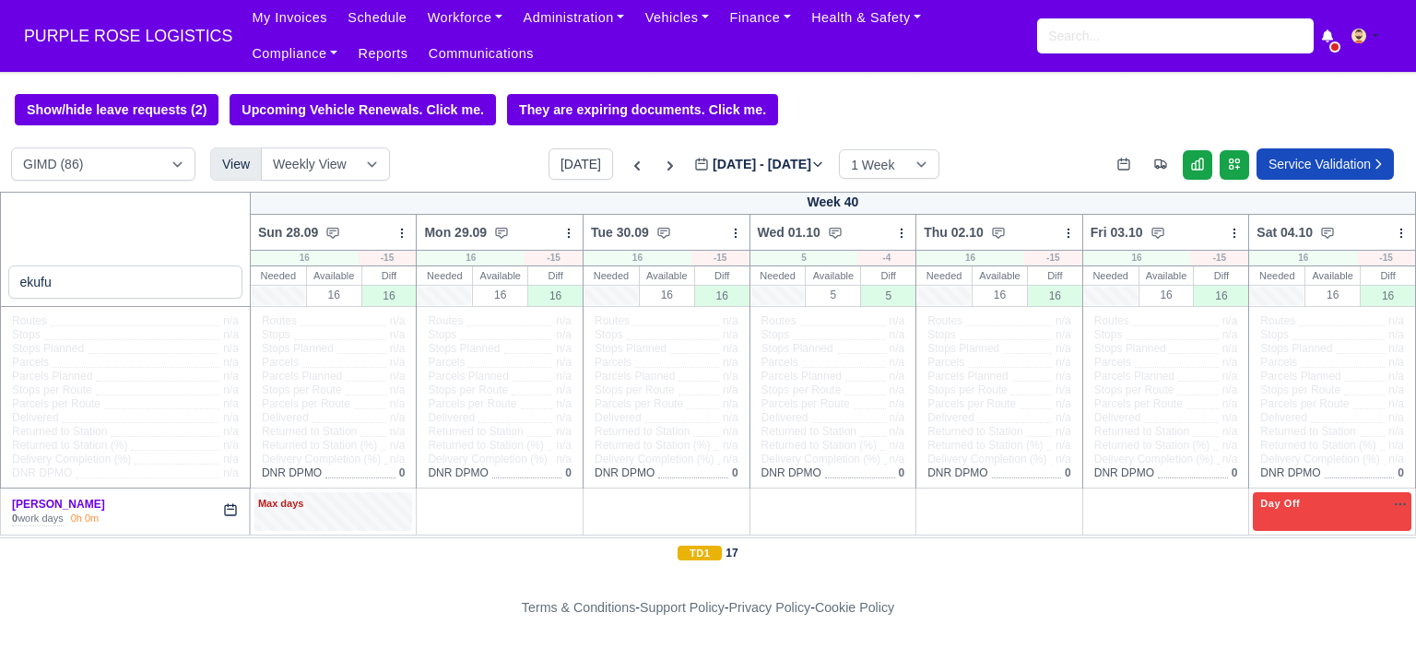
drag, startPoint x: 1132, startPoint y: 525, endPoint x: 1071, endPoint y: 449, distance: 97.0
click at [1132, 523] on div "+" at bounding box center [1166, 511] width 151 height 30
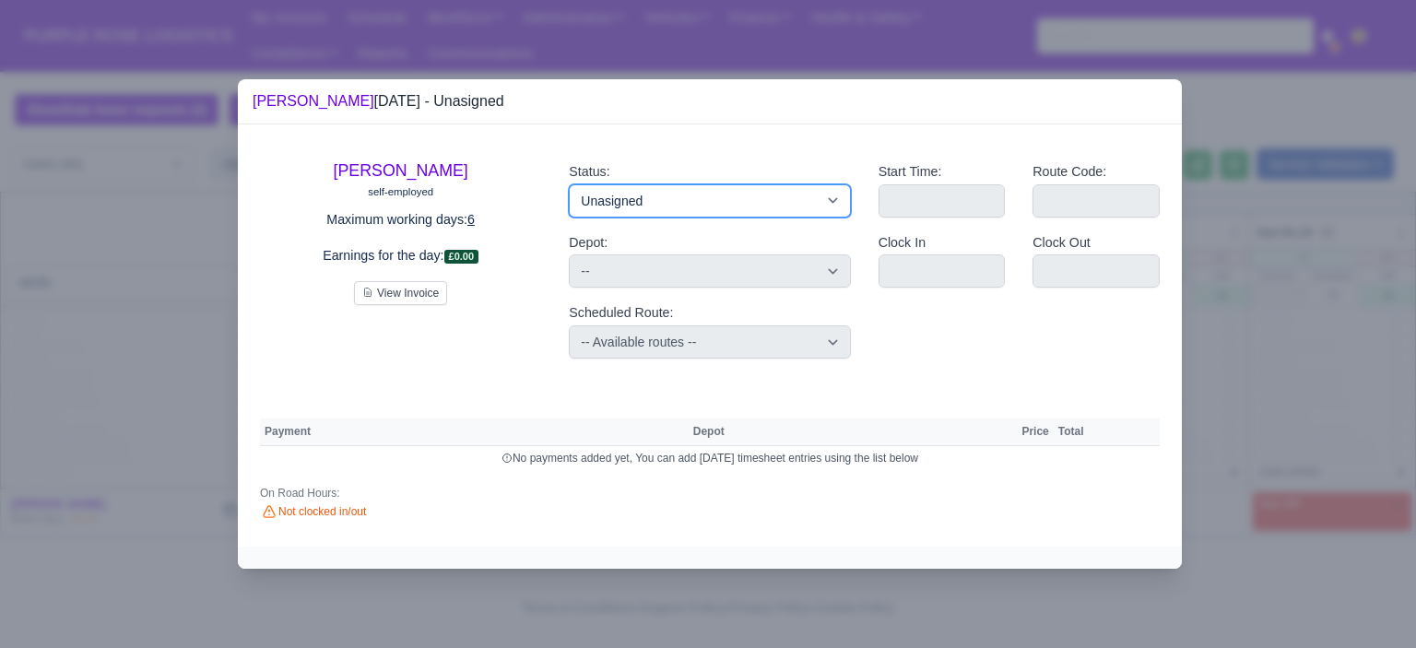
click at [719, 201] on select "Available Day Off Stand By Holiday Other Depot In Office OSM Ridealong Nursery …" at bounding box center [709, 200] width 281 height 33
select select "Day Off"
click at [569, 184] on select "Available Day Off Stand By Holiday Other Depot In Office OSM Ridealong Nursery …" at bounding box center [709, 200] width 281 height 33
select select
click at [1211, 308] on div at bounding box center [708, 324] width 1416 height 648
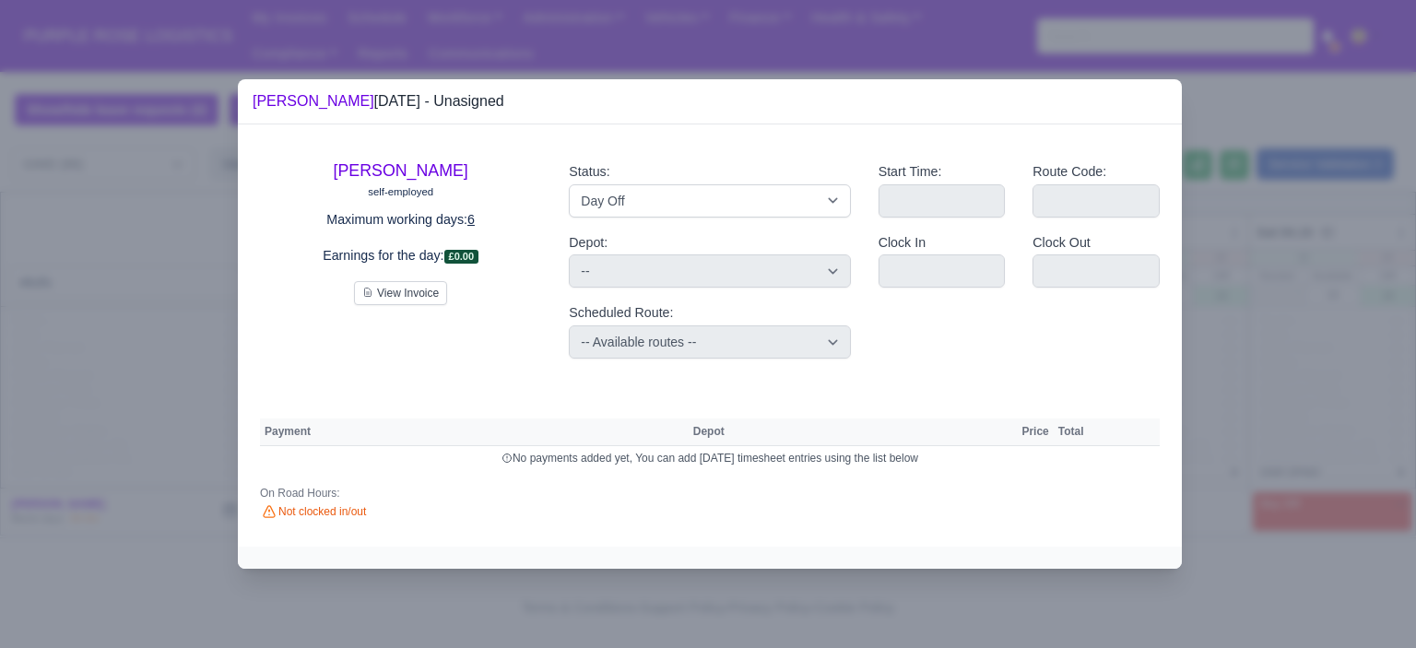
select select "na"
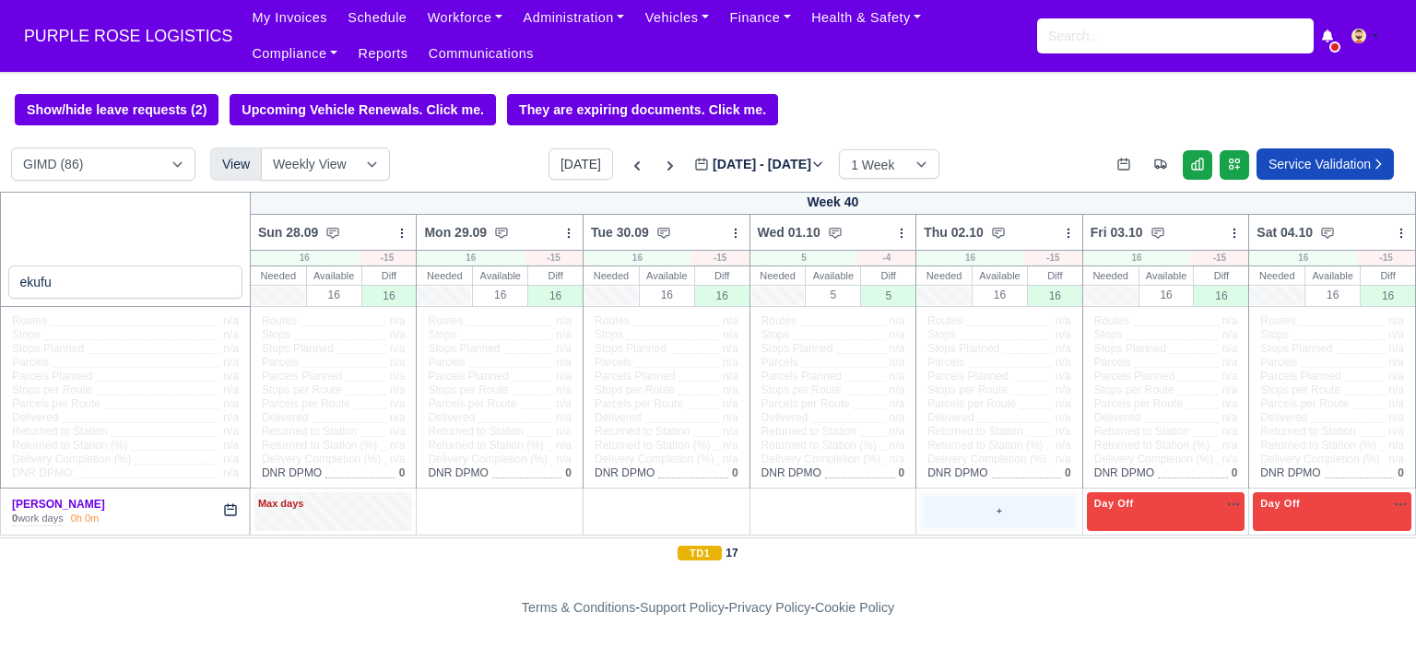
click at [962, 513] on div "+" at bounding box center [999, 511] width 151 height 30
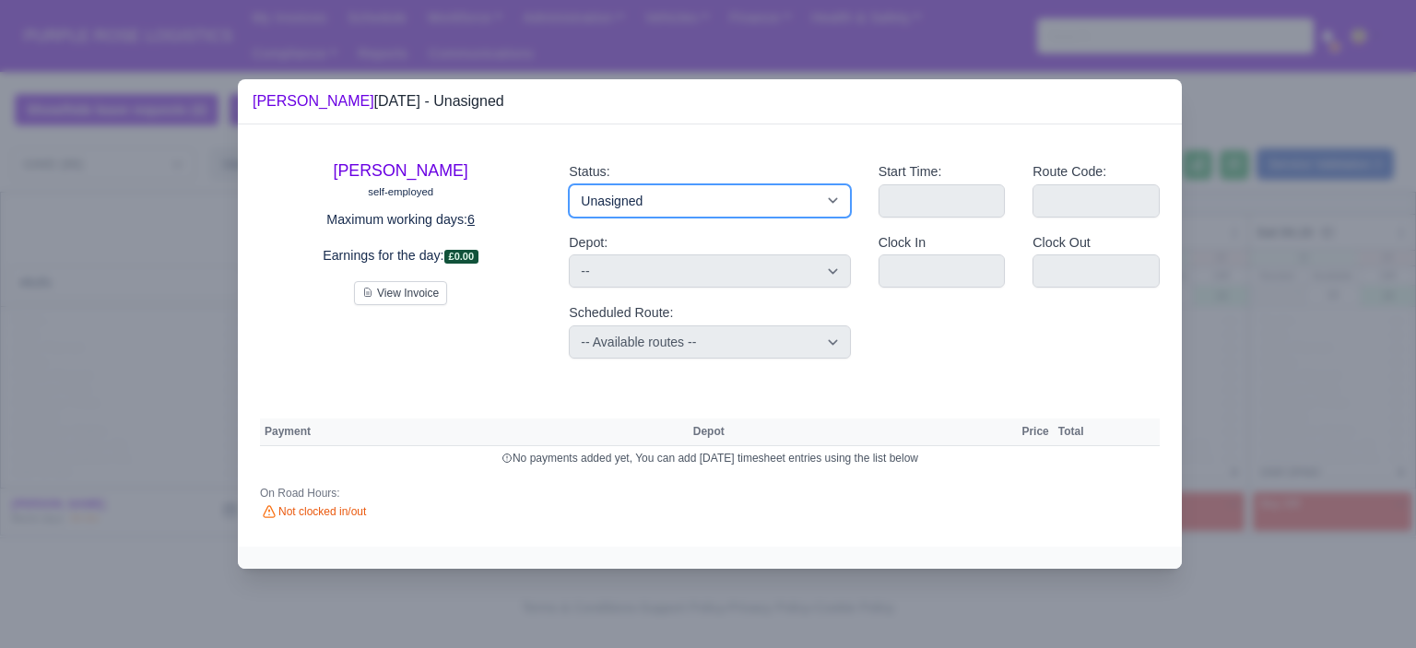
click at [697, 198] on select "Available Day Off Stand By Holiday Other Depot In Office OSM Ridealong Nursery …" at bounding box center [709, 200] width 281 height 33
select select "Training"
click at [569, 184] on select "Available Day Off Stand By Holiday Other Depot In Office OSM Ridealong Nursery …" at bounding box center [709, 200] width 281 height 33
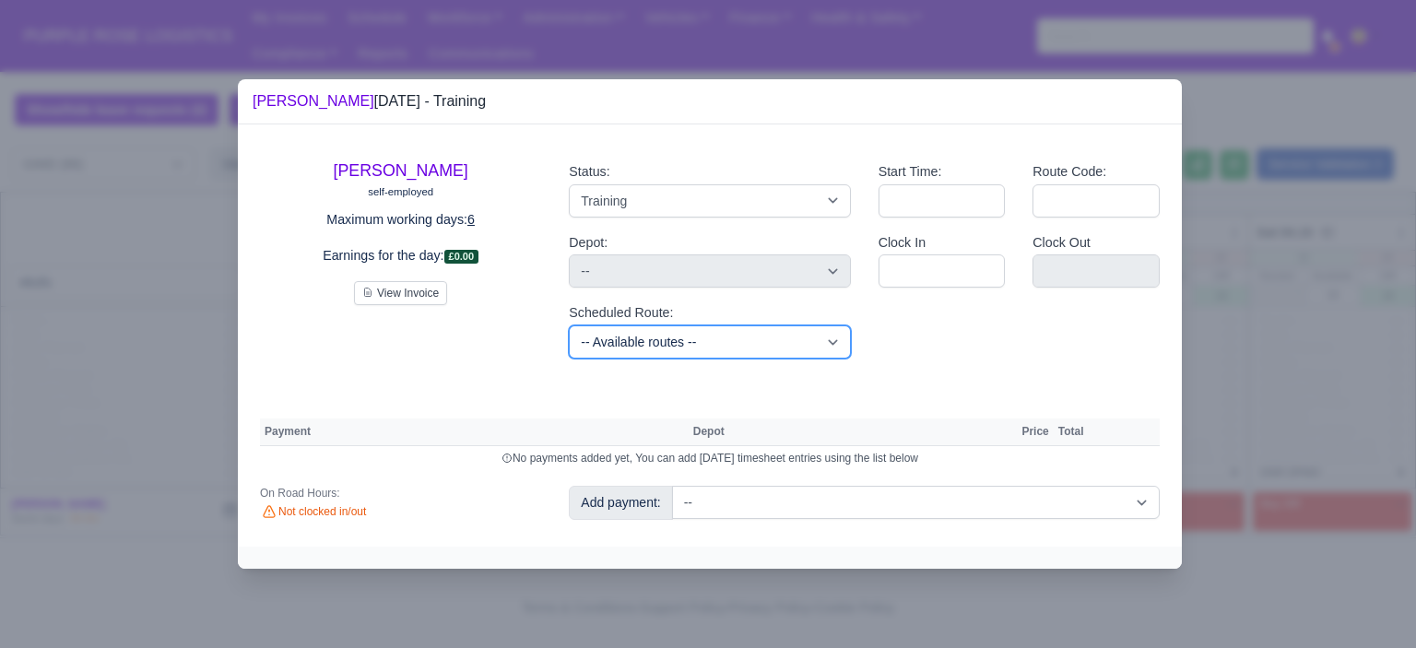
click at [731, 339] on select "-- Available routes -- Standard Parcel - Block of 6 Hours - (SD6) AmFlex RTS Ve…" at bounding box center [709, 341] width 281 height 33
select select "6"
click at [569, 325] on select "-- Available routes -- Standard Parcel - Block of 6 Hours - (SD6) AmFlex RTS Ve…" at bounding box center [709, 341] width 281 height 33
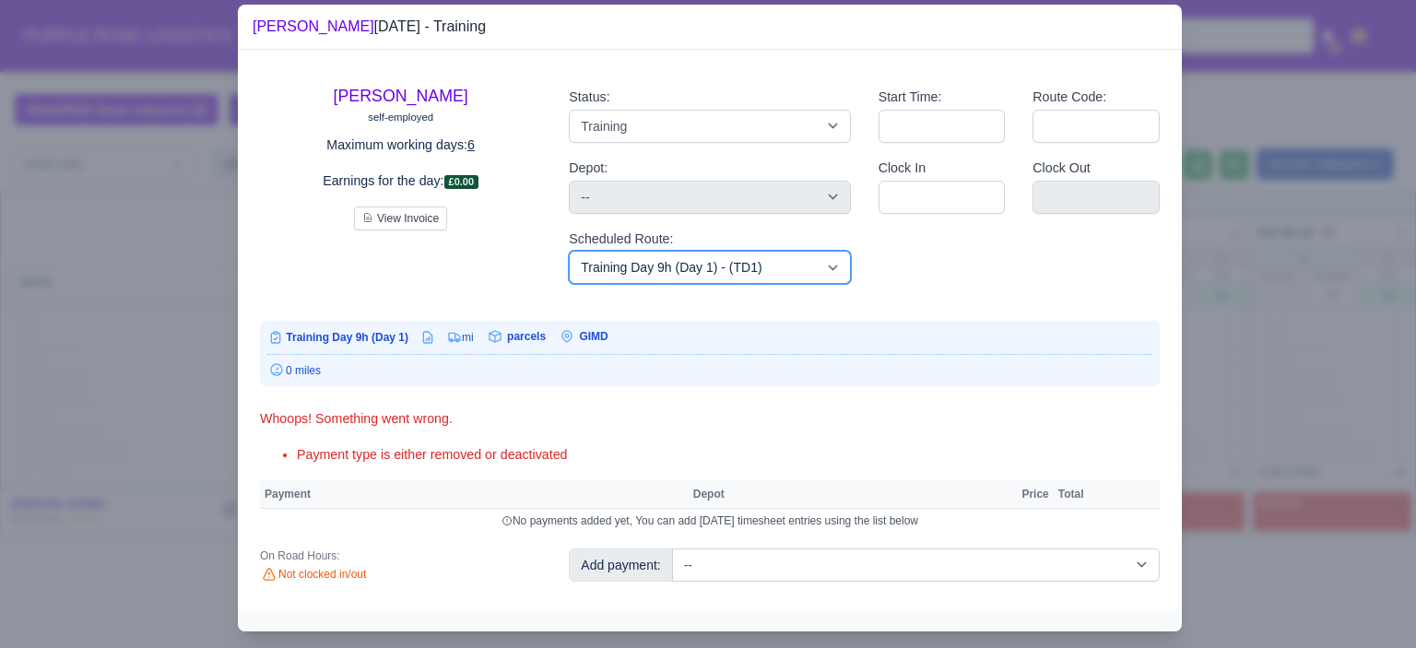
scroll to position [38, 0]
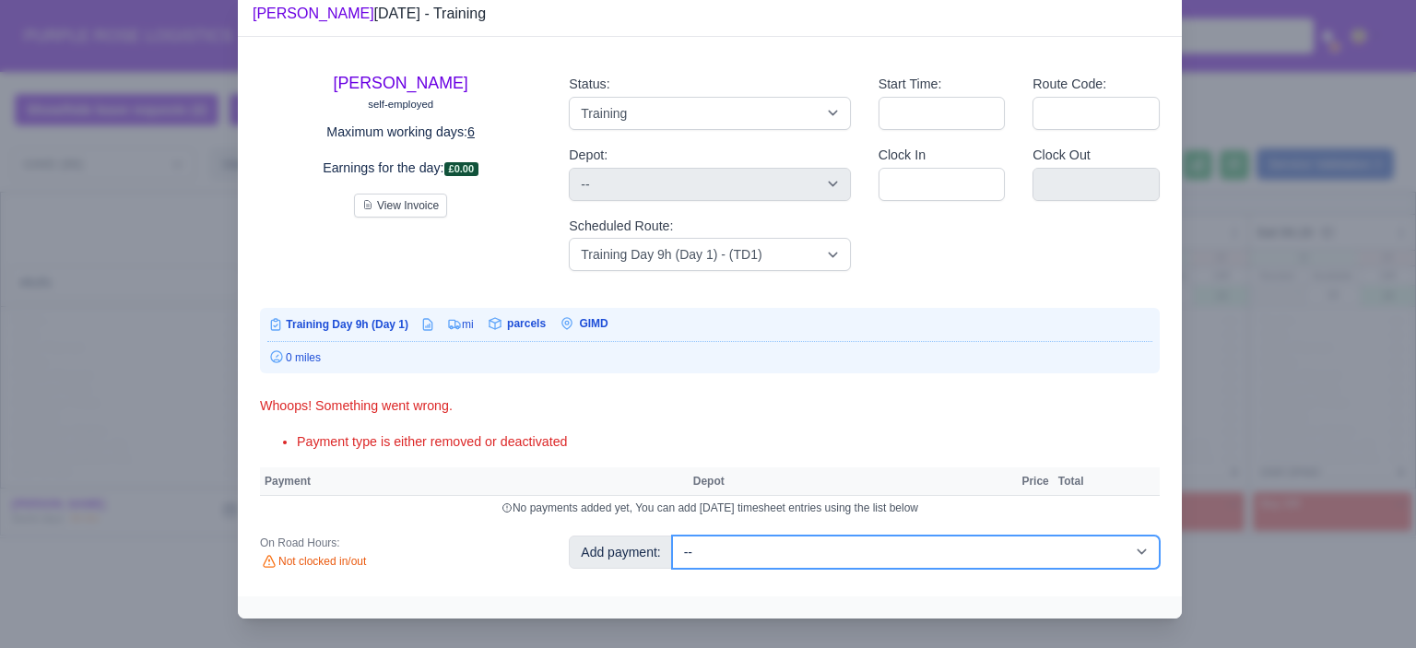
click at [858, 549] on select "-- Additional Hour Support (£14.50) Additional Hour Support (Walkers) (£13.50) …" at bounding box center [916, 552] width 488 height 33
select select "85"
click at [672, 536] on select "-- Additional Hour Support (£14.50) Additional Hour Support (Walkers) (£13.50) …" at bounding box center [916, 552] width 488 height 33
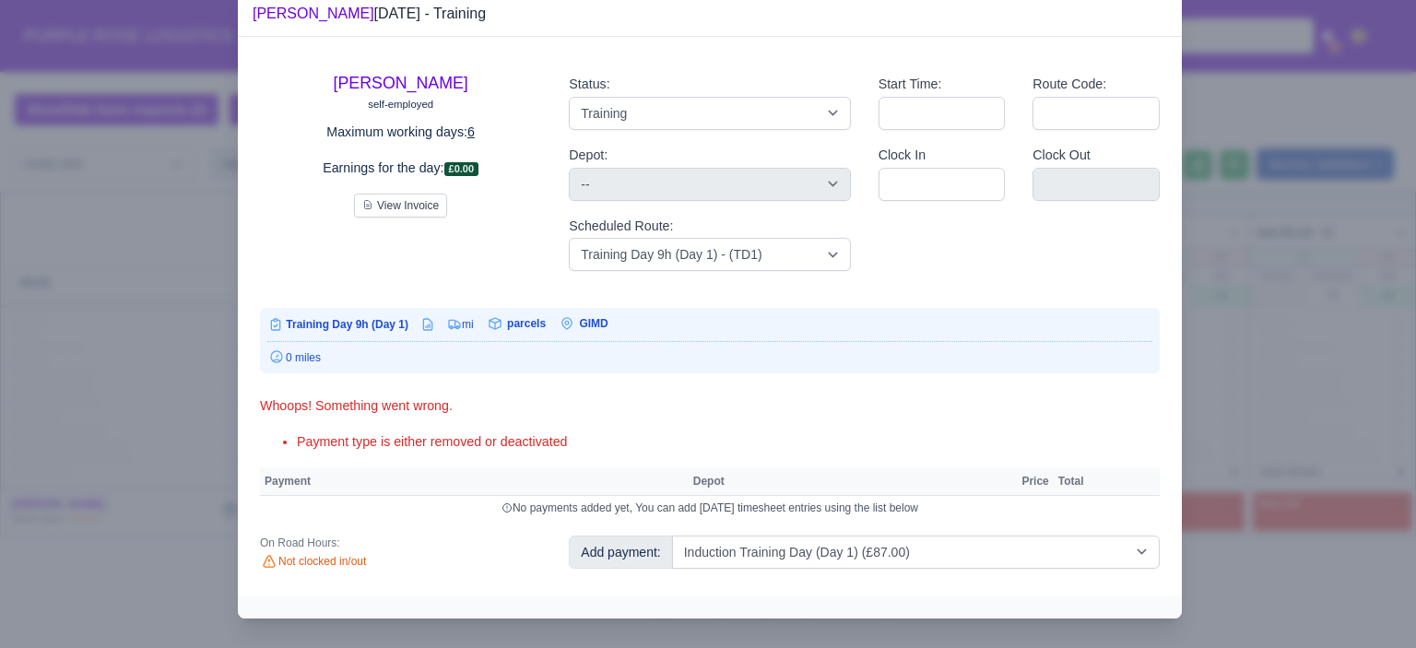
select select "5"
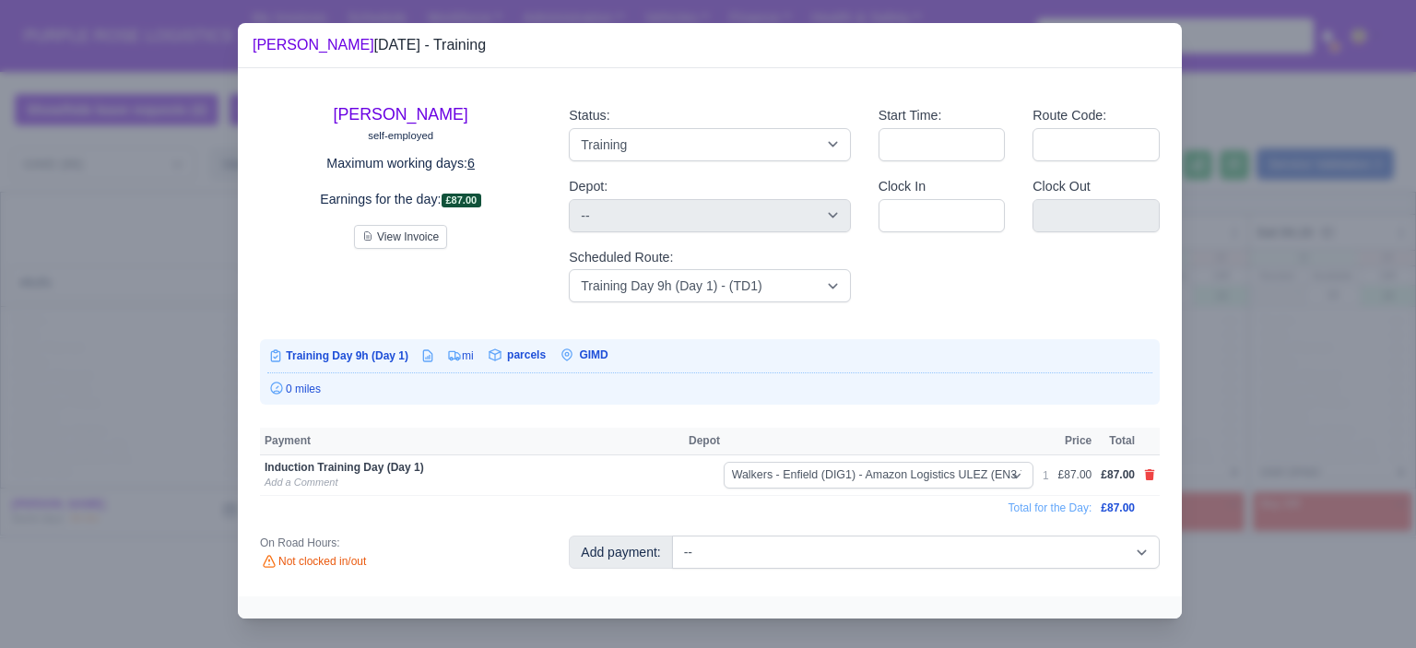
scroll to position [0, 0]
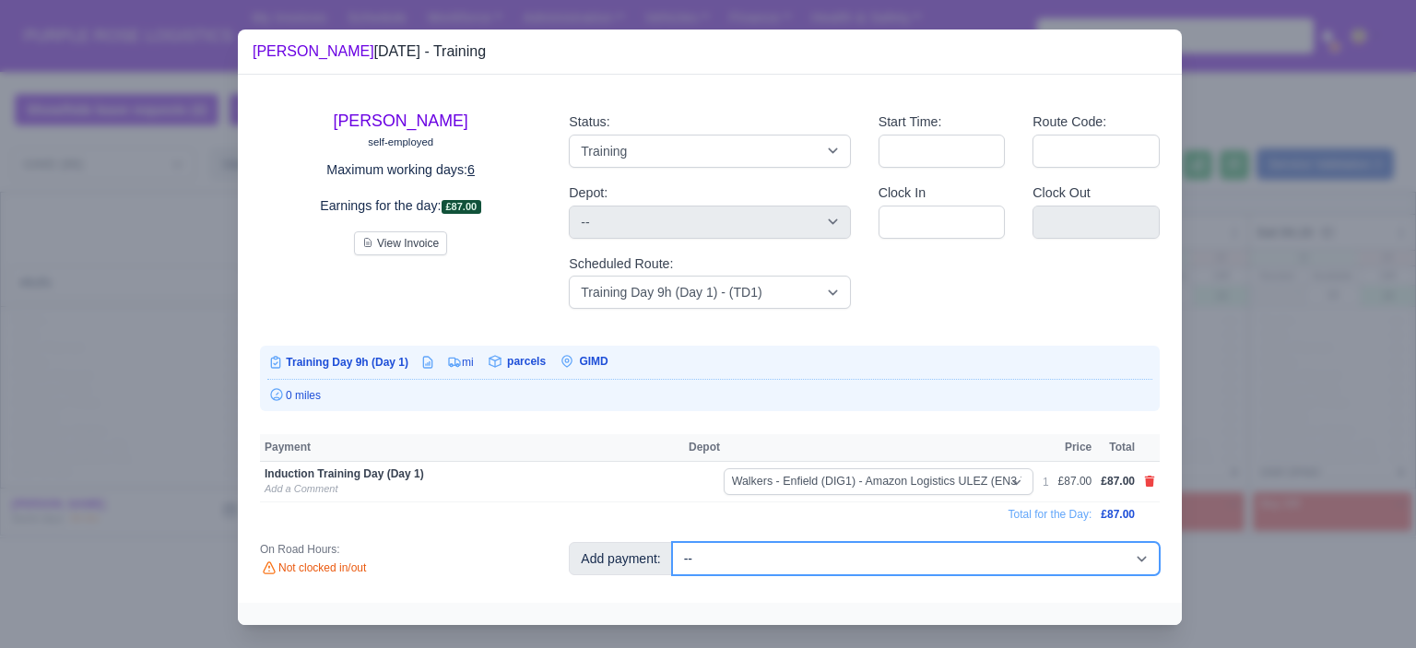
drag, startPoint x: 862, startPoint y: 563, endPoint x: 860, endPoint y: 549, distance: 14.9
click at [862, 563] on select "-- Additional Hour Support (£14.50) Additional Hour Support (Walkers) (£13.50) …" at bounding box center [916, 558] width 488 height 33
select select "104"
click at [672, 542] on select "-- Additional Hour Support (£14.50) Additional Hour Support (Walkers) (£13.50) …" at bounding box center [916, 558] width 488 height 33
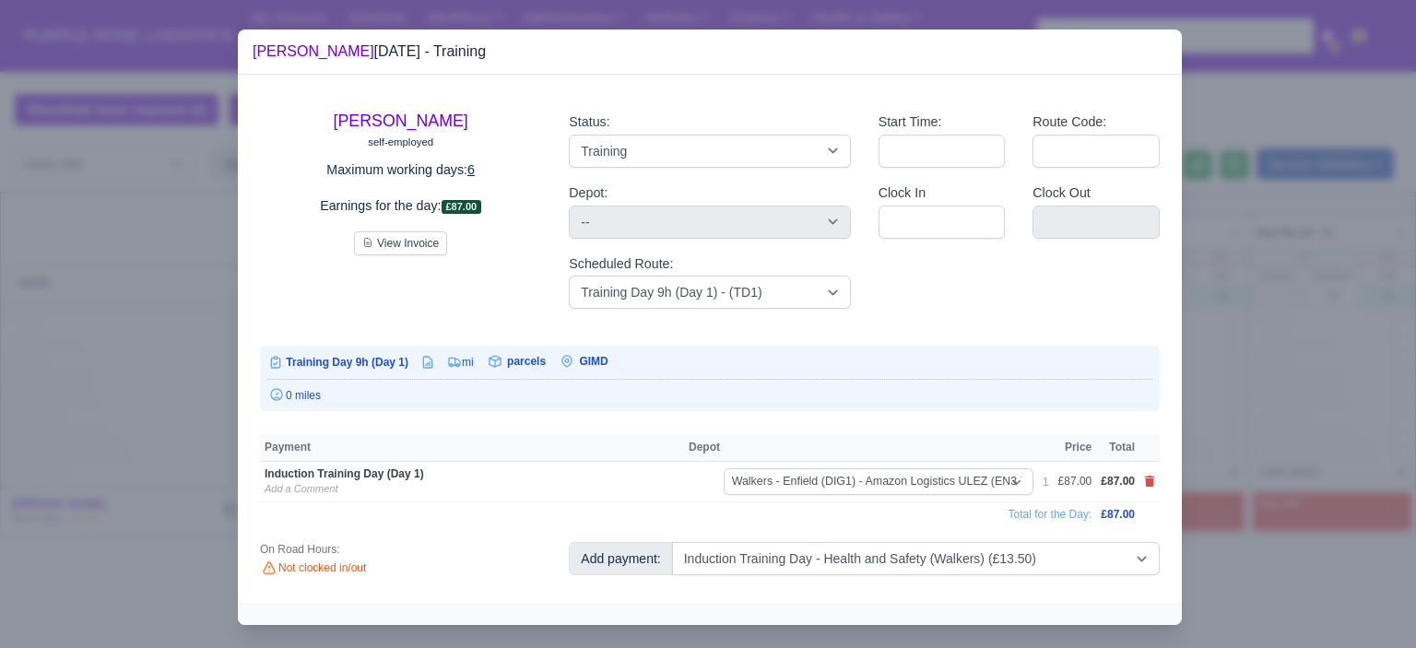
select select "5"
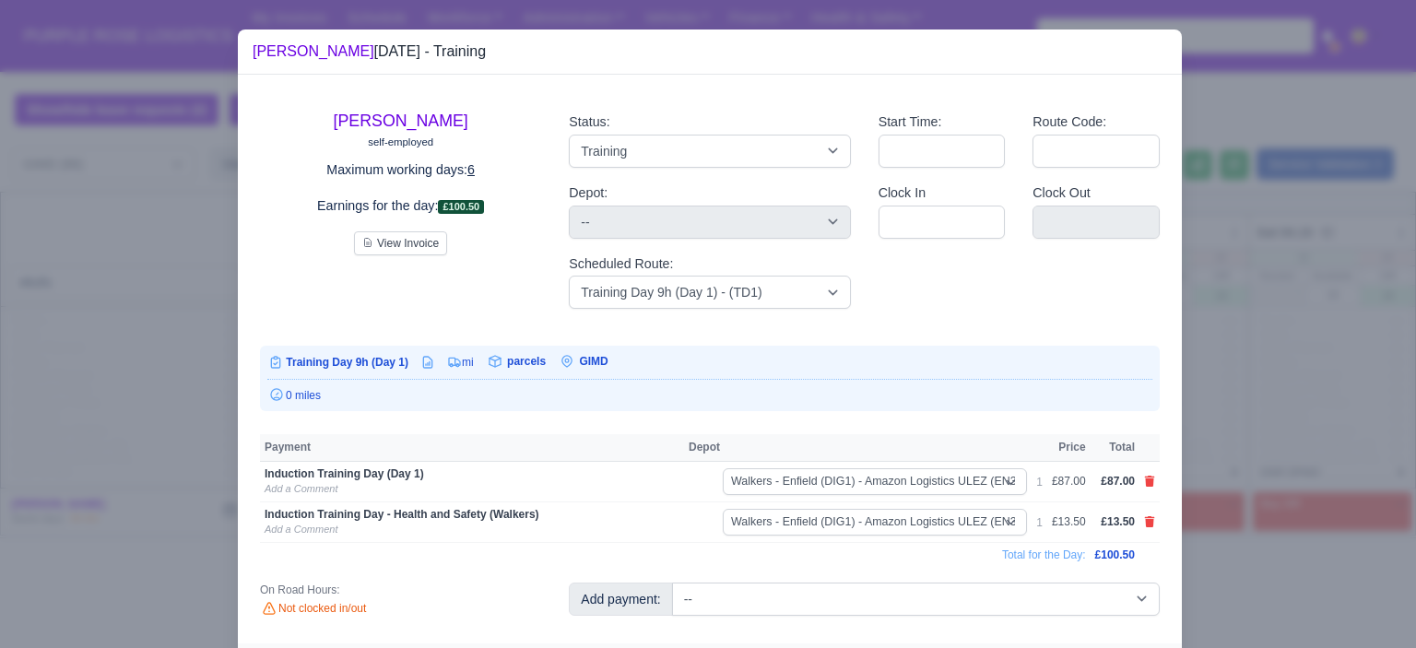
click at [1316, 410] on div at bounding box center [708, 324] width 1416 height 648
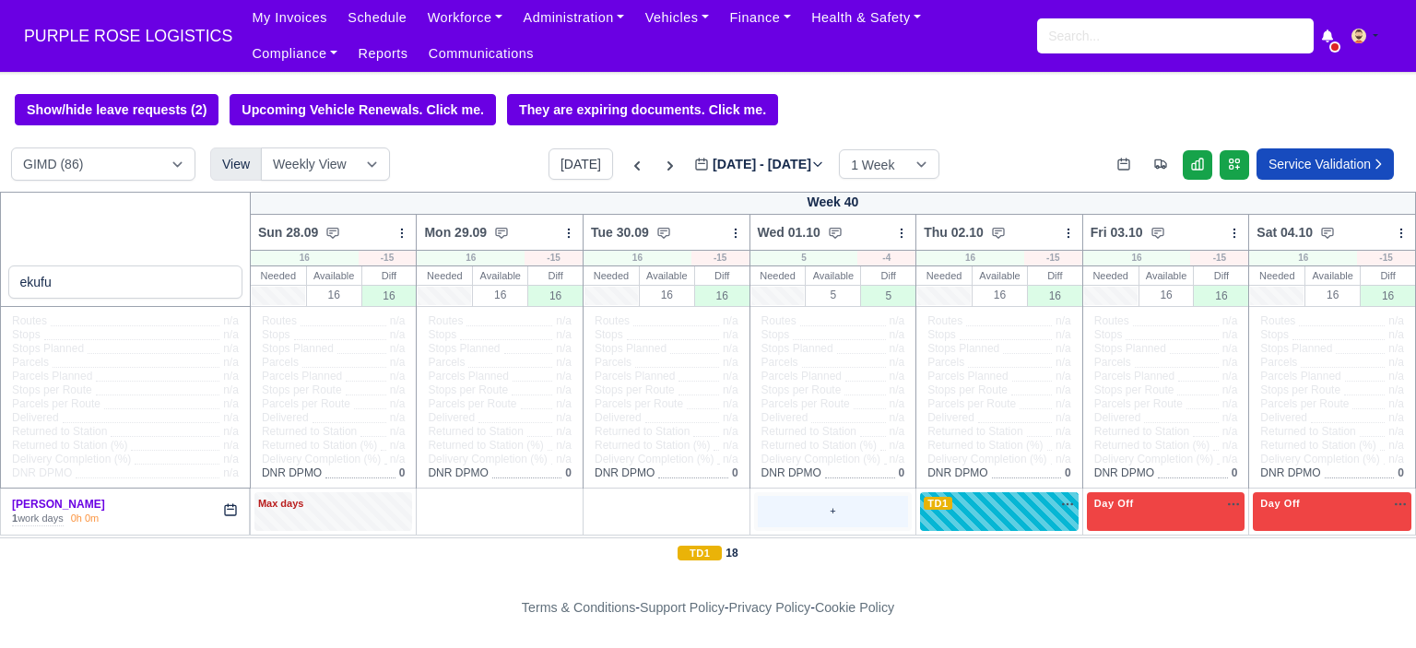
click at [816, 515] on div "+" at bounding box center [833, 511] width 151 height 30
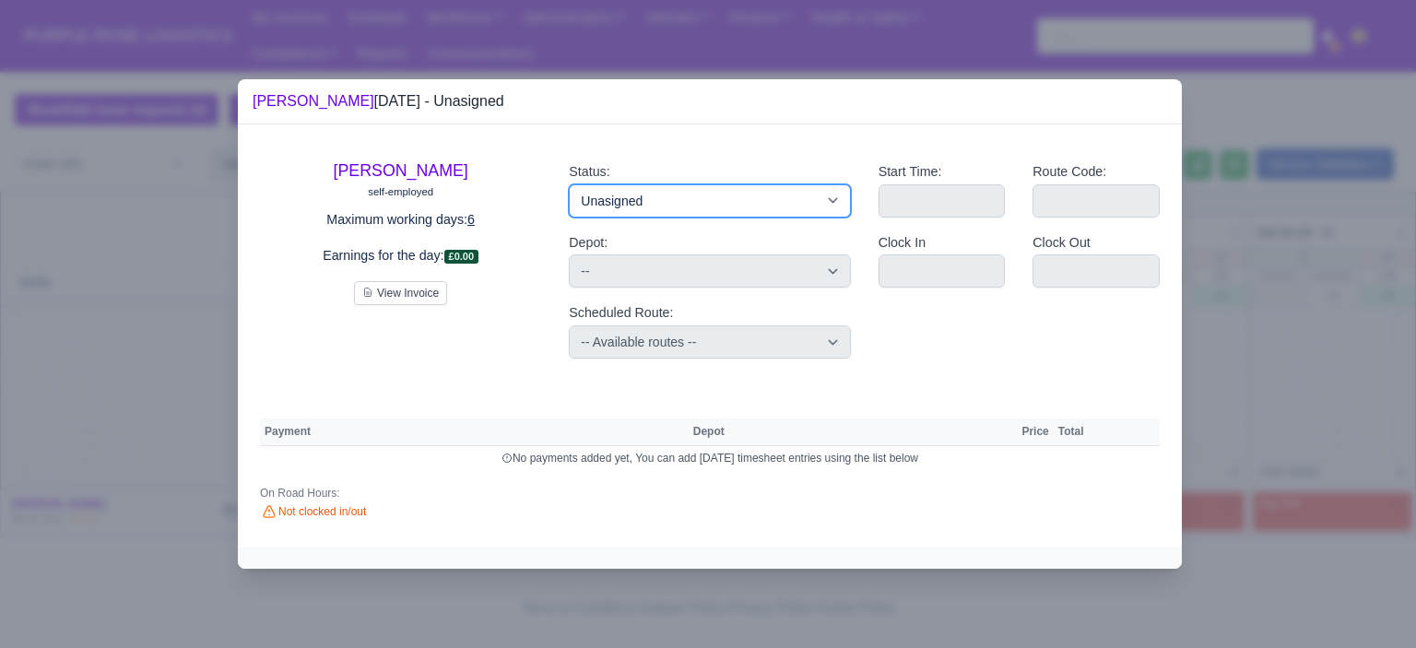
click at [840, 207] on select "Available Day Off Stand By Holiday Other Depot In Office OSM Ridealong Nursery …" at bounding box center [709, 200] width 281 height 33
select select "Day Off"
click at [569, 184] on select "Available Day Off Stand By Holiday Other Depot In Office OSM Ridealong Nursery …" at bounding box center [709, 200] width 281 height 33
select select
click at [1312, 257] on div at bounding box center [708, 324] width 1416 height 648
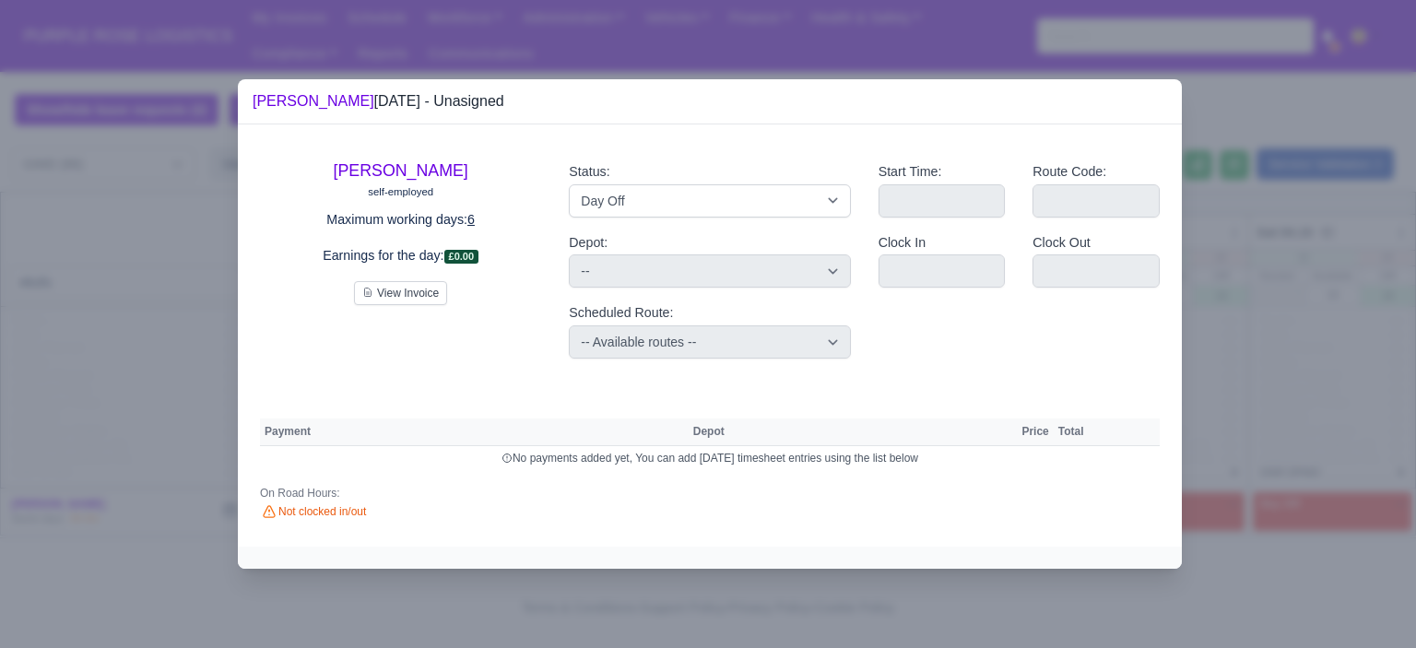
select select "na"
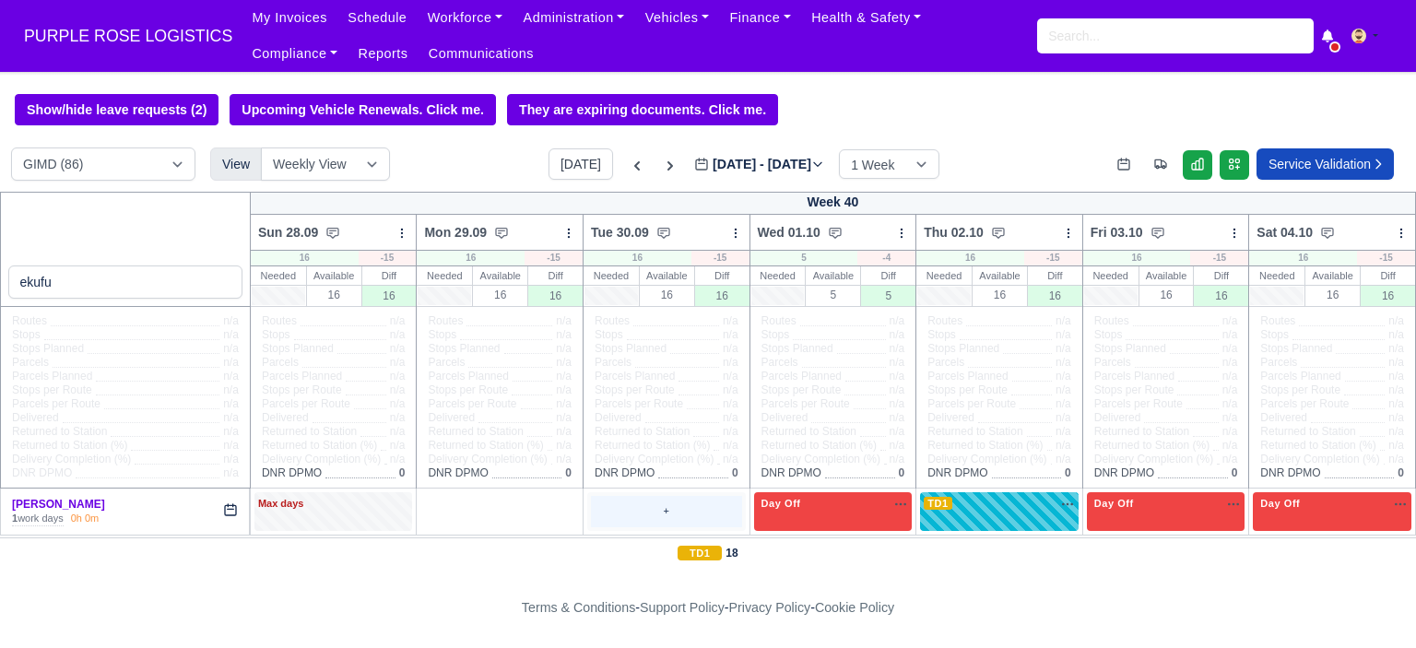
click at [609, 523] on div "+" at bounding box center [666, 511] width 151 height 30
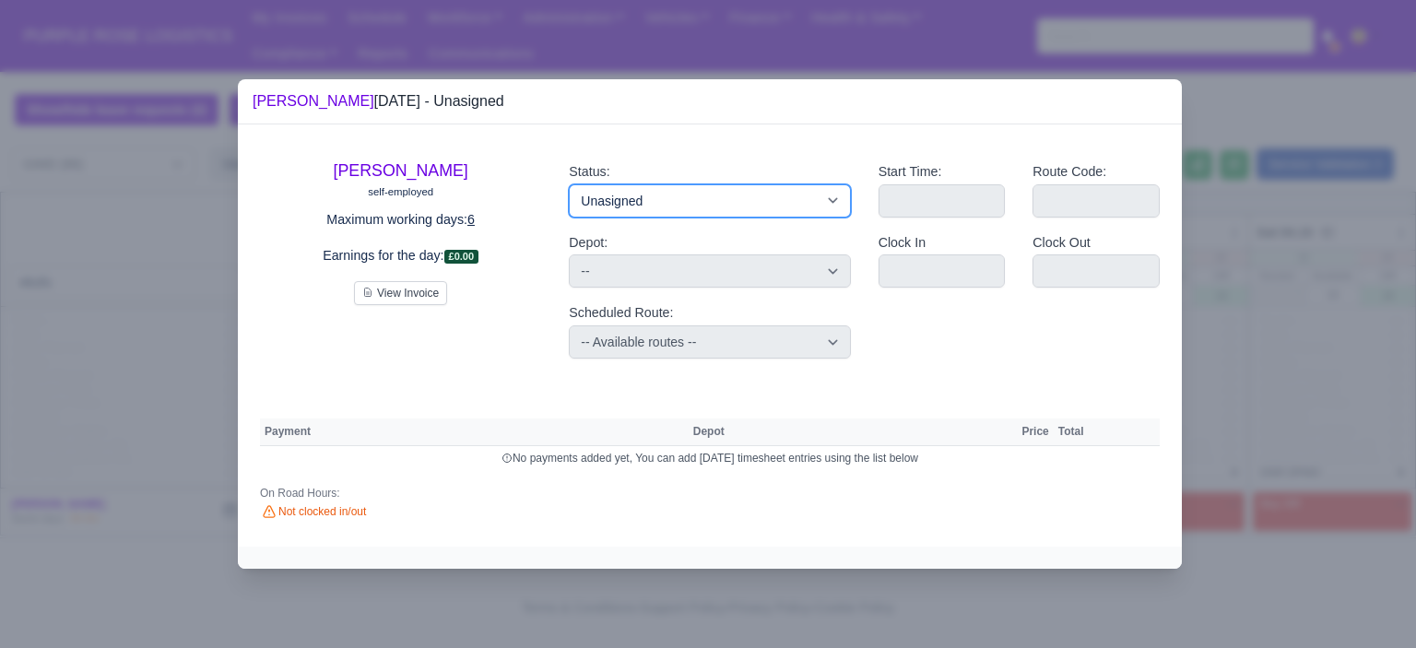
click at [710, 202] on select "Available Day Off Stand By Holiday Other Depot In Office OSM Ridealong Nursery …" at bounding box center [709, 200] width 281 height 33
select select "Day Off"
click at [569, 184] on select "Available Day Off Stand By Holiday Other Depot In Office OSM Ridealong Nursery …" at bounding box center [709, 200] width 281 height 33
select select
select select "na"
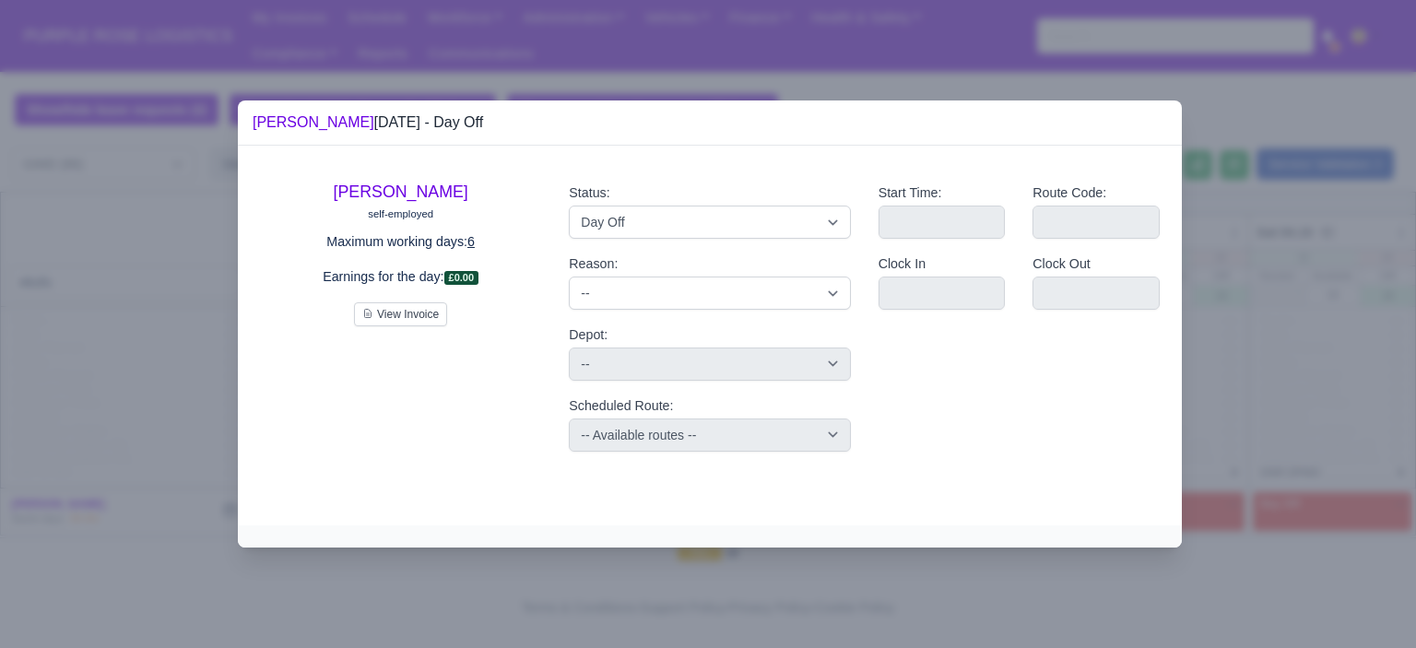
drag, startPoint x: 1341, startPoint y: 326, endPoint x: 1081, endPoint y: 382, distance: 265.8
click at [1339, 327] on div at bounding box center [708, 324] width 1416 height 648
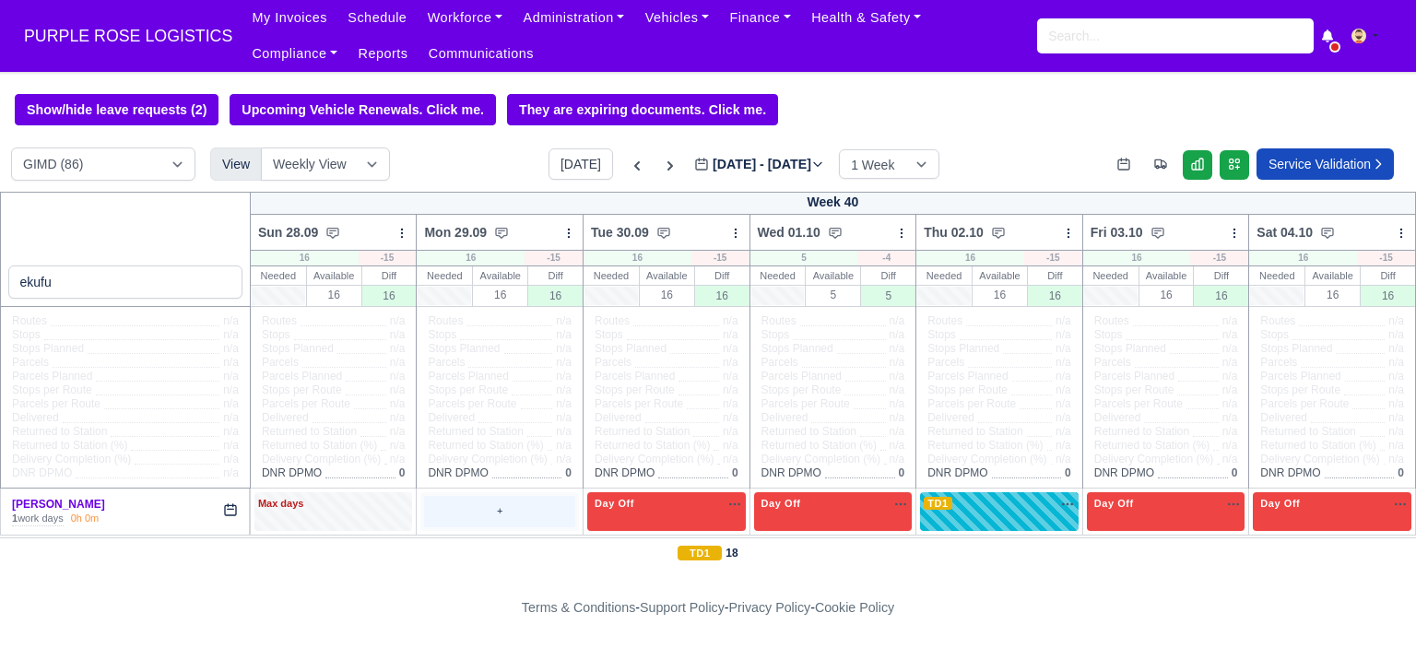
click at [512, 493] on div "+" at bounding box center [499, 511] width 159 height 38
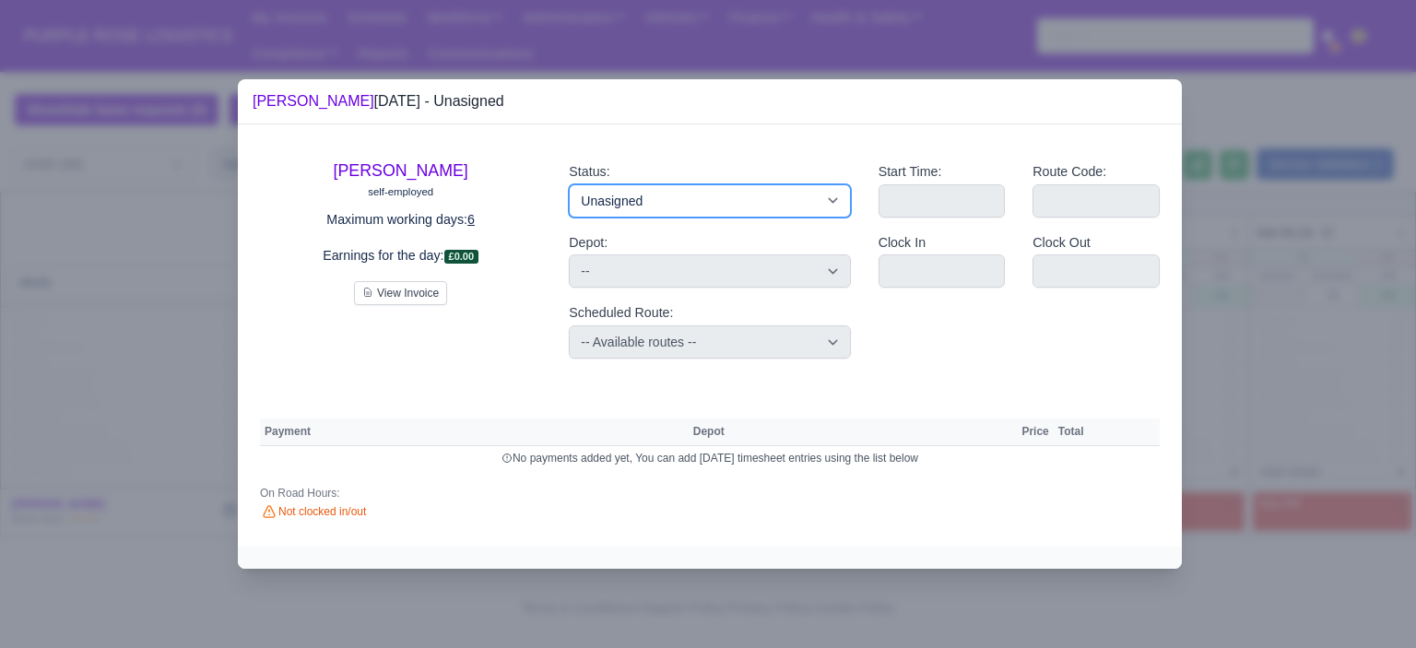
click at [658, 205] on select "Available Day Off Stand By Holiday Other Depot In Office OSM Ridealong Nursery …" at bounding box center [709, 200] width 281 height 33
select select "Day Off"
click at [569, 184] on select "Available Day Off Stand By Holiday Other Depot In Office OSM Ridealong Nursery …" at bounding box center [709, 200] width 281 height 33
select select
drag, startPoint x: 1282, startPoint y: 267, endPoint x: 1233, endPoint y: 283, distance: 51.3
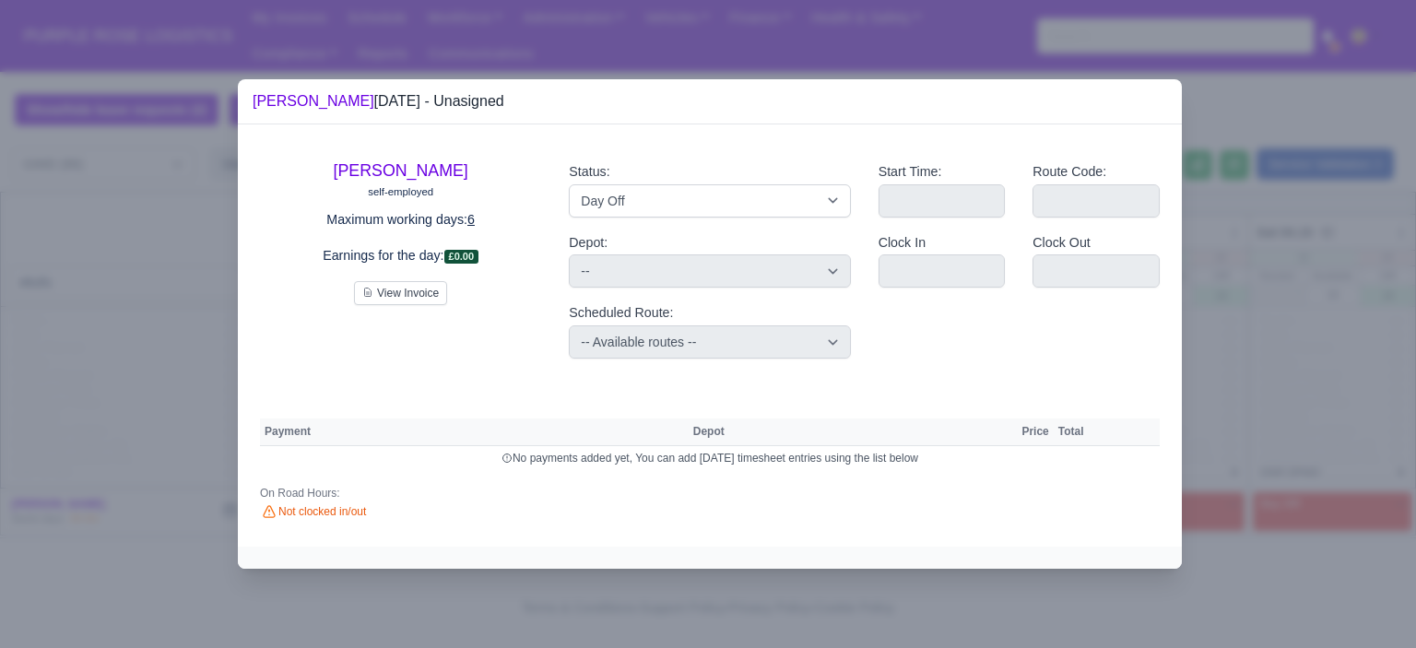
click at [1279, 268] on div at bounding box center [708, 324] width 1416 height 648
select select "na"
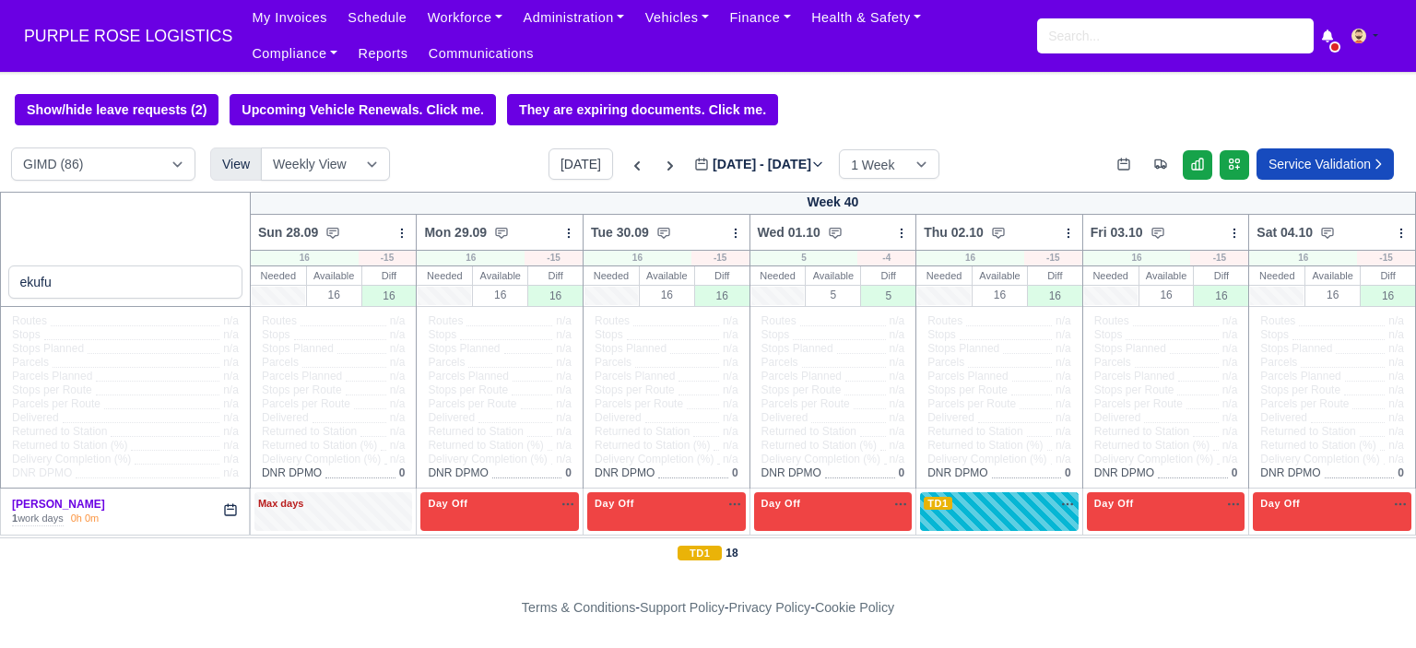
click at [332, 534] on td "Max days" at bounding box center [333, 512] width 167 height 46
drag, startPoint x: 332, startPoint y: 517, endPoint x: 360, endPoint y: 497, distance: 35.0
click at [332, 517] on div "Max days" at bounding box center [333, 511] width 159 height 38
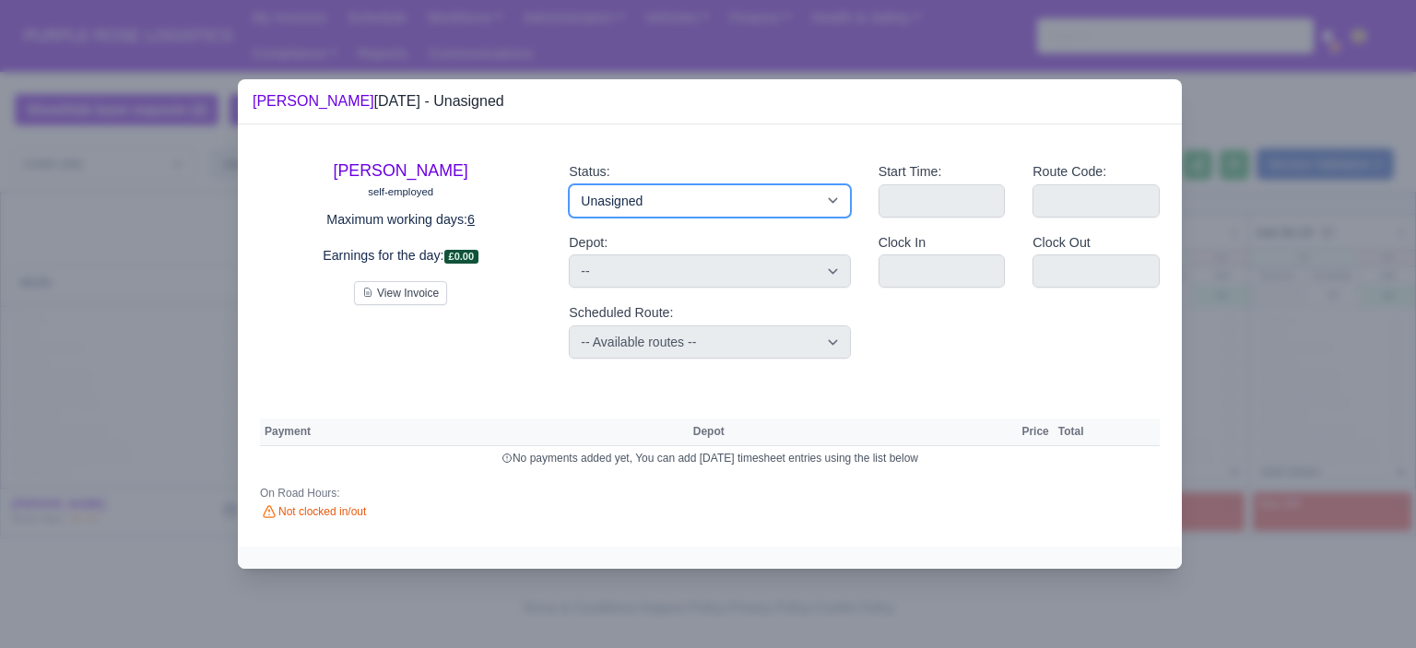
click at [680, 202] on select "Available Day Off Stand By Holiday Other Depot In Office OSM Ridealong Nursery …" at bounding box center [709, 200] width 281 height 33
select select "Day Off"
click at [569, 184] on select "Available Day Off Stand By Holiday Other Depot In Office OSM Ridealong Nursery …" at bounding box center [709, 200] width 281 height 33
select select
select select "na"
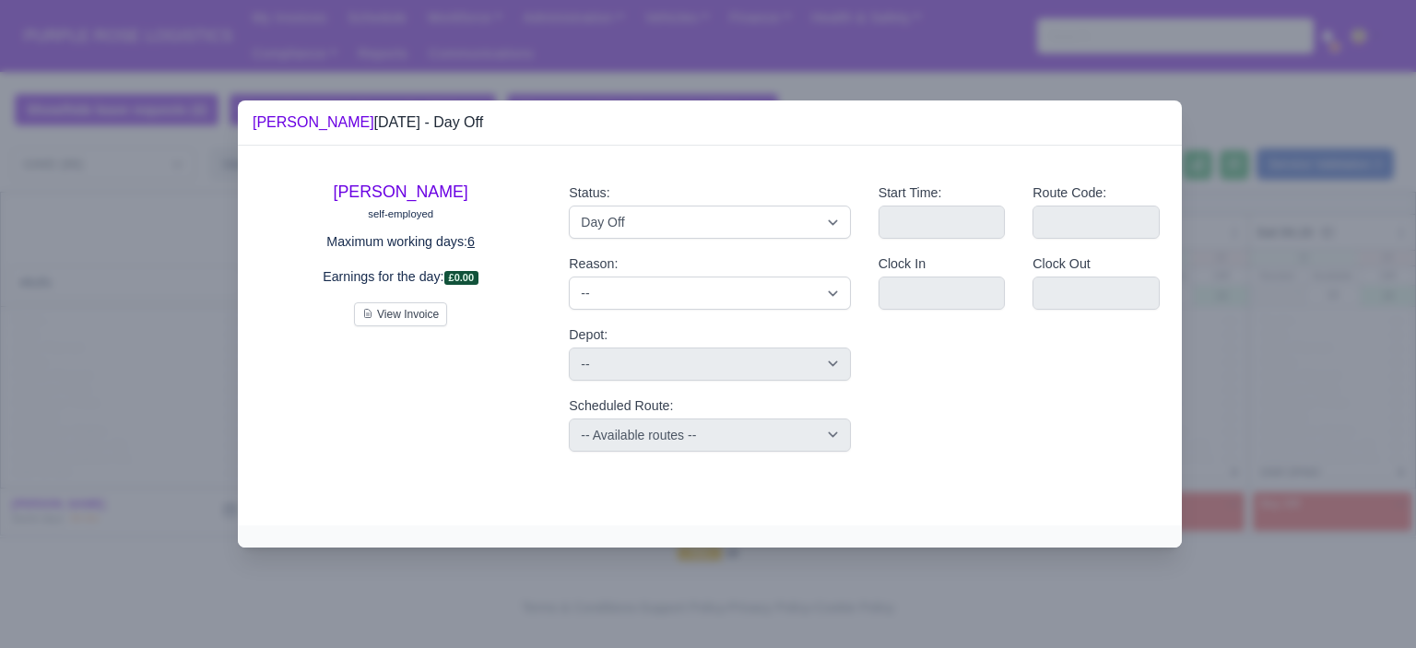
click at [1264, 261] on div at bounding box center [708, 324] width 1416 height 648
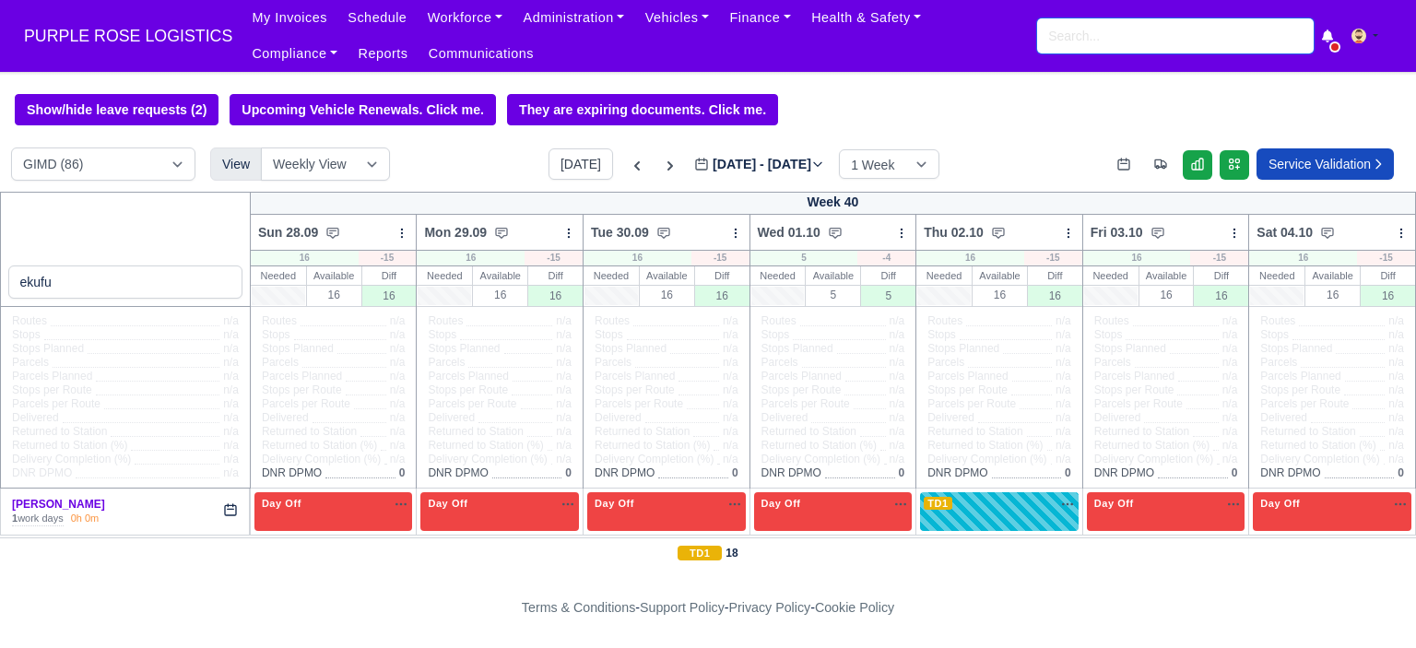
click at [1132, 49] on input "search" at bounding box center [1175, 35] width 277 height 35
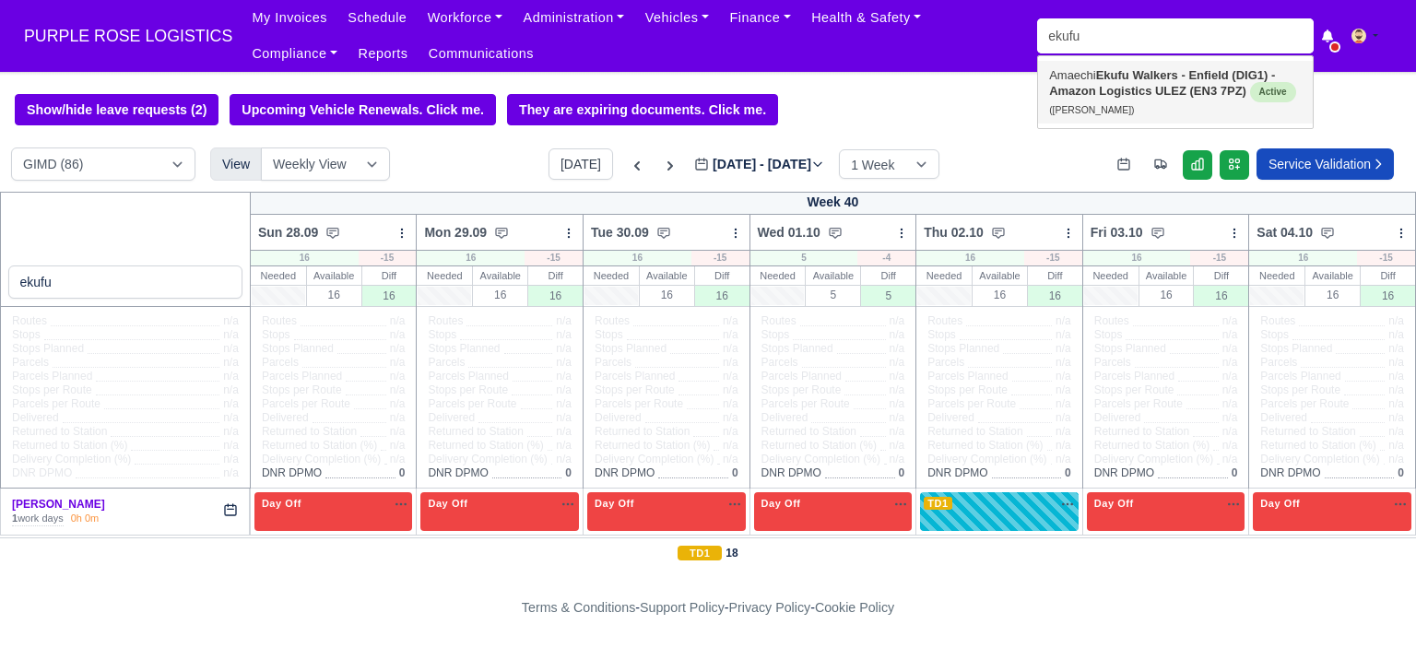
click at [1129, 84] on strong "Walkers - Enfield (DIG1) - Amazon Logistics ULEZ (EN3 7PZ)" at bounding box center [1162, 83] width 226 height 30
type input "Amaechi Ekufu"
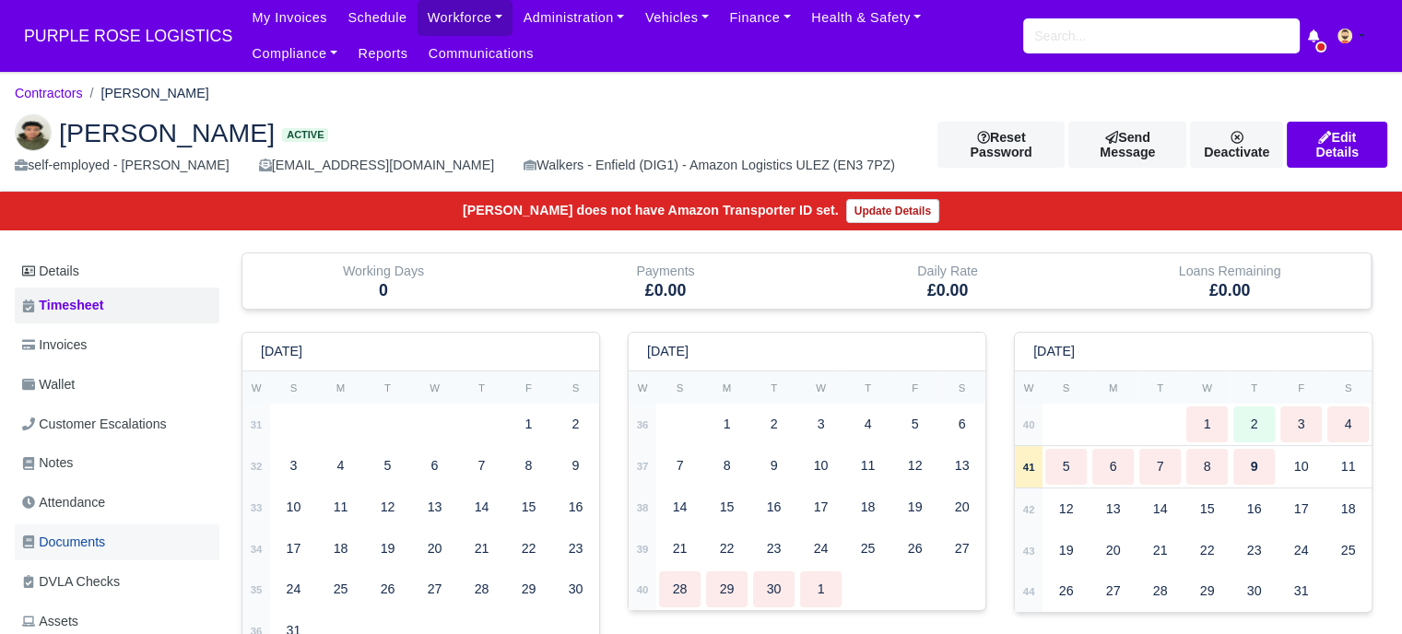
click at [97, 540] on span "Documents" at bounding box center [63, 542] width 83 height 21
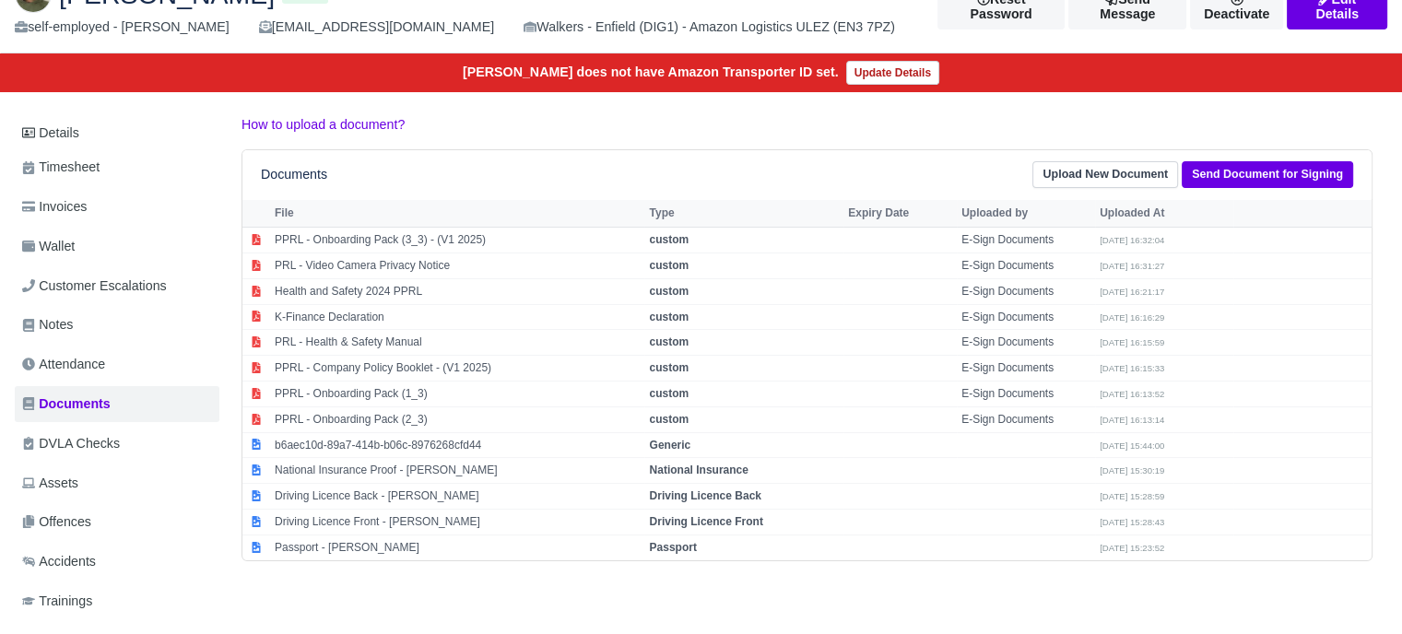
scroll to position [184, 0]
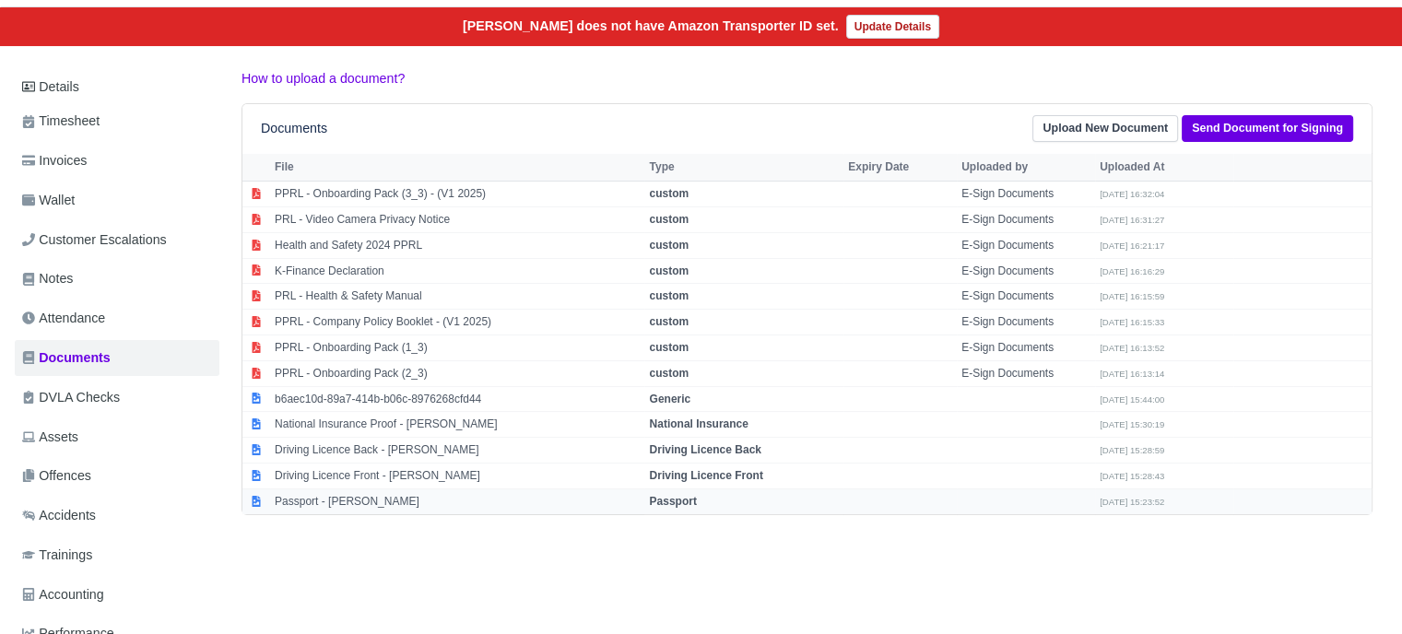
click at [664, 495] on strong "Passport" at bounding box center [672, 501] width 47 height 13
select select "passport"
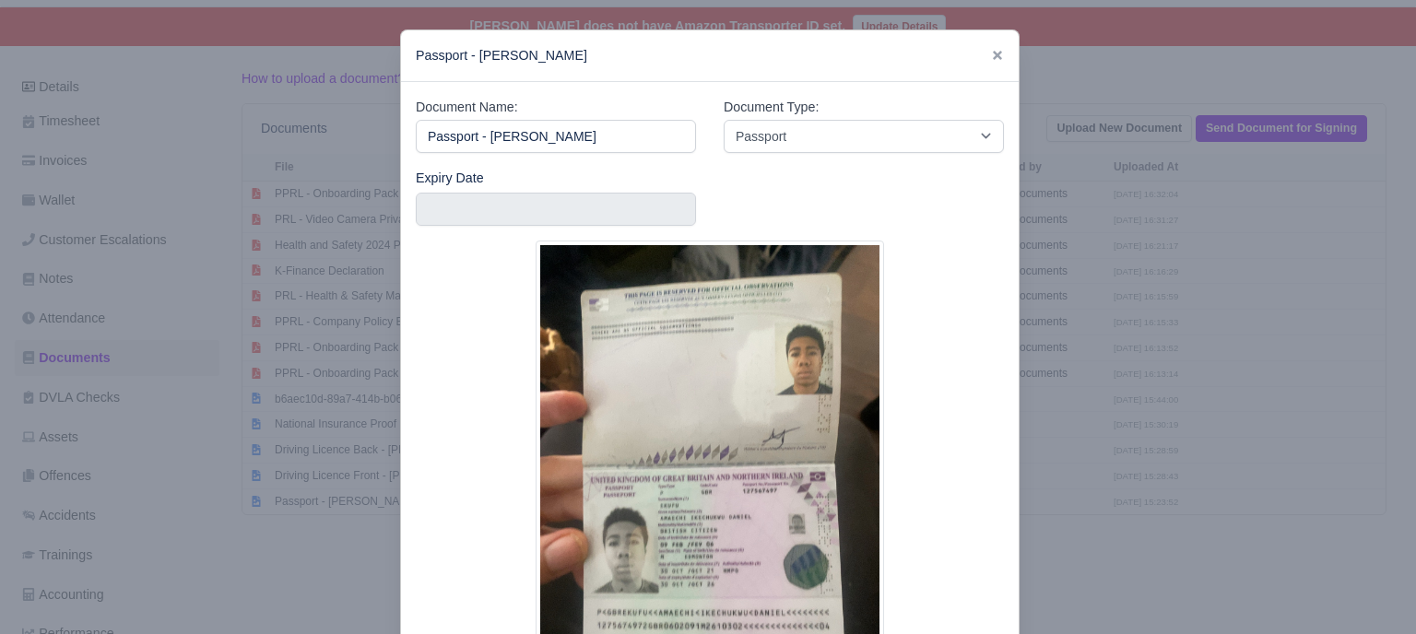
click at [679, 502] on img at bounding box center [710, 471] width 349 height 461
click at [700, 531] on img at bounding box center [710, 471] width 349 height 461
click at [699, 530] on img at bounding box center [710, 471] width 349 height 461
click at [997, 47] on div "Passport - Amaechi Ekufu" at bounding box center [710, 56] width 618 height 52
drag, startPoint x: 992, startPoint y: 55, endPoint x: 1001, endPoint y: 73, distance: 19.8
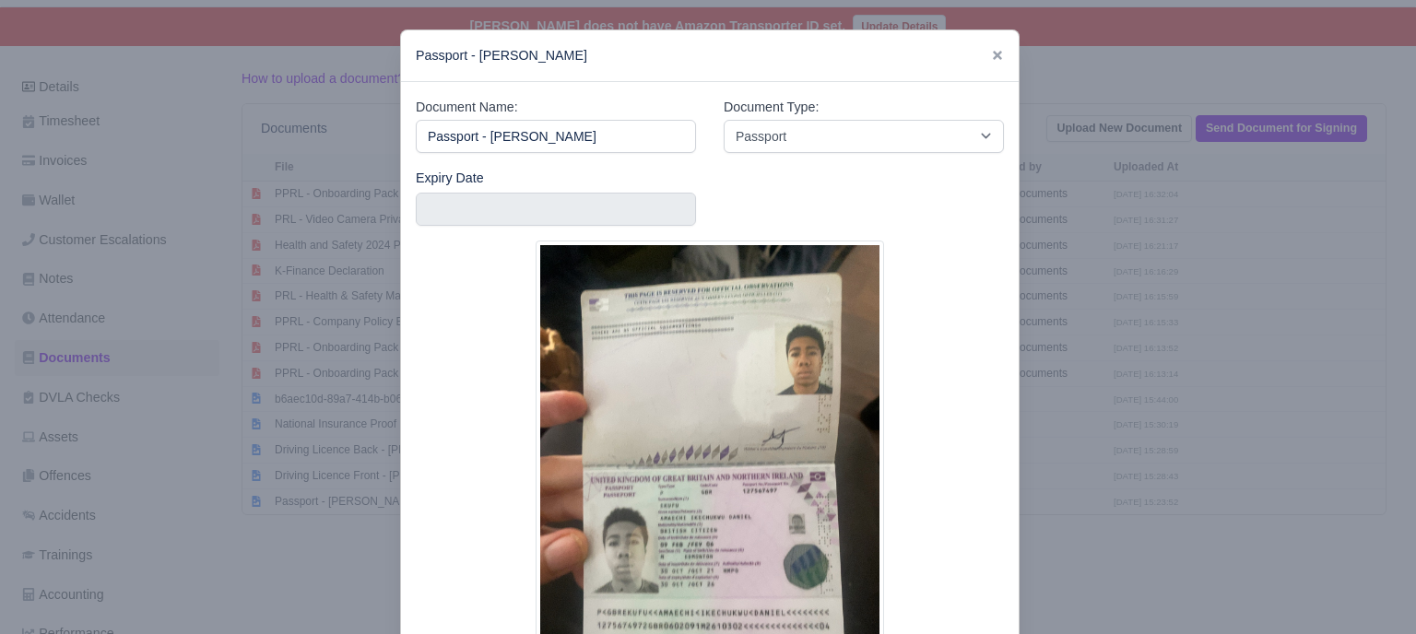
click at [993, 55] on icon at bounding box center [997, 55] width 9 height 9
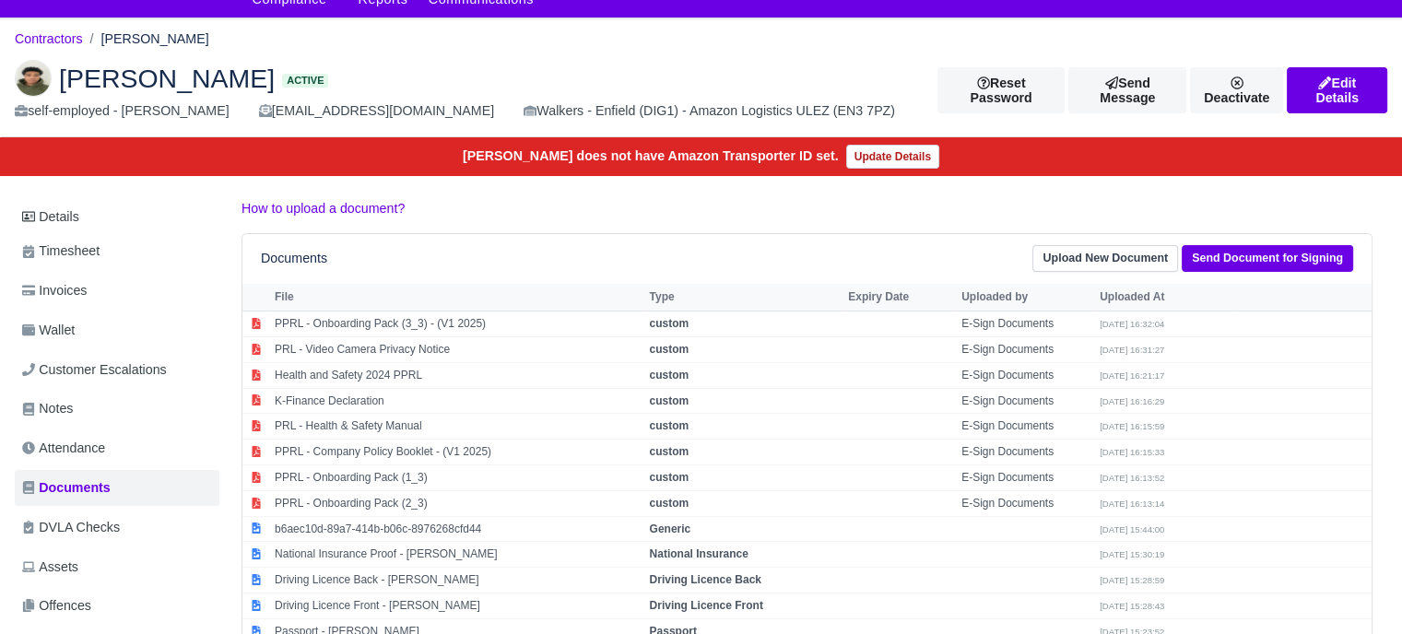
scroll to position [0, 0]
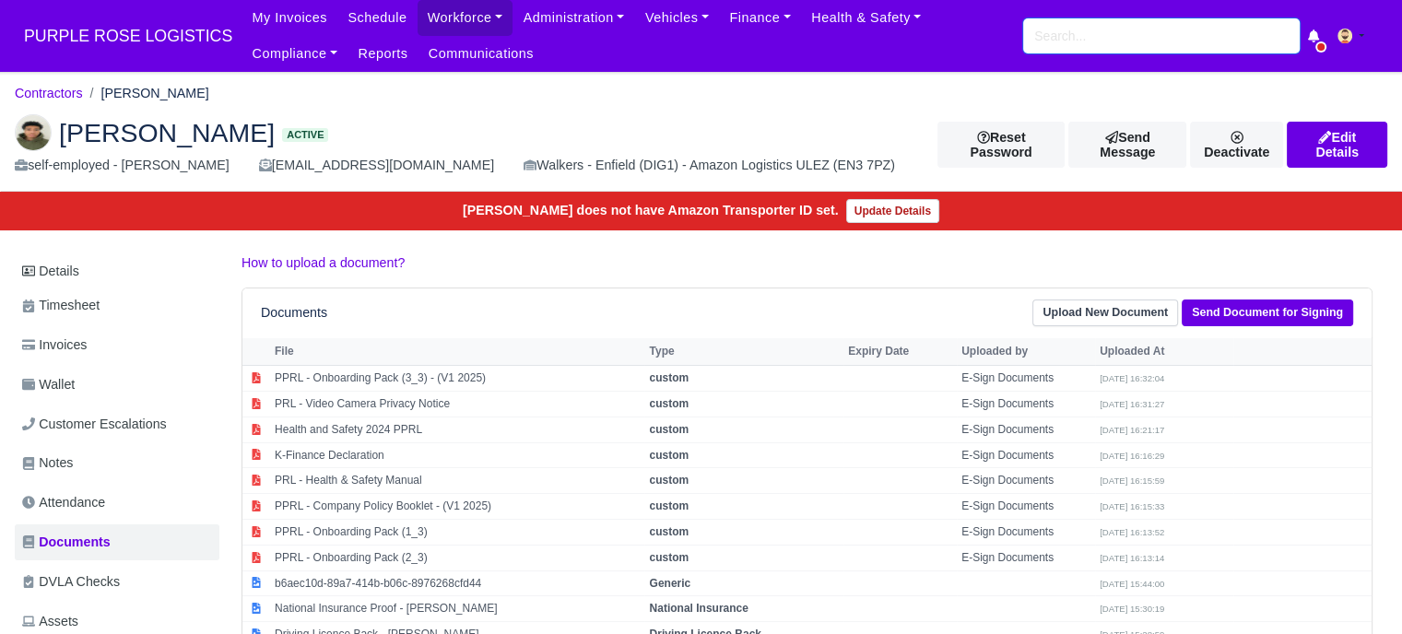
click at [1140, 46] on input "search" at bounding box center [1161, 35] width 277 height 35
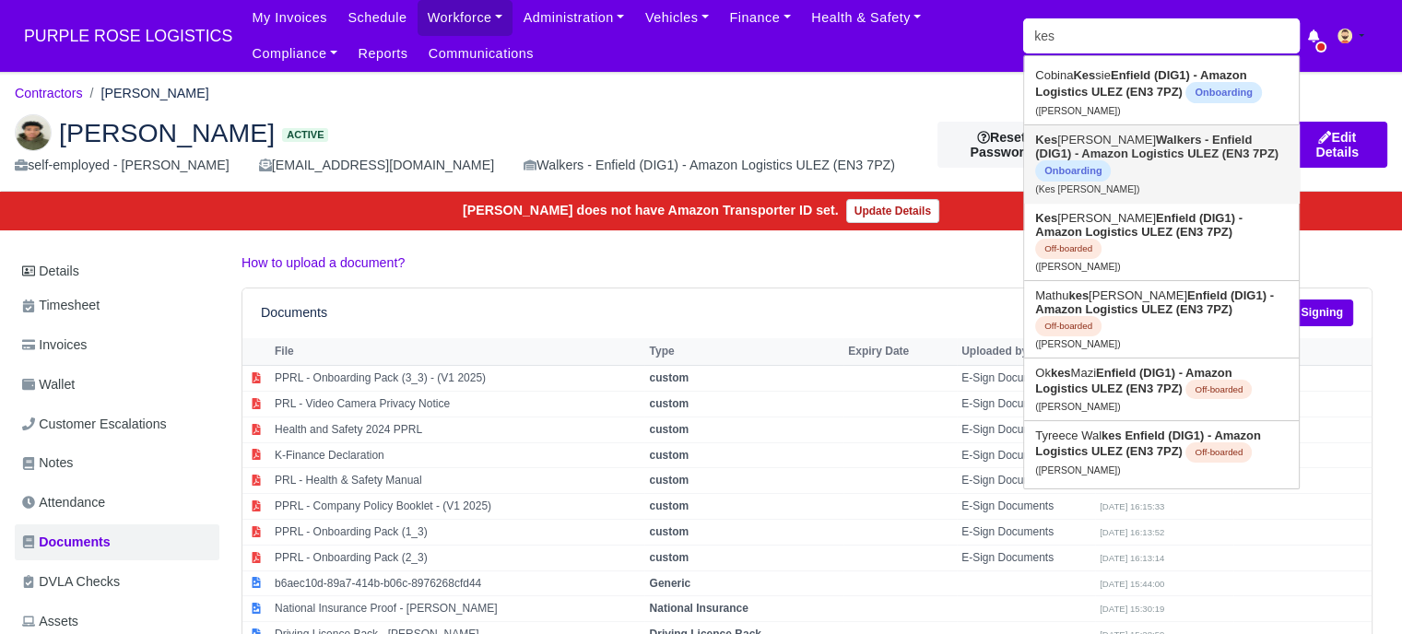
click at [1145, 158] on strong "Walkers - Enfield (DIG1) - Amazon Logistics ULEZ (EN3 7PZ)" at bounding box center [1156, 147] width 243 height 28
type input "Kes [PERSON_NAME]"
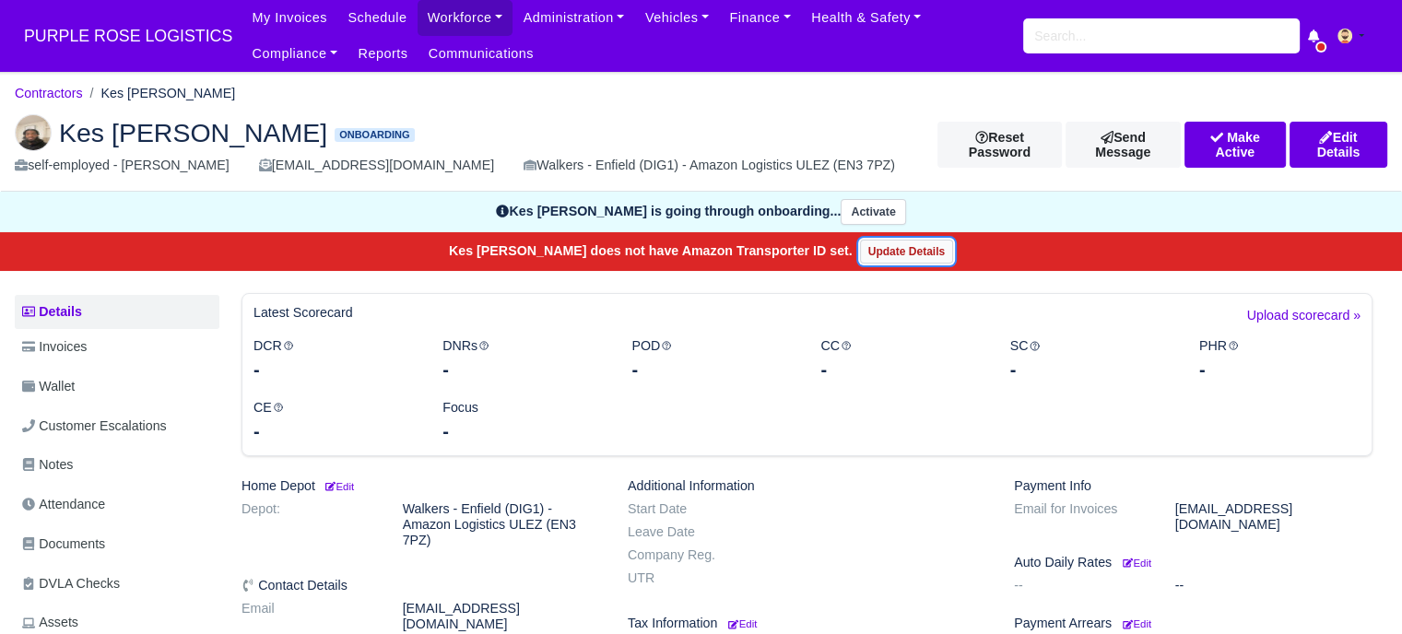
click at [883, 257] on link "Update Details" at bounding box center [906, 252] width 93 height 24
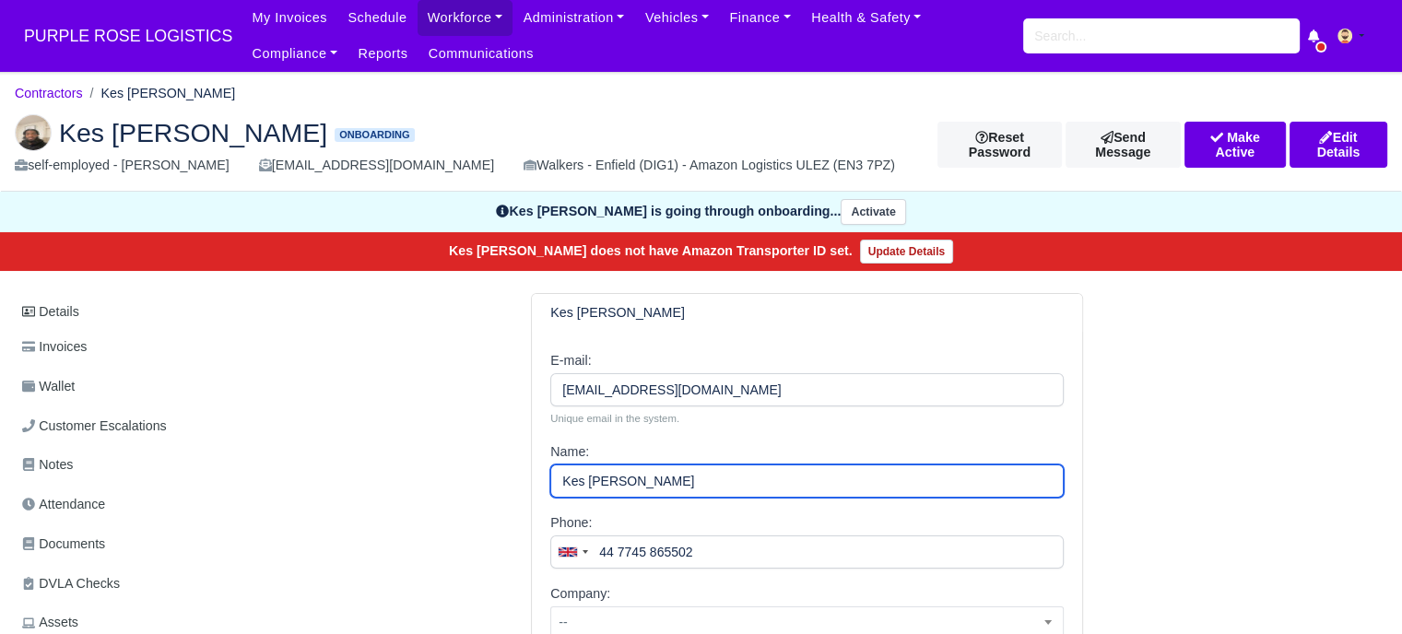
drag, startPoint x: 637, startPoint y: 486, endPoint x: 584, endPoint y: 485, distance: 53.5
click at [584, 485] on input "Kes [PERSON_NAME]" at bounding box center [807, 481] width 514 height 33
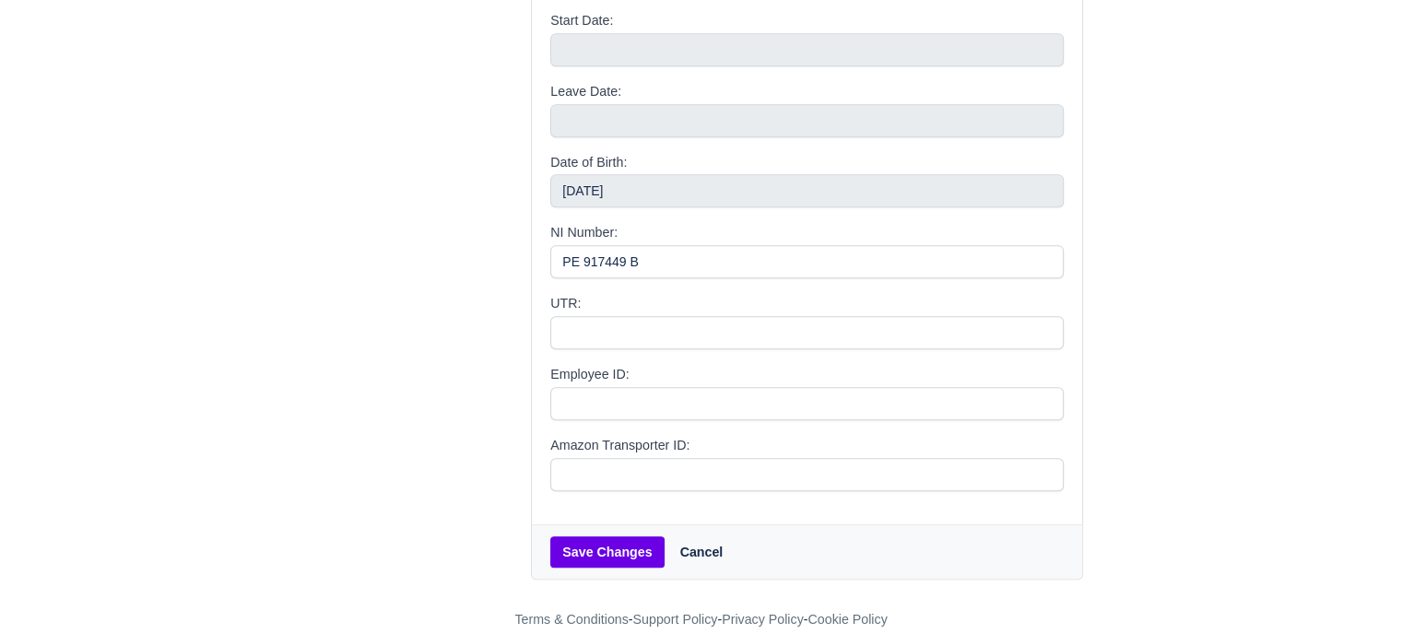
scroll to position [900, 0]
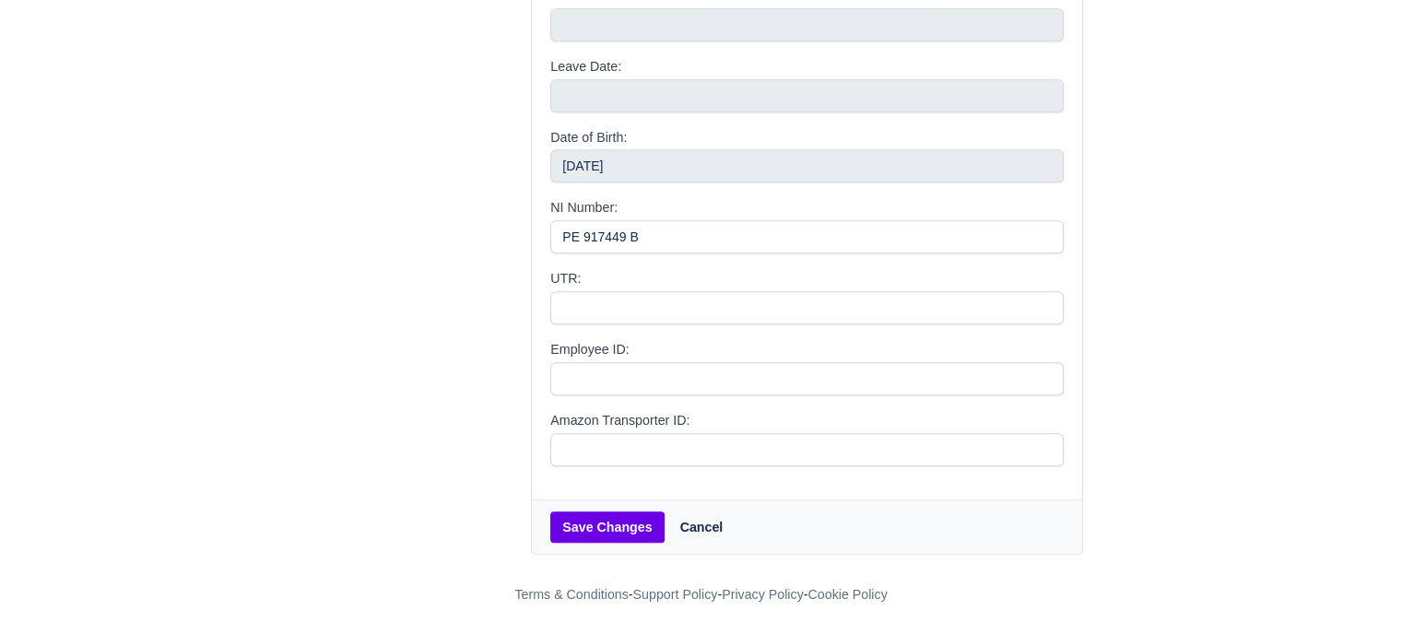
type input "[PERSON_NAME]"
click at [597, 534] on button "Save Changes" at bounding box center [606, 527] width 113 height 31
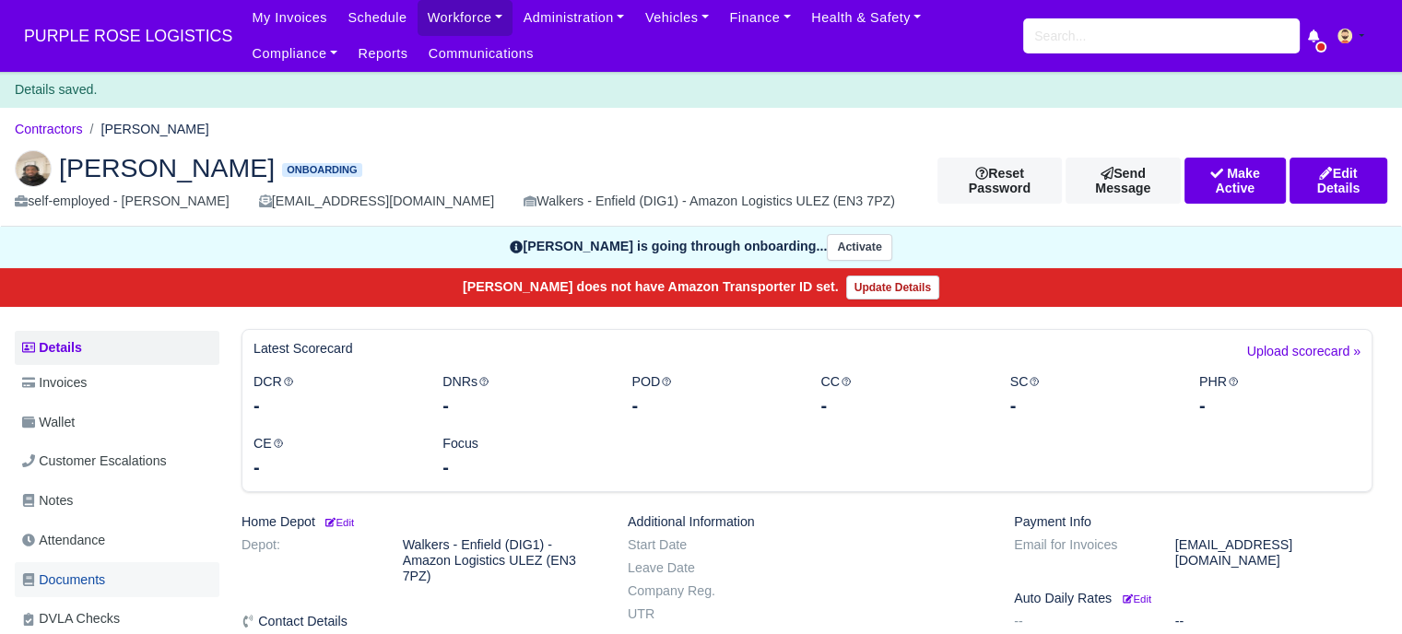
click at [88, 578] on span "Documents" at bounding box center [63, 580] width 83 height 21
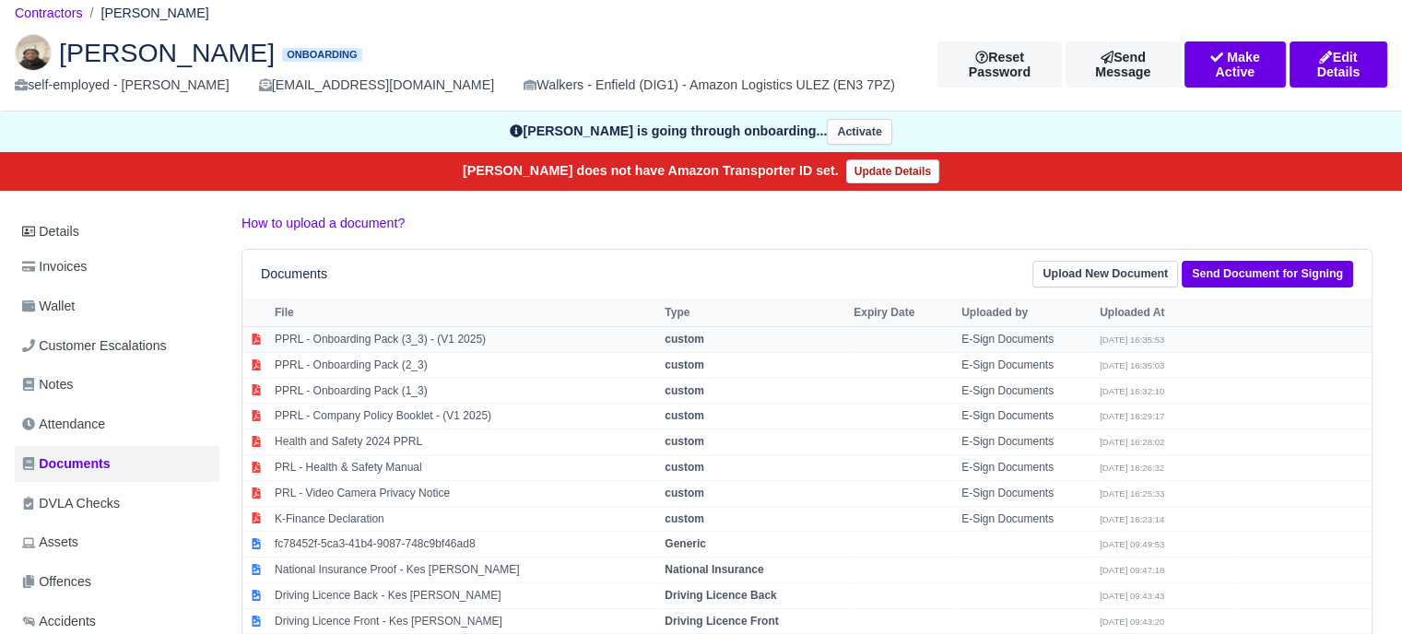
scroll to position [359, 0]
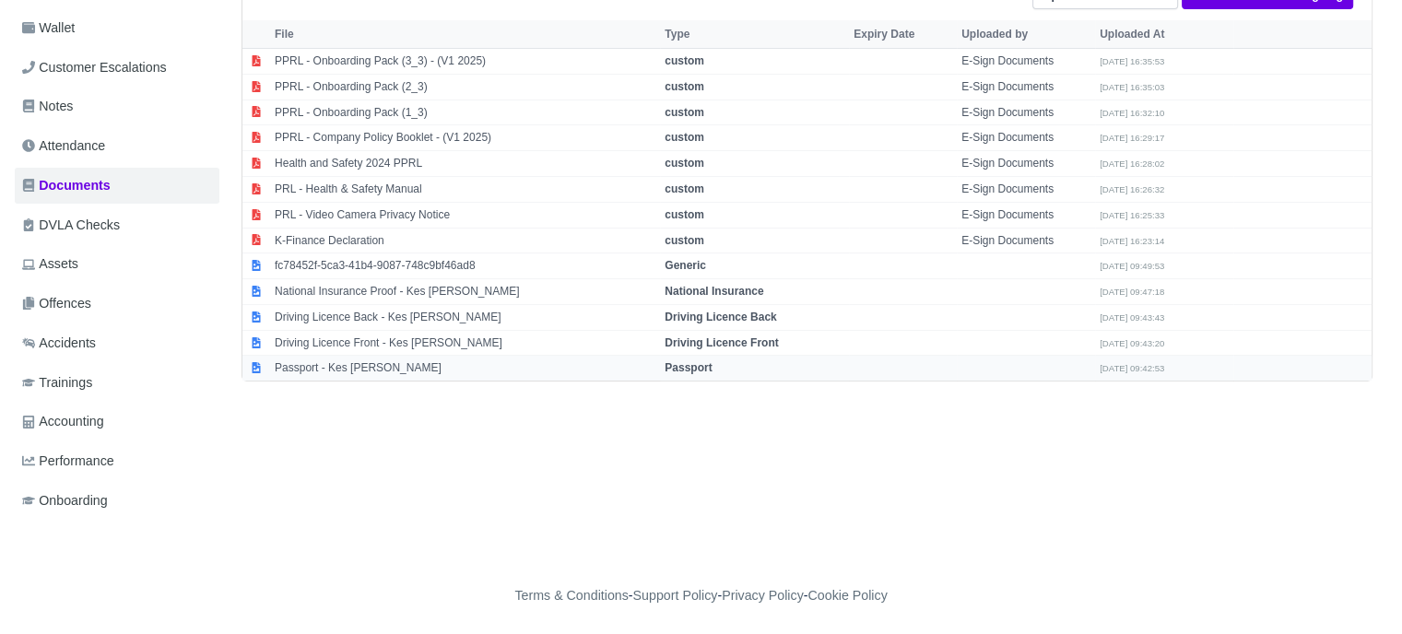
click at [675, 361] on strong "Passport" at bounding box center [688, 367] width 47 height 13
select select "passport"
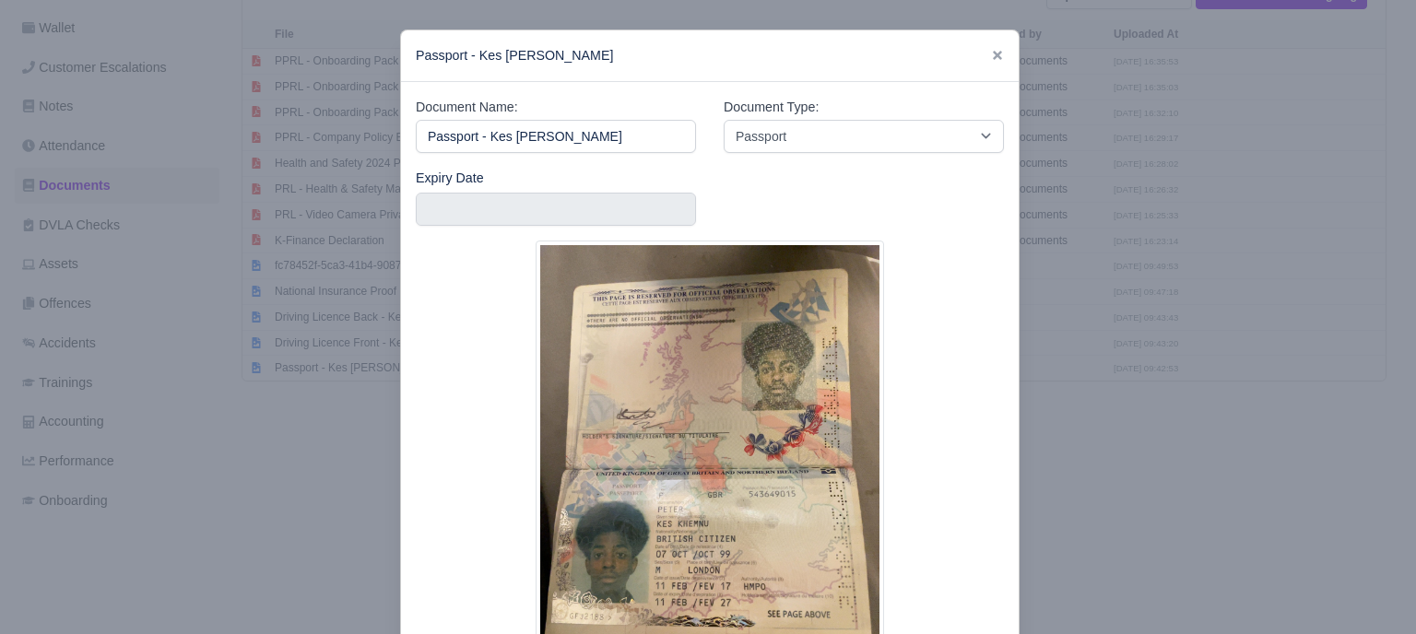
click at [1175, 456] on div at bounding box center [708, 317] width 1416 height 634
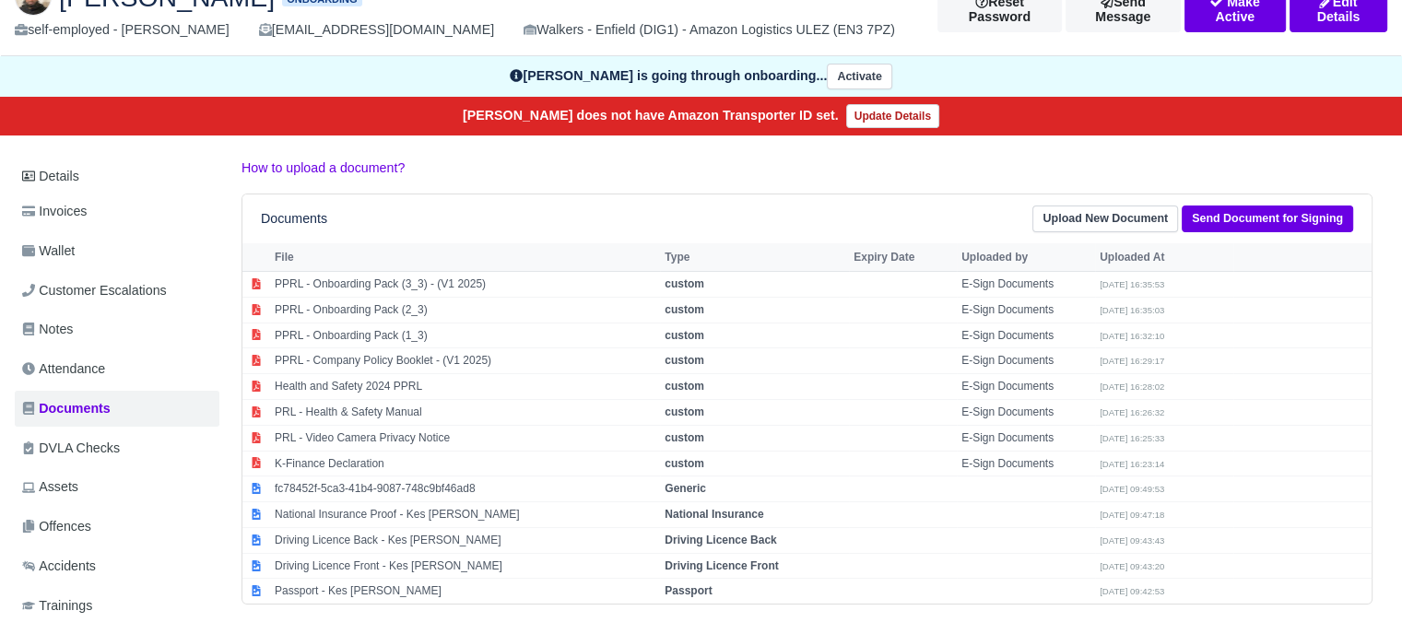
scroll to position [0, 0]
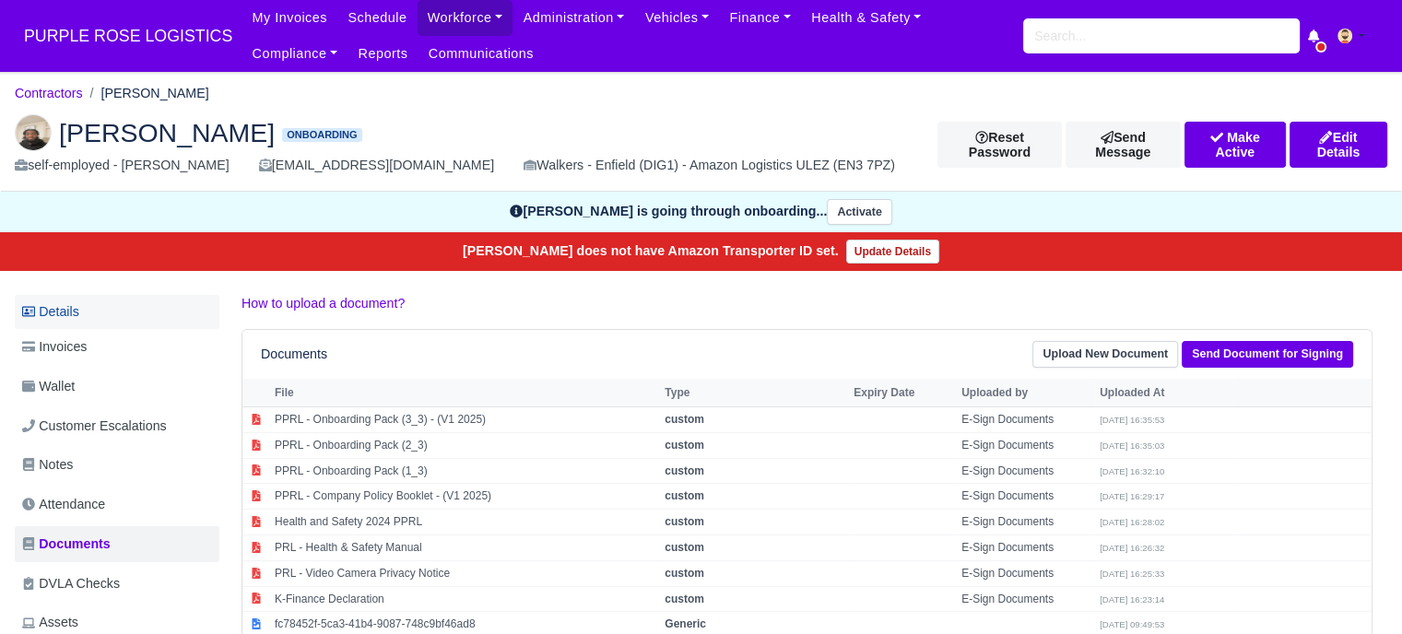
click at [89, 320] on link "Details" at bounding box center [117, 312] width 205 height 34
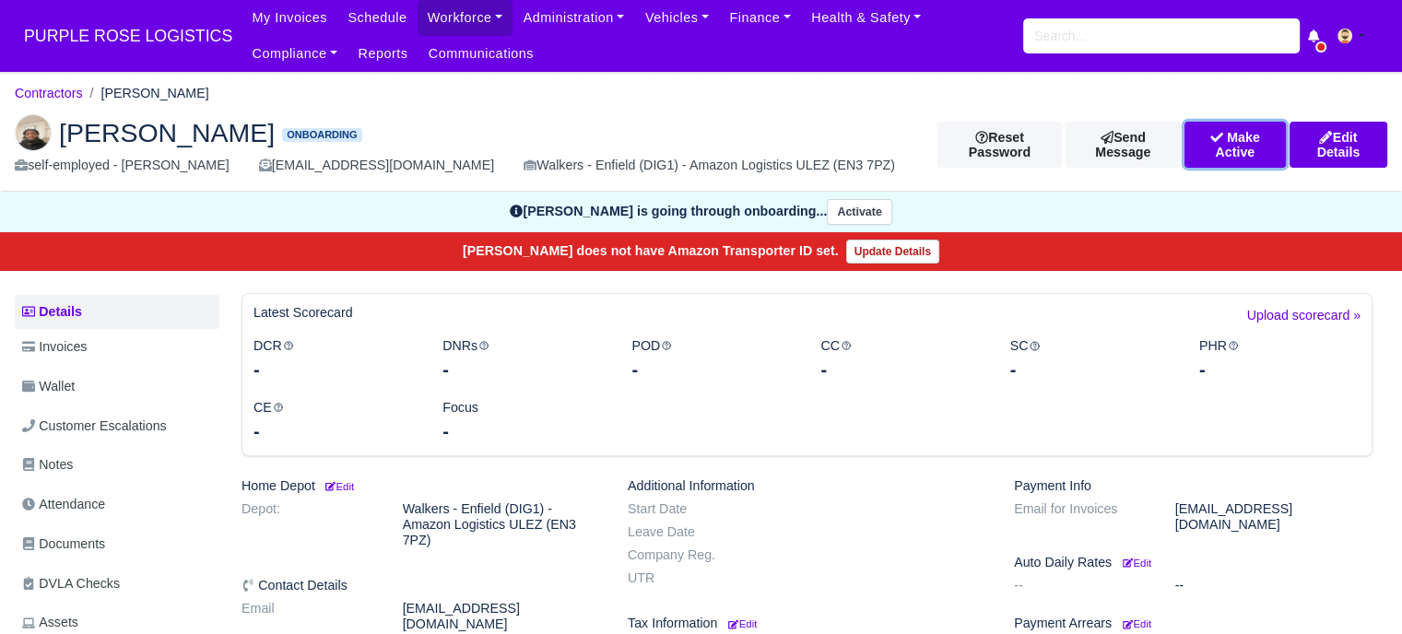
click at [1244, 139] on button "Make Active" at bounding box center [1235, 145] width 101 height 46
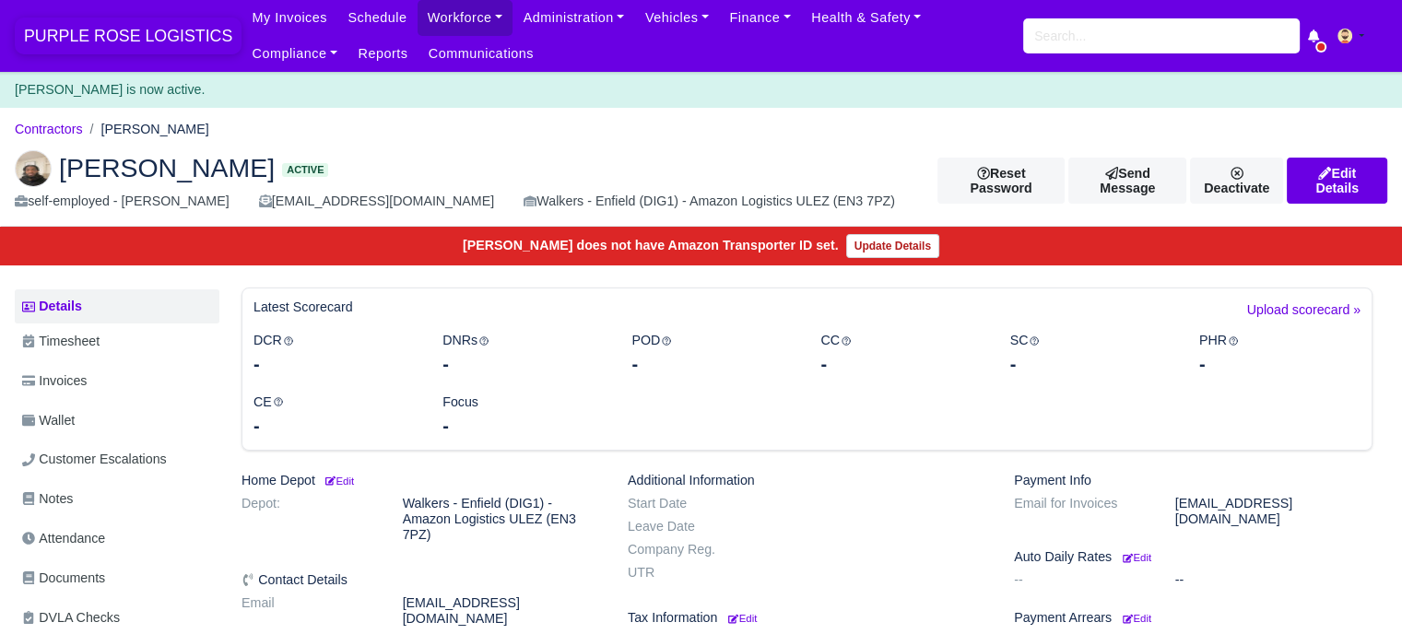
click at [144, 40] on span "PURPLE ROSE LOGISTICS" at bounding box center [128, 36] width 227 height 37
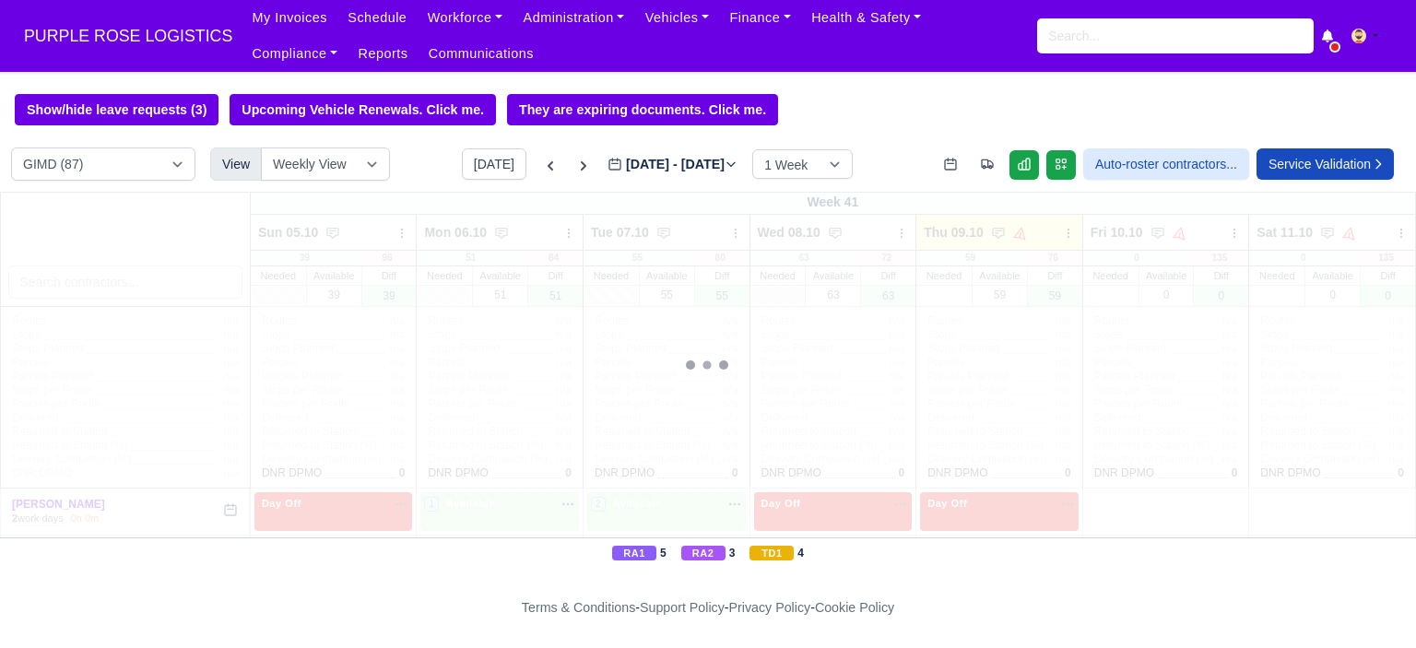
select select "5"
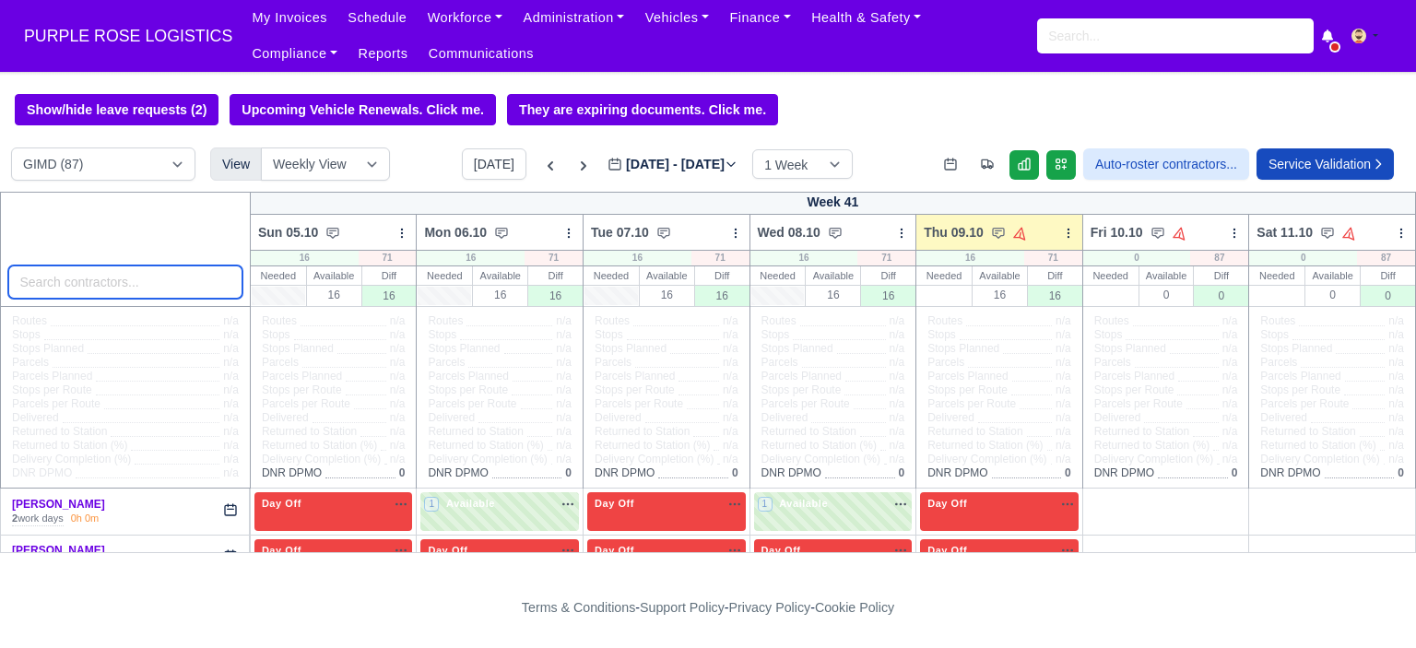
click at [111, 290] on input "search" at bounding box center [125, 282] width 234 height 33
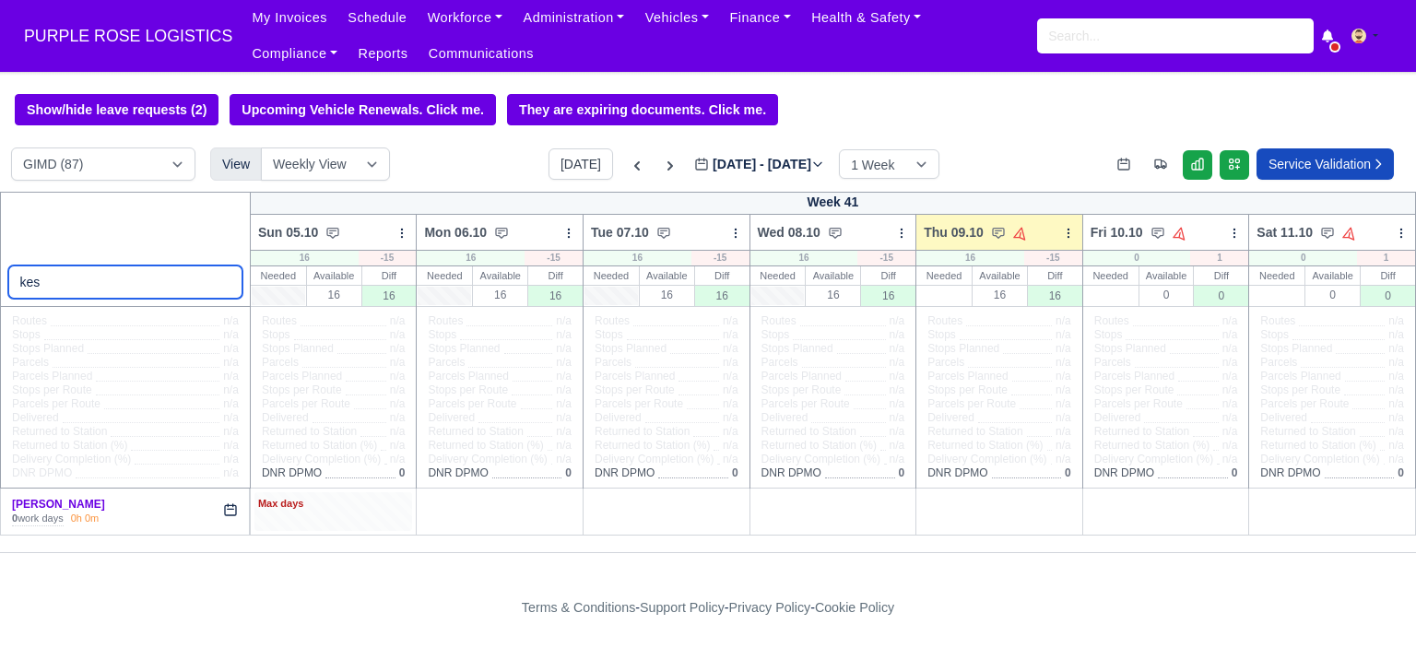
type input "kes"
click at [337, 519] on div "Max days" at bounding box center [333, 511] width 159 height 38
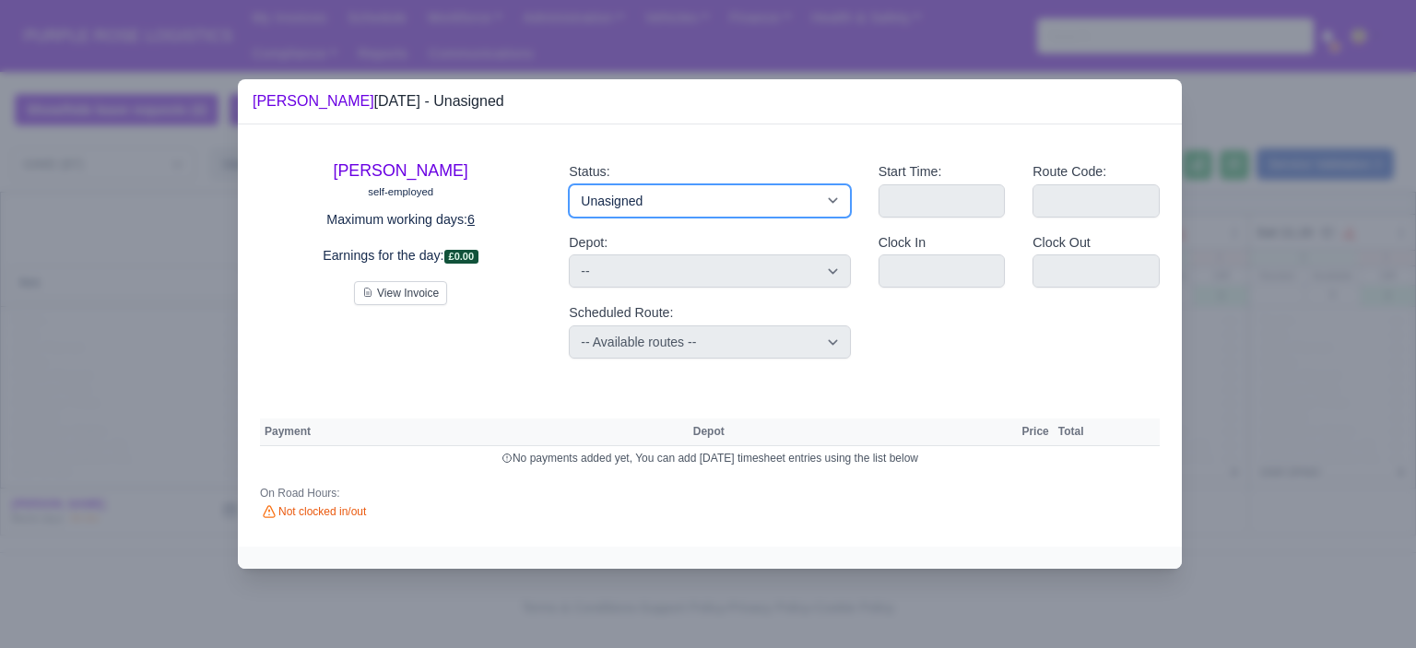
click at [632, 209] on select "Available Day Off Stand By Holiday Other Depot In Office OSM Ridealong Nursery …" at bounding box center [709, 200] width 281 height 33
select select "Day Off"
click at [569, 184] on select "Available Day Off Stand By Holiday Other Depot In Office OSM Ridealong Nursery …" at bounding box center [709, 200] width 281 height 33
select select
select select "na"
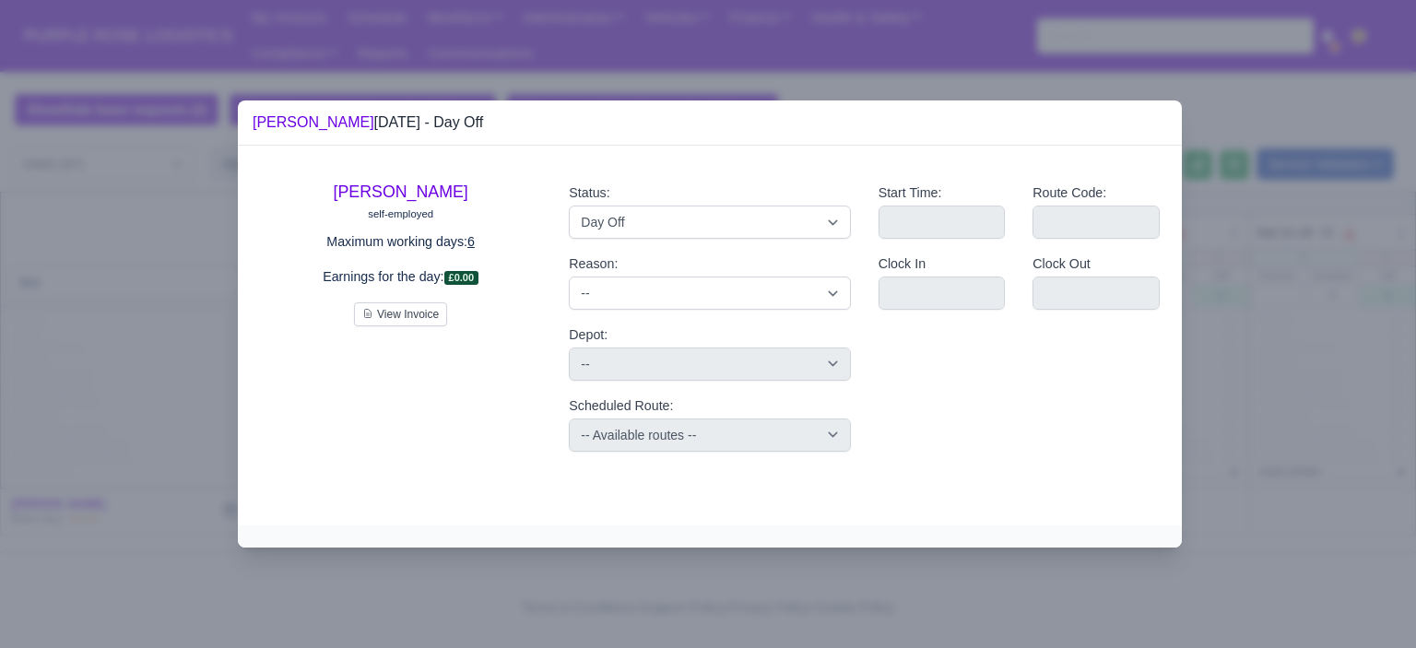
click at [1287, 368] on div at bounding box center [708, 324] width 1416 height 648
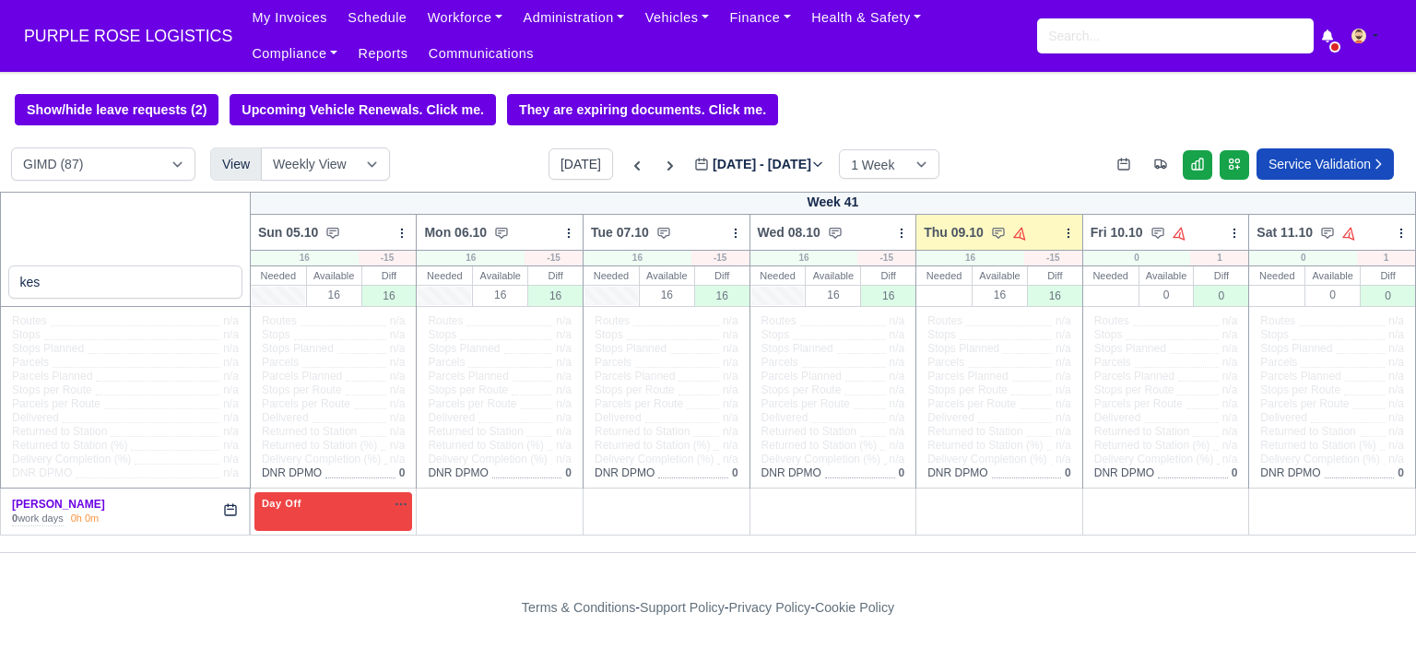
click at [527, 509] on div "+" at bounding box center [499, 511] width 151 height 30
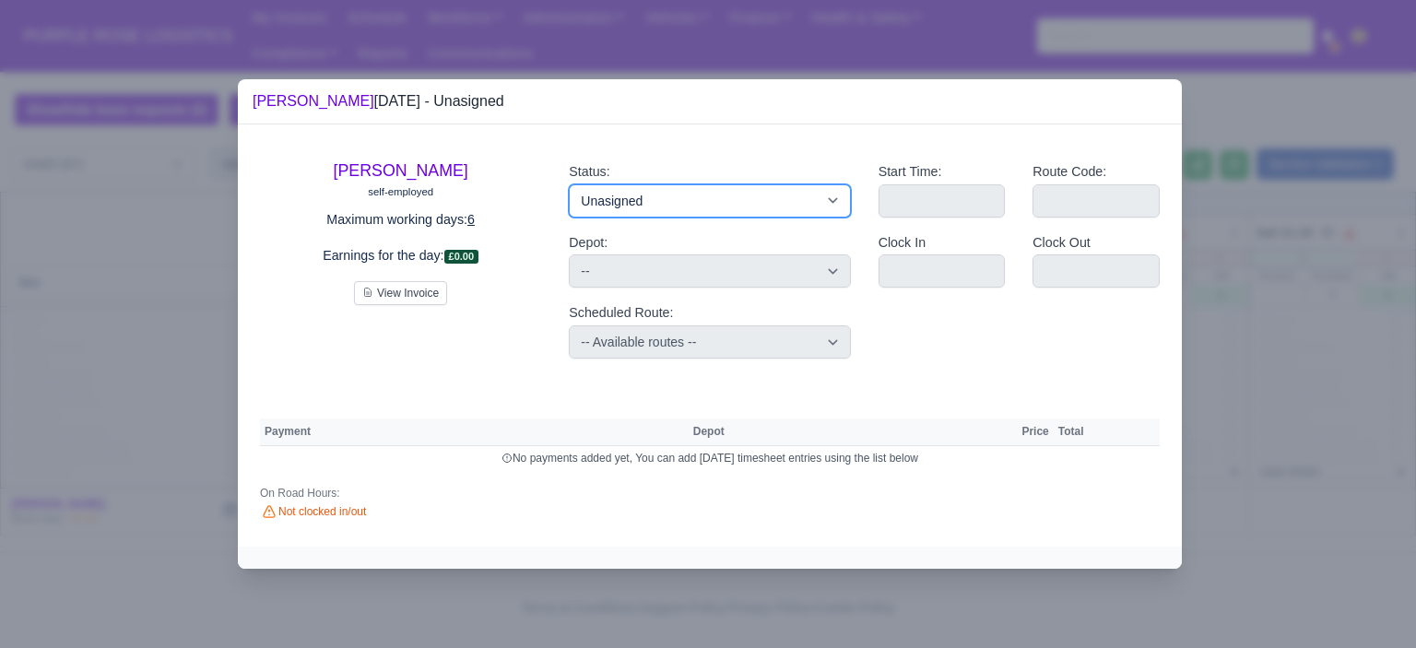
click at [630, 196] on select "Available Day Off Stand By Holiday Other Depot In Office OSM Ridealong Nursery …" at bounding box center [709, 200] width 281 height 33
select select "Day Off"
click at [569, 184] on select "Available Day Off Stand By Holiday Other Depot In Office OSM Ridealong Nursery …" at bounding box center [709, 200] width 281 height 33
select select
select select "na"
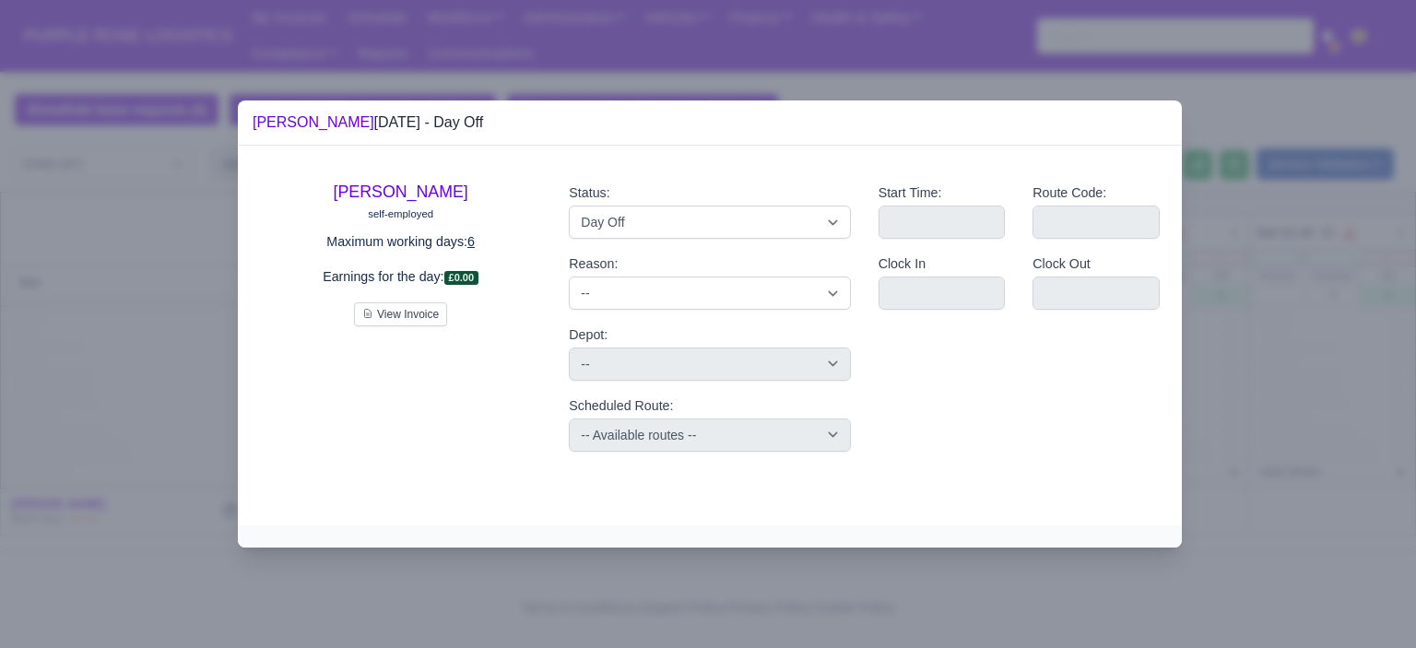
drag, startPoint x: 1144, startPoint y: 313, endPoint x: 1165, endPoint y: 316, distance: 21.5
click at [1148, 313] on div "Clock Out" at bounding box center [1096, 289] width 155 height 71
click at [1235, 316] on div at bounding box center [708, 324] width 1416 height 648
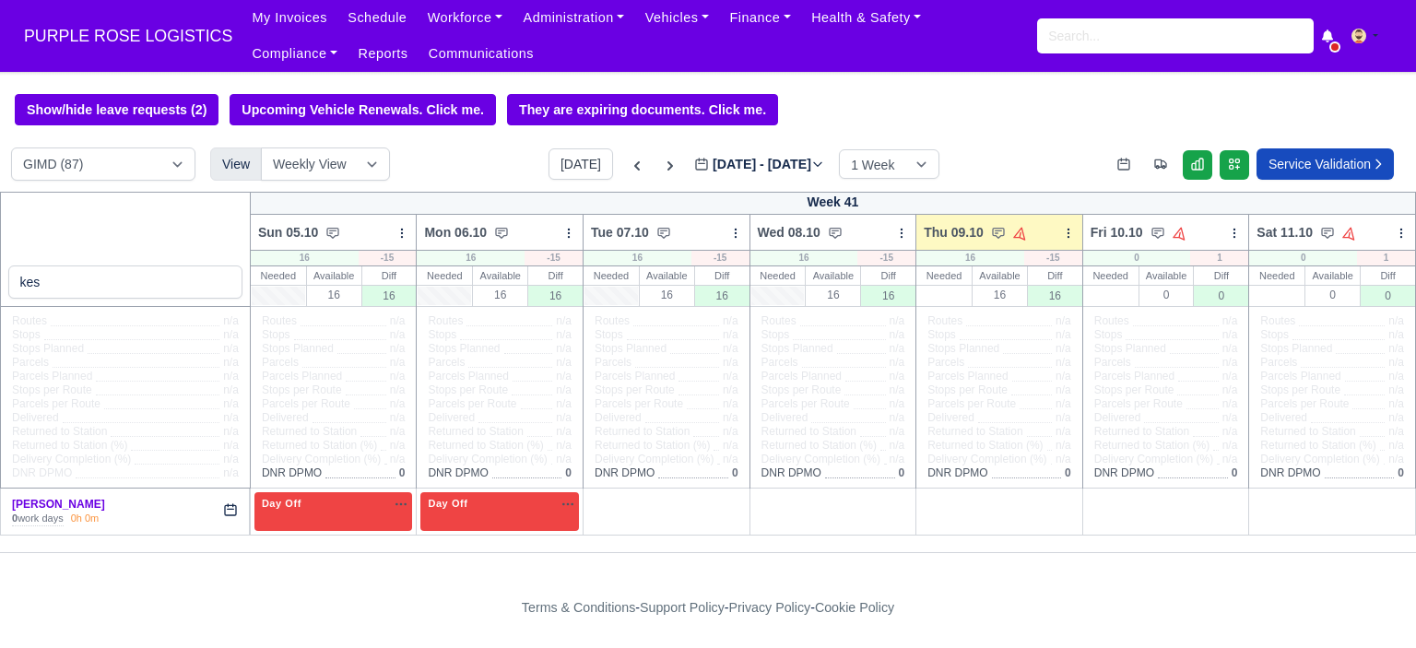
drag, startPoint x: 647, startPoint y: 505, endPoint x: 651, endPoint y: 489, distance: 17.0
click at [647, 504] on div "+" at bounding box center [666, 511] width 151 height 30
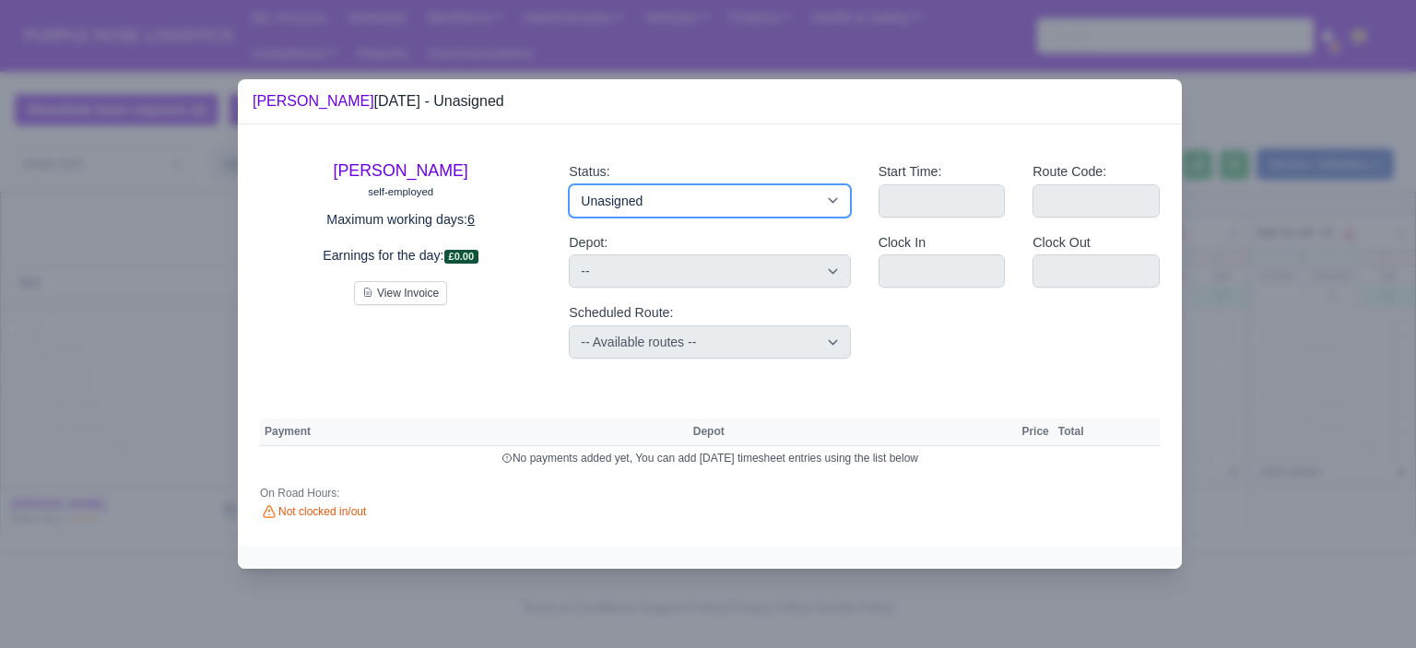
click at [656, 207] on select "Available Day Off Stand By Holiday Other Depot In Office OSM Ridealong Nursery …" at bounding box center [709, 200] width 281 height 33
select select "Day Off"
click at [569, 184] on select "Available Day Off Stand By Holiday Other Depot In Office OSM Ridealong Nursery …" at bounding box center [709, 200] width 281 height 33
select select
select select "na"
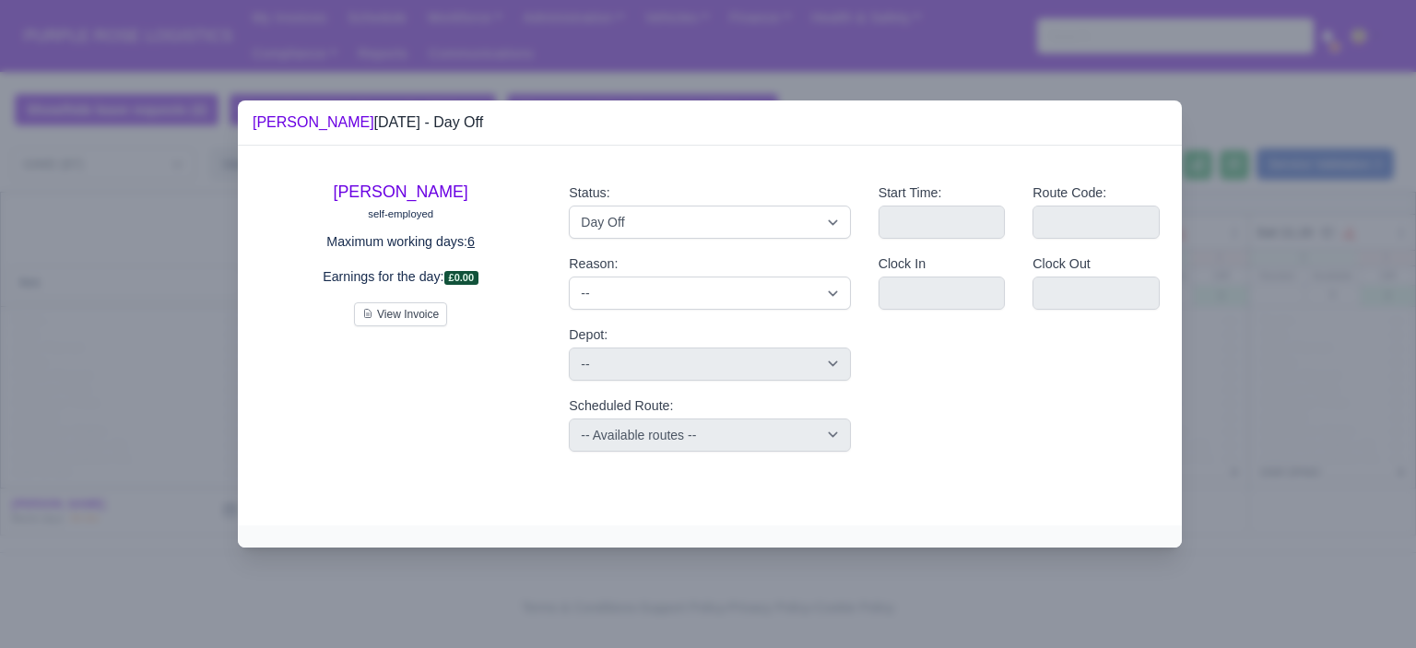
drag, startPoint x: 1303, startPoint y: 313, endPoint x: 1105, endPoint y: 386, distance: 210.6
click at [1302, 313] on div at bounding box center [708, 324] width 1416 height 648
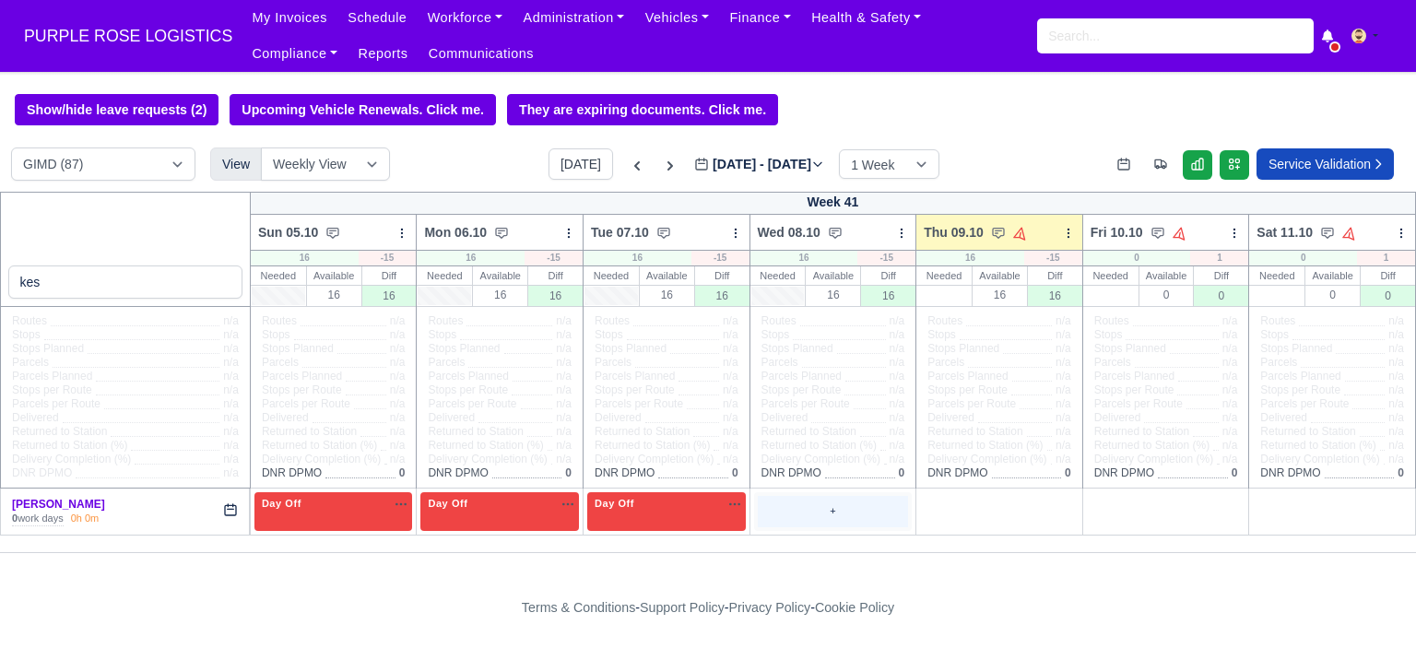
click at [793, 519] on div "+" at bounding box center [833, 511] width 151 height 30
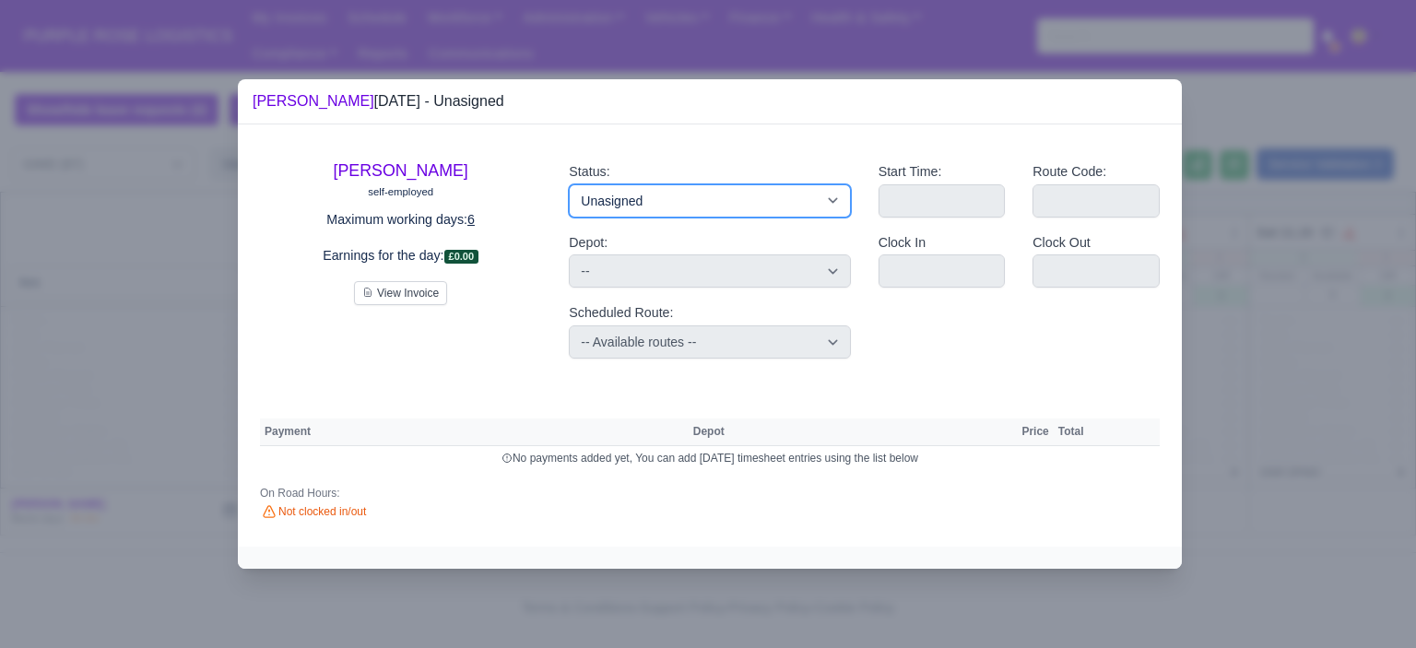
click at [750, 187] on select "Available Day Off Stand By Holiday Other Depot In Office OSM Ridealong Nursery …" at bounding box center [709, 200] width 281 height 33
select select "Day Off"
click at [569, 184] on select "Available Day Off Stand By Holiday Other Depot In Office OSM Ridealong Nursery …" at bounding box center [709, 200] width 281 height 33
select select
click at [1214, 278] on div at bounding box center [708, 324] width 1416 height 648
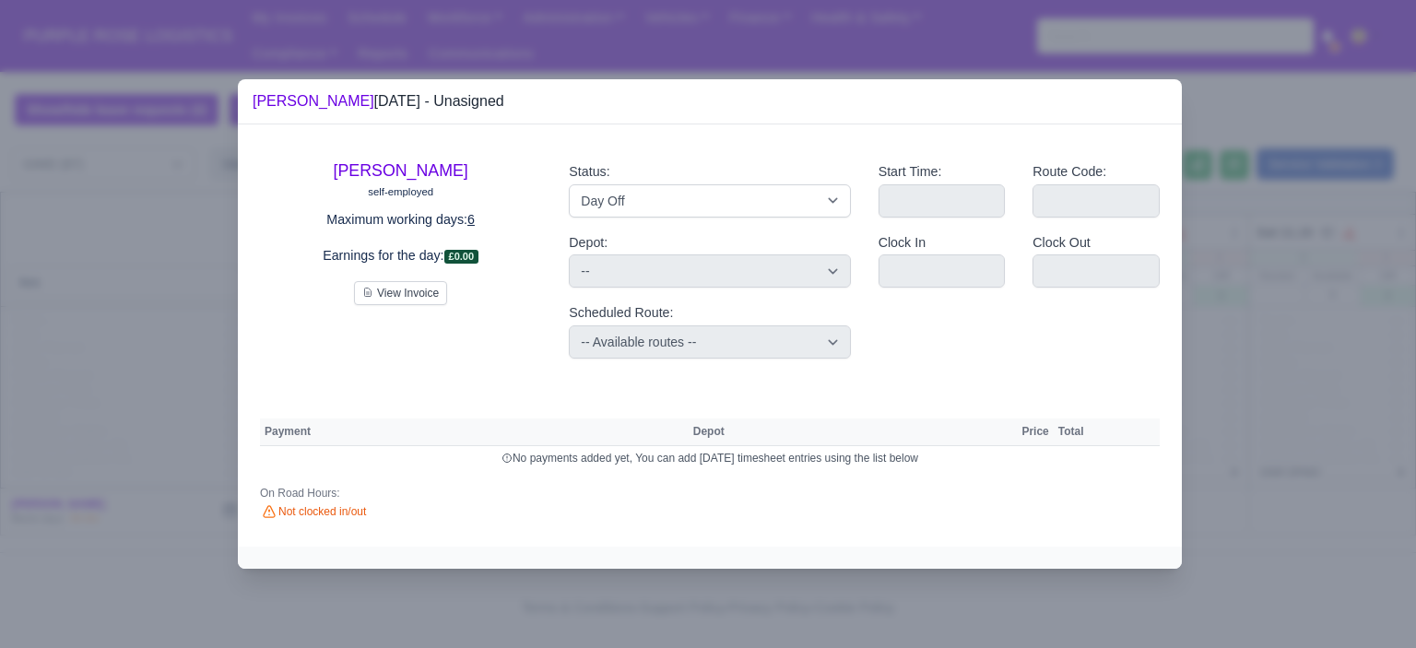
select select "na"
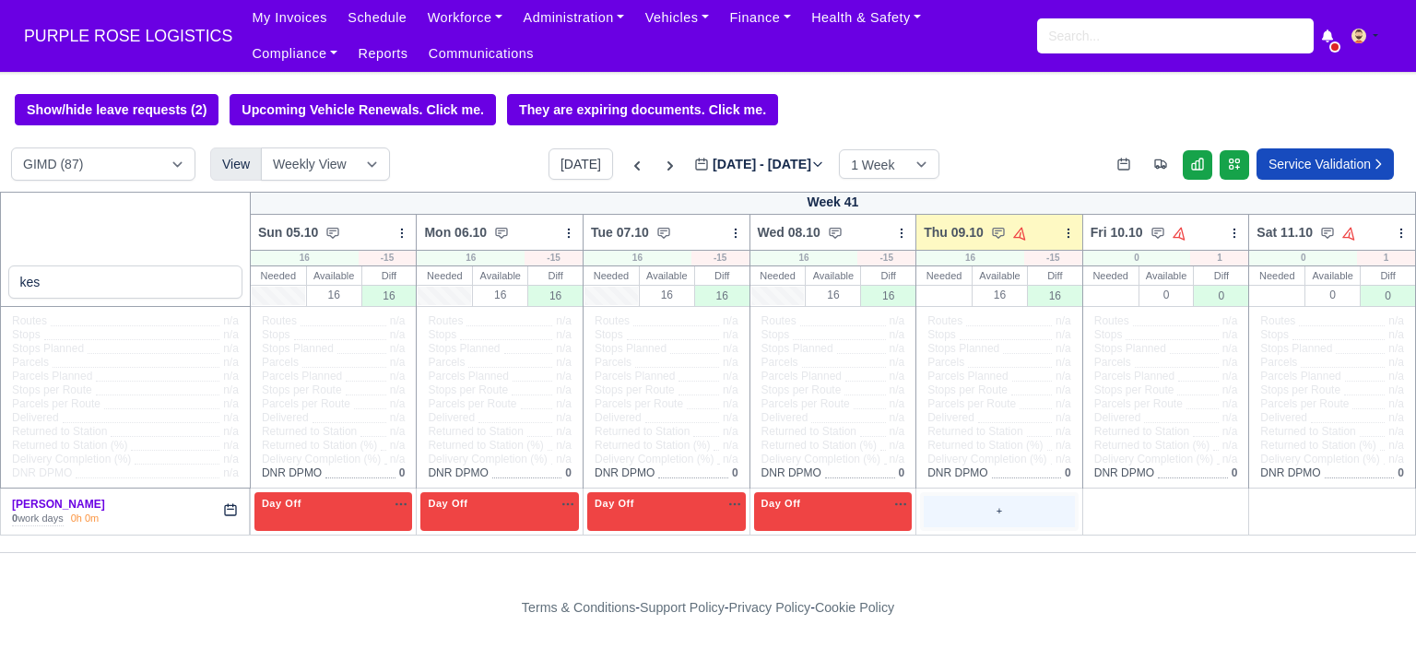
click at [940, 519] on div "+" at bounding box center [999, 511] width 151 height 30
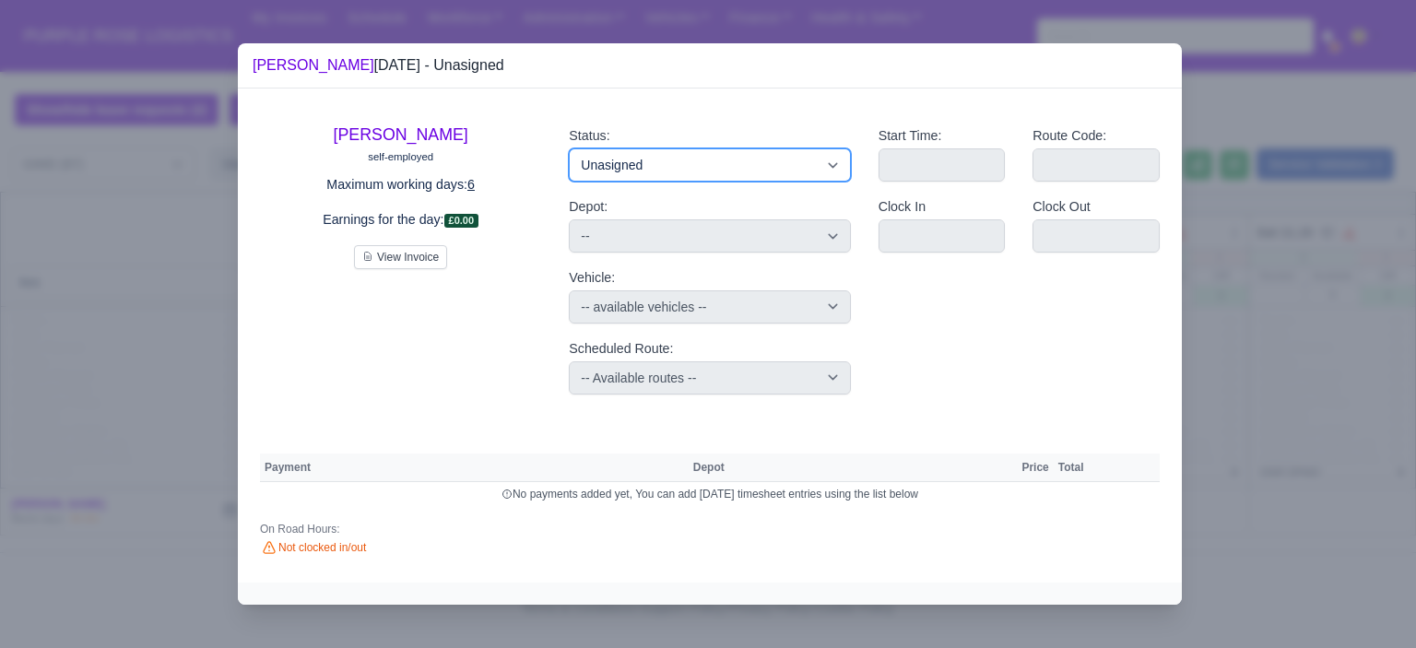
click at [755, 160] on select "Available Day Off Stand By Holiday Other Depot In Office OSM Ridealong Nursery …" at bounding box center [709, 164] width 281 height 33
select select "Day Off"
click at [569, 148] on select "Available Day Off Stand By Holiday Other Depot In Office OSM Ridealong Nursery …" at bounding box center [709, 164] width 281 height 33
select select "na"
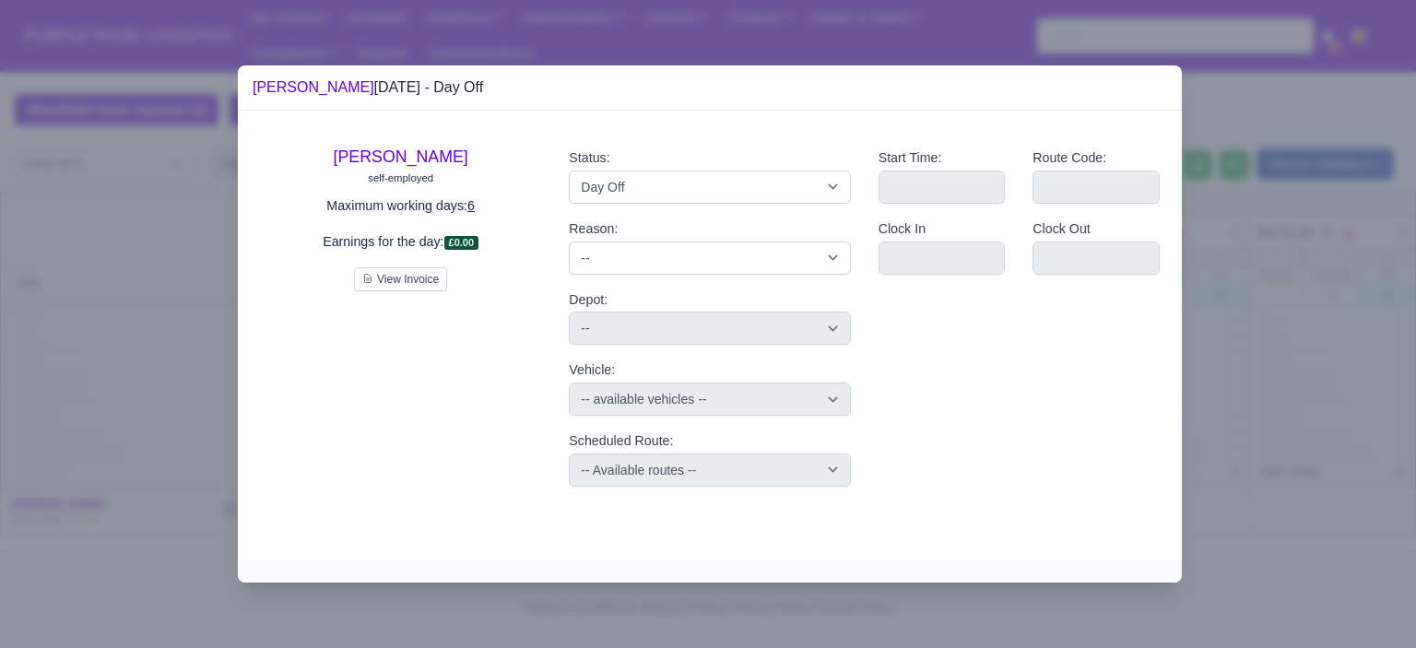
click at [1350, 290] on div at bounding box center [708, 324] width 1416 height 648
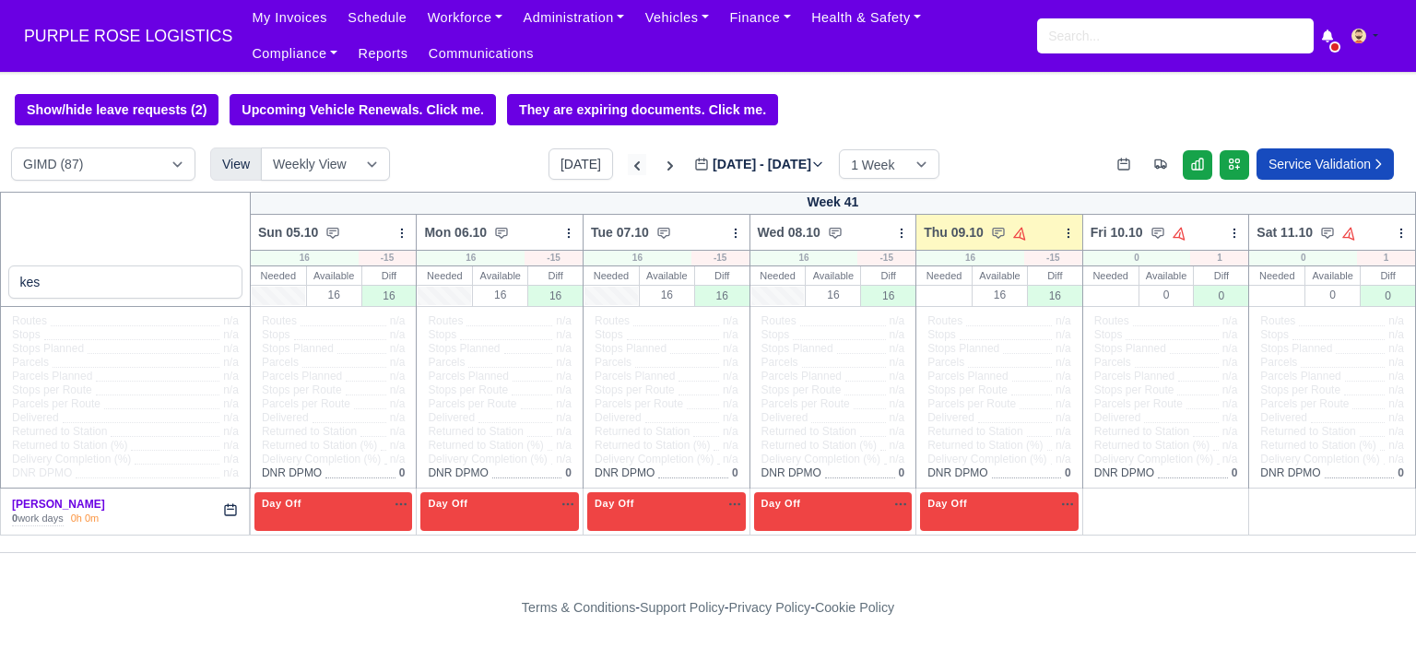
click at [634, 171] on icon at bounding box center [637, 165] width 6 height 9
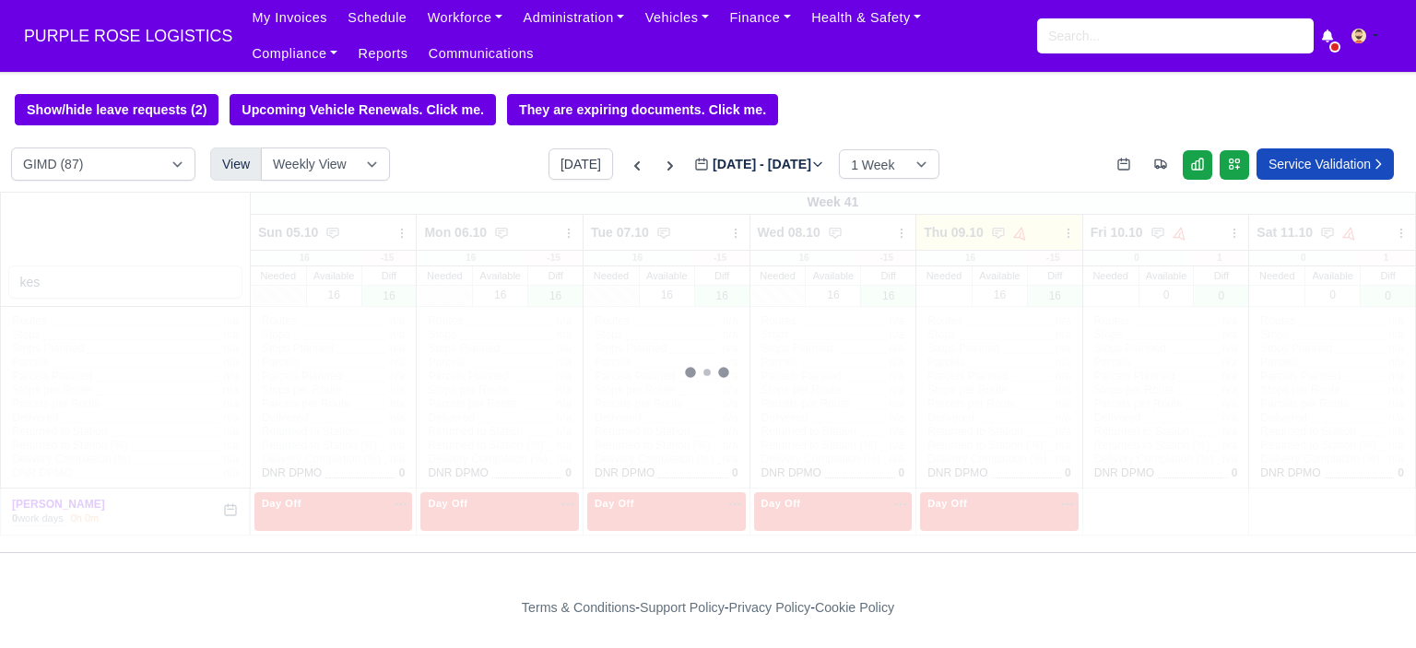
type input "2025-10-02"
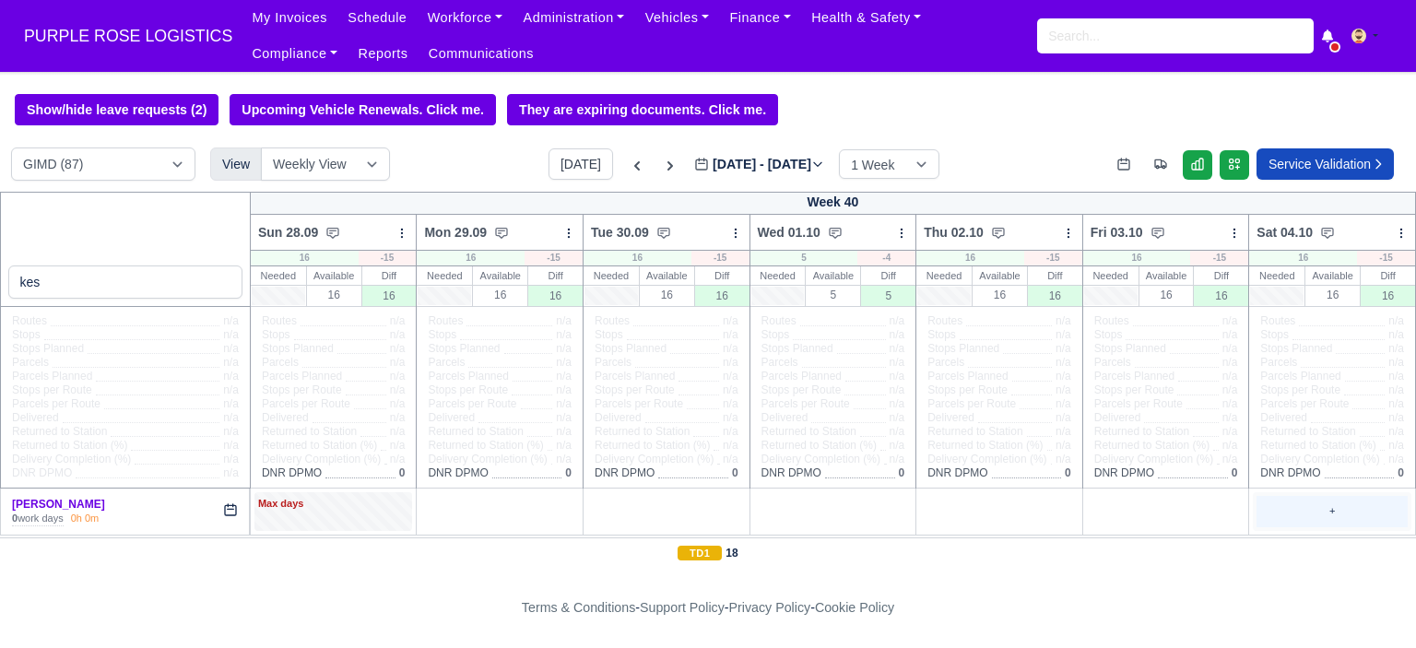
click at [1317, 519] on div "+" at bounding box center [1332, 511] width 151 height 30
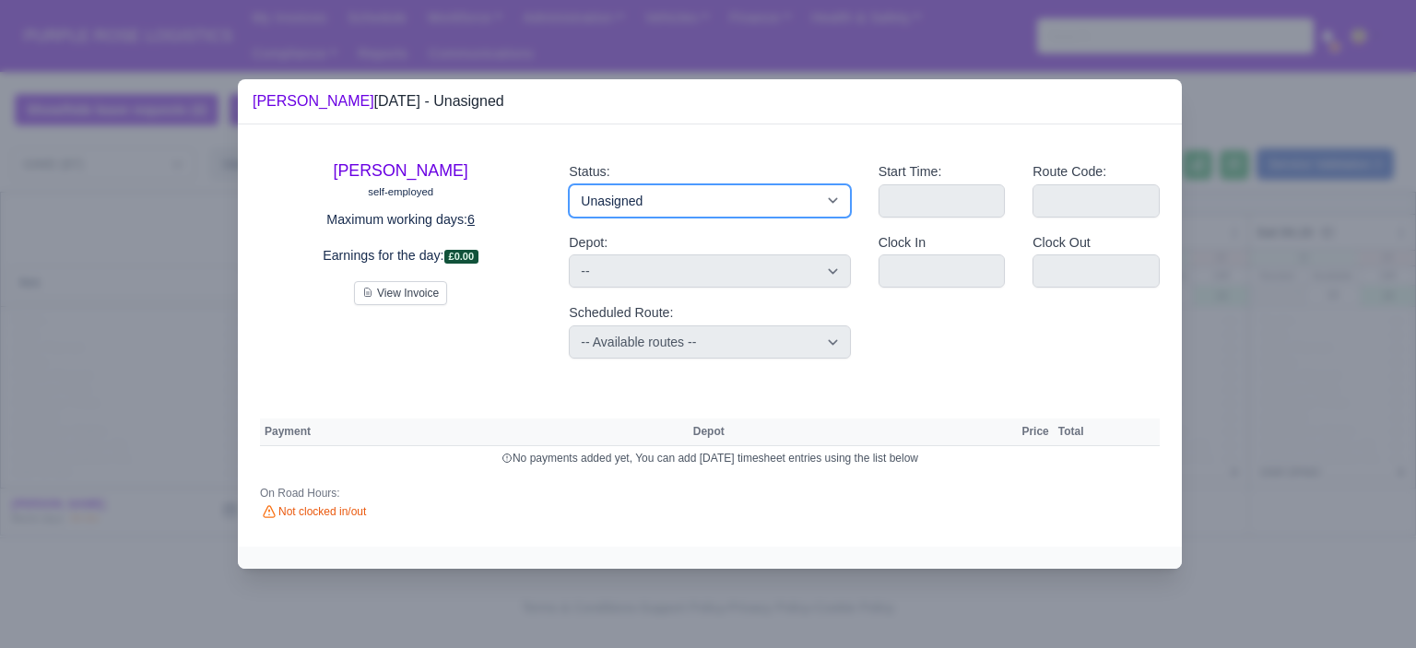
click at [699, 214] on select "Available Day Off Stand By Holiday Other Depot In Office OSM Ridealong Nursery …" at bounding box center [709, 200] width 281 height 33
select select "Day Off"
click at [569, 184] on select "Available Day Off Stand By Holiday Other Depot In Office OSM Ridealong Nursery …" at bounding box center [709, 200] width 281 height 33
select select
select select "na"
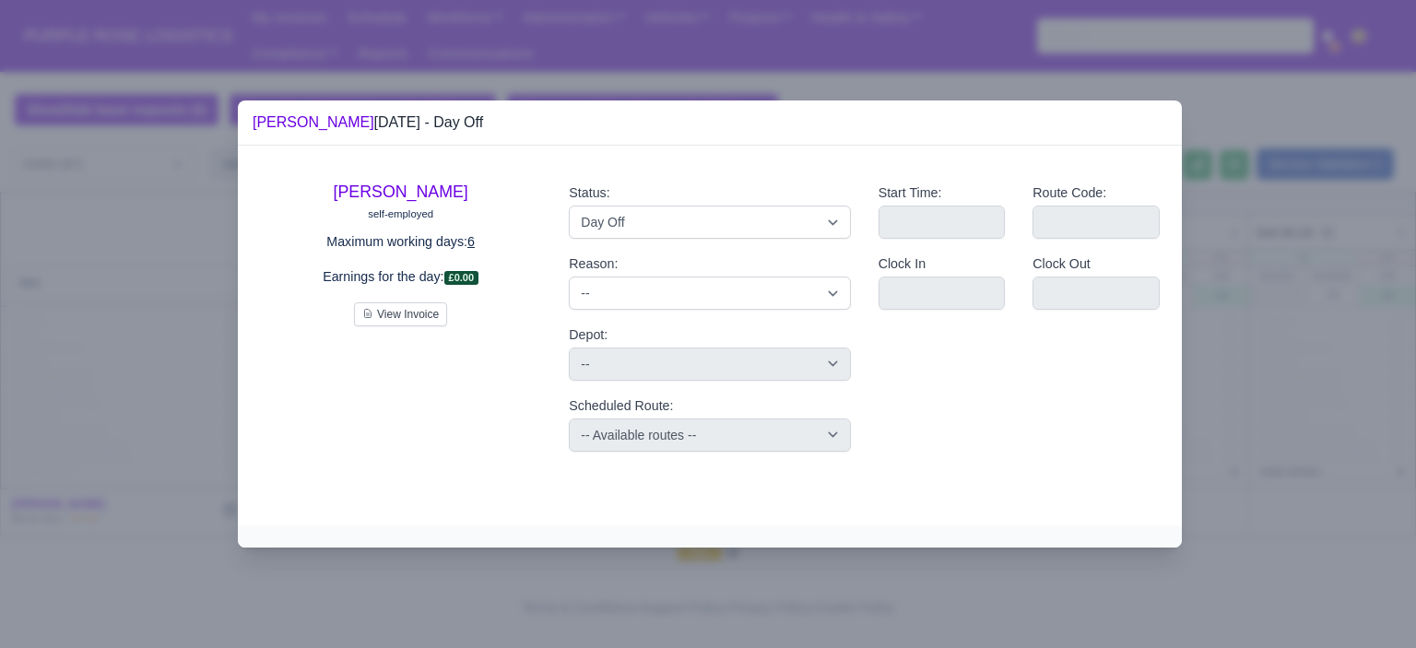
click at [1294, 322] on div at bounding box center [708, 324] width 1416 height 648
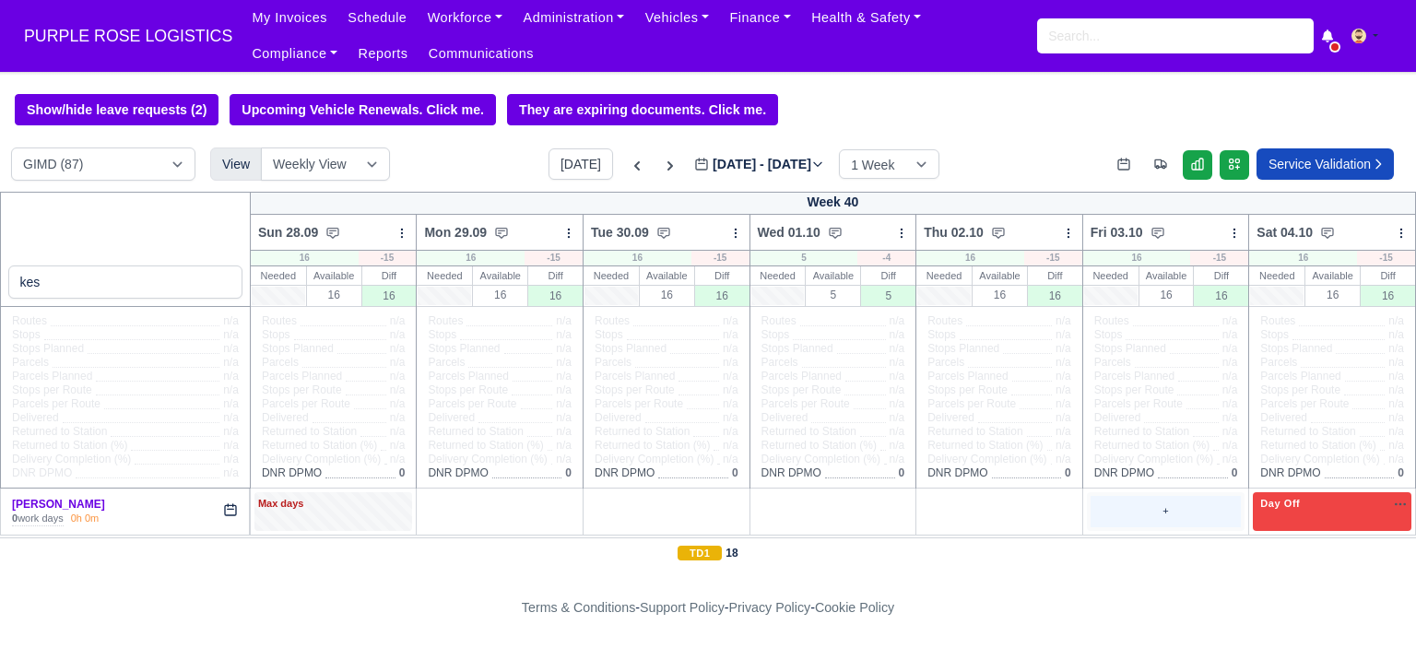
click at [1174, 495] on div "+" at bounding box center [1166, 511] width 159 height 38
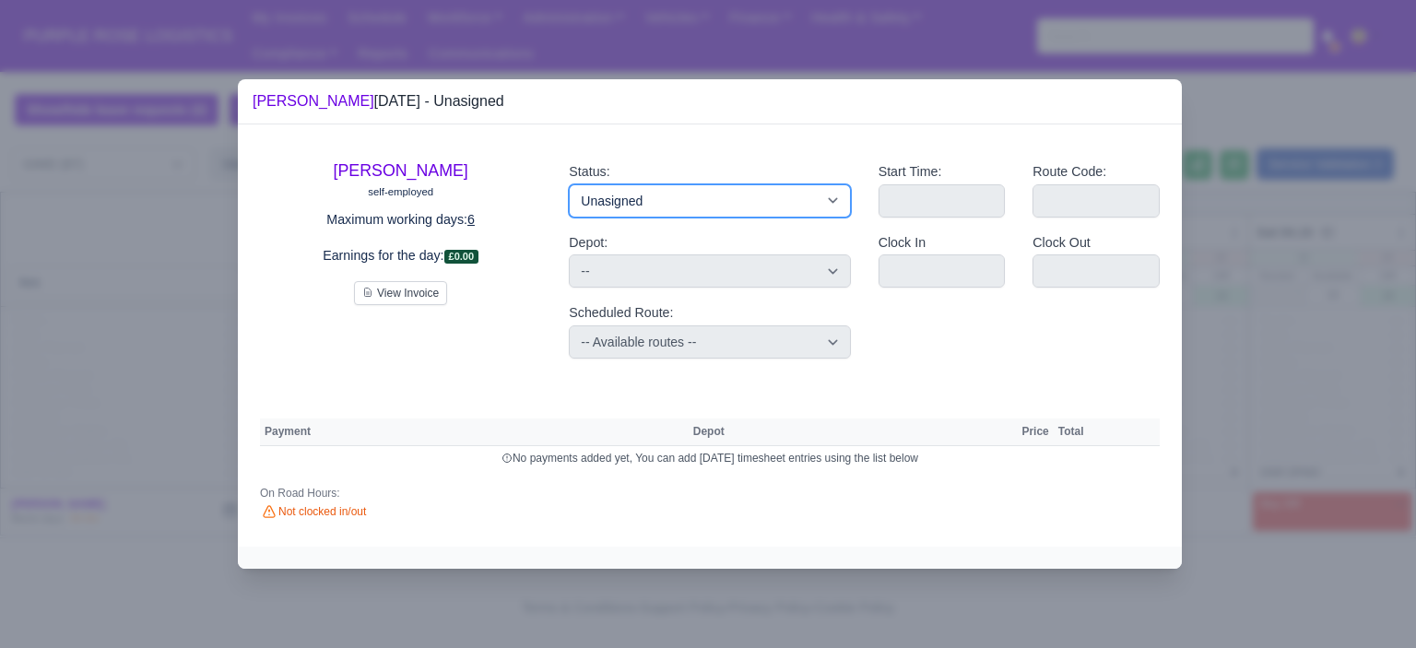
drag, startPoint x: 727, startPoint y: 194, endPoint x: 731, endPoint y: 207, distance: 14.6
click at [727, 194] on select "Available Day Off Stand By Holiday Other Depot In Office OSM Ridealong Nursery …" at bounding box center [709, 200] width 281 height 33
select select "Day Off"
click at [569, 184] on select "Available Day Off Stand By Holiday Other Depot In Office OSM Ridealong Nursery …" at bounding box center [709, 200] width 281 height 33
select select
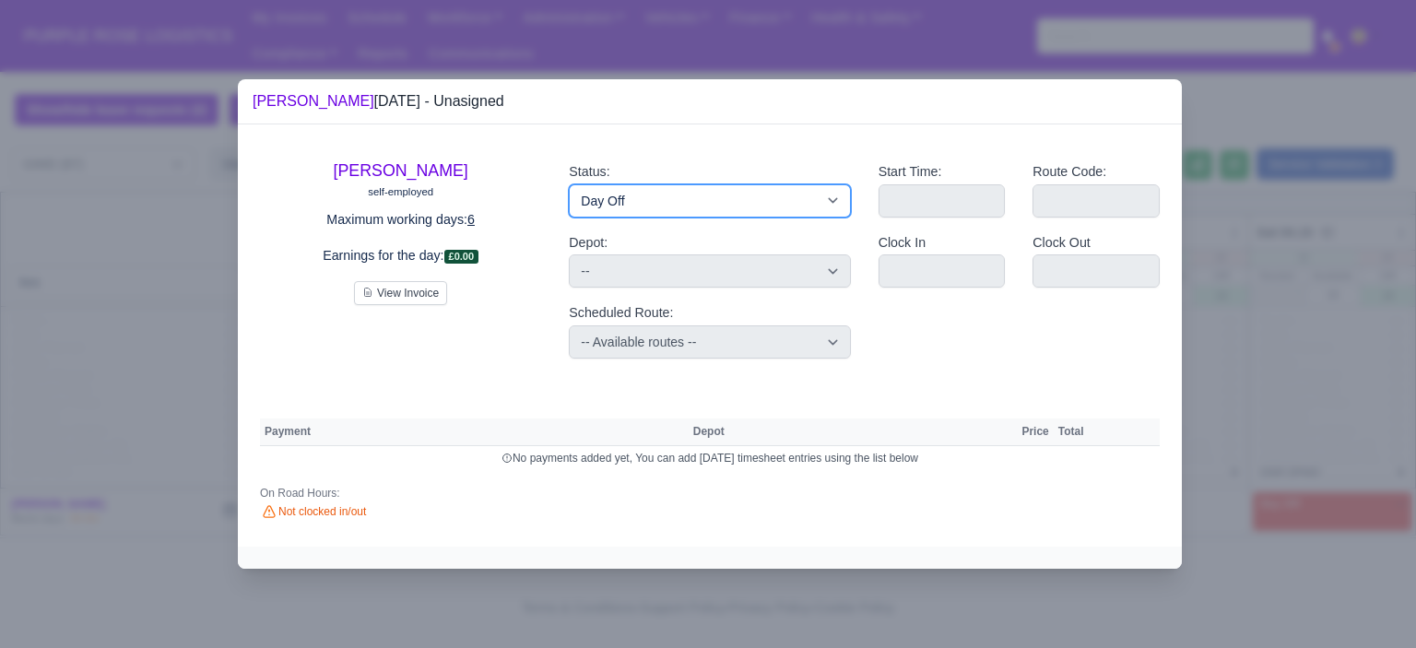
select select "na"
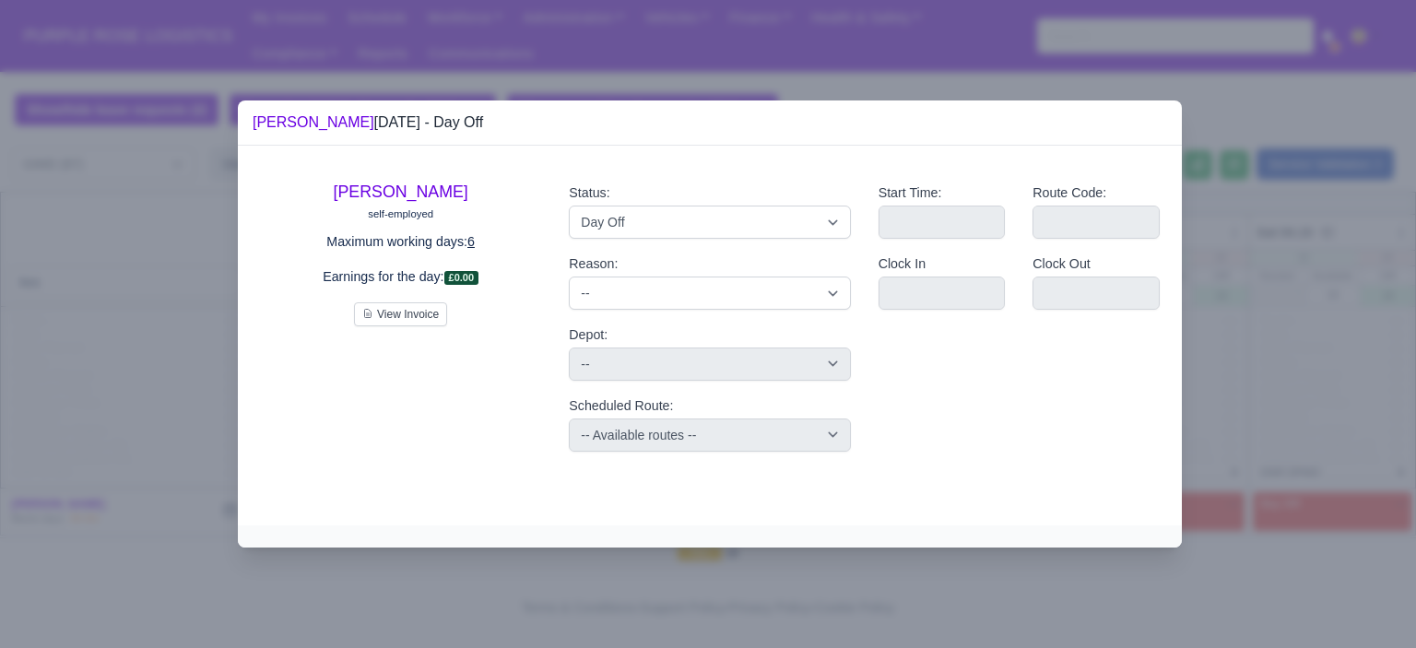
drag, startPoint x: 1375, startPoint y: 409, endPoint x: 1158, endPoint y: 480, distance: 228.0
click at [1373, 410] on div at bounding box center [708, 324] width 1416 height 648
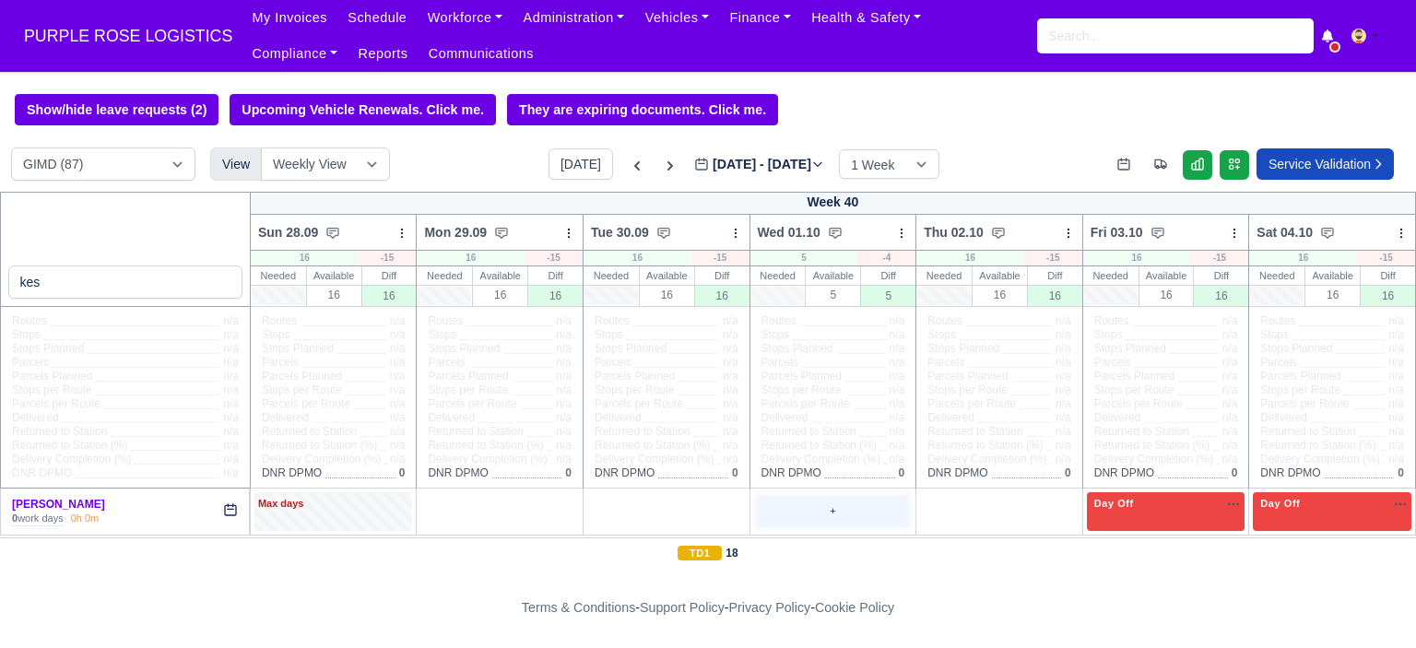
click at [798, 508] on div "+" at bounding box center [833, 511] width 151 height 30
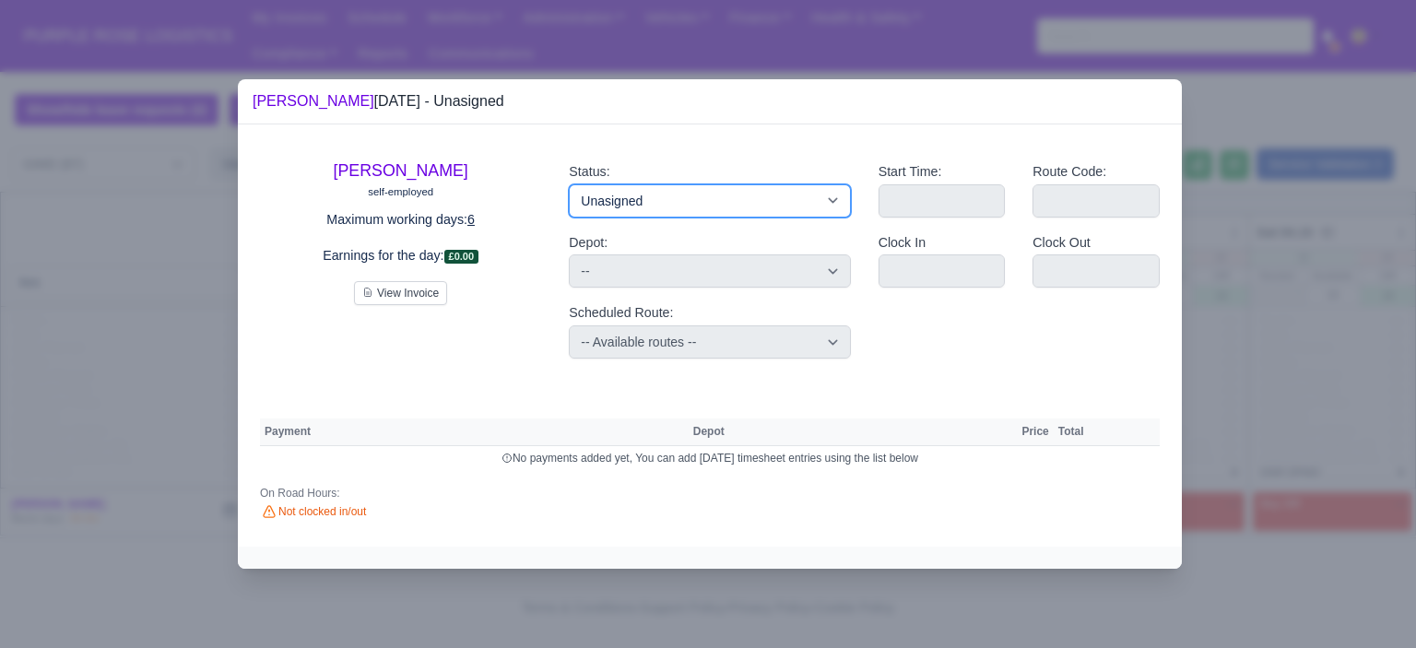
click at [707, 195] on select "Available Day Off Stand By Holiday Other Depot In Office OSM Ridealong Nursery …" at bounding box center [709, 200] width 281 height 33
select select "Day Off"
click at [569, 184] on select "Available Day Off Stand By Holiday Other Depot In Office OSM Ridealong Nursery …" at bounding box center [709, 200] width 281 height 33
select select
click at [1197, 291] on div at bounding box center [708, 324] width 1416 height 648
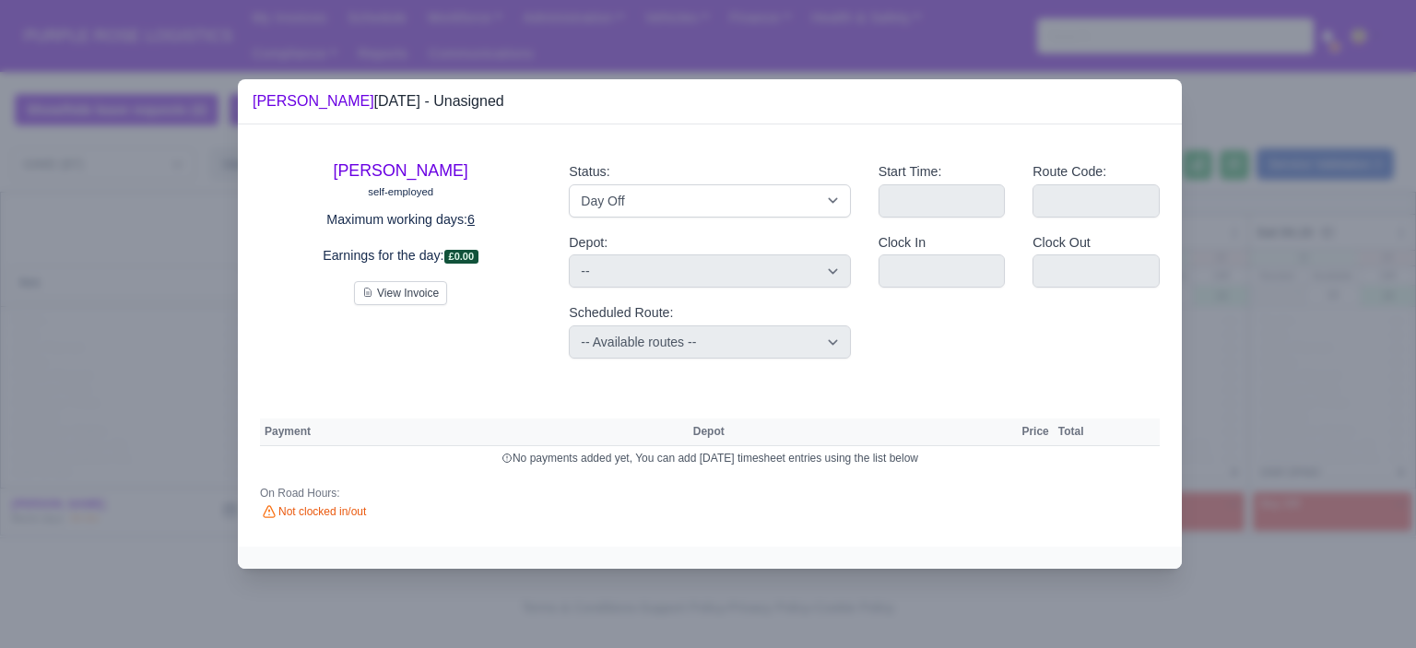
select select "na"
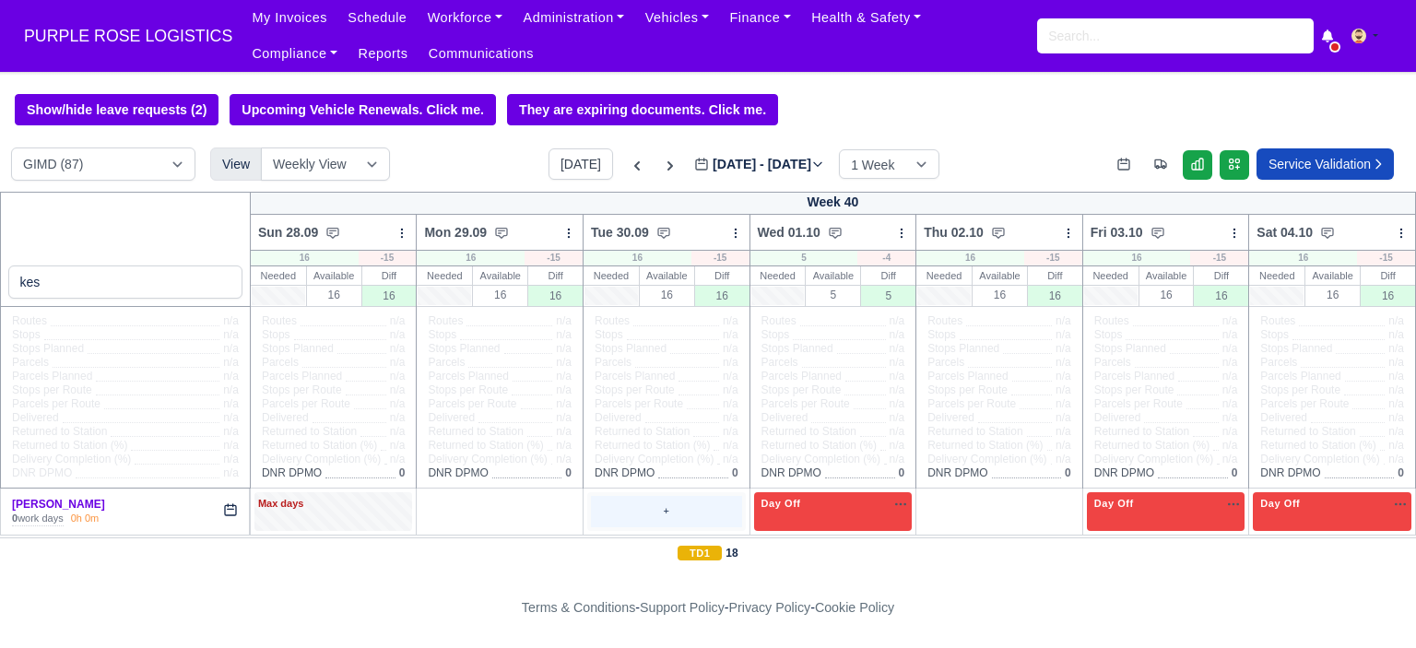
click at [664, 509] on div "+" at bounding box center [666, 511] width 151 height 30
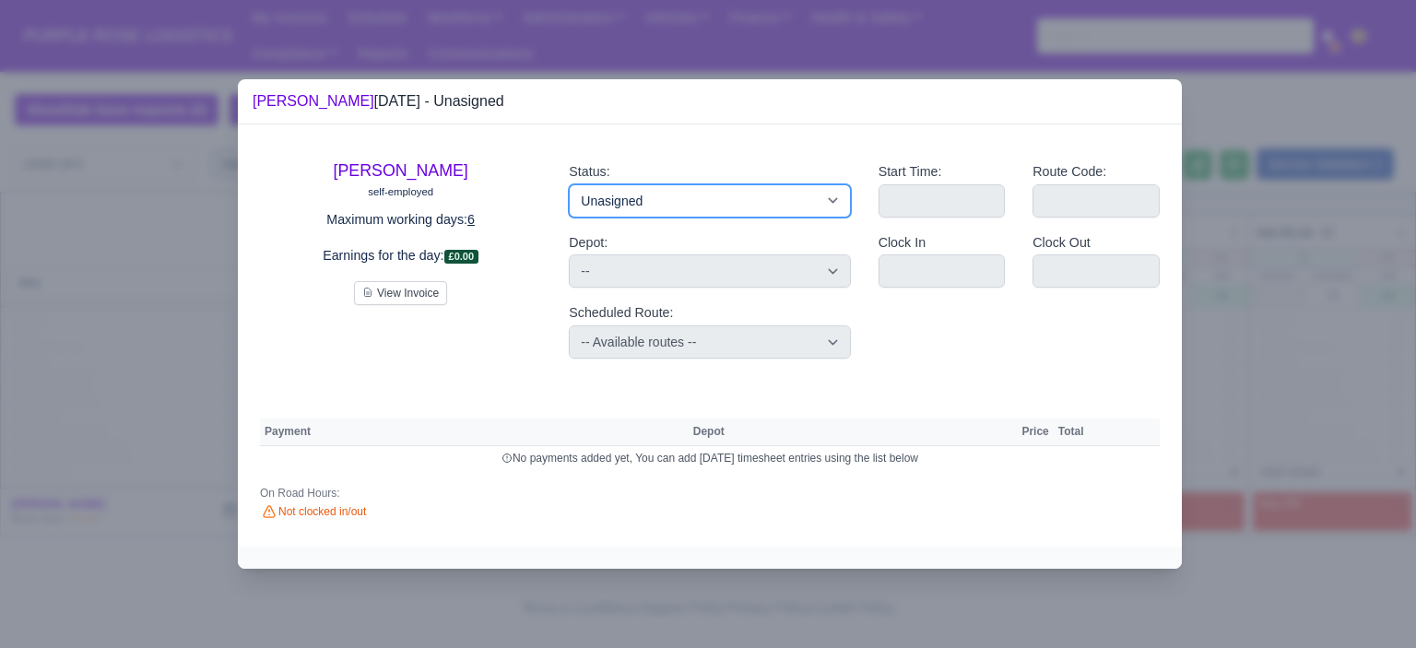
click at [645, 215] on select "Available Day Off Stand By Holiday Other Depot In Office OSM Ridealong Nursery …" at bounding box center [709, 200] width 281 height 33
select select "Day Off"
click at [569, 184] on select "Available Day Off Stand By Holiday Other Depot In Office OSM Ridealong Nursery …" at bounding box center [709, 200] width 281 height 33
select select
select select "na"
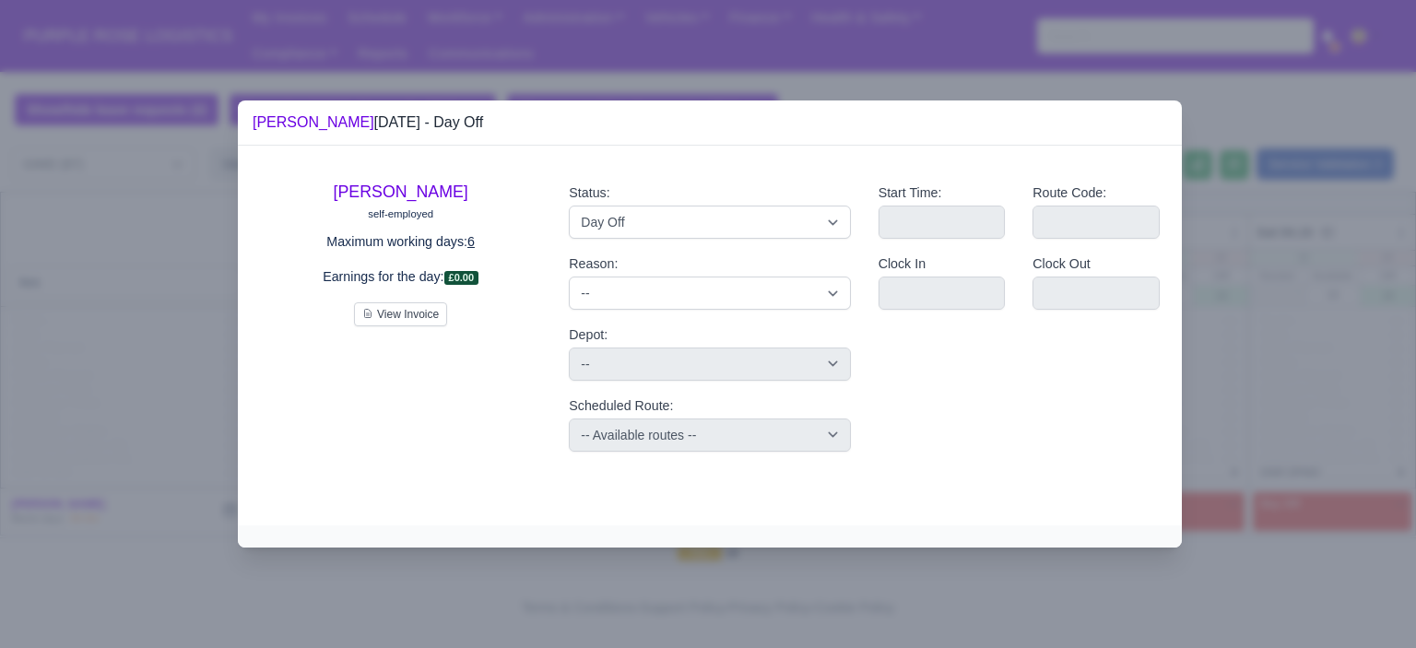
drag, startPoint x: 1232, startPoint y: 292, endPoint x: 1214, endPoint y: 295, distance: 17.7
click at [1232, 292] on div at bounding box center [708, 324] width 1416 height 648
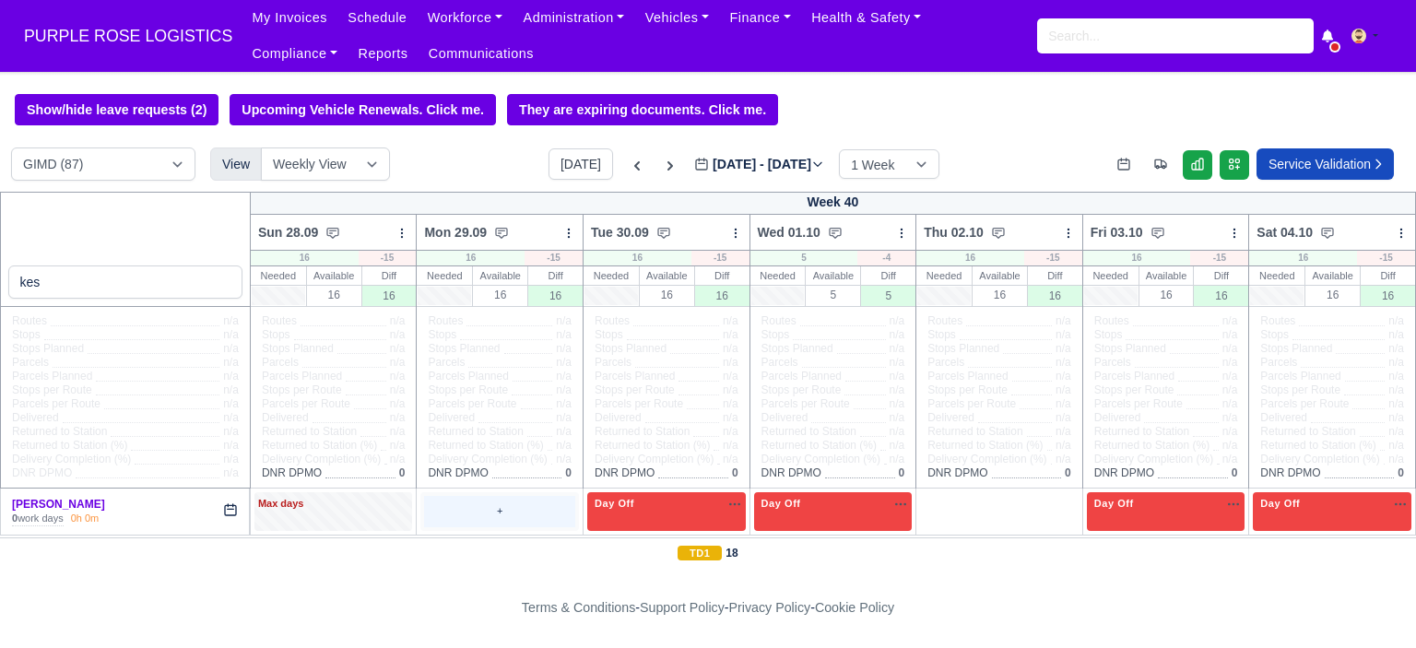
click at [531, 515] on div "+" at bounding box center [499, 511] width 151 height 30
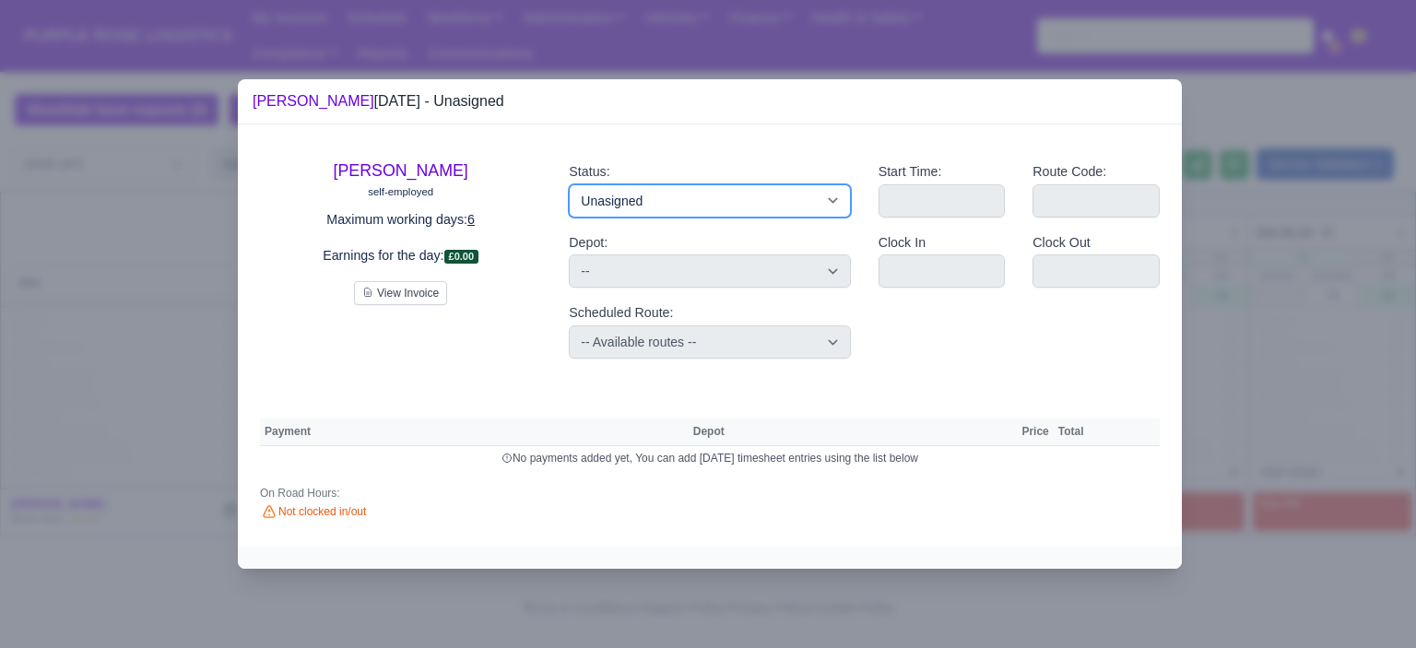
drag, startPoint x: 599, startPoint y: 202, endPoint x: 607, endPoint y: 213, distance: 13.3
click at [599, 202] on select "Available Day Off Stand By Holiday Other Depot In Office OSM Ridealong Nursery …" at bounding box center [709, 200] width 281 height 33
select select "Day Off"
click at [569, 184] on select "Available Day Off Stand By Holiday Other Depot In Office OSM Ridealong Nursery …" at bounding box center [709, 200] width 281 height 33
select select
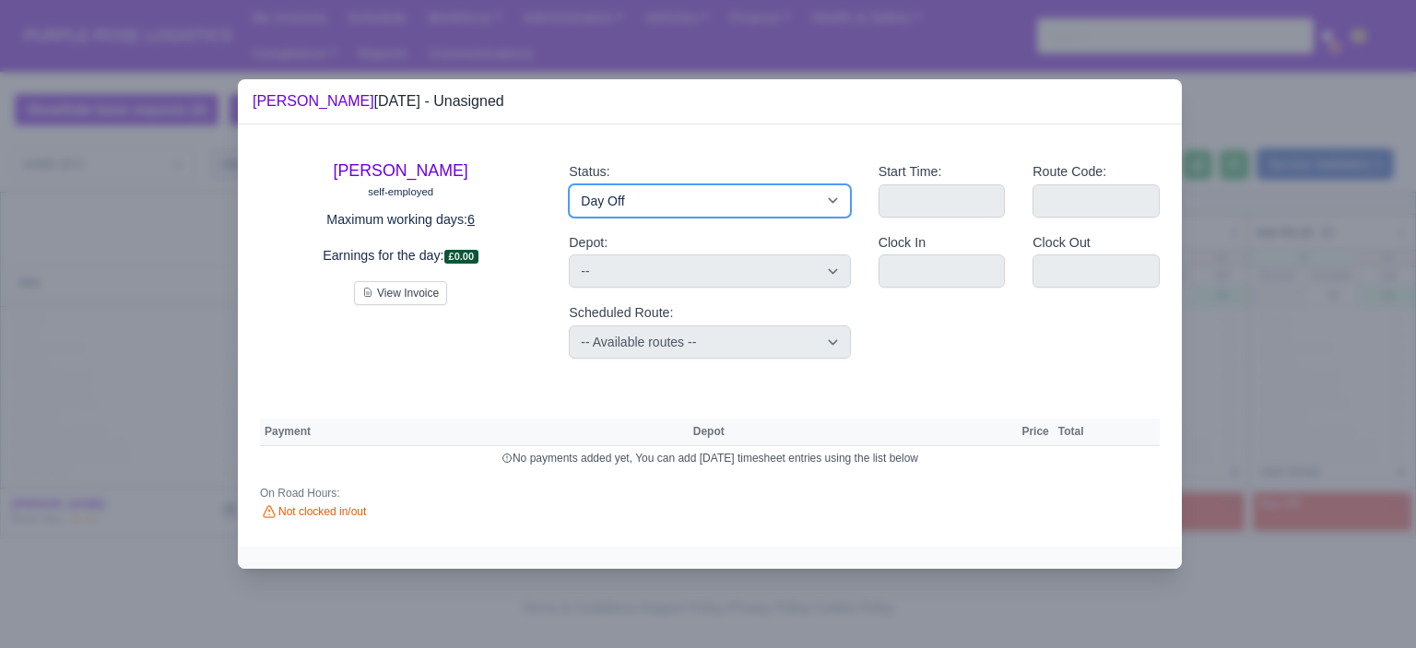
select select "na"
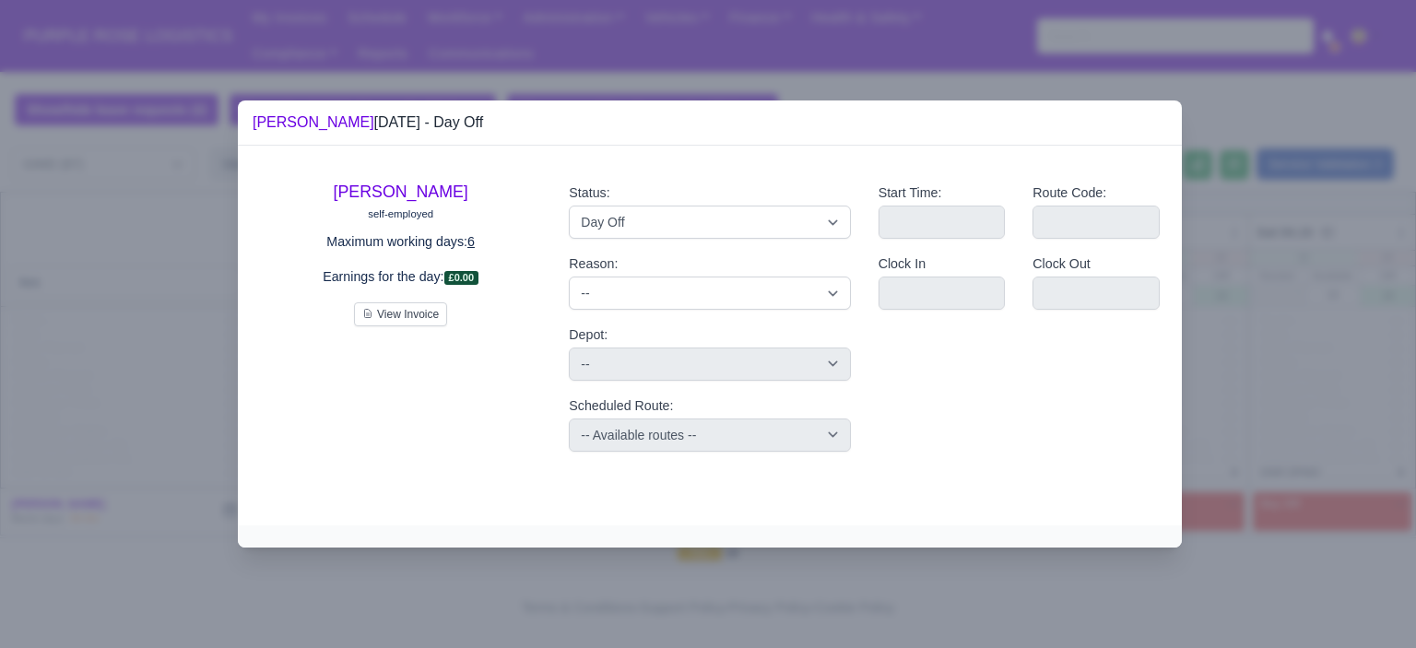
drag, startPoint x: 1368, startPoint y: 264, endPoint x: 969, endPoint y: 385, distance: 417.4
click at [1343, 266] on div at bounding box center [708, 324] width 1416 height 648
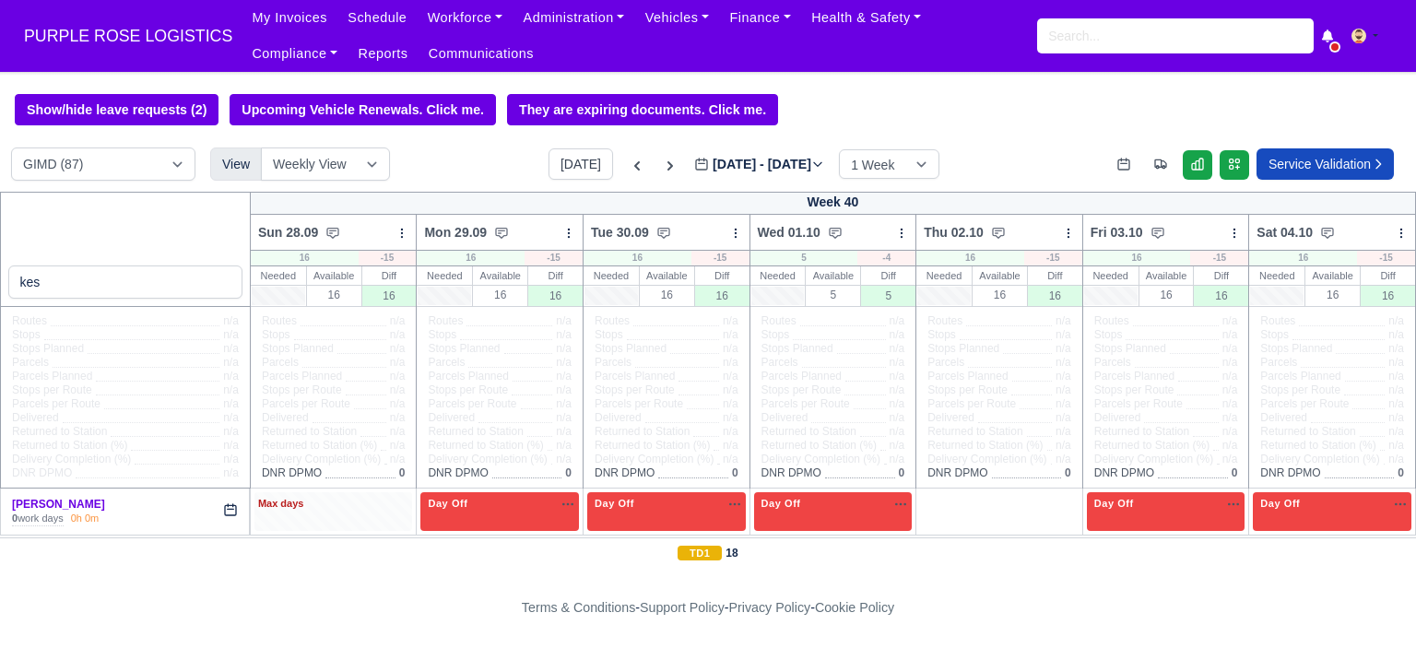
drag, startPoint x: 334, startPoint y: 523, endPoint x: 381, endPoint y: 440, distance: 95.4
click at [334, 523] on div "Max days" at bounding box center [333, 511] width 159 height 38
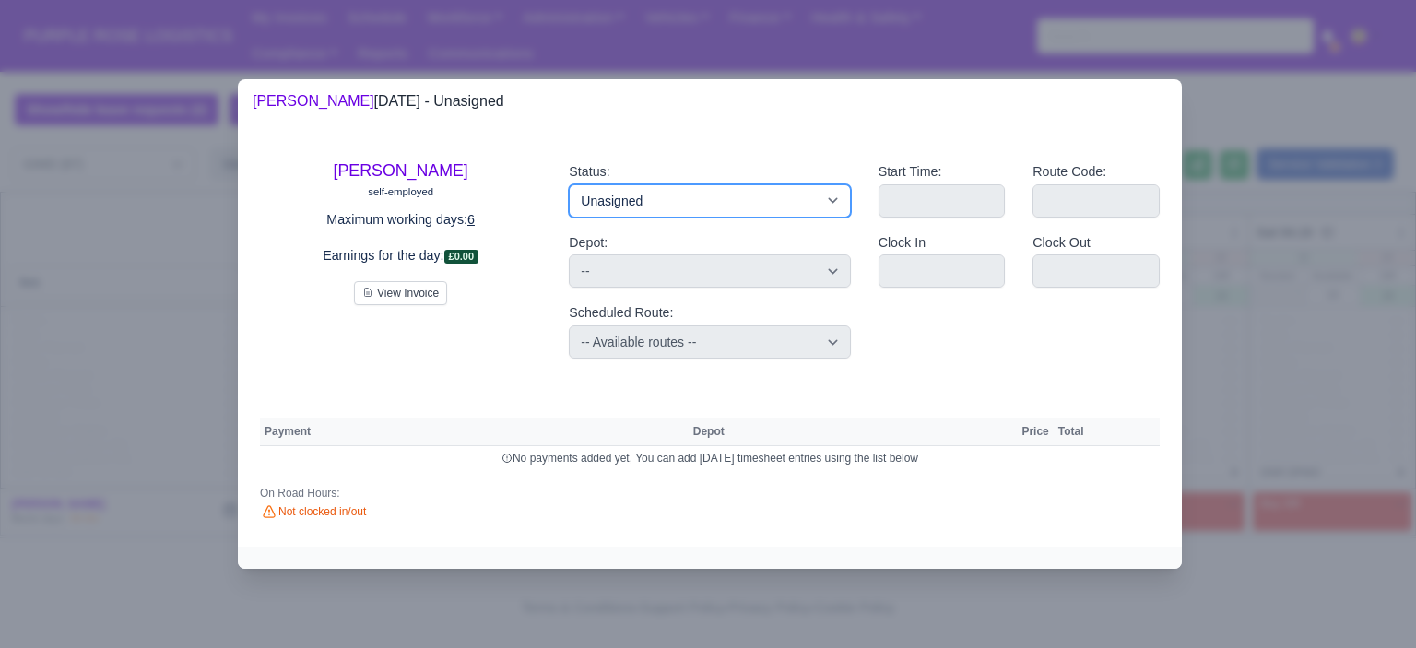
click at [643, 198] on select "Available Day Off Stand By Holiday Other Depot In Office OSM Ridealong Nursery …" at bounding box center [709, 200] width 281 height 33
select select "Day Off"
click at [569, 184] on select "Available Day Off Stand By Holiday Other Depot In Office OSM Ridealong Nursery …" at bounding box center [709, 200] width 281 height 33
select select
select select "na"
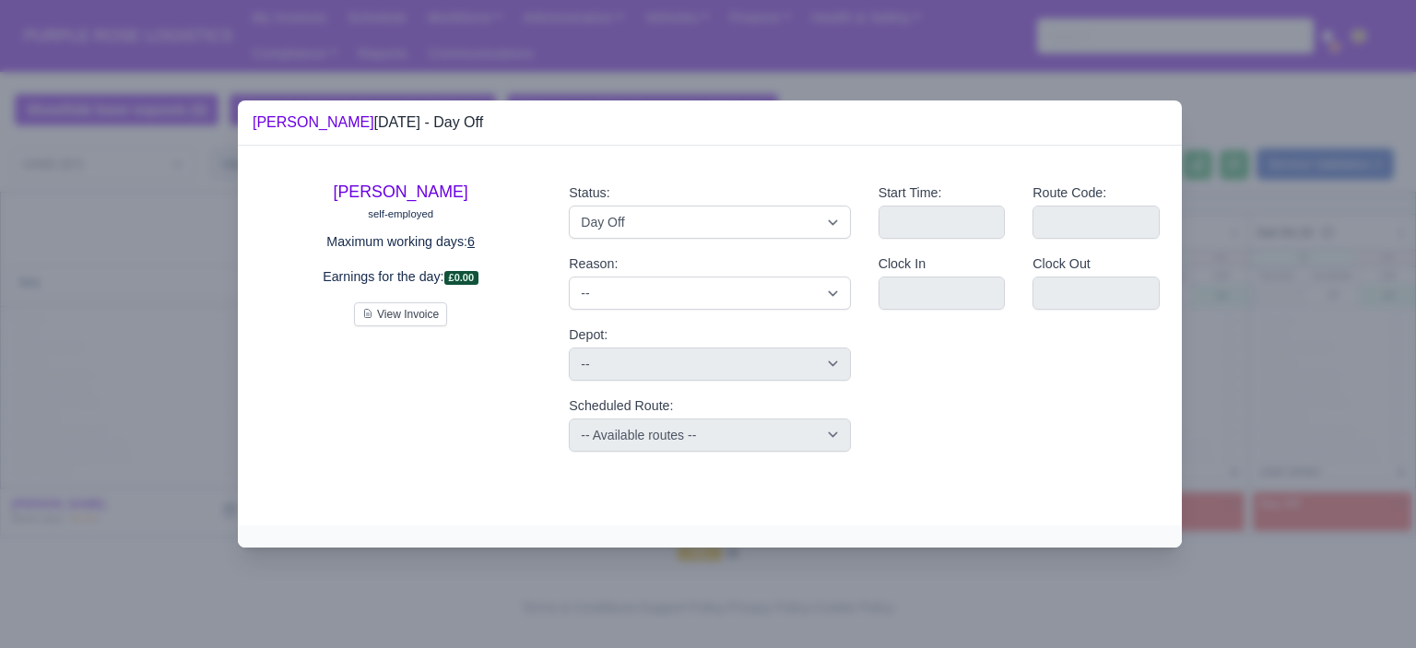
drag, startPoint x: 1337, startPoint y: 393, endPoint x: 1282, endPoint y: 420, distance: 60.6
click at [1334, 394] on div at bounding box center [708, 324] width 1416 height 648
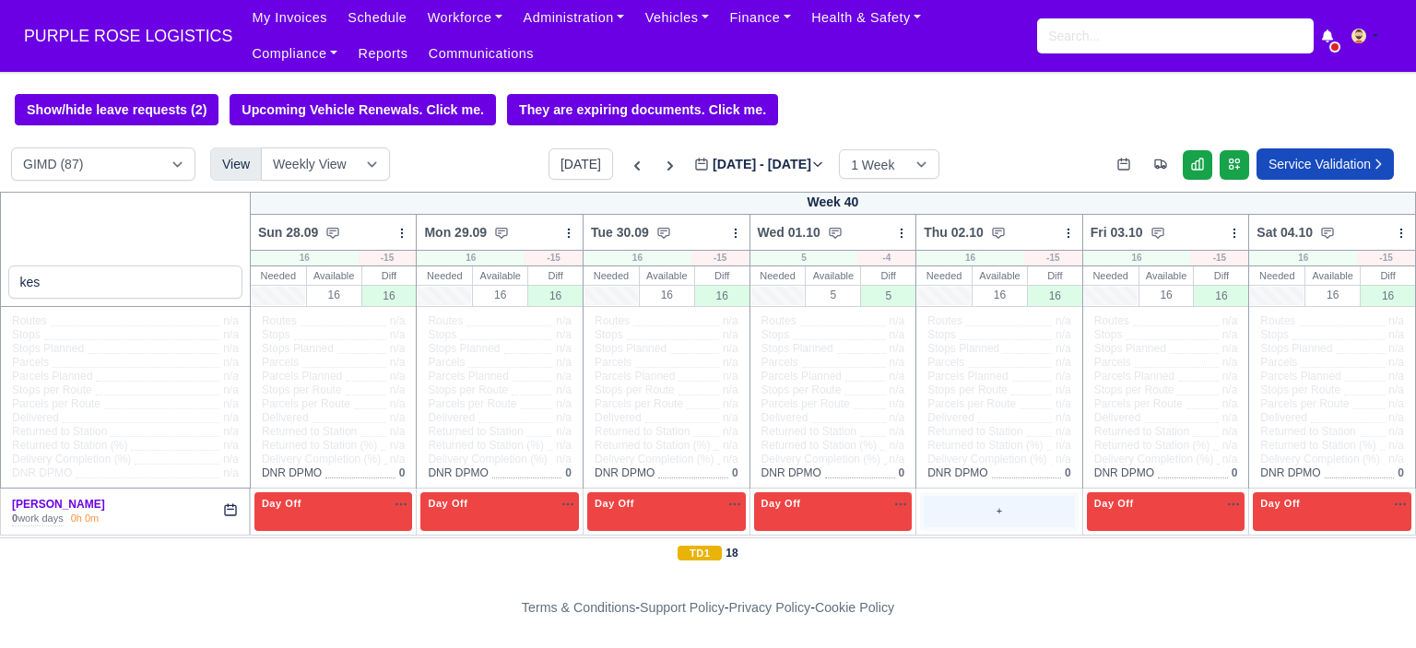
click at [969, 512] on div "+" at bounding box center [999, 511] width 151 height 30
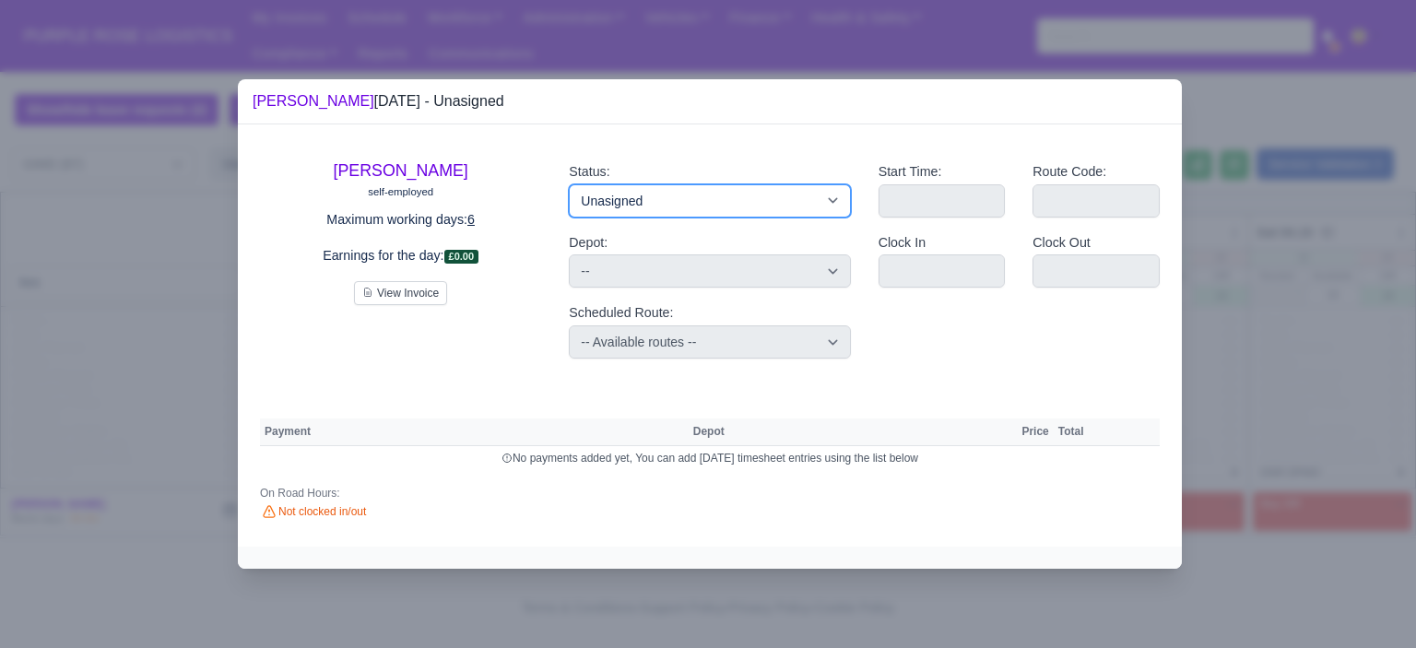
click at [715, 214] on select "Available Day Off Stand By Holiday Other Depot In Office OSM Ridealong Nursery …" at bounding box center [709, 200] width 281 height 33
select select "Training"
click at [569, 184] on select "Available Day Off Stand By Holiday Other Depot In Office OSM Ridealong Nursery …" at bounding box center [709, 200] width 281 height 33
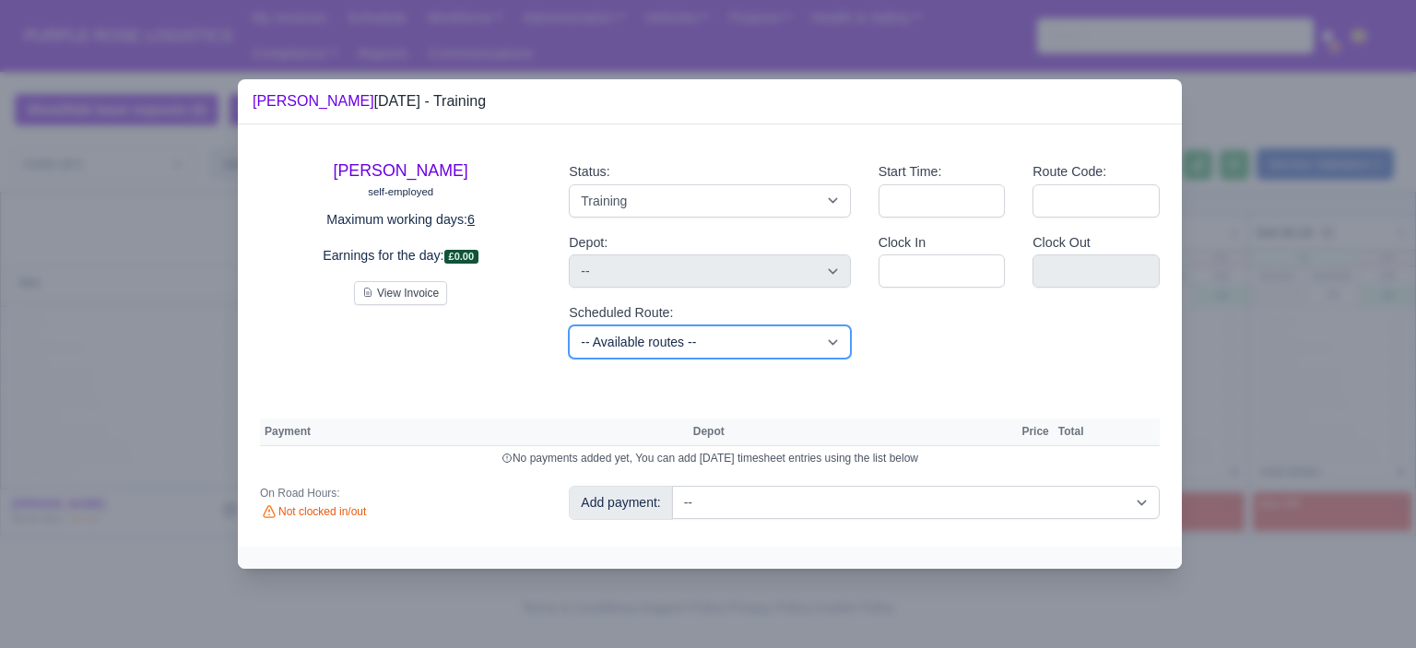
click at [789, 355] on select "-- Available routes -- Standard Parcel - Block of 6 Hours - (SD6) AmFlex RTS Ve…" at bounding box center [709, 341] width 281 height 33
select select "6"
click at [569, 325] on select "-- Available routes -- Standard Parcel - Block of 6 Hours - (SD6) AmFlex RTS Ve…" at bounding box center [709, 341] width 281 height 33
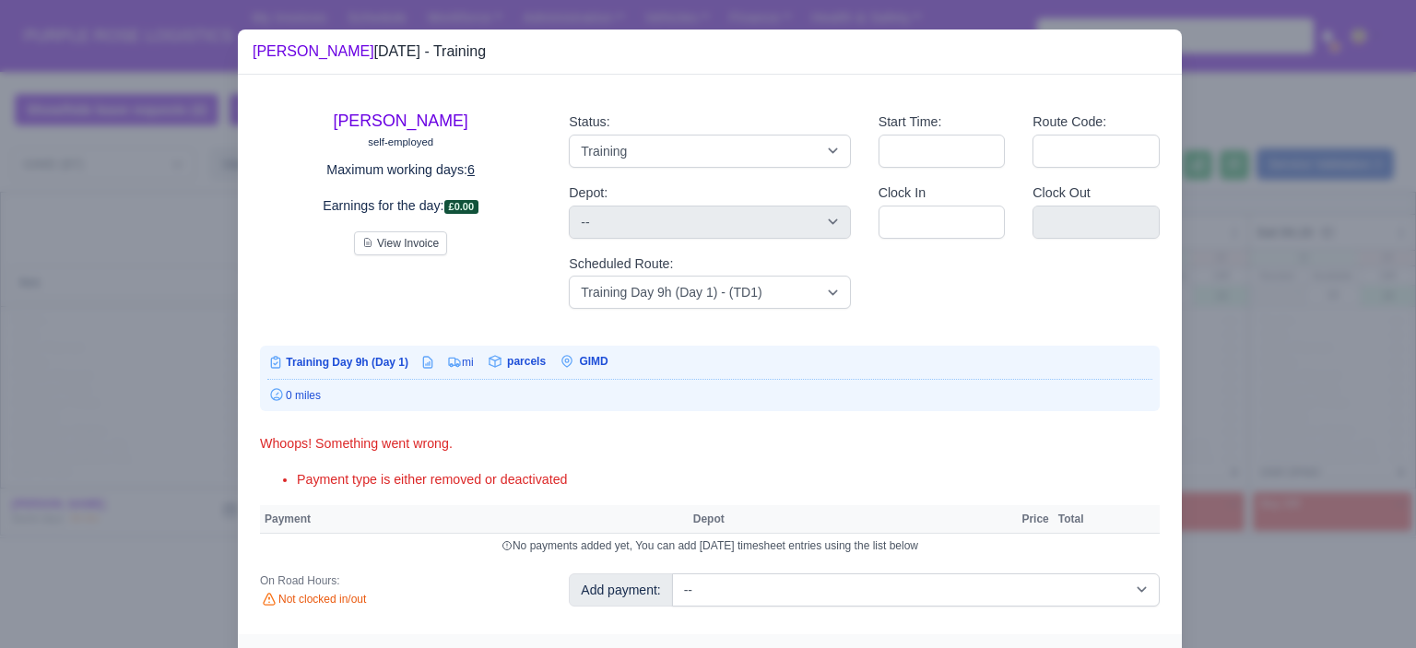
click at [848, 572] on div "Kes Peter self-employed Maximum working days: 6 Earnings for the day: £0.00 Vie…" at bounding box center [710, 355] width 944 height 560
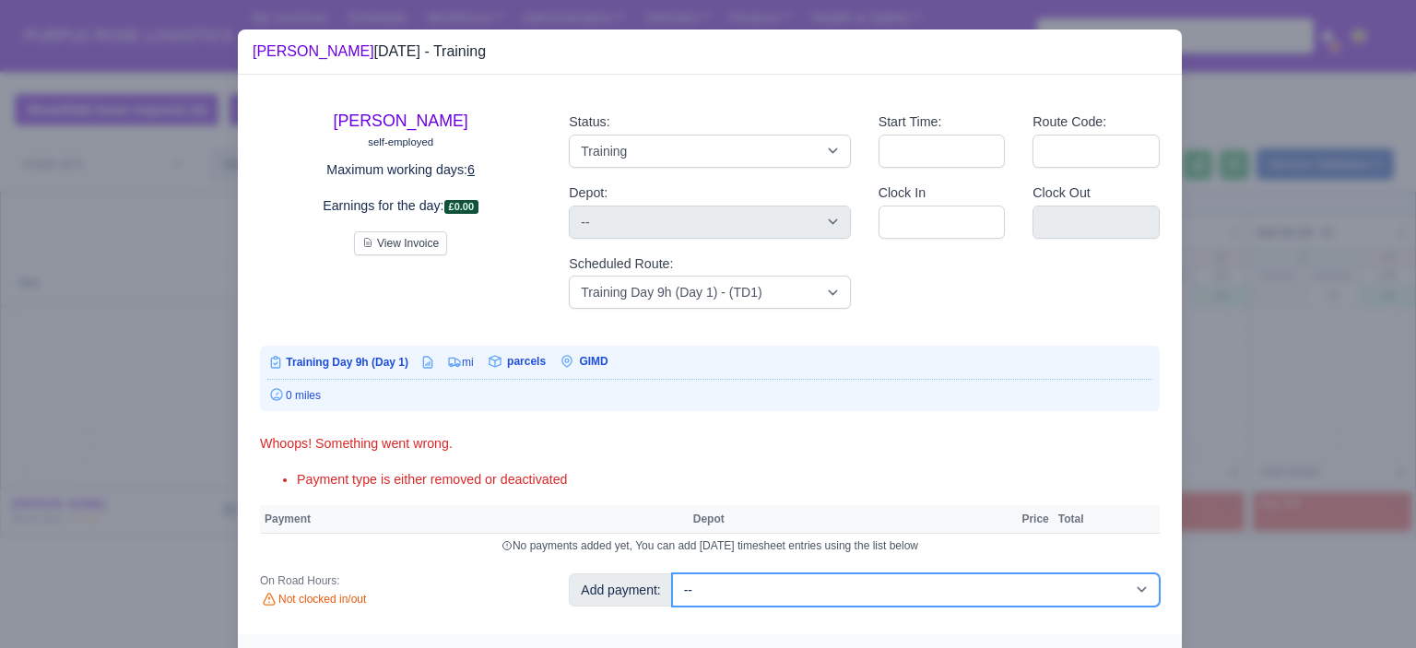
click at [850, 573] on select "-- Additional Hour Support (£14.50) Additional Hour Support (Walkers) (£13.50) …" at bounding box center [916, 589] width 488 height 33
select select "85"
click at [672, 573] on select "-- Additional Hour Support (£14.50) Additional Hour Support (Walkers) (£13.50) …" at bounding box center [916, 589] width 488 height 33
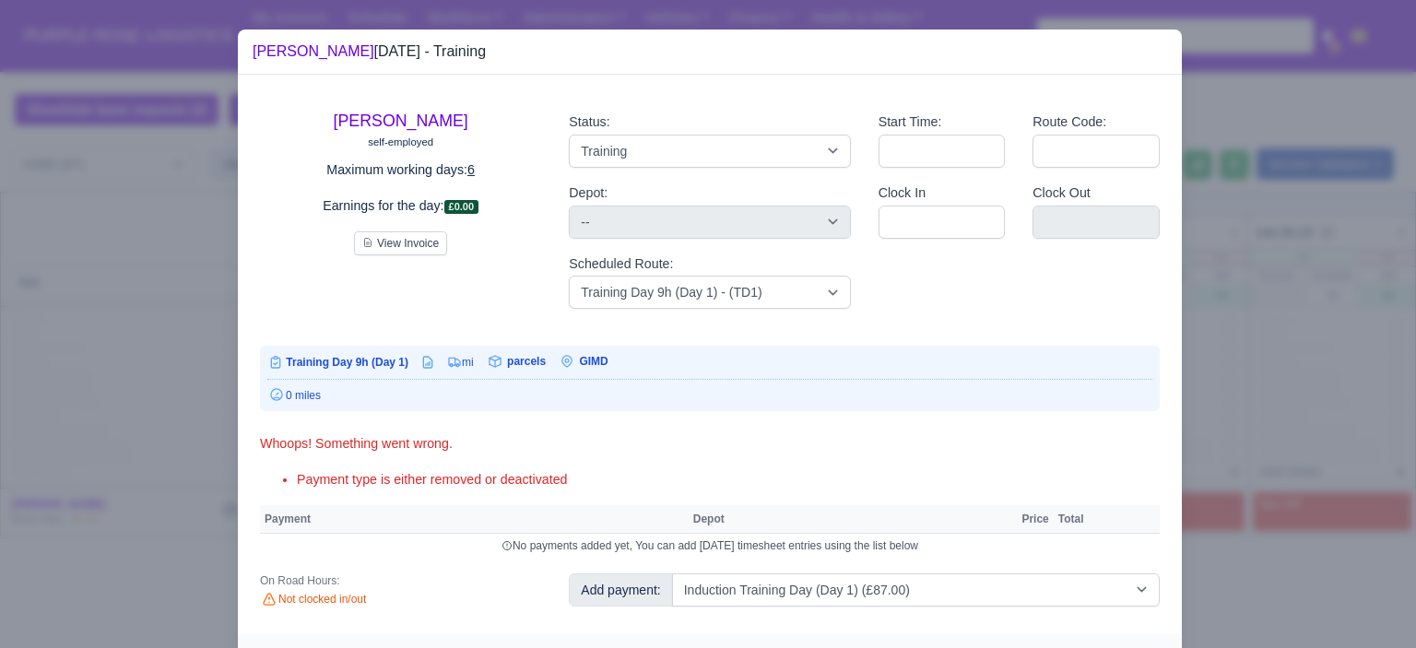
select select "5"
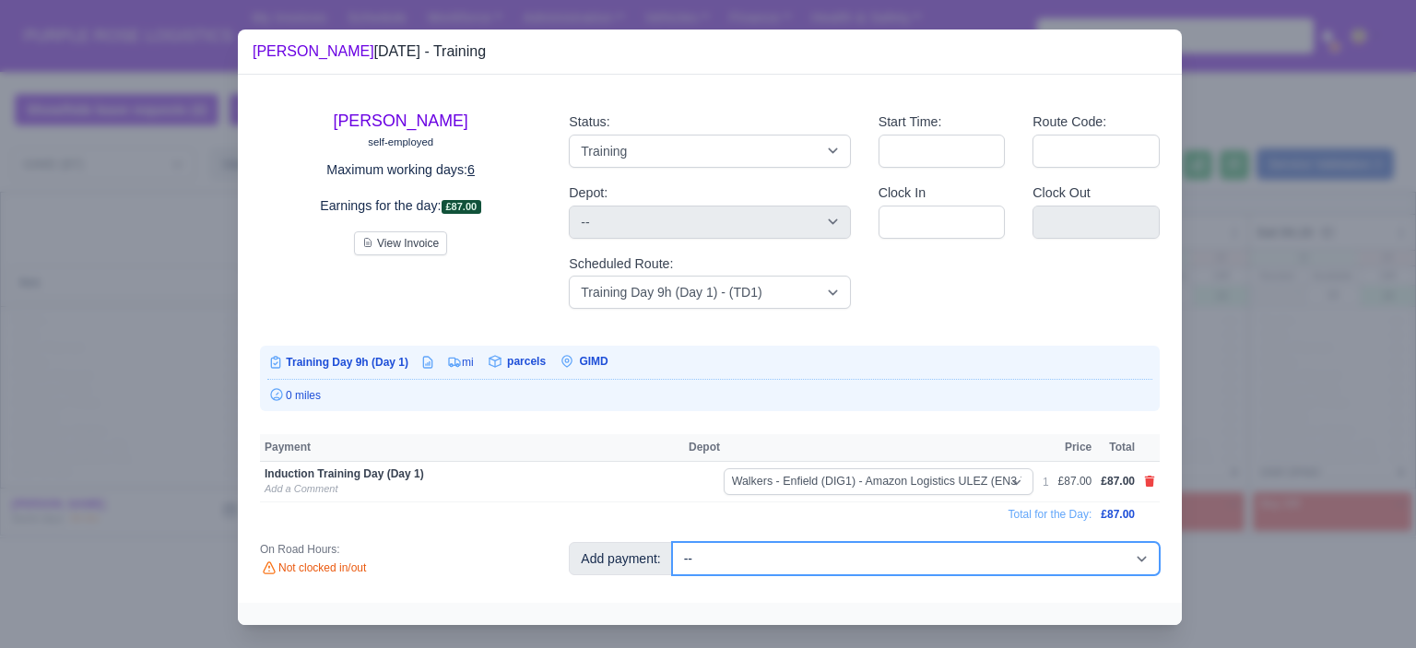
click at [905, 569] on select "-- Additional Hour Support (£14.50) Additional Hour Support (Walkers) (£13.50) …" at bounding box center [916, 558] width 488 height 33
select select "104"
click at [672, 542] on select "-- Additional Hour Support (£14.50) Additional Hour Support (Walkers) (£13.50) …" at bounding box center [916, 558] width 488 height 33
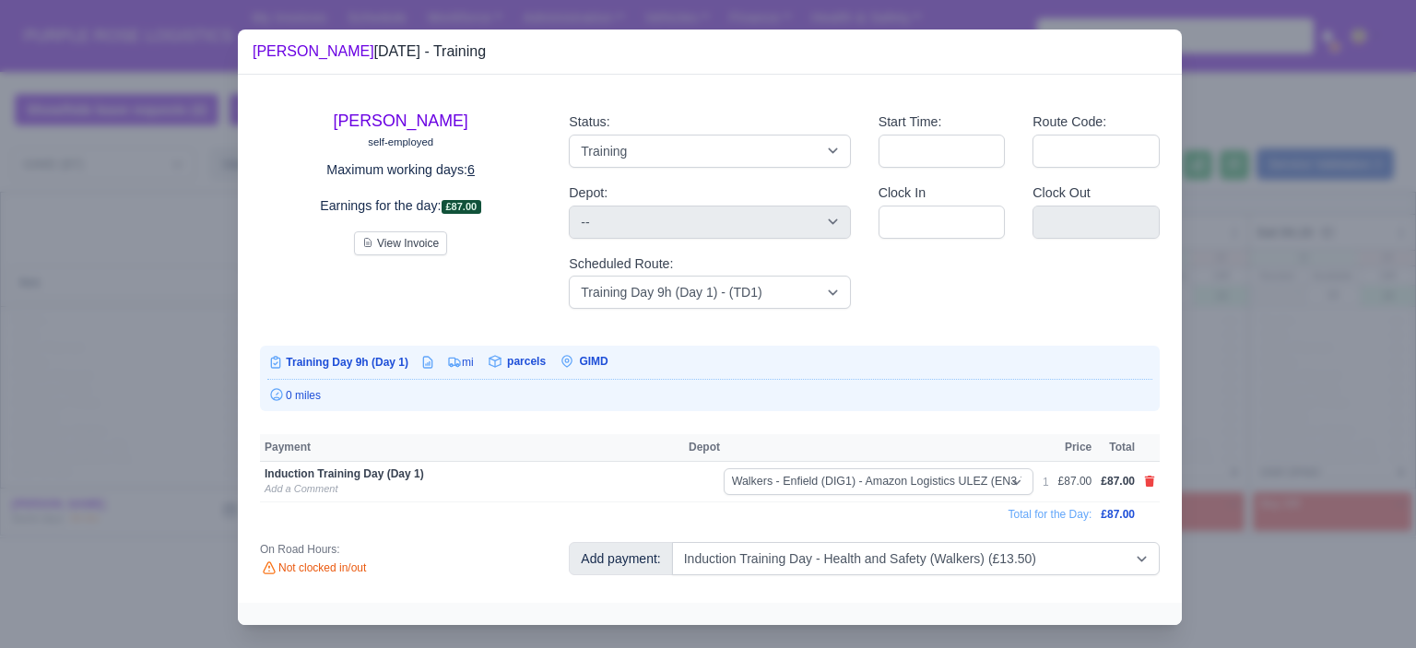
select select "5"
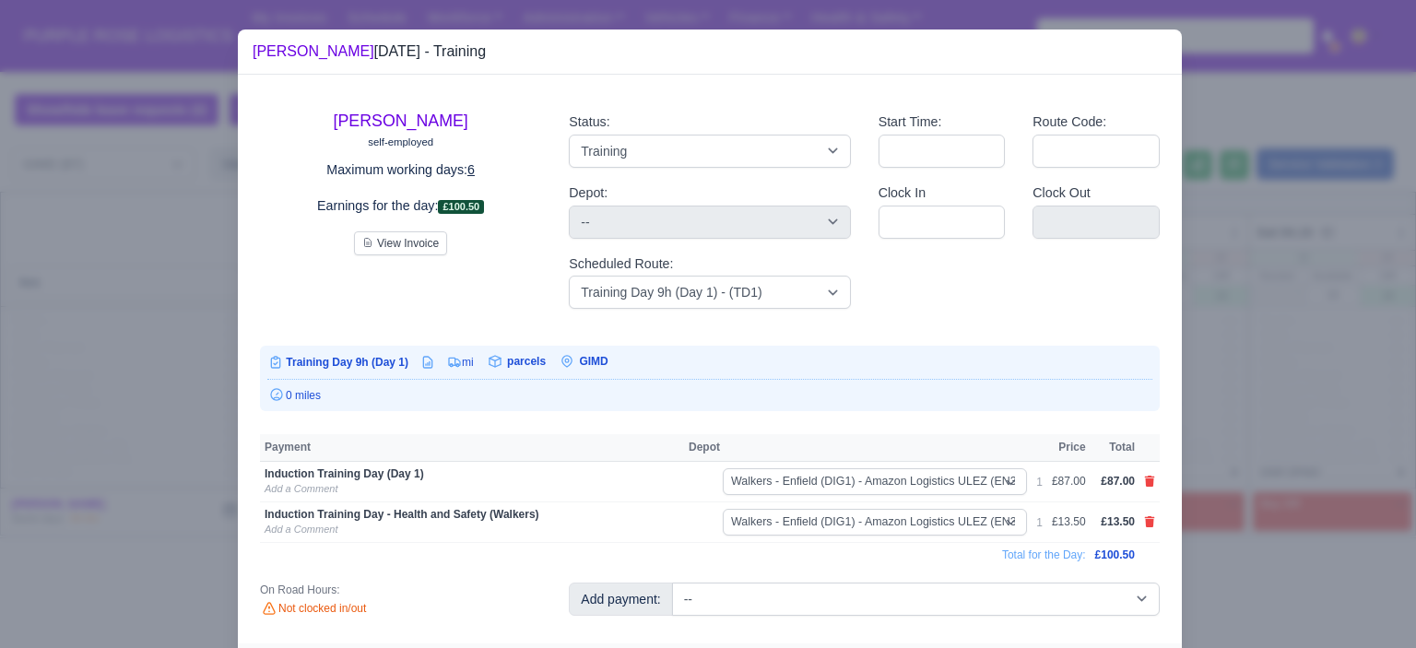
click at [1299, 353] on div at bounding box center [708, 324] width 1416 height 648
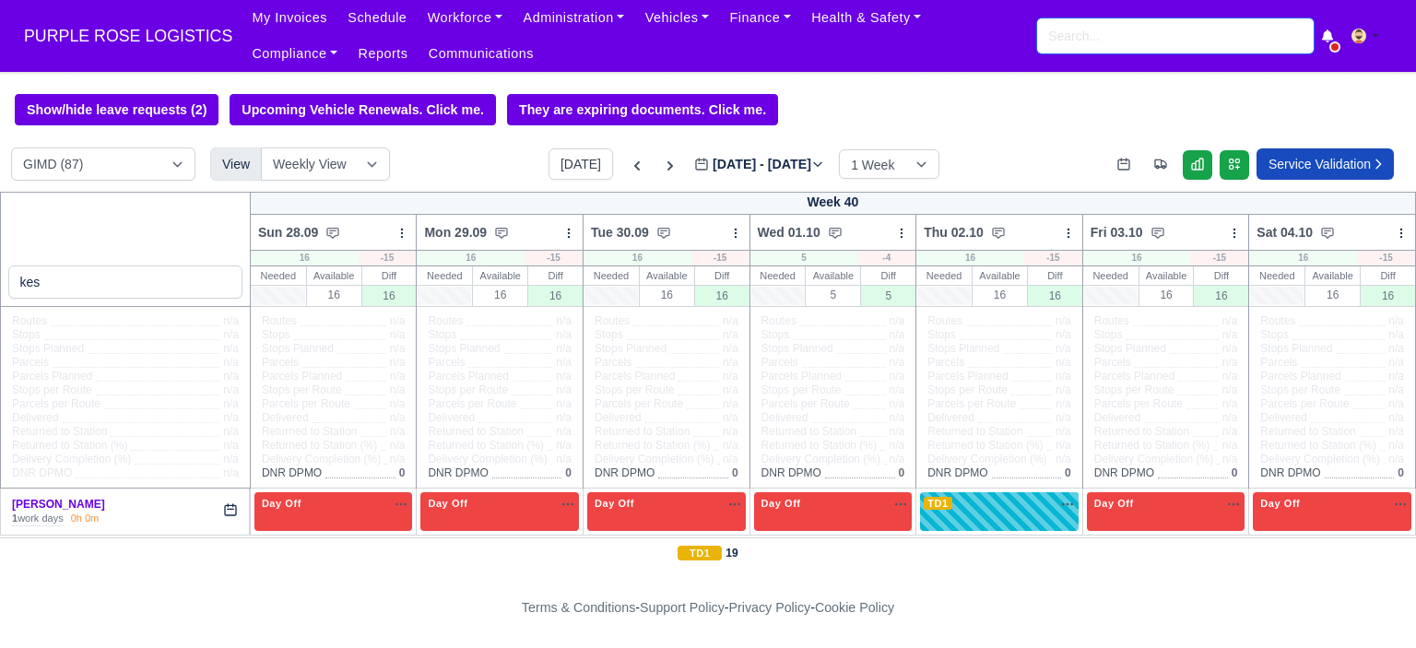
click at [1106, 33] on input "search" at bounding box center [1175, 35] width 277 height 35
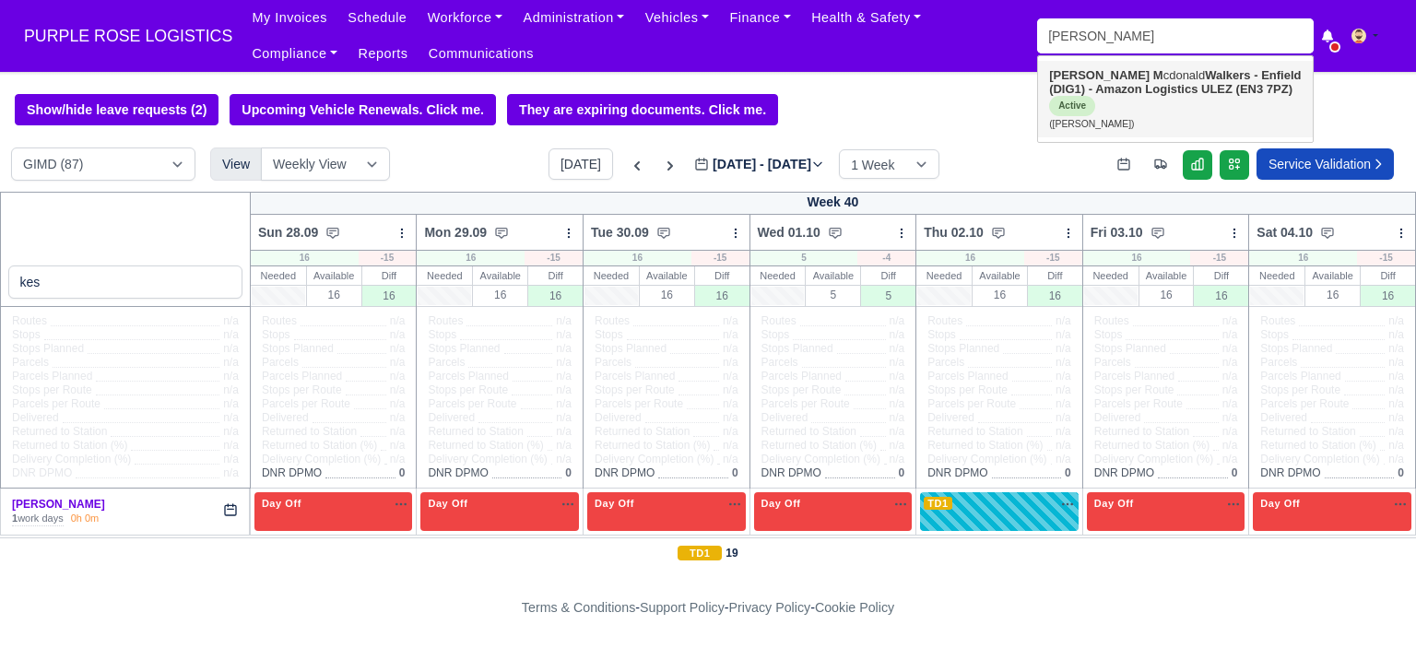
drag, startPoint x: 1044, startPoint y: 106, endPoint x: 1073, endPoint y: 99, distance: 30.4
click at [1045, 106] on link "Joel M cdonald Walkers - Enfield (DIG1) - Amazon Logistics ULEZ (EN3 7PZ) Activ…" at bounding box center [1175, 99] width 275 height 77
type input "Joel Mcdonald"
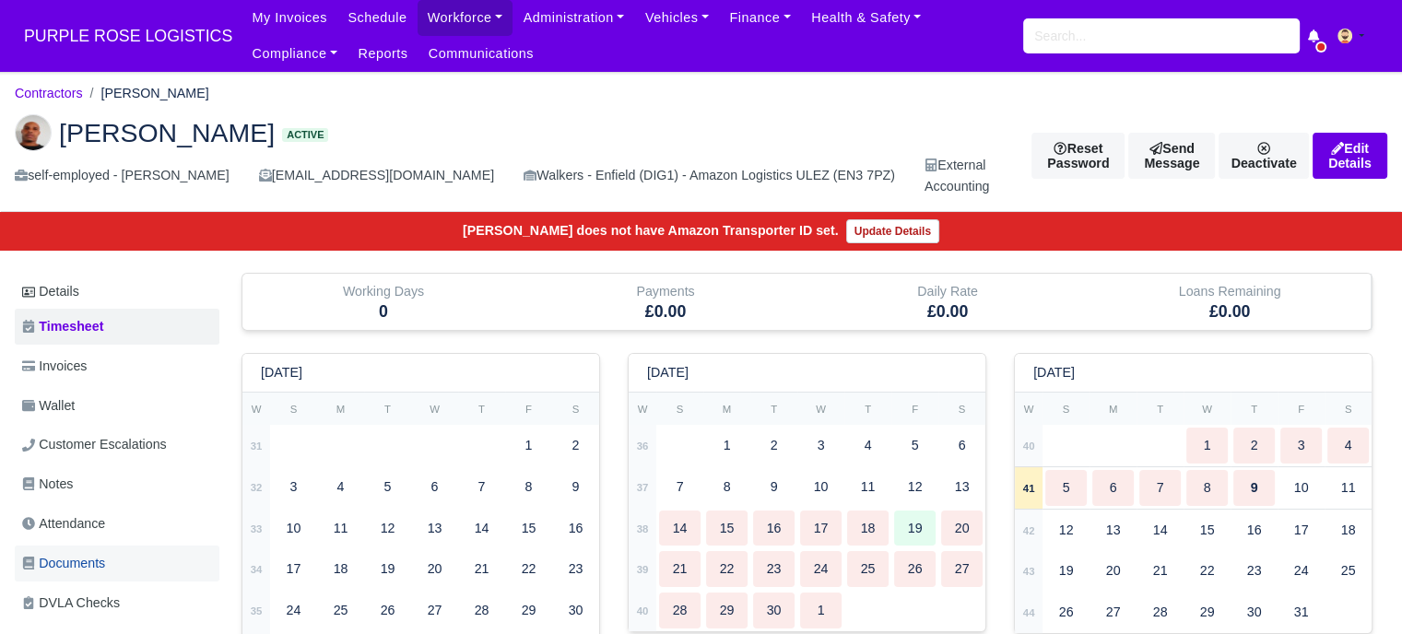
click at [77, 553] on span "Documents" at bounding box center [63, 563] width 83 height 21
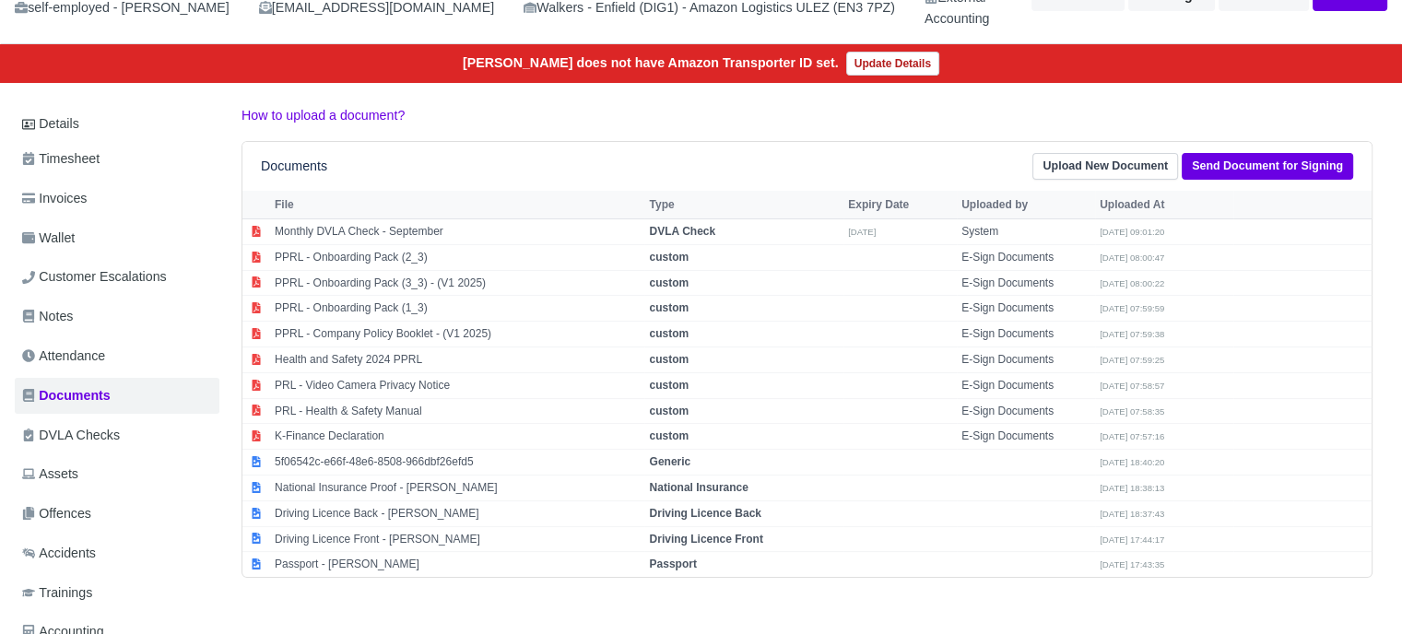
scroll to position [277, 0]
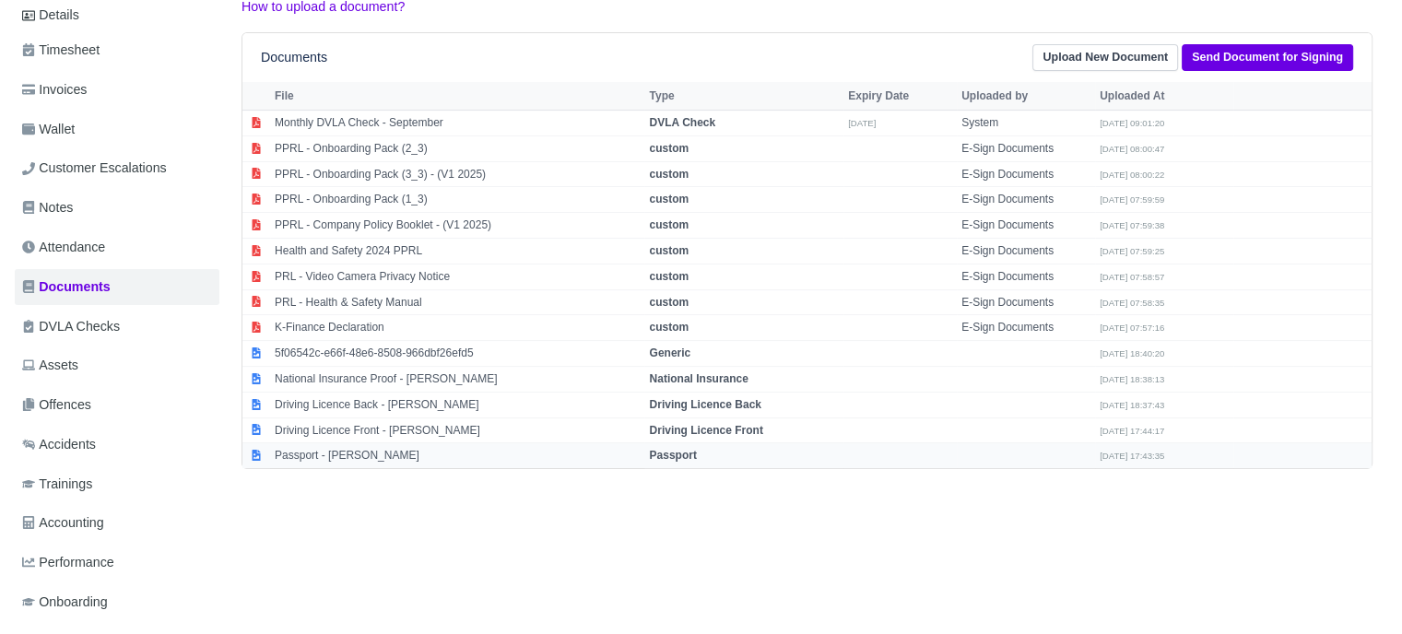
click at [678, 449] on strong "Passport" at bounding box center [672, 455] width 47 height 13
select select "passport"
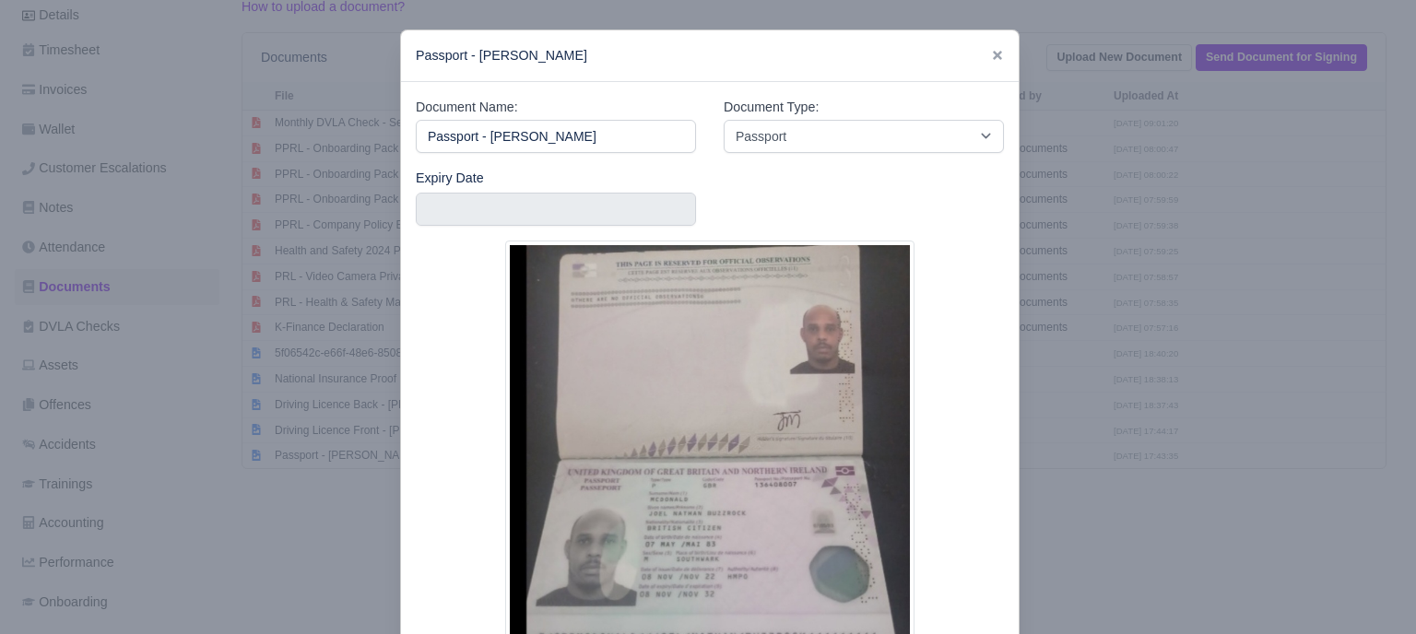
click at [1118, 459] on div at bounding box center [708, 317] width 1416 height 634
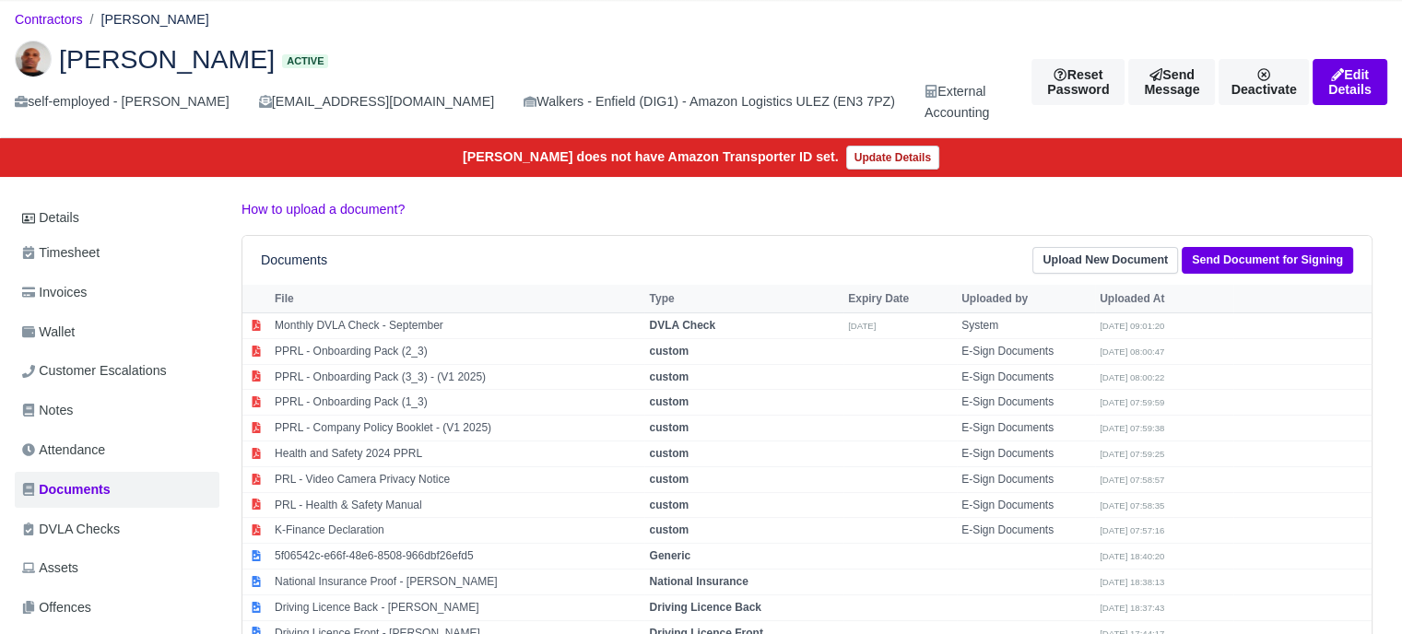
scroll to position [0, 0]
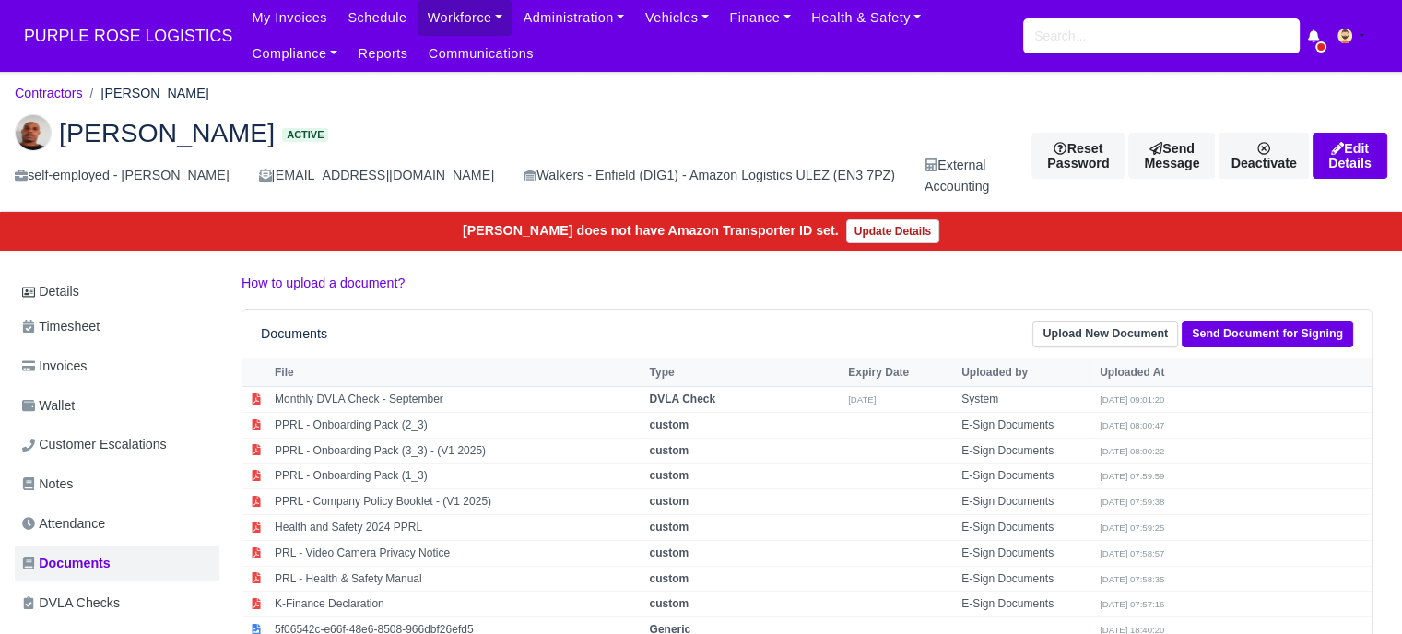
click at [1165, 55] on div "My Invoices Schedule Workforce Manpower Expiring Documents Leave Requests Daily…" at bounding box center [815, 36] width 1146 height 72
click at [1165, 53] on div "My Invoices Schedule Workforce Manpower Expiring Documents Leave Requests Daily…" at bounding box center [815, 36] width 1146 height 72
click at [1164, 44] on input "search" at bounding box center [1161, 35] width 277 height 35
type input "[PERSON_NAME]"
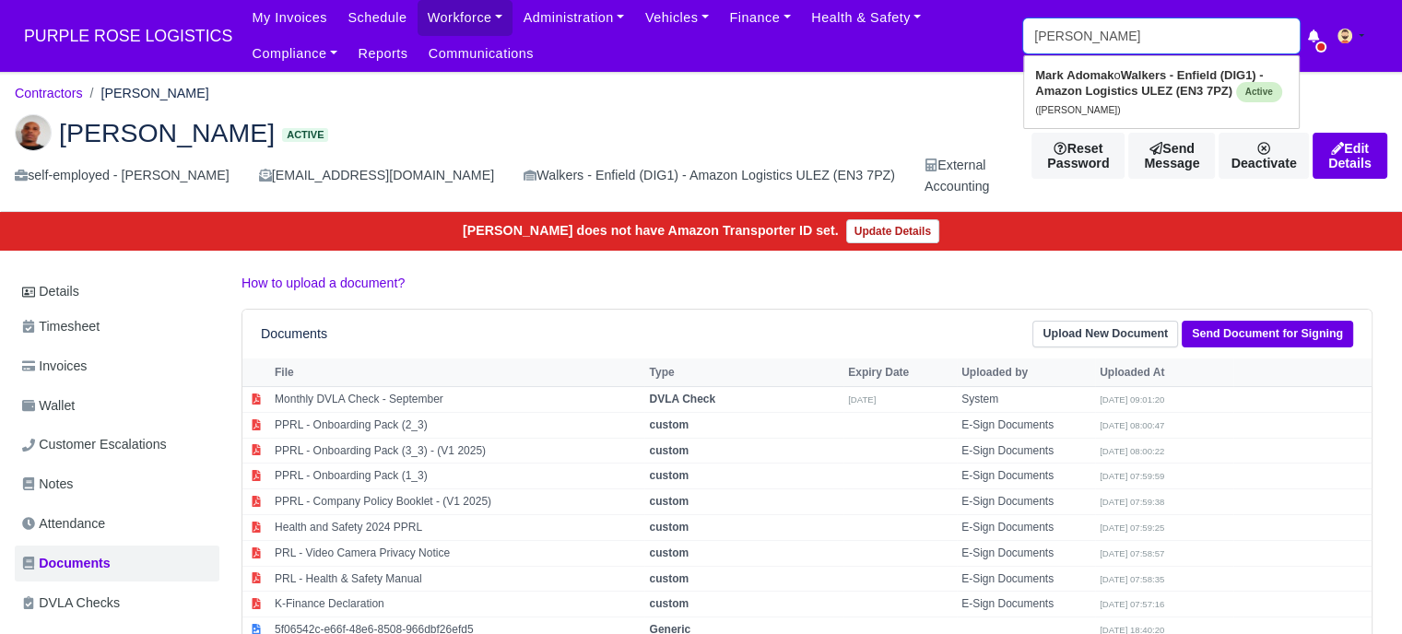
type input "[PERSON_NAME]"
click at [1209, 93] on strong "Walkers - Enfield (DIG1) - Amazon Logistics ULEZ (EN3 7PZ)" at bounding box center [1149, 83] width 228 height 30
type input "[PERSON_NAME]"
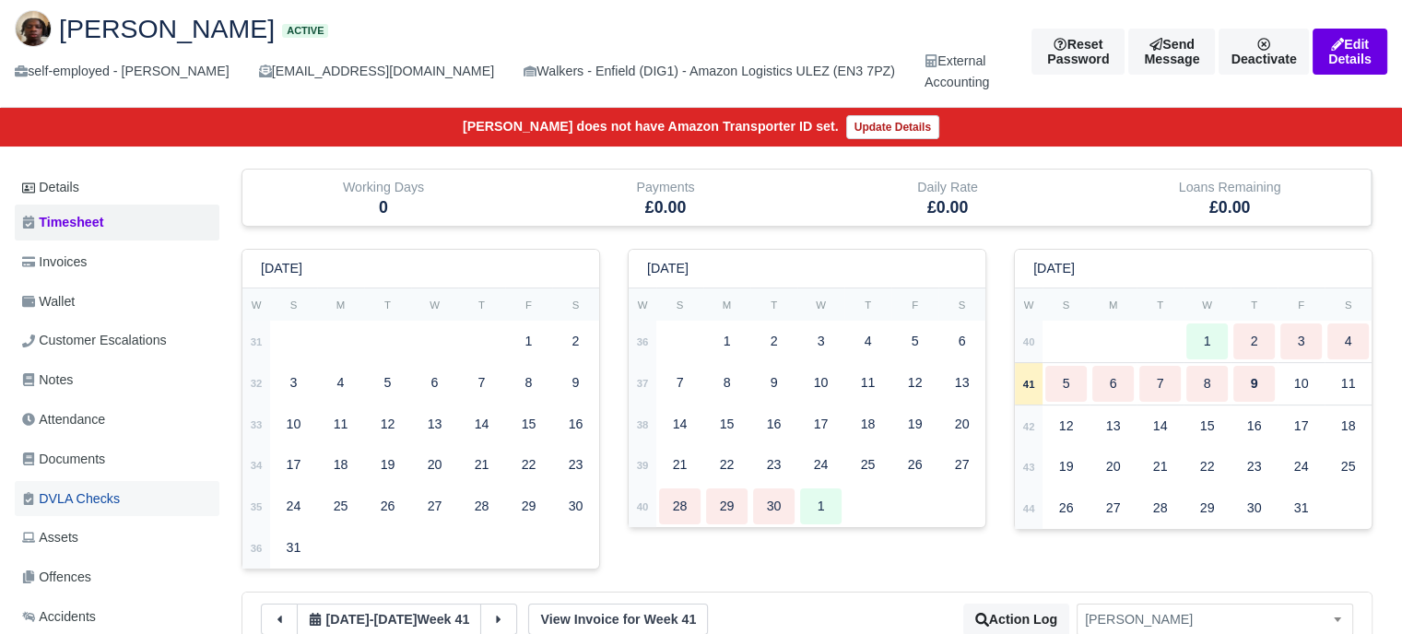
scroll to position [184, 0]
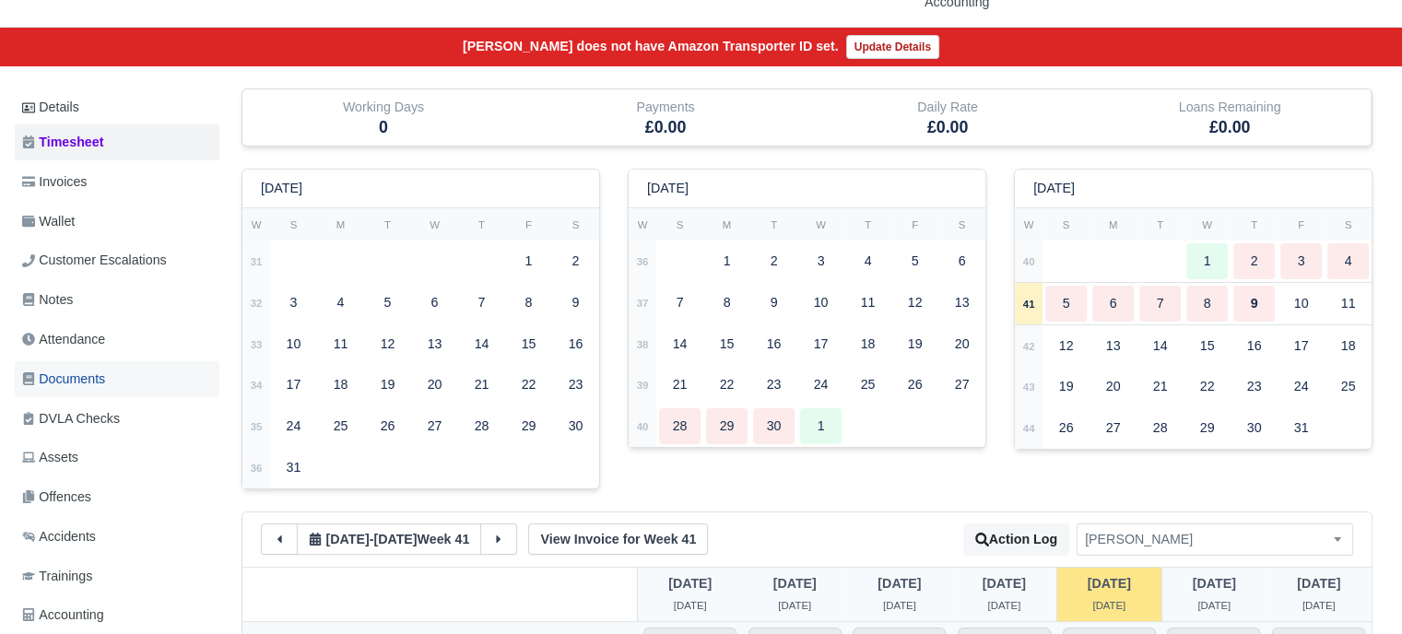
drag, startPoint x: 107, startPoint y: 386, endPoint x: 278, endPoint y: 439, distance: 179.4
click at [105, 386] on span "Documents" at bounding box center [63, 379] width 83 height 21
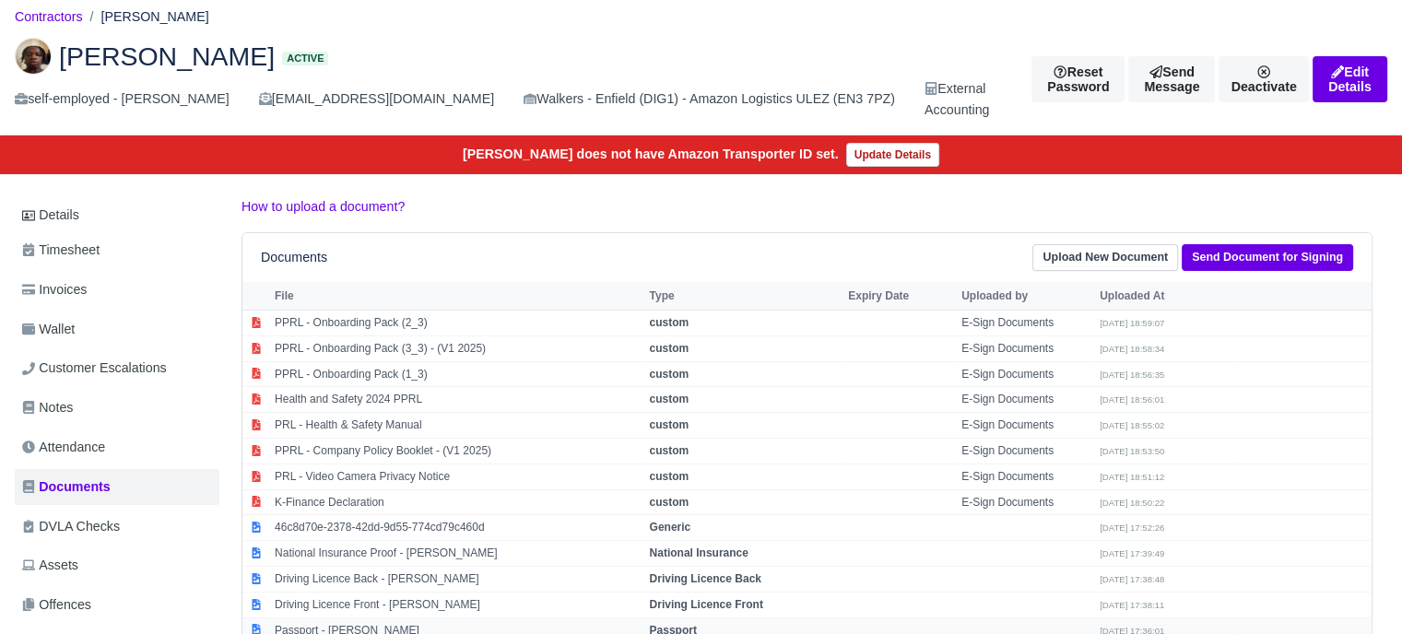
scroll to position [184, 0]
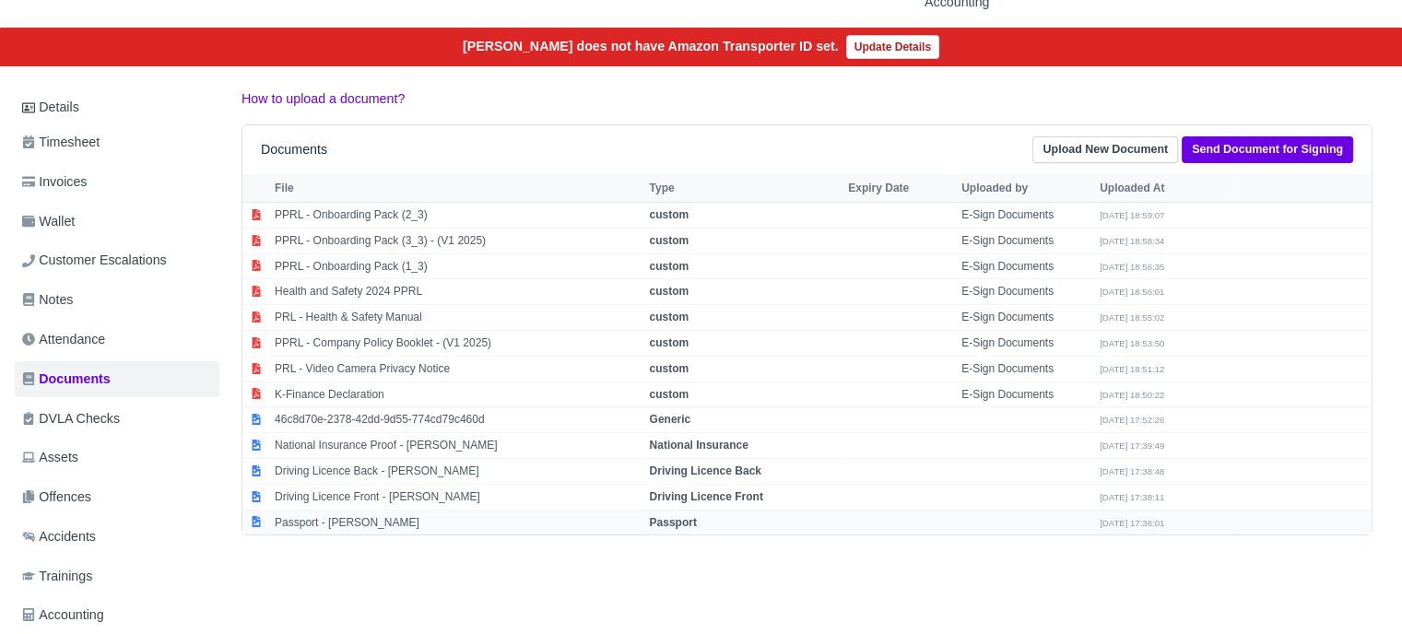
click at [672, 526] on strong "Passport" at bounding box center [672, 522] width 47 height 13
select select "passport"
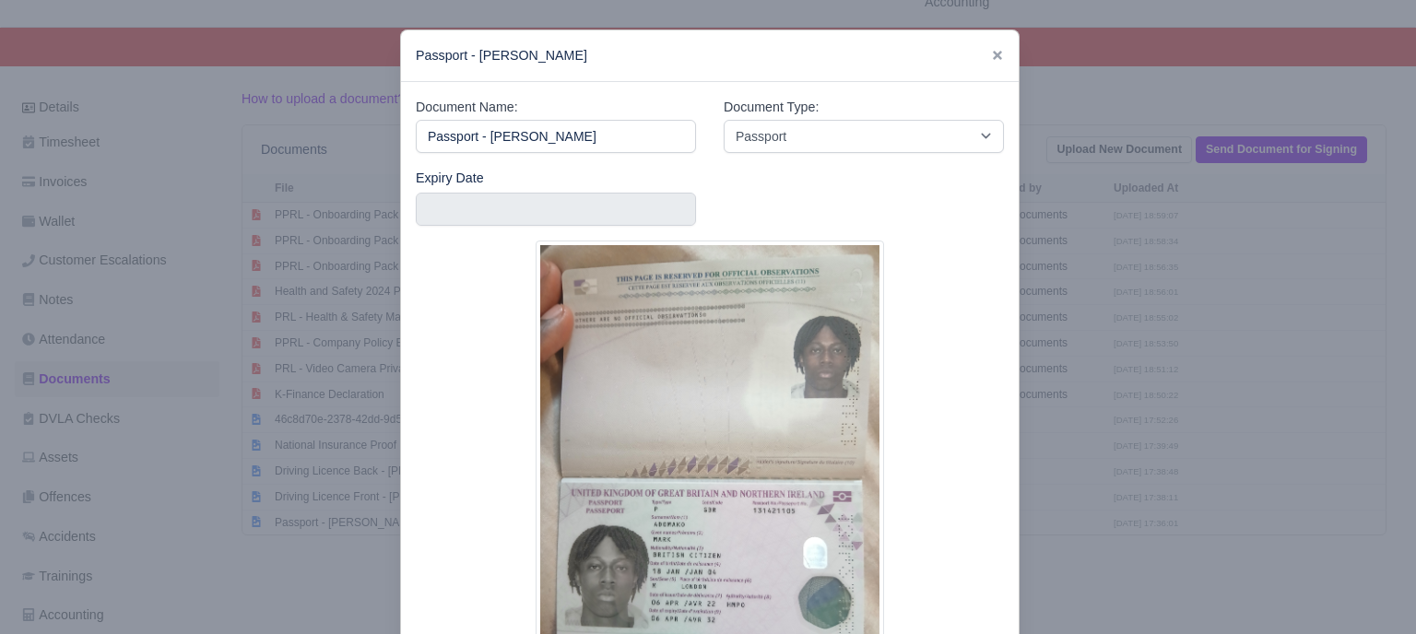
click at [1282, 380] on div at bounding box center [708, 317] width 1416 height 634
